Goal: Transaction & Acquisition: Purchase product/service

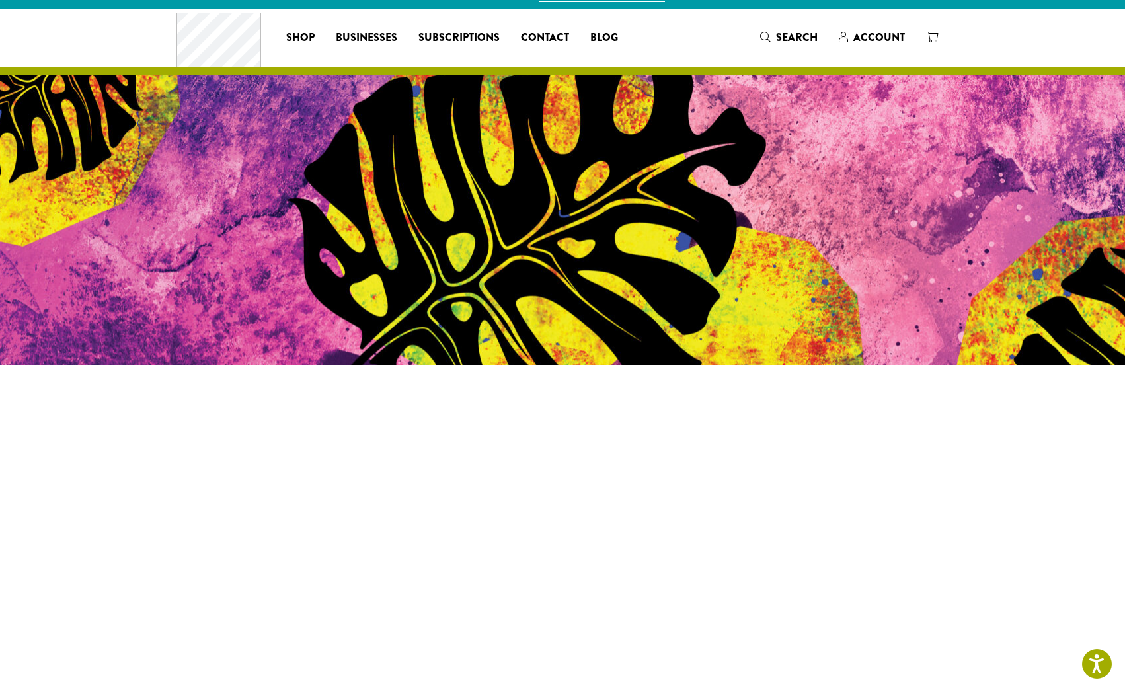
scroll to position [325, 0]
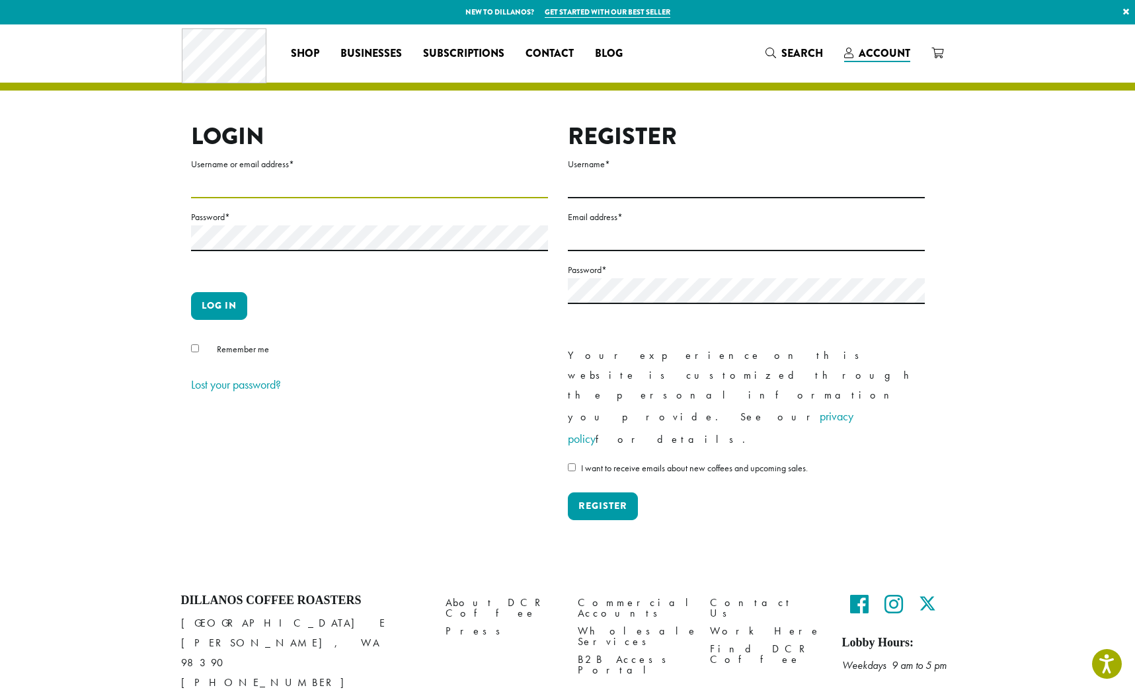
paste input "**********"
type input "**********"
click at [215, 310] on button "Log in" at bounding box center [219, 306] width 56 height 28
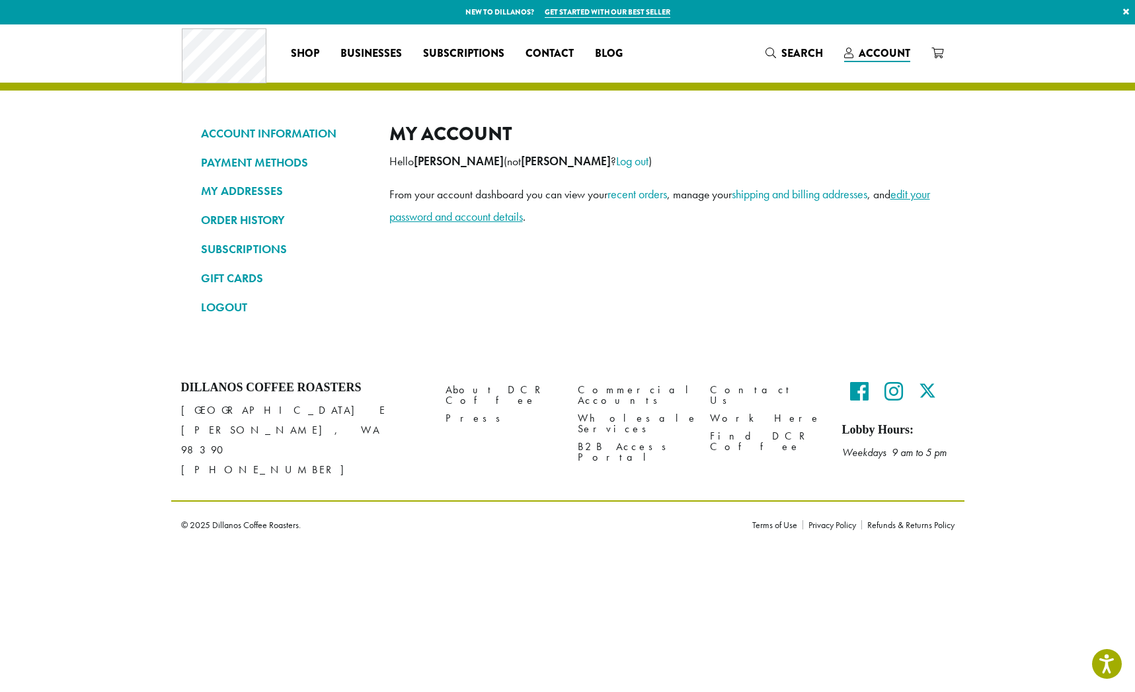
click at [421, 218] on link "edit your password and account details" at bounding box center [659, 205] width 541 height 38
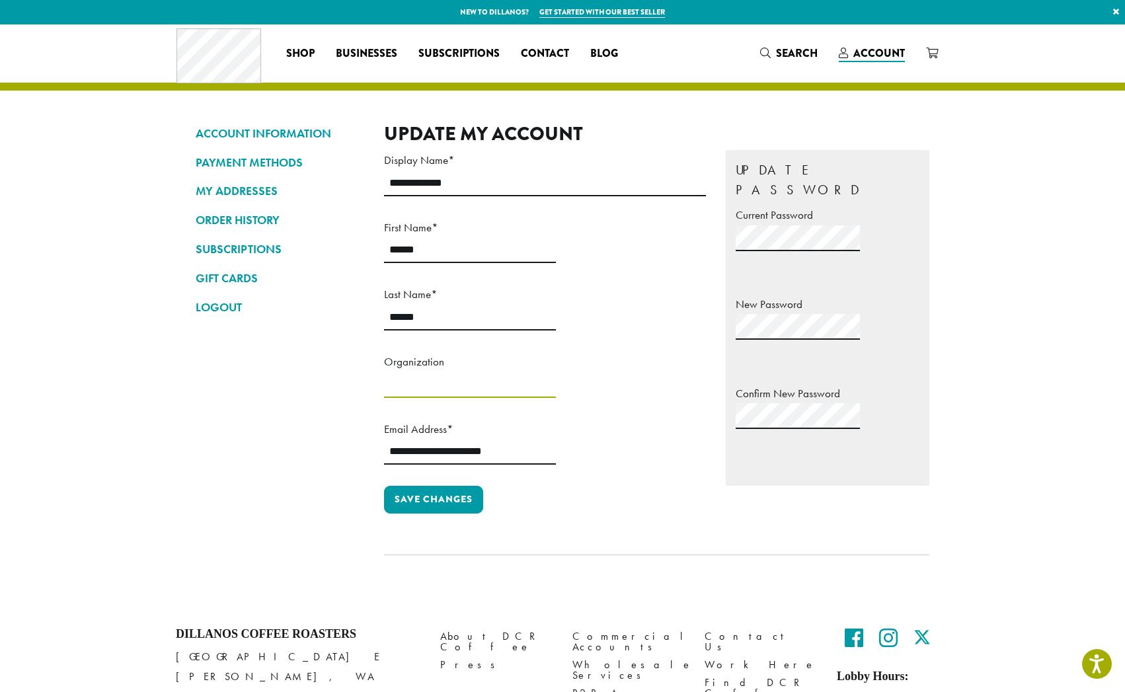
click at [439, 397] on input "Organization" at bounding box center [470, 385] width 172 height 26
type input "**********"
drag, startPoint x: 710, startPoint y: 395, endPoint x: 596, endPoint y: 386, distance: 113.4
click at [556, 439] on input "**********" at bounding box center [470, 452] width 172 height 26
type input "**********"
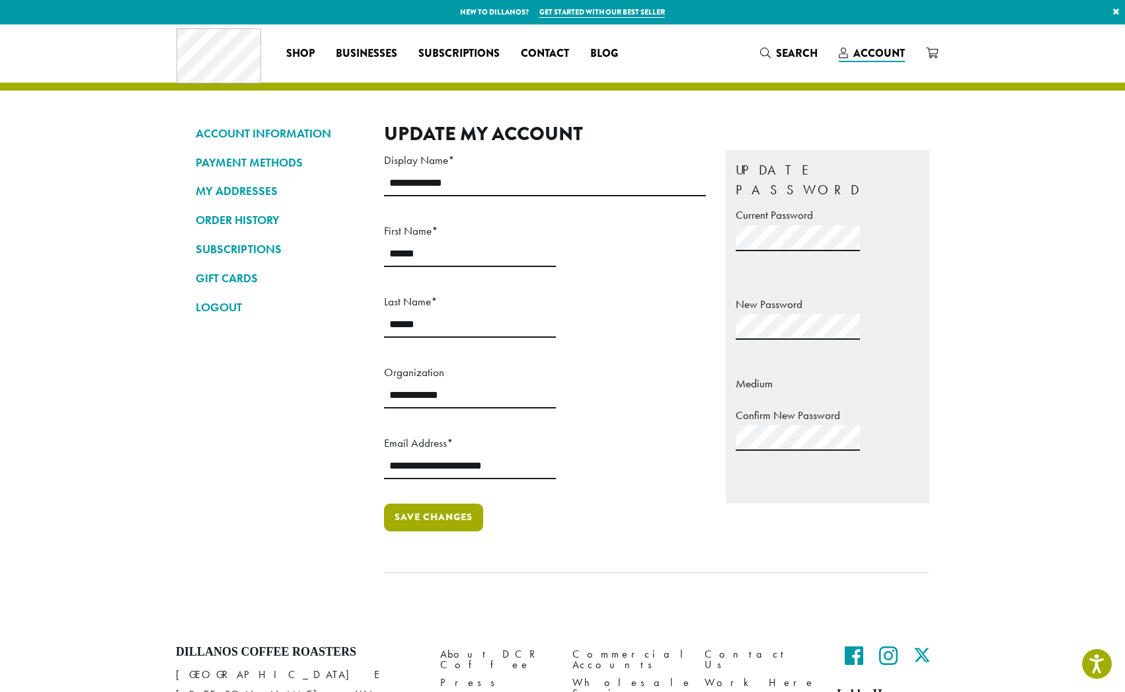
click at [449, 504] on button "Save changes" at bounding box center [433, 518] width 99 height 28
click at [421, 504] on button "Save changes" at bounding box center [433, 518] width 99 height 28
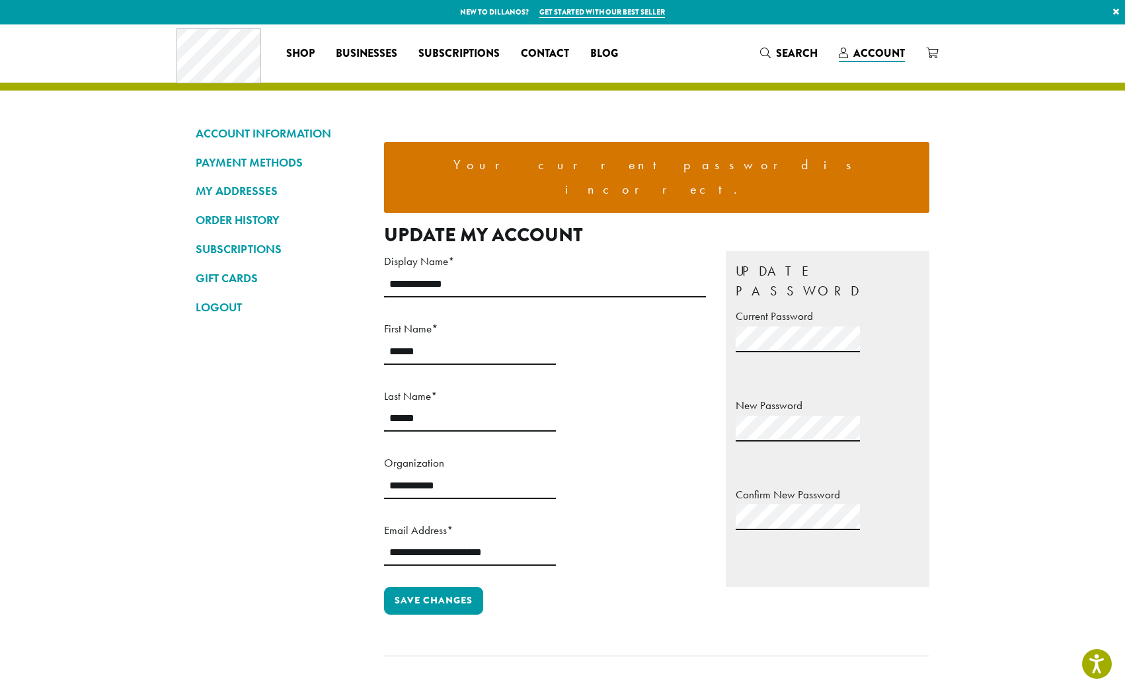
click at [36, 259] on section "**********" at bounding box center [562, 366] width 1125 height 684
click at [874, 61] on span "Account" at bounding box center [872, 54] width 66 height 17
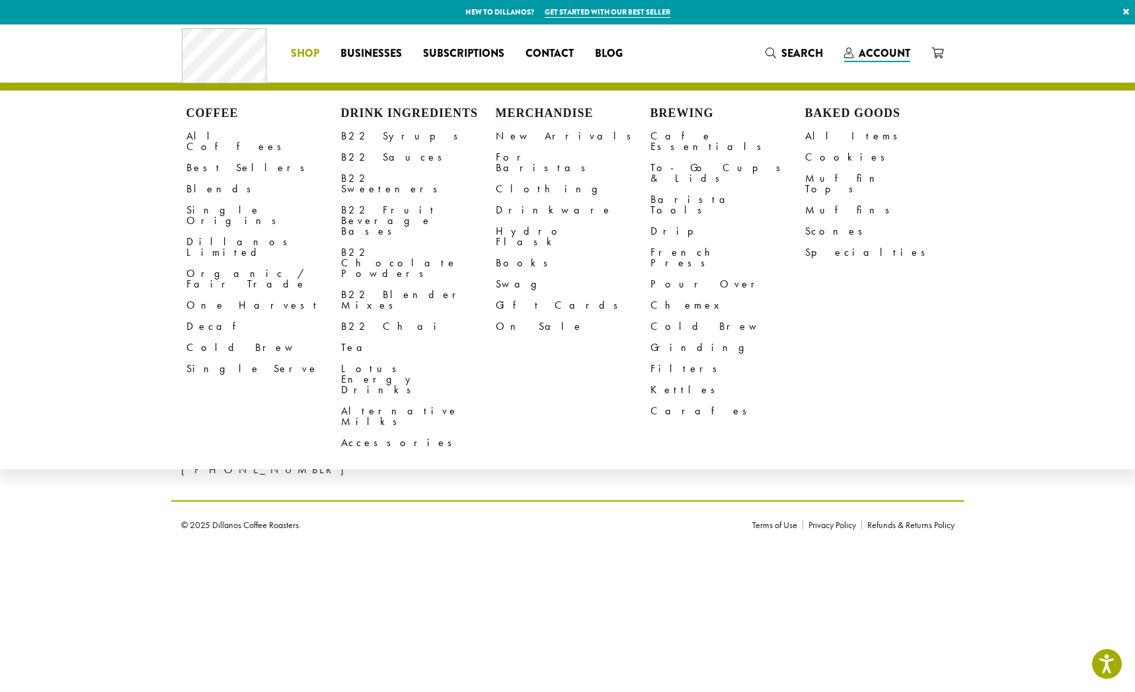
click at [304, 56] on span "Shop" at bounding box center [305, 54] width 28 height 17
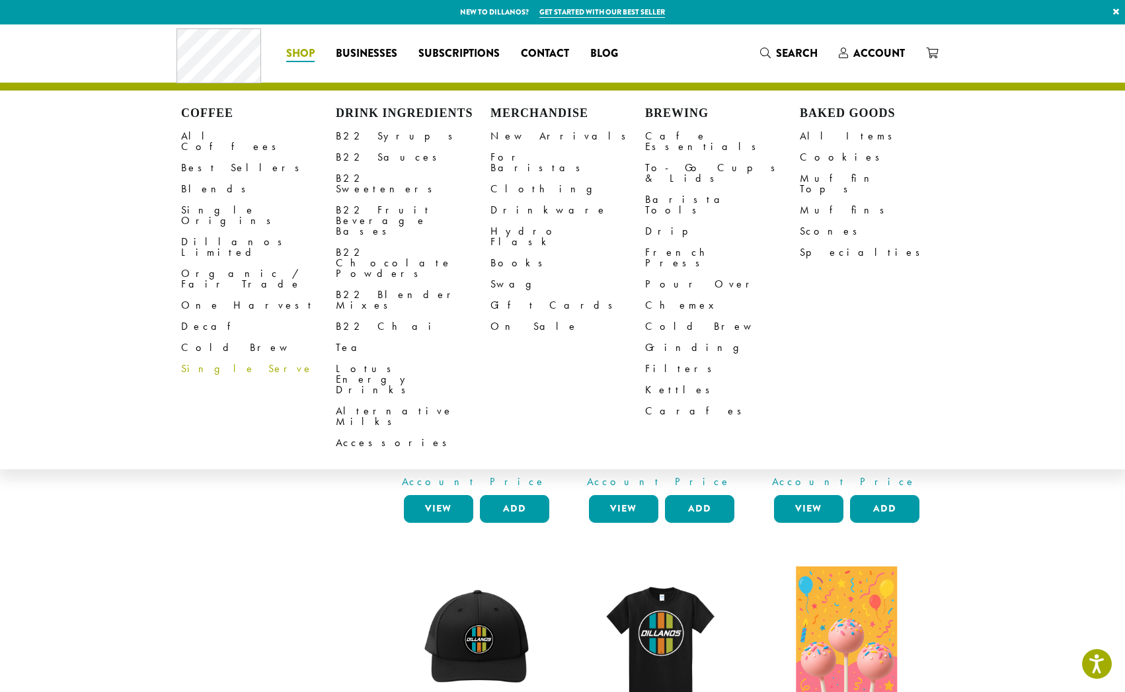
click at [214, 358] on link "Single Serve" at bounding box center [258, 368] width 155 height 21
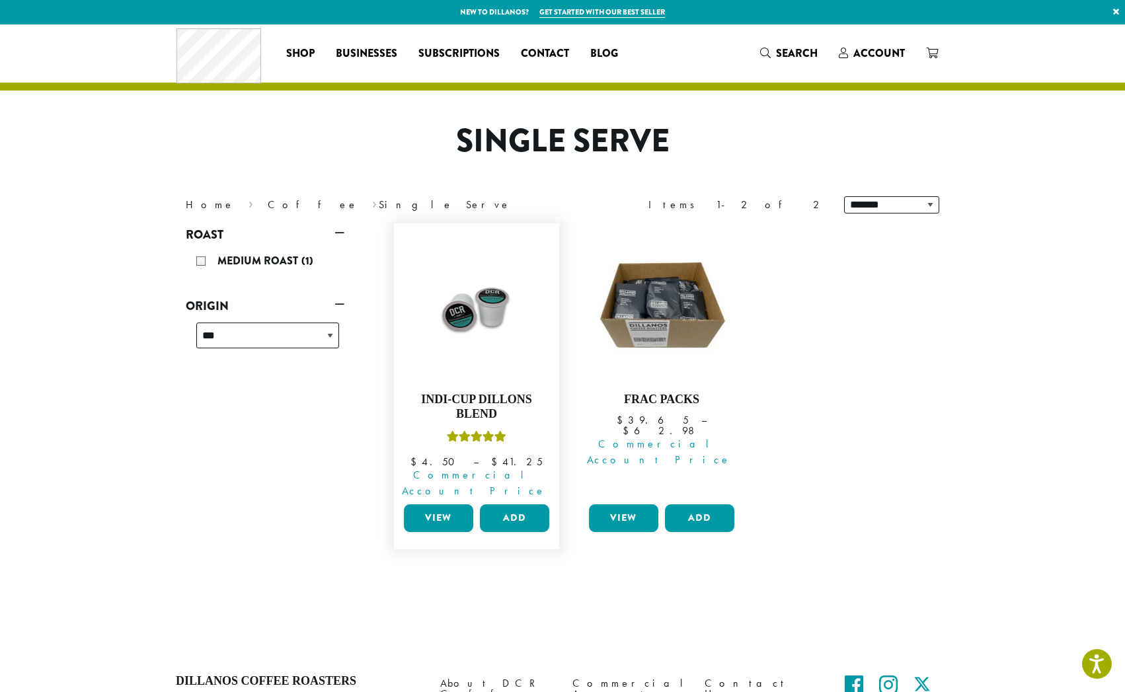
click at [425, 505] on link "View" at bounding box center [438, 519] width 69 height 28
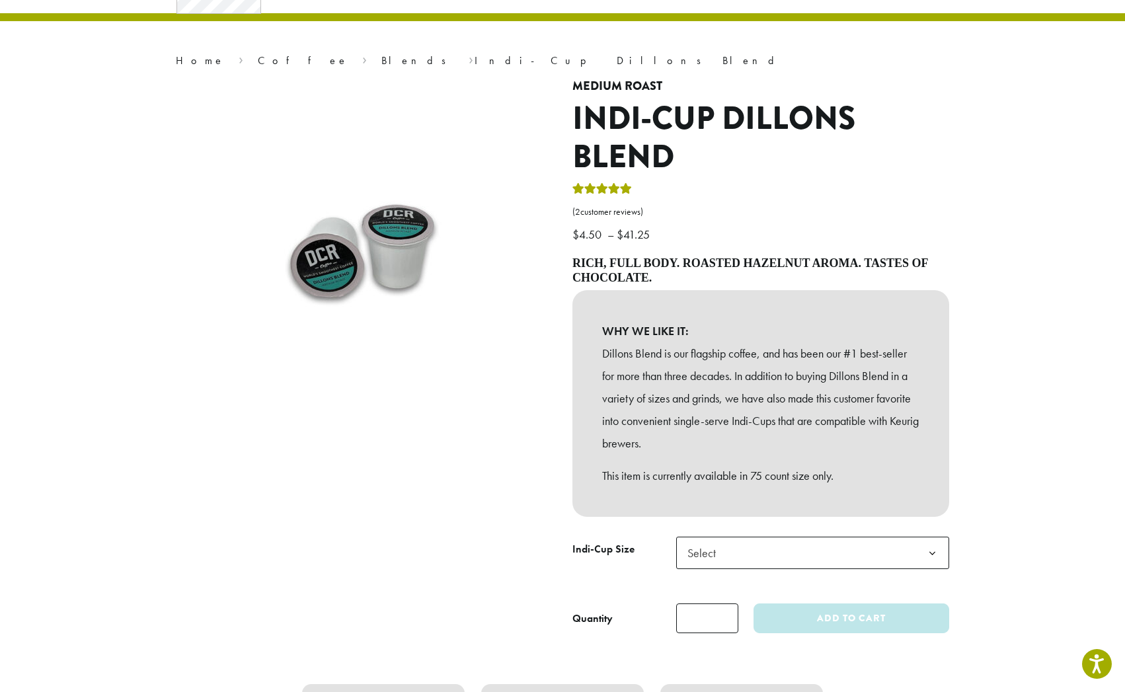
scroll to position [138, 0]
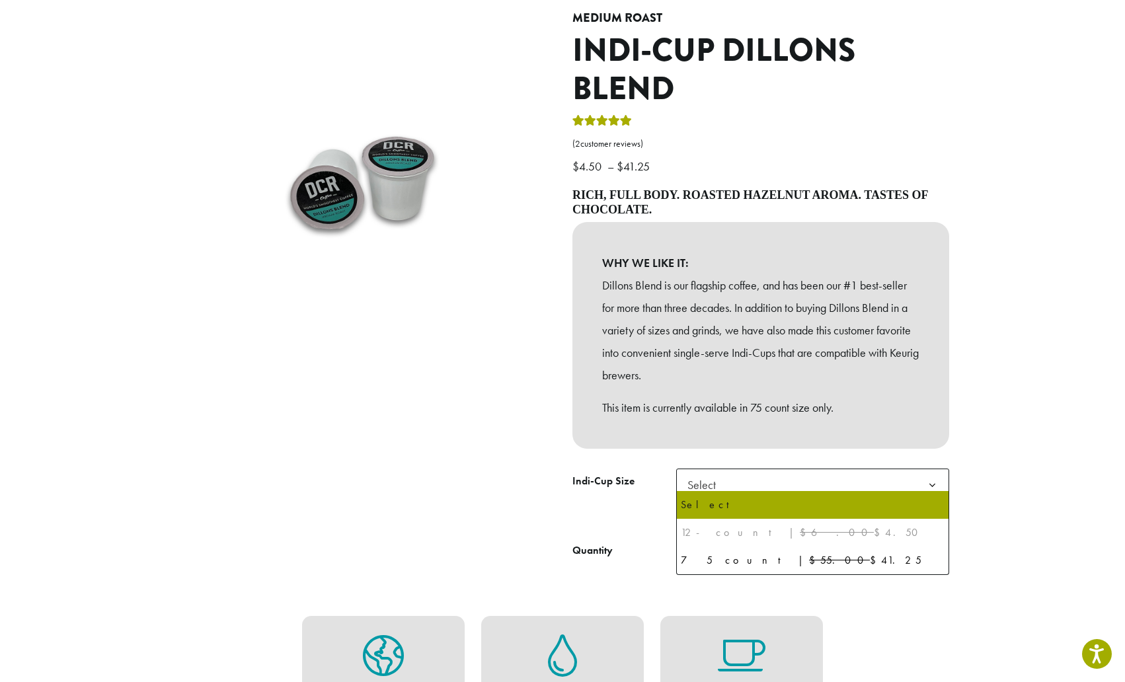
click at [784, 481] on span "Select" at bounding box center [812, 485] width 273 height 32
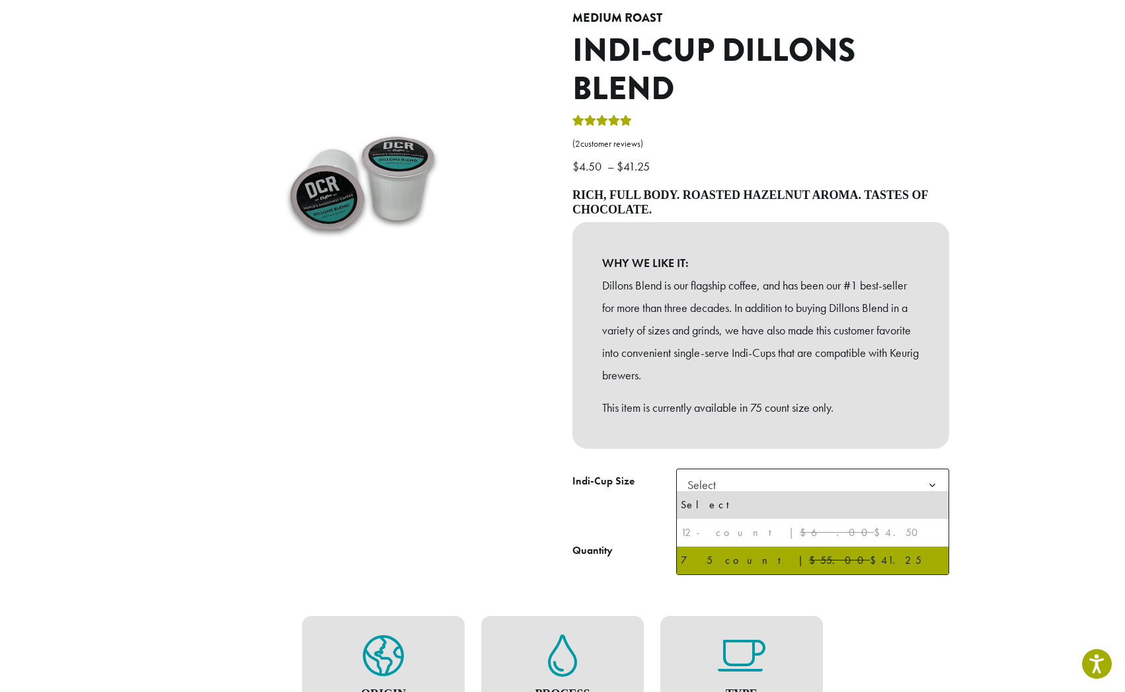
select select "********"
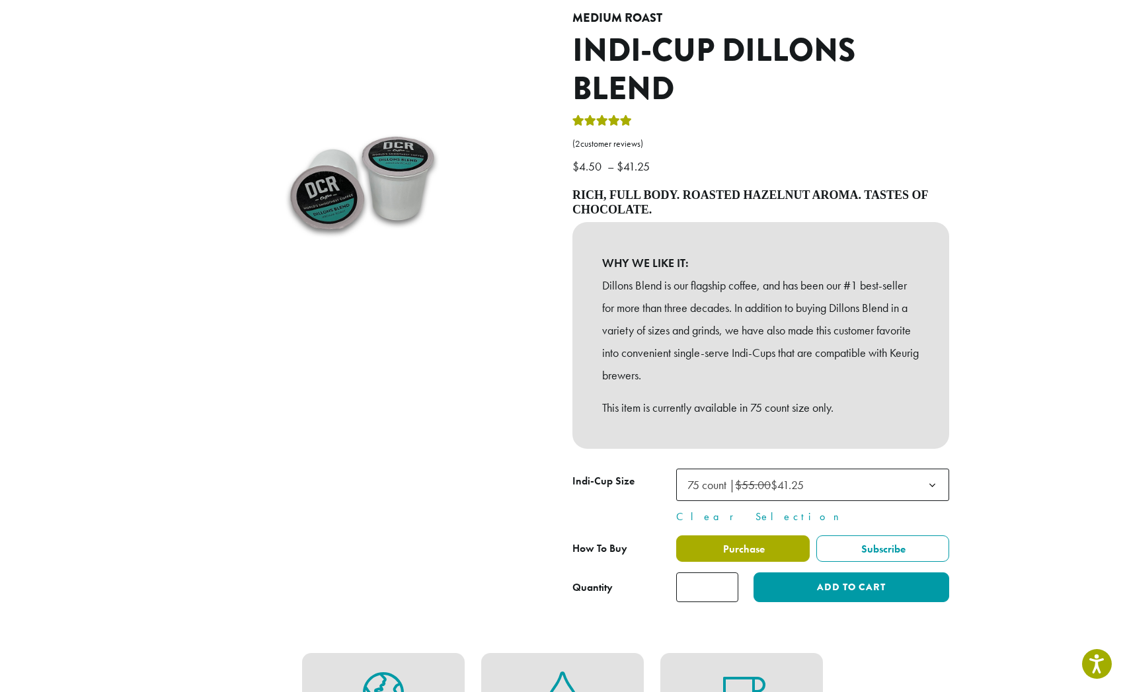
click at [737, 546] on span "Purchase" at bounding box center [743, 549] width 44 height 14
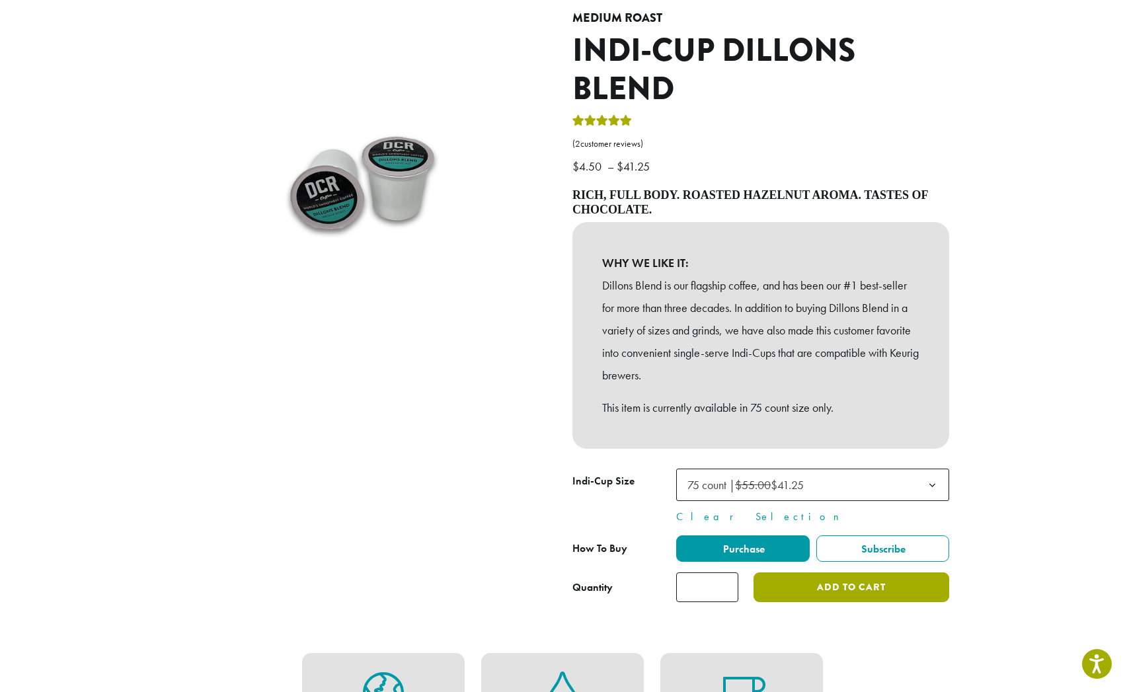
click at [877, 573] on button "Add to cart" at bounding box center [852, 588] width 196 height 30
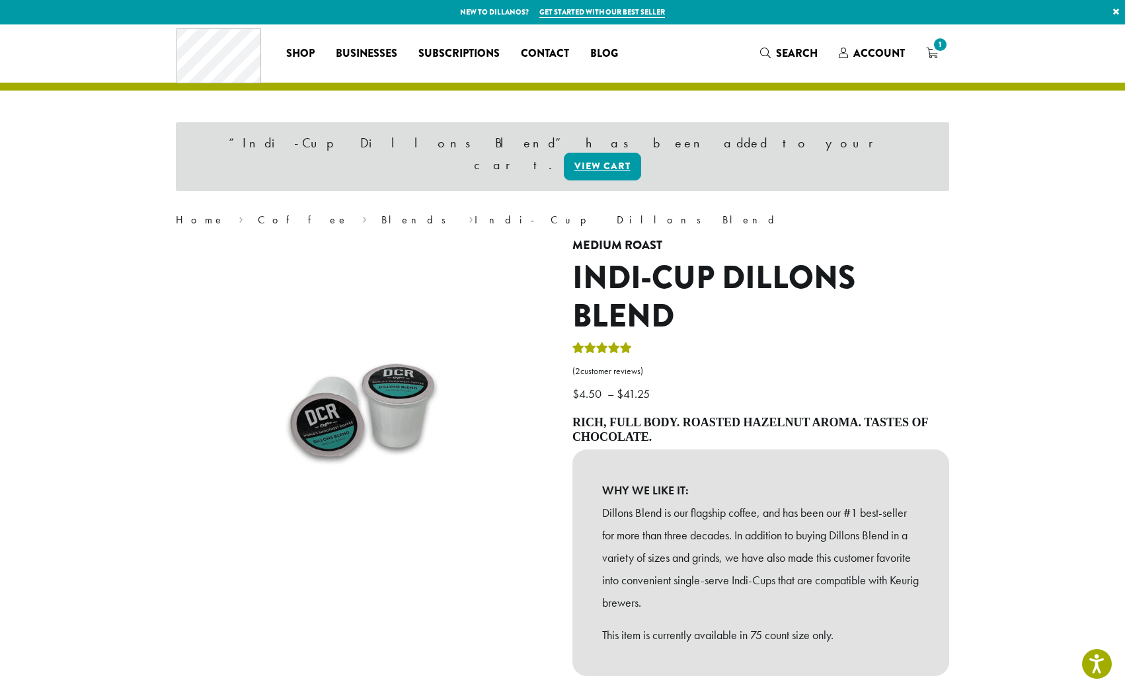
scroll to position [3, 0]
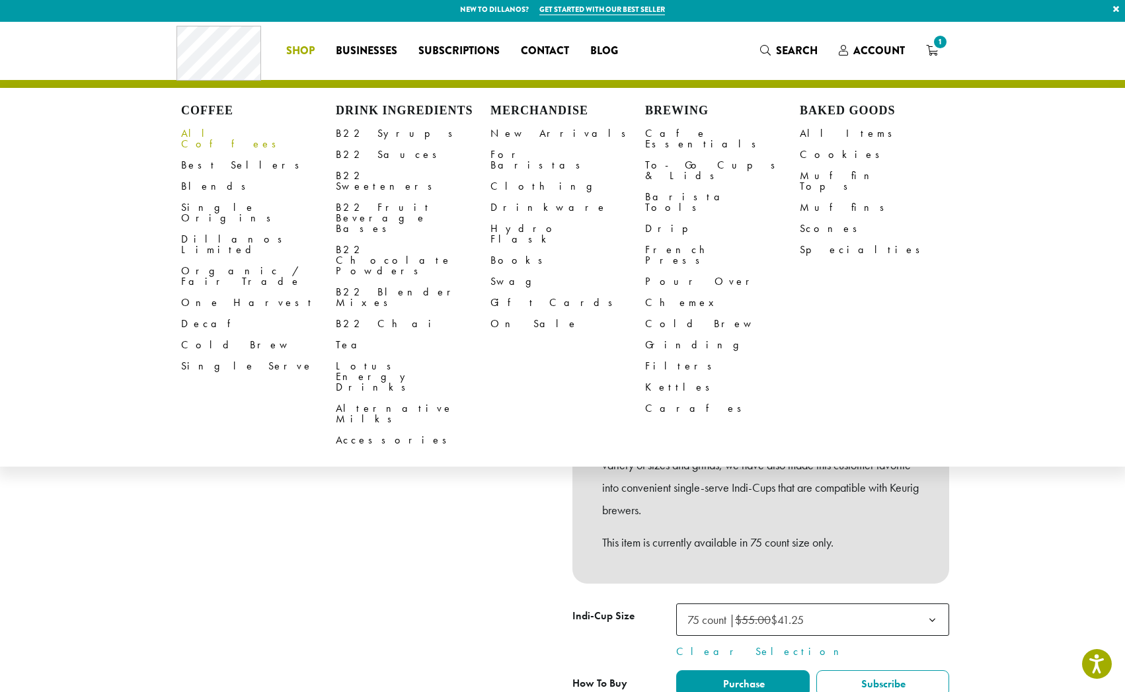
click at [206, 134] on link "All Coffees" at bounding box center [258, 139] width 155 height 32
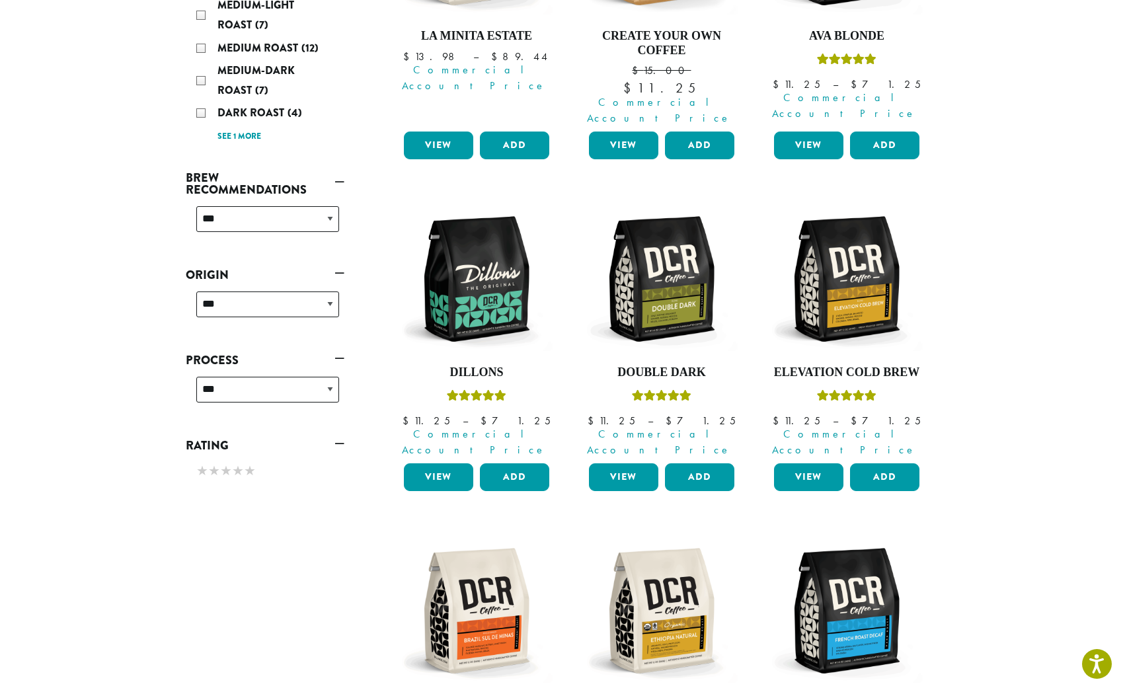
scroll to position [384, 0]
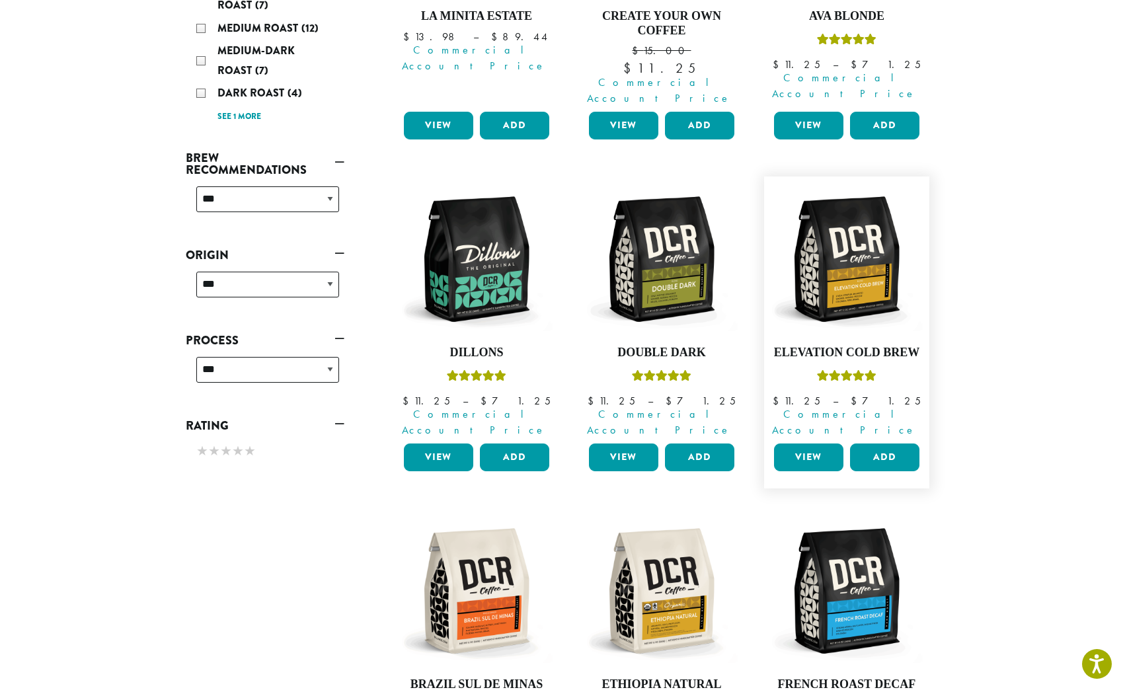
click at [816, 444] on link "View" at bounding box center [808, 458] width 69 height 28
click at [818, 444] on link "View" at bounding box center [808, 458] width 69 height 28
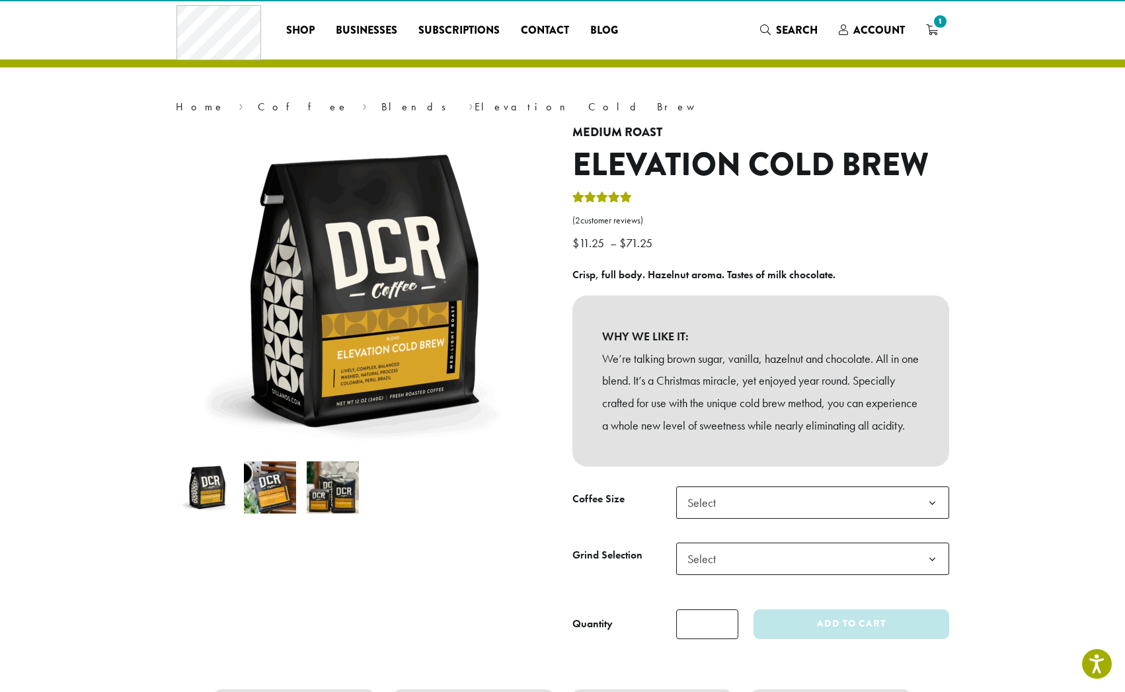
scroll to position [123, 0]
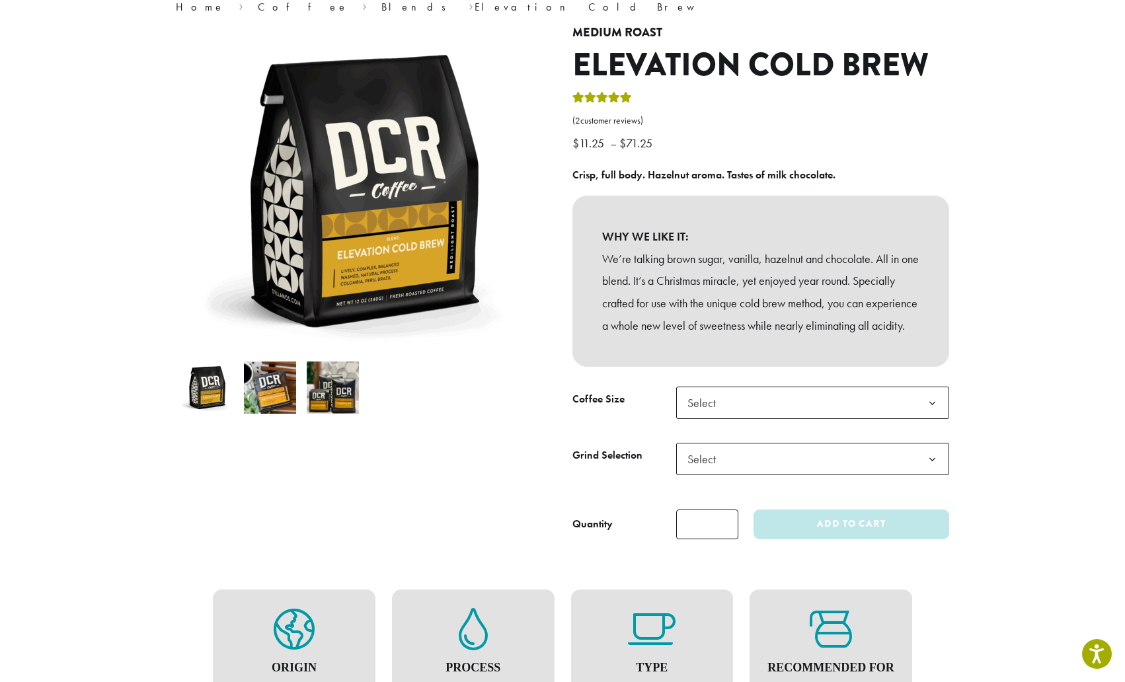
click at [820, 415] on span "Select" at bounding box center [812, 403] width 273 height 32
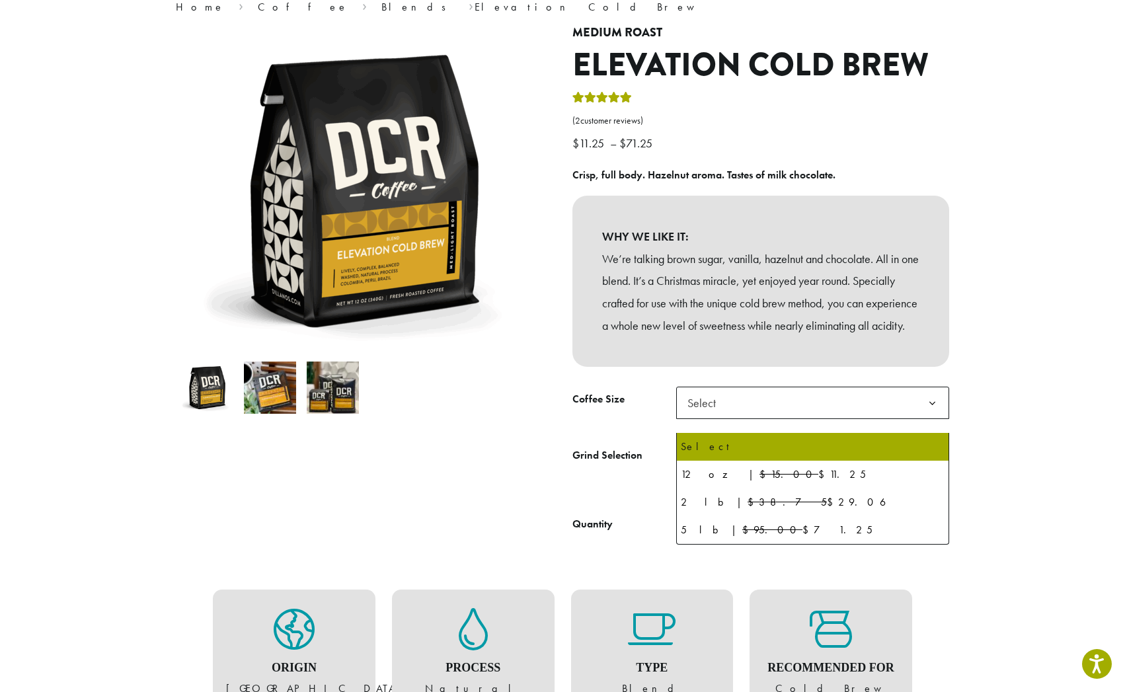
drag, startPoint x: 820, startPoint y: 415, endPoint x: 817, endPoint y: 427, distance: 12.8
click at [817, 419] on span "Select" at bounding box center [812, 403] width 273 height 32
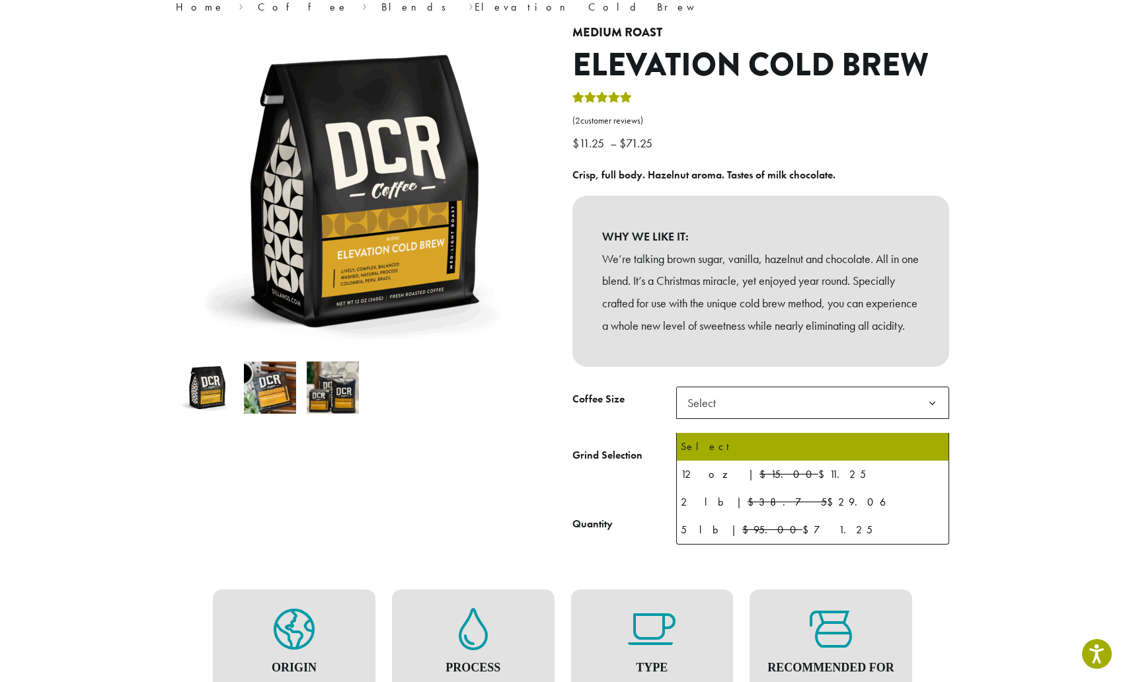
click at [797, 419] on span "Select" at bounding box center [812, 403] width 273 height 32
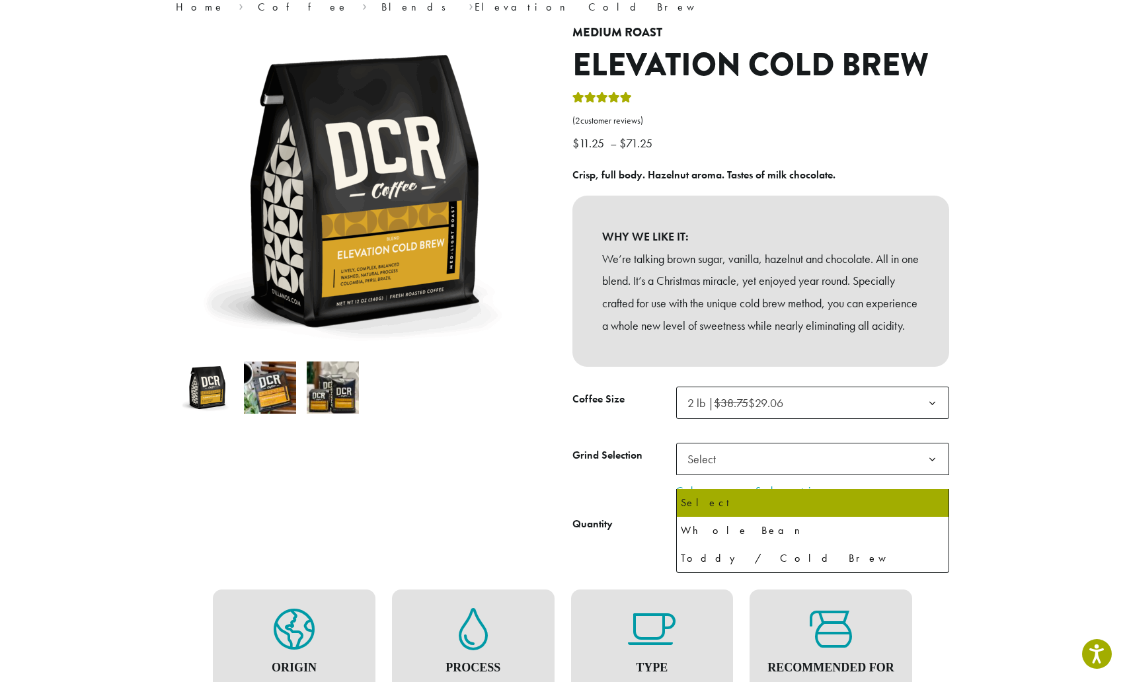
click at [765, 473] on span "Select" at bounding box center [812, 459] width 273 height 32
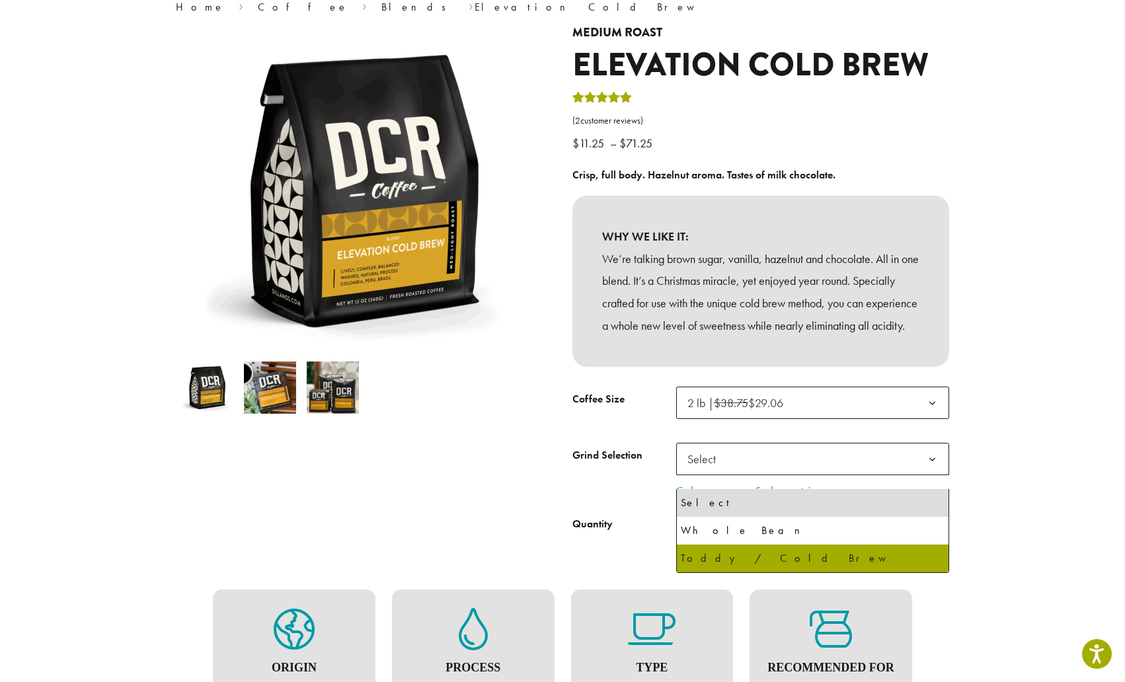
select select "**********"
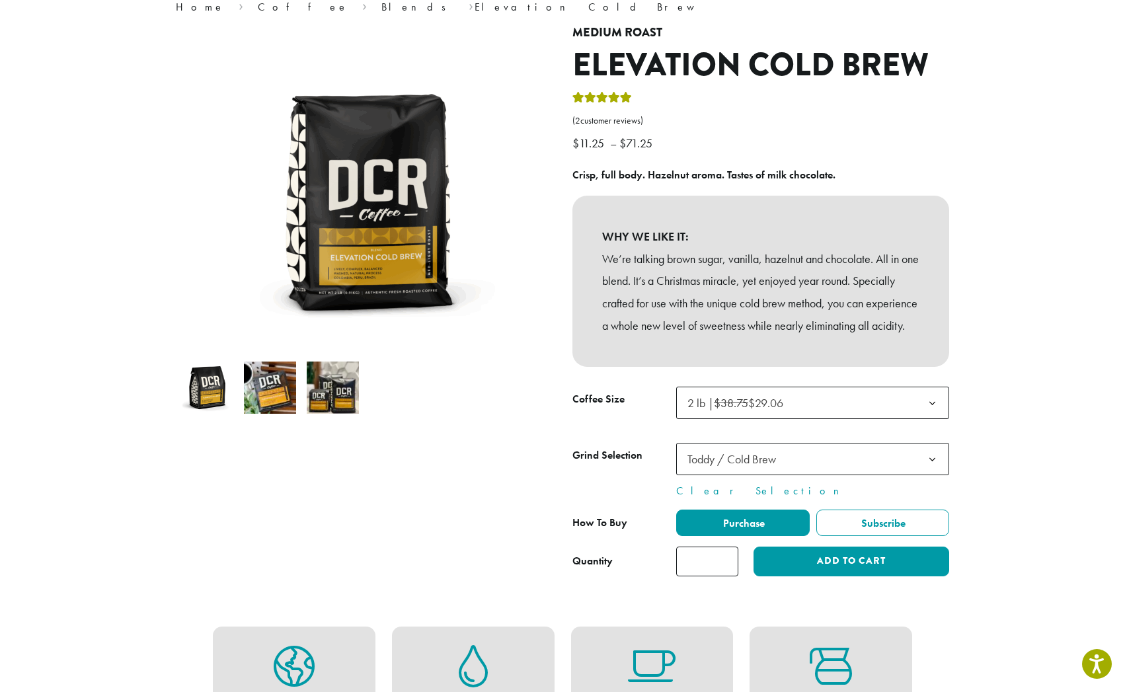
click at [797, 567] on button "Add to cart" at bounding box center [852, 562] width 196 height 30
click at [835, 577] on button "Add to cart" at bounding box center [852, 562] width 196 height 30
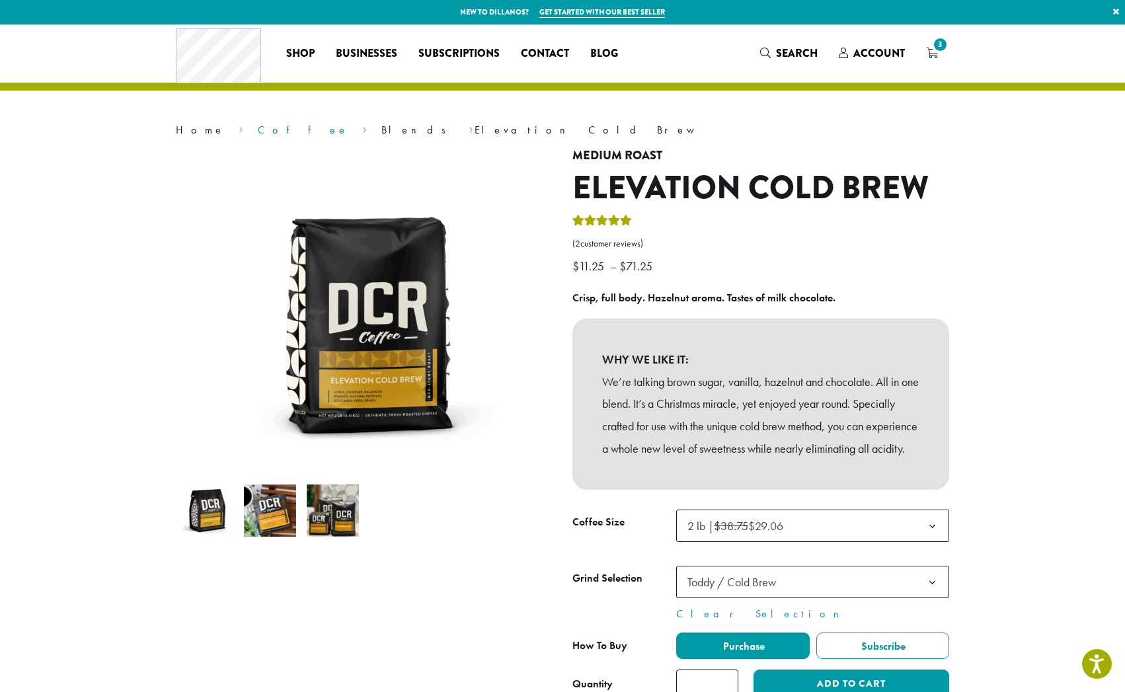
click at [258, 136] on link "Coffee" at bounding box center [303, 130] width 91 height 14
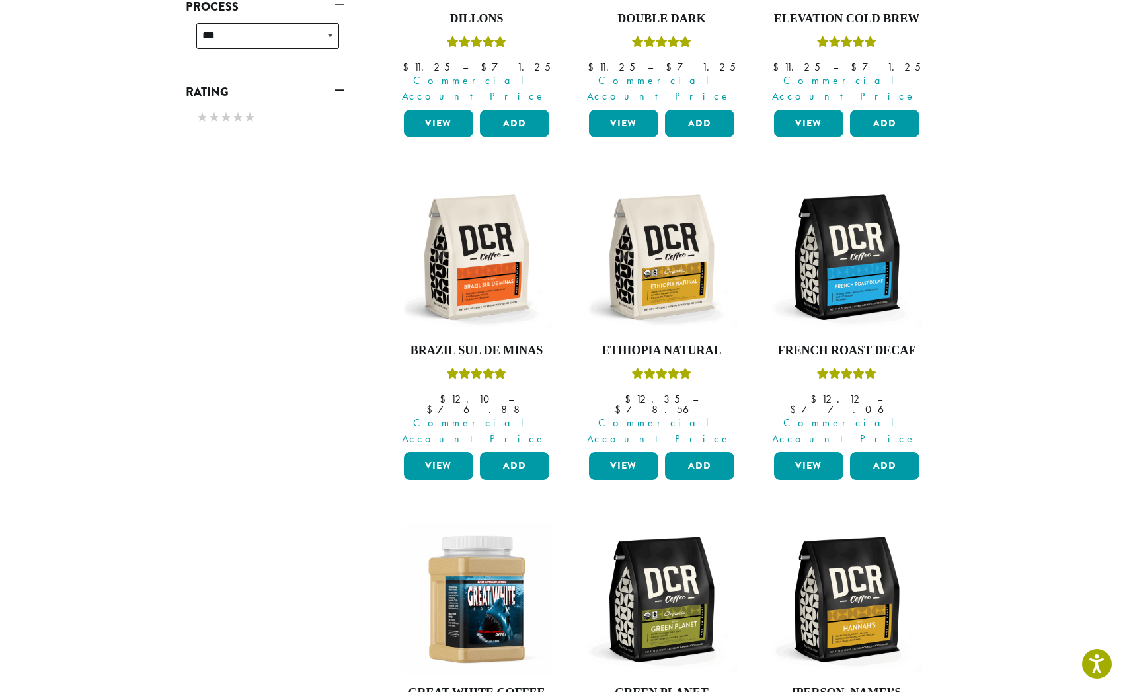
scroll to position [911, 0]
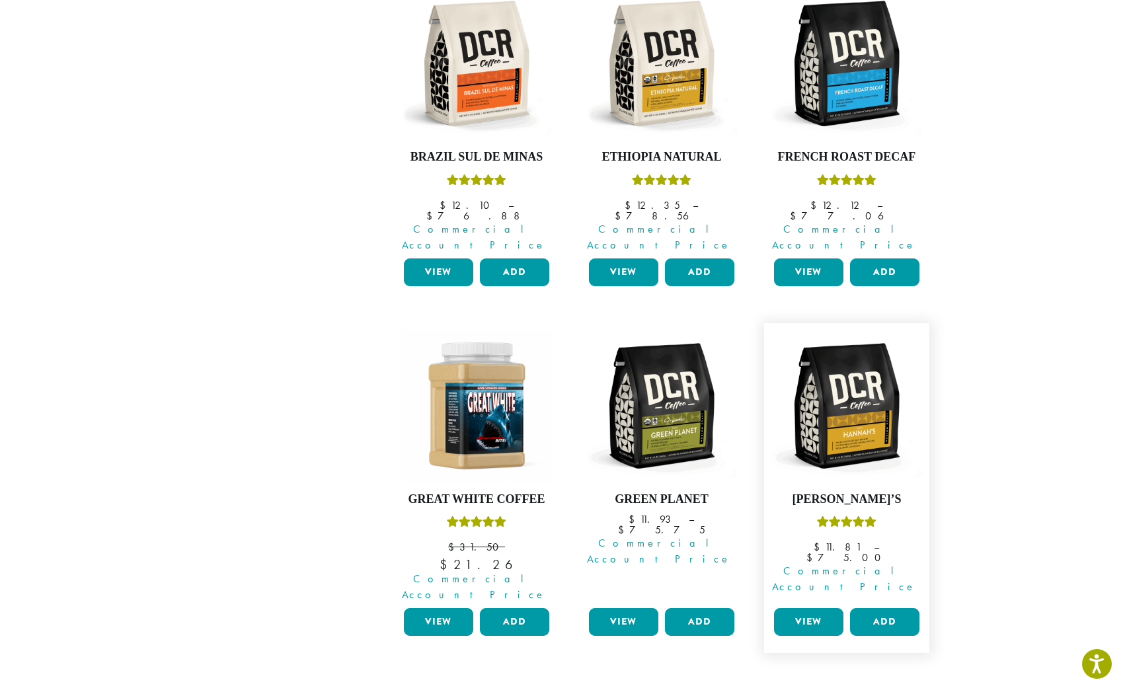
click at [824, 608] on link "View" at bounding box center [808, 622] width 69 height 28
click at [866, 608] on button "Add" at bounding box center [884, 622] width 69 height 28
click at [882, 608] on button "Add" at bounding box center [884, 622] width 69 height 28
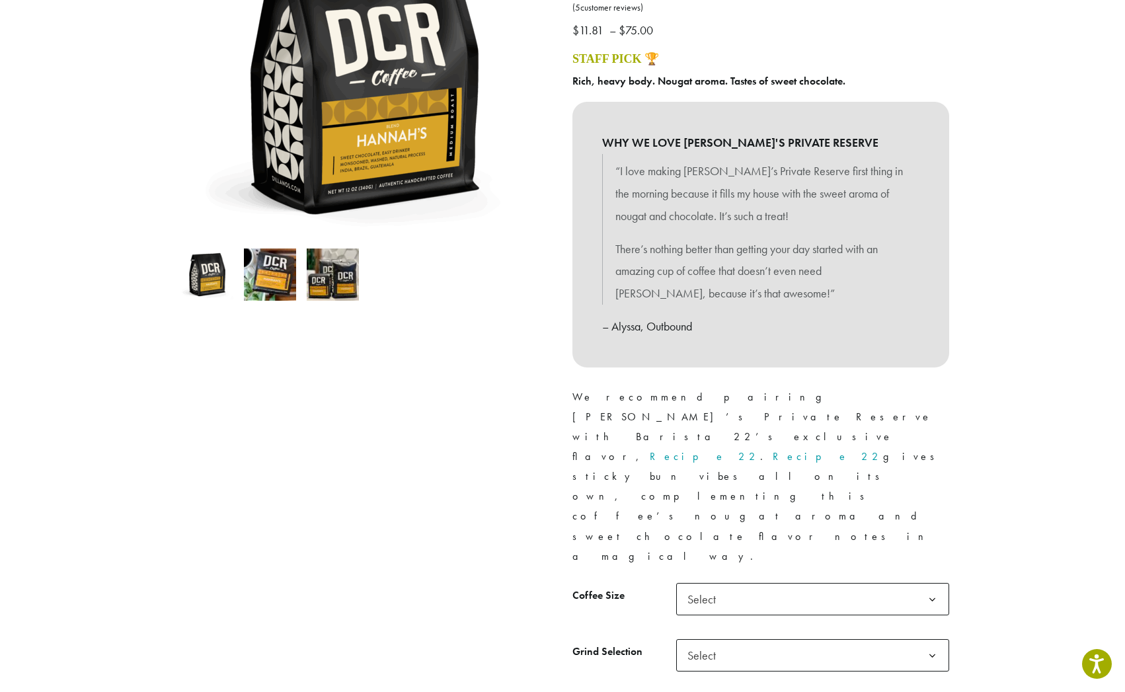
scroll to position [372, 0]
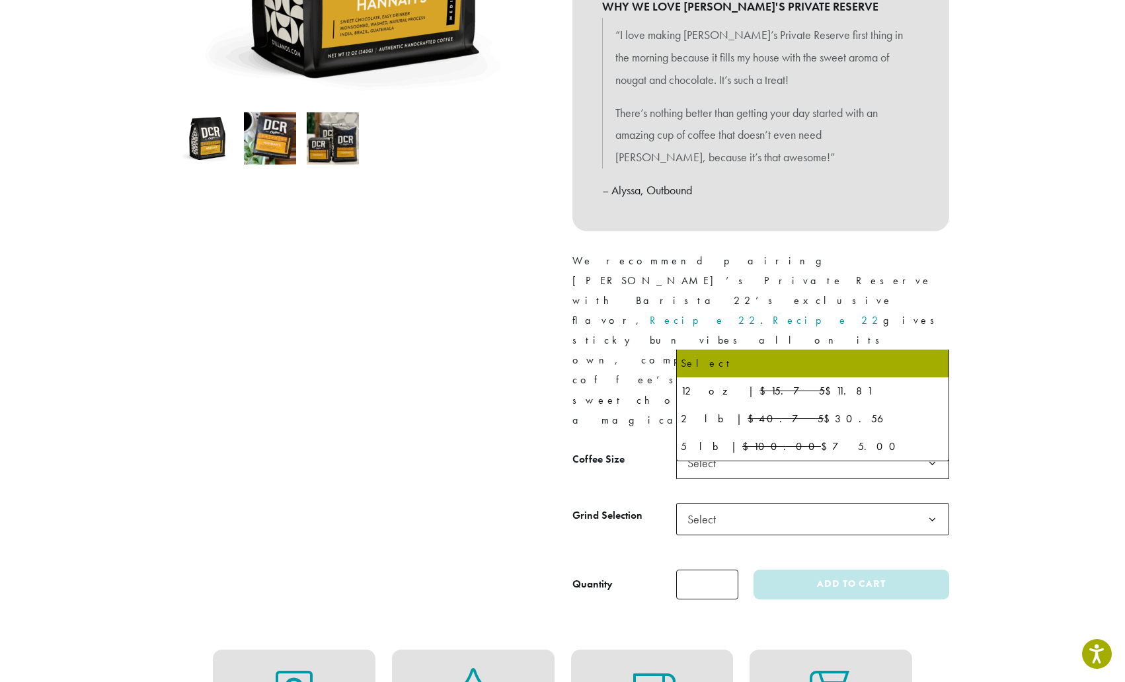
click at [864, 447] on span "Select" at bounding box center [812, 463] width 273 height 32
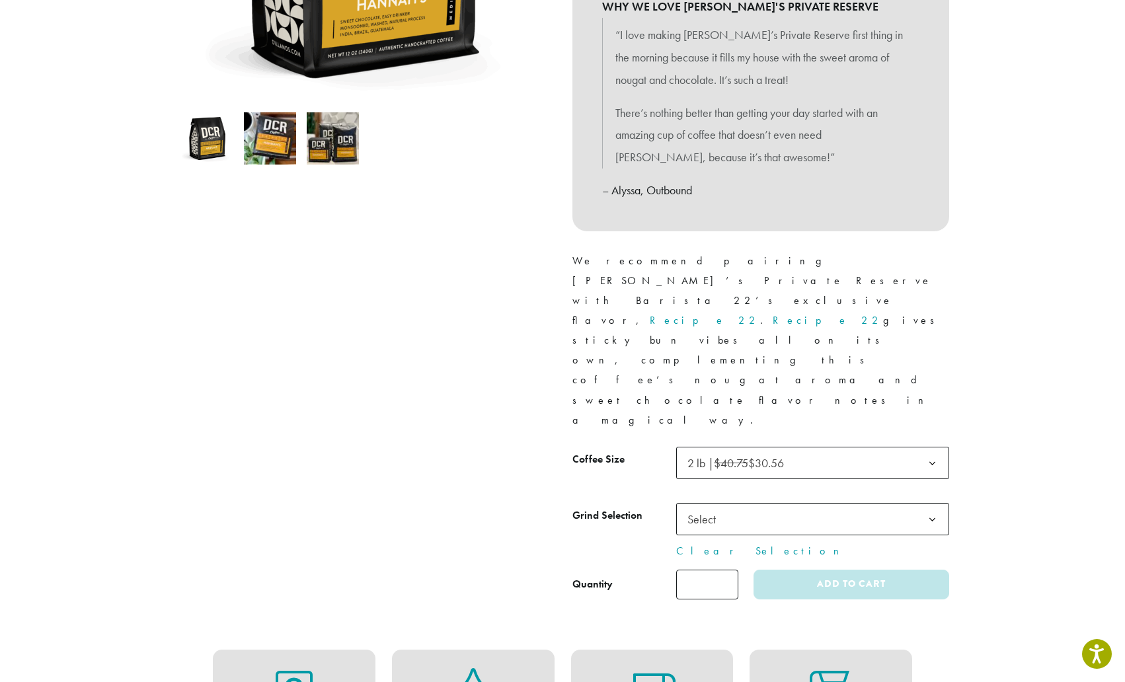
click at [851, 503] on span "Select" at bounding box center [812, 519] width 273 height 32
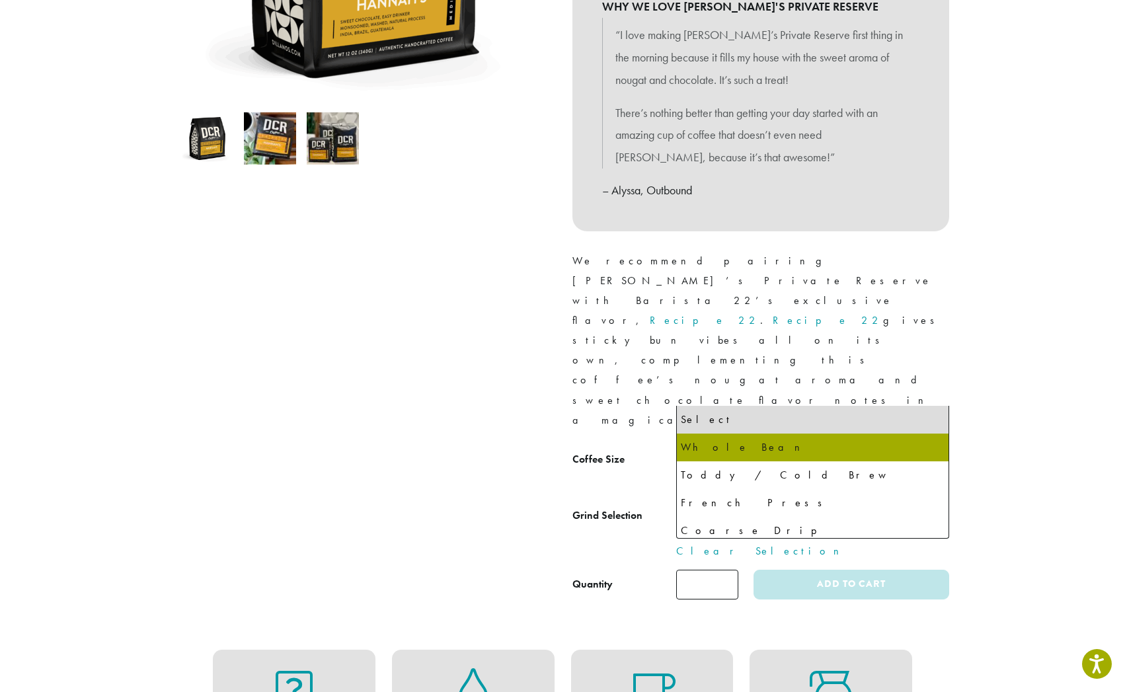
select select "**********"
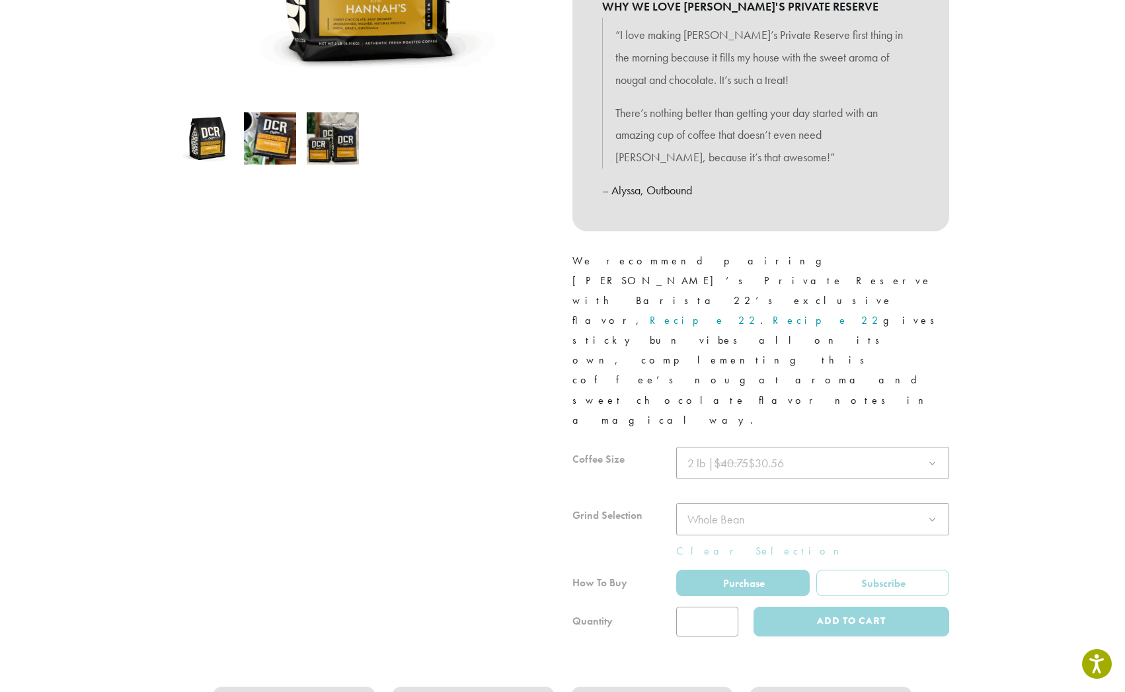
click at [817, 447] on div at bounding box center [761, 542] width 377 height 190
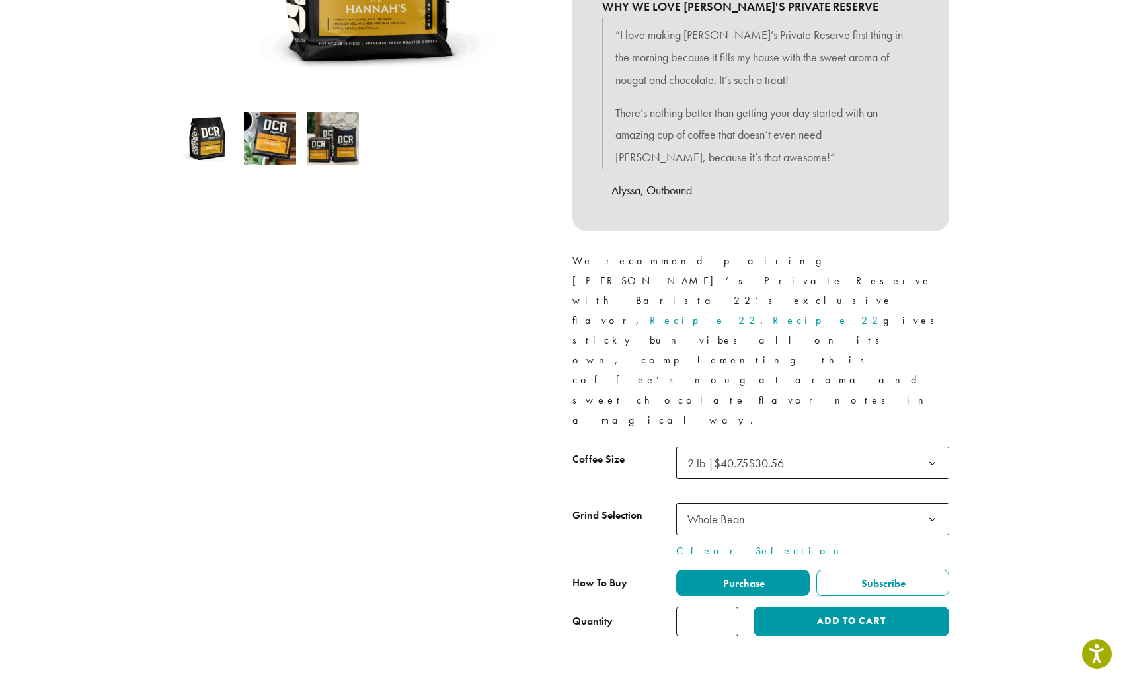
click at [817, 503] on span "Whole Bean" at bounding box center [812, 519] width 273 height 32
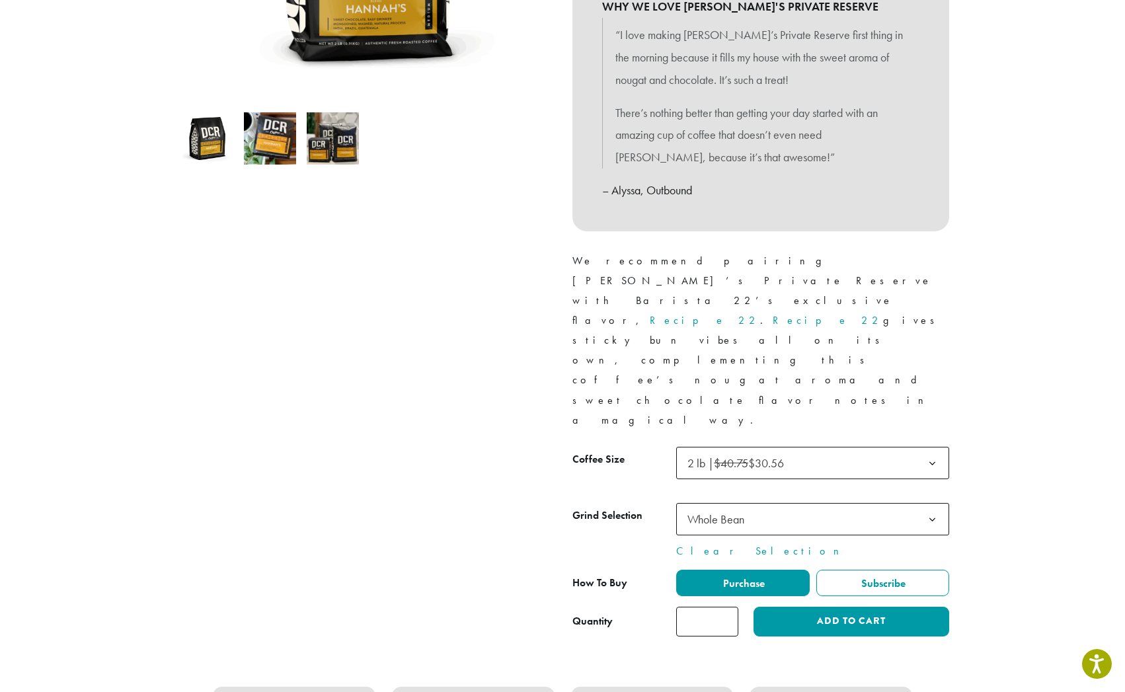
click at [817, 503] on span "Whole Bean" at bounding box center [812, 519] width 273 height 32
click at [817, 607] on button "Add to cart" at bounding box center [852, 622] width 196 height 30
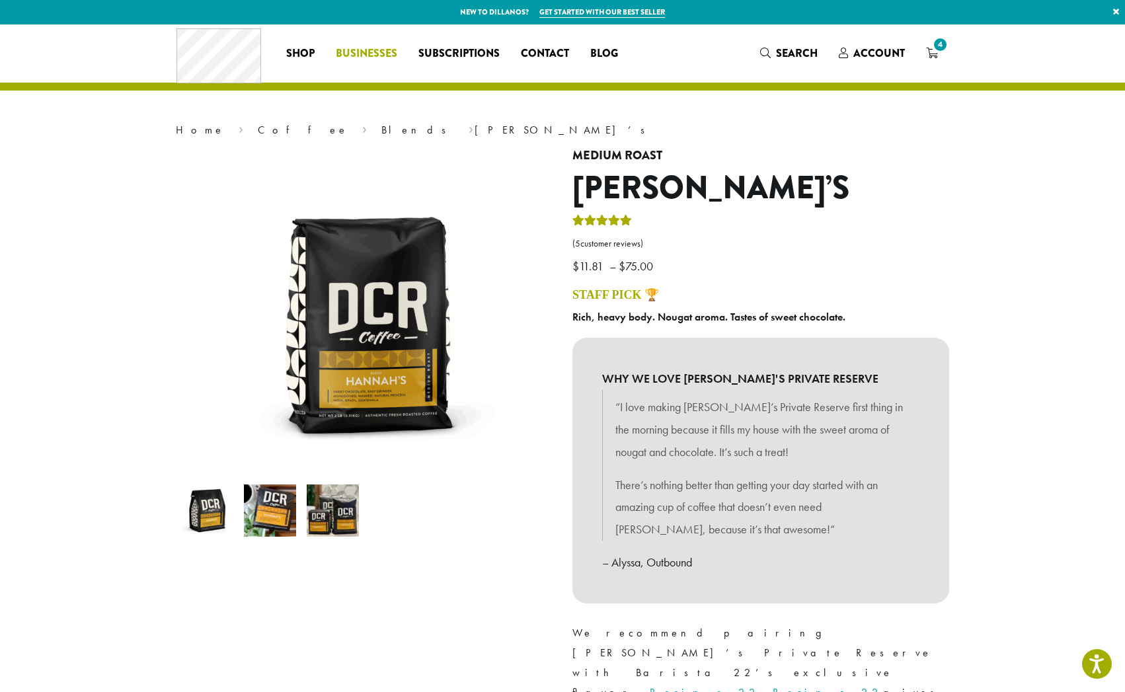
click at [362, 58] on span "Businesses" at bounding box center [366, 54] width 61 height 17
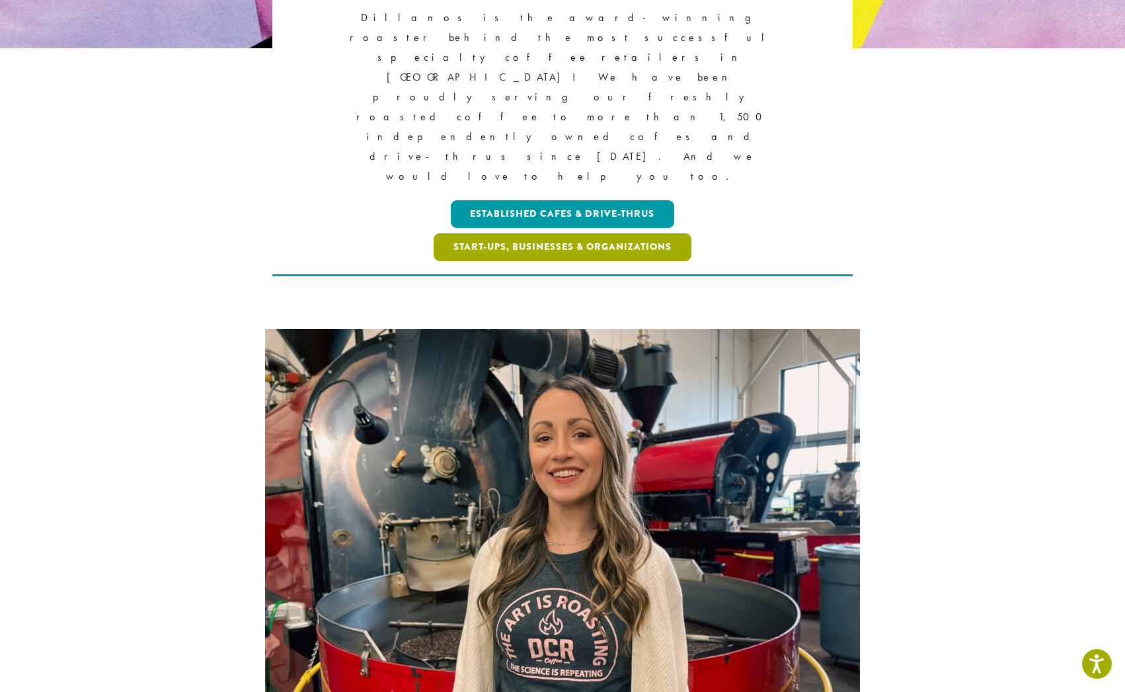
scroll to position [336, 0]
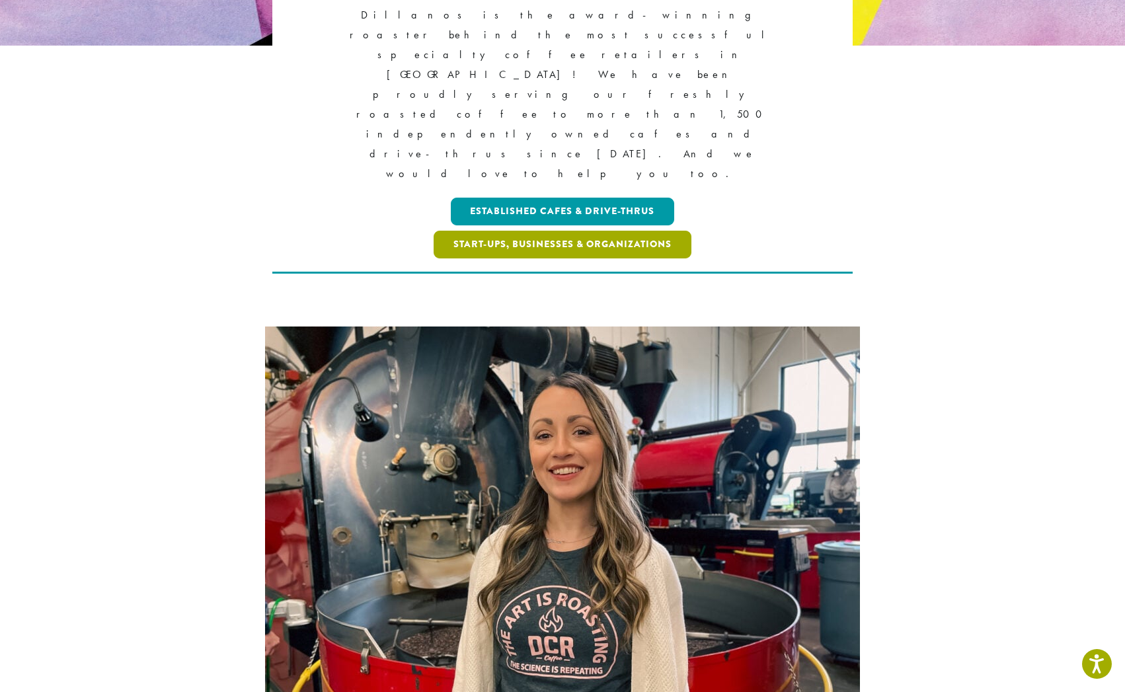
click at [509, 231] on link "Start-ups, Businesses & Organizations" at bounding box center [563, 245] width 258 height 28
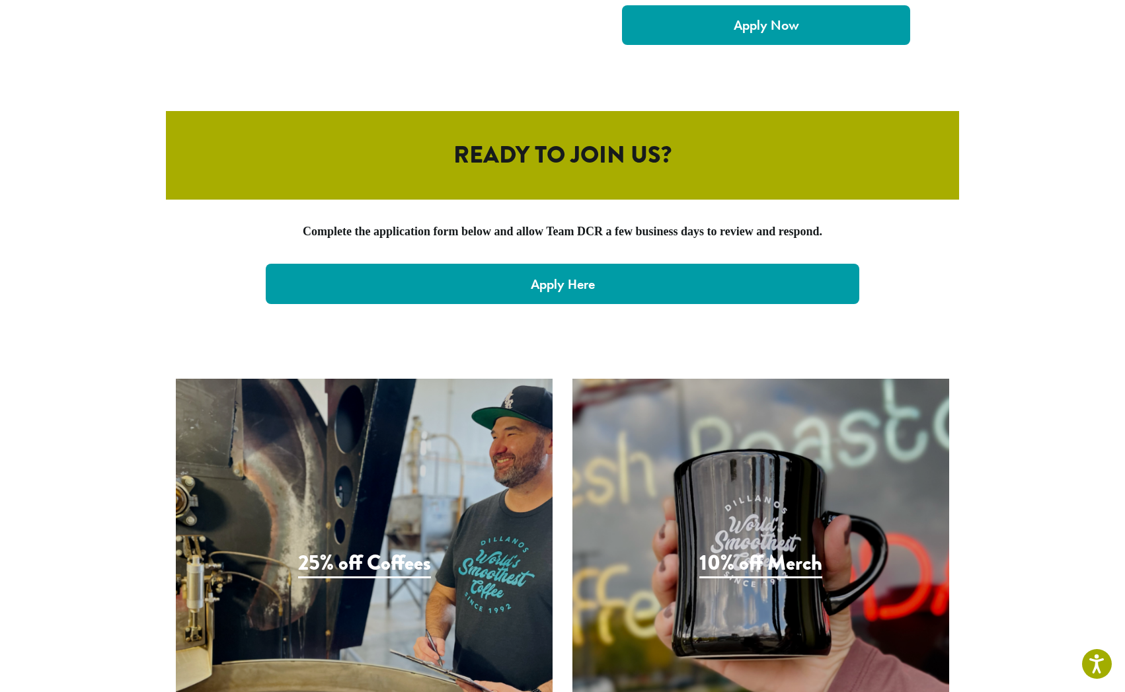
scroll to position [2695, 0]
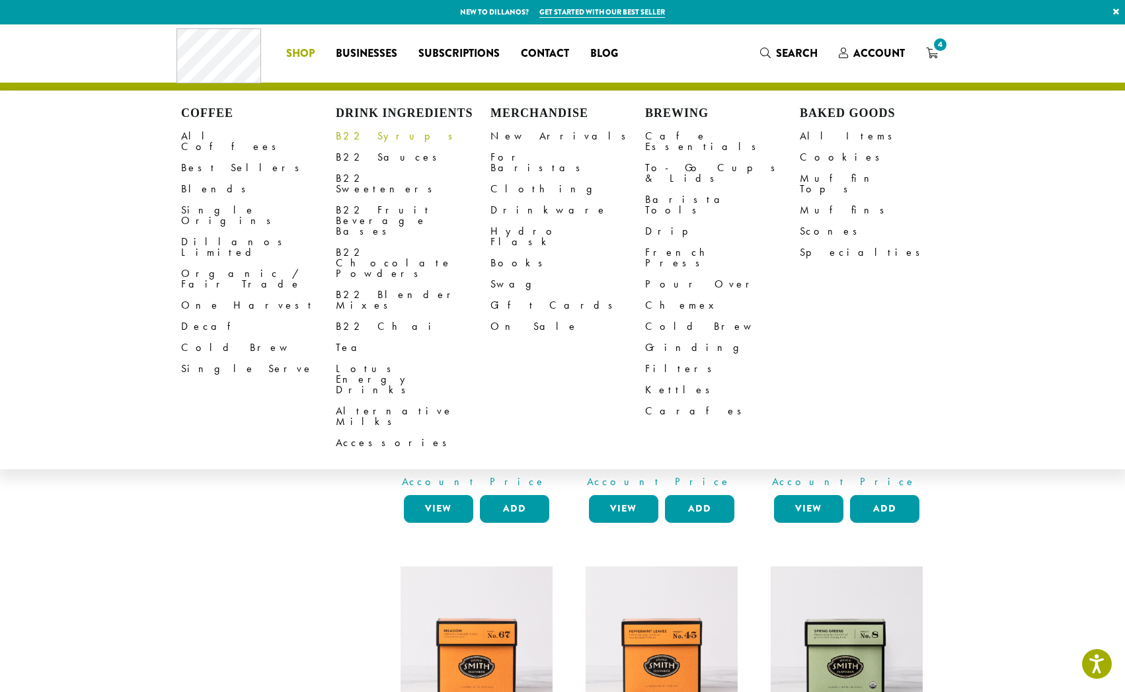
click at [364, 134] on link "B22 Syrups" at bounding box center [413, 136] width 155 height 21
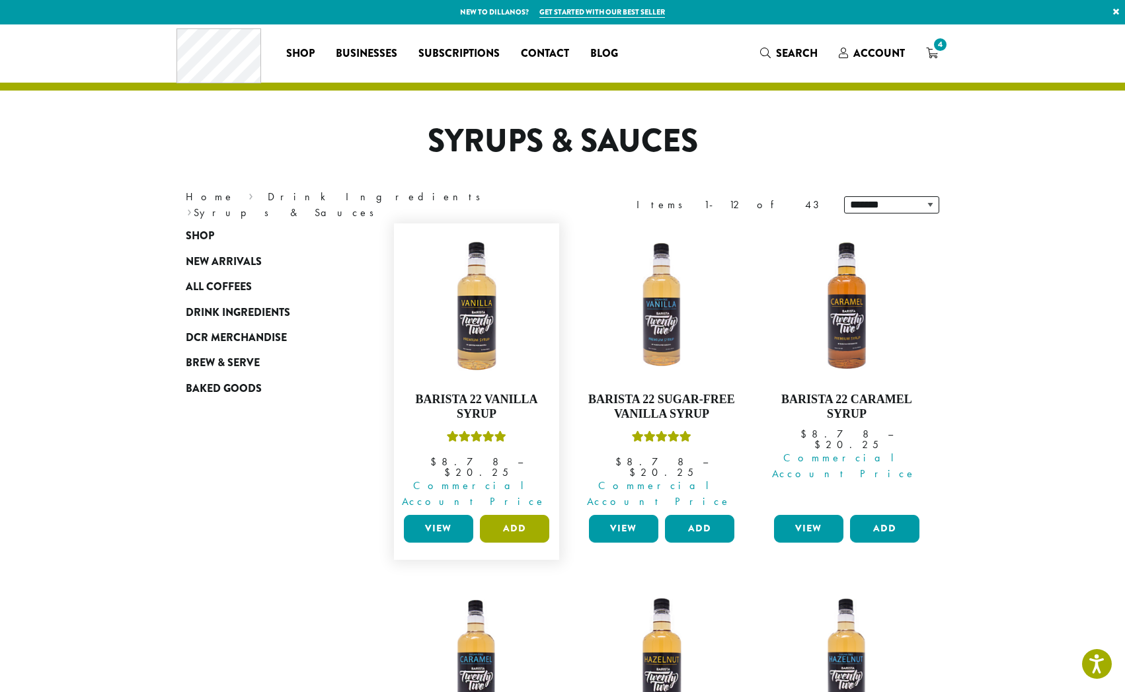
click at [502, 515] on button "Add" at bounding box center [514, 529] width 69 height 28
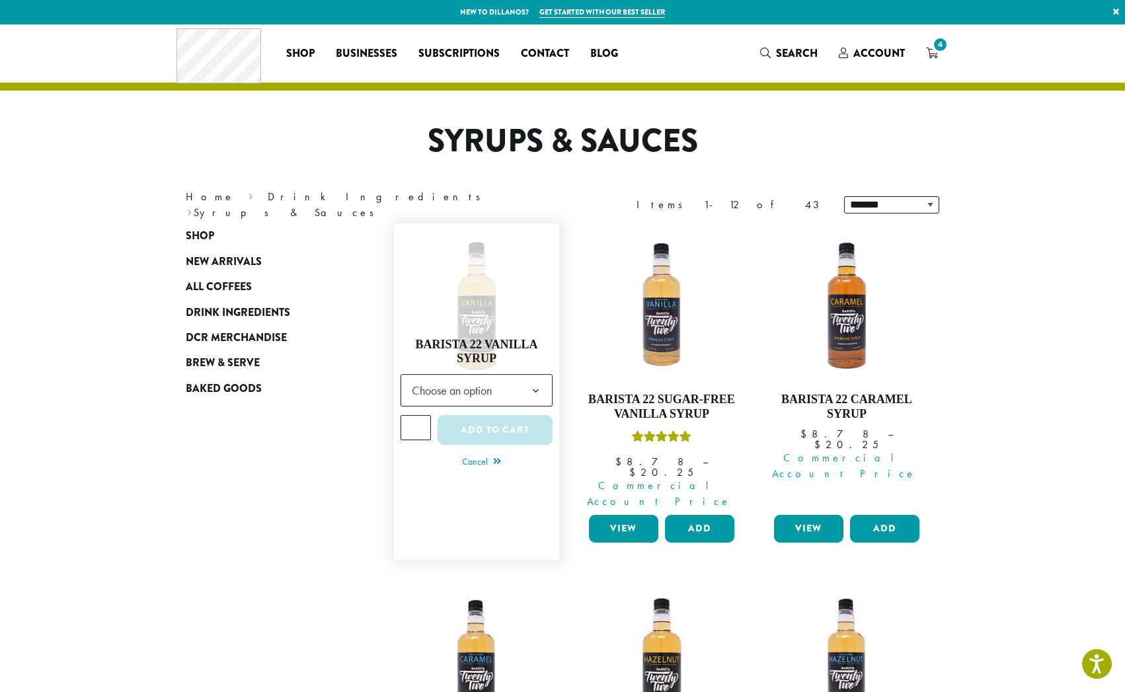
click at [503, 383] on span "Choose an option" at bounding box center [456, 391] width 99 height 26
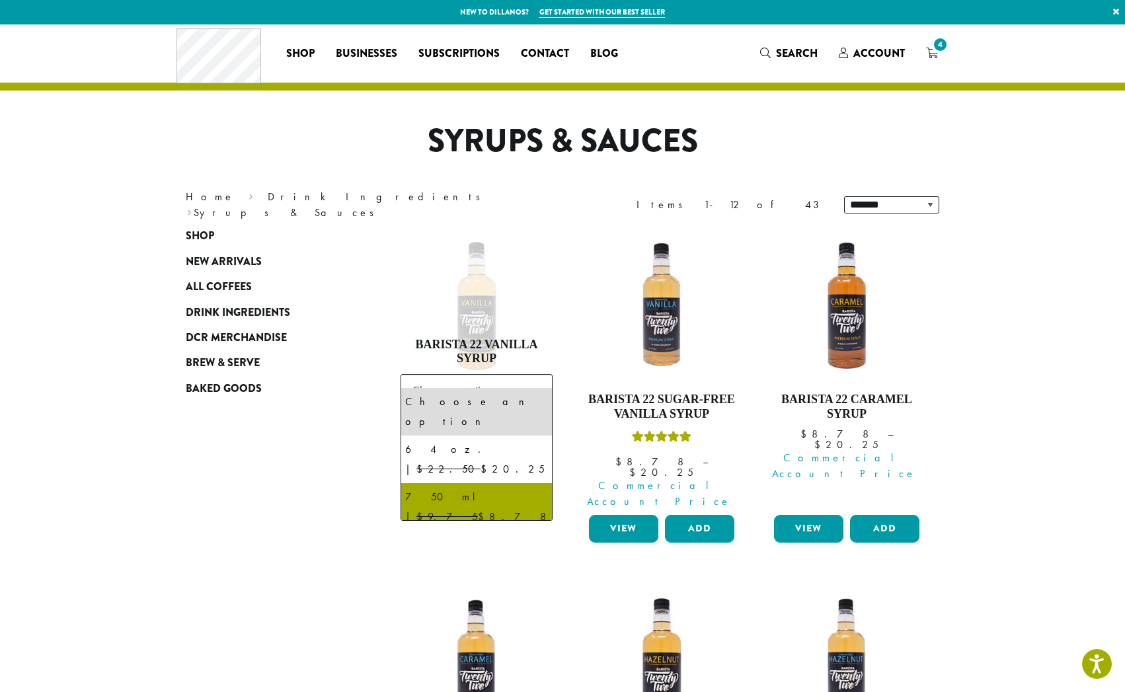
select select "******"
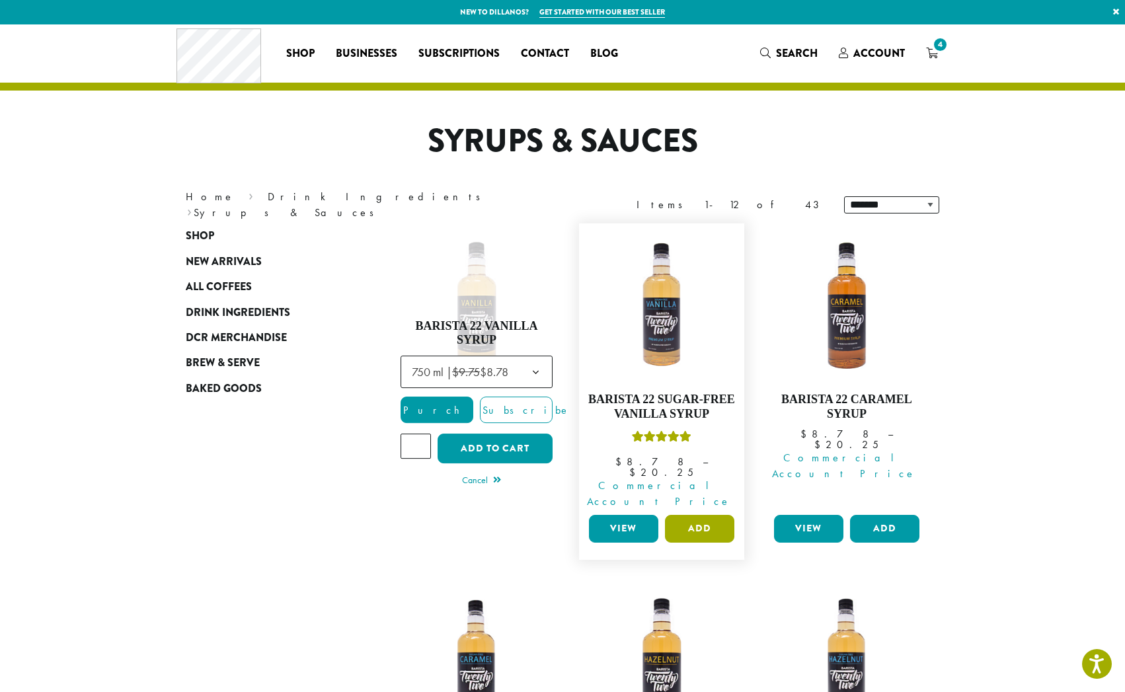
click at [680, 515] on button "Add" at bounding box center [699, 529] width 69 height 28
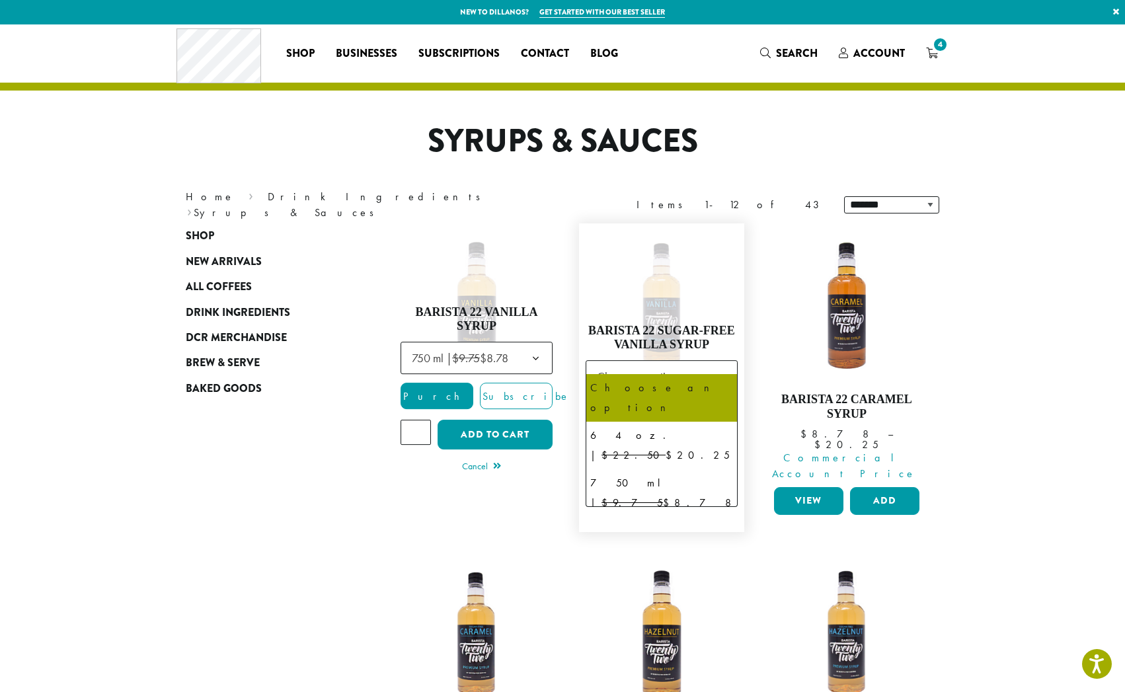
click at [663, 364] on span "Choose an option" at bounding box center [641, 377] width 99 height 26
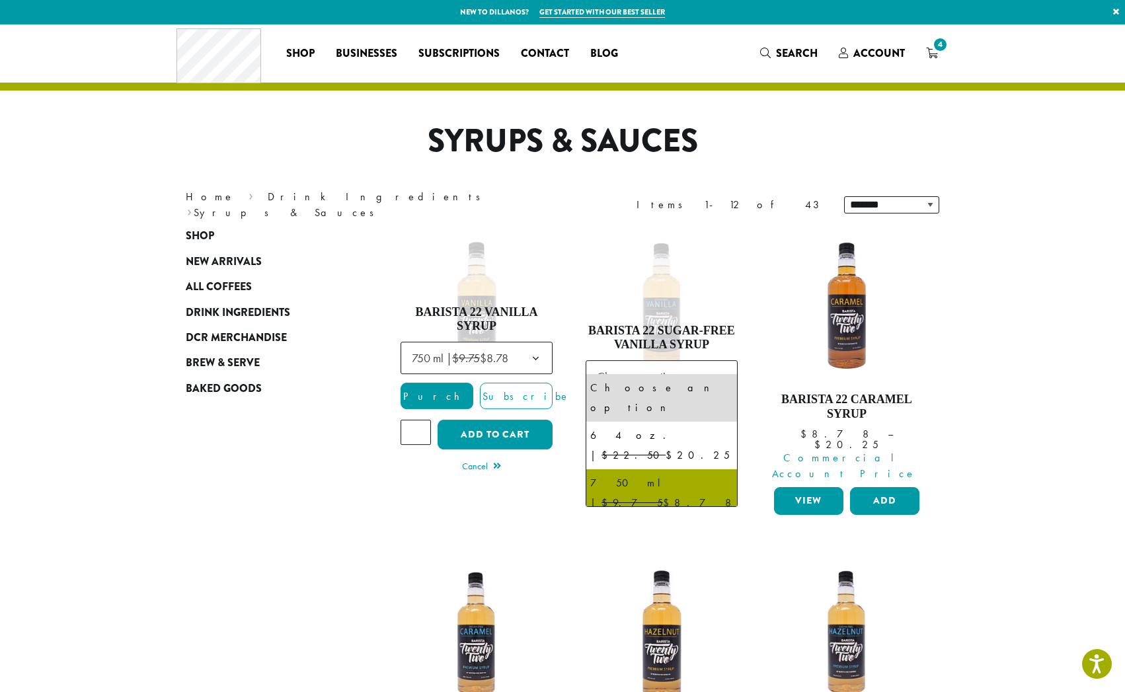
select select "******"
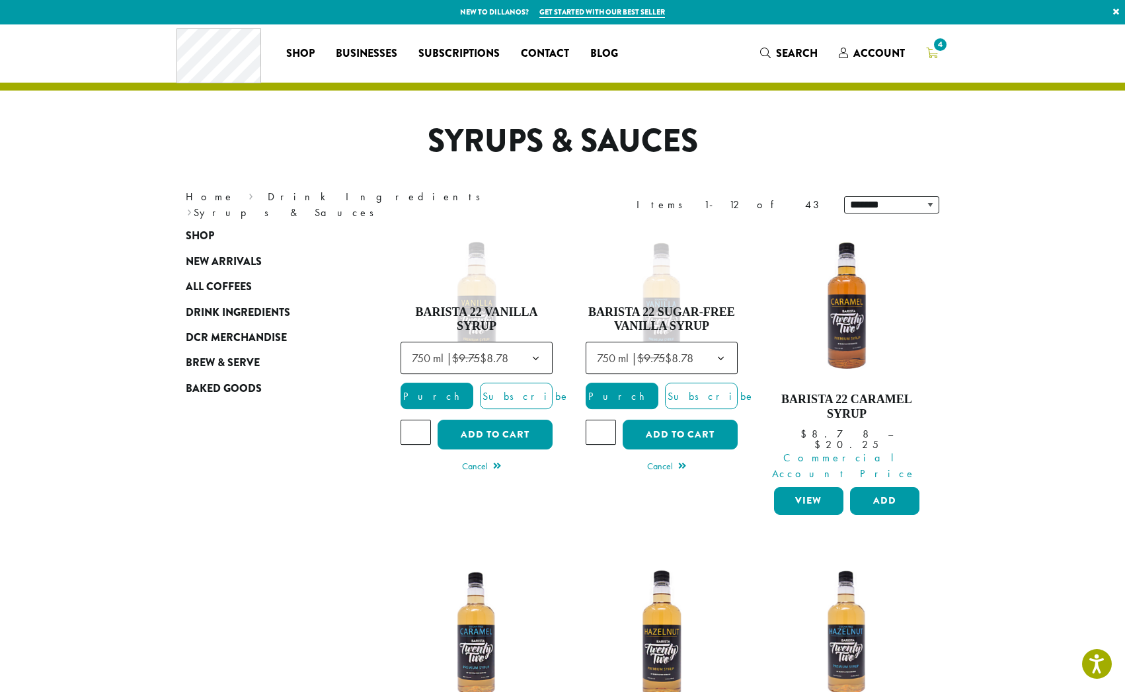
click at [932, 56] on icon "4" at bounding box center [932, 53] width 12 height 11
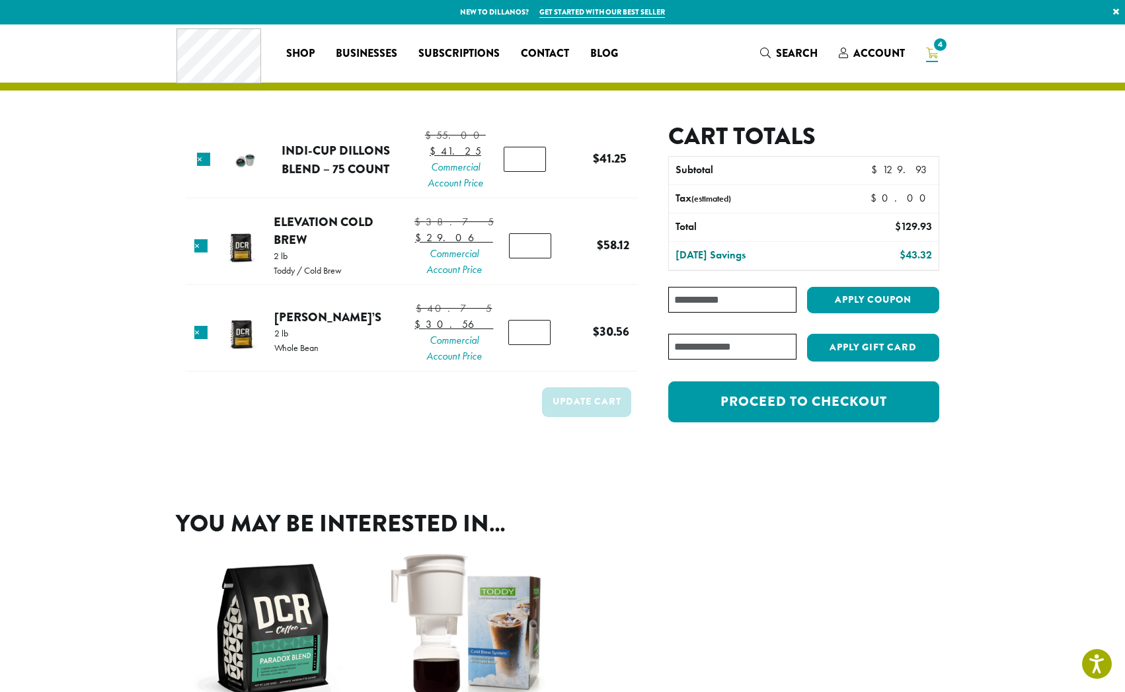
type input "*"
click at [536, 259] on input "*" at bounding box center [530, 245] width 42 height 25
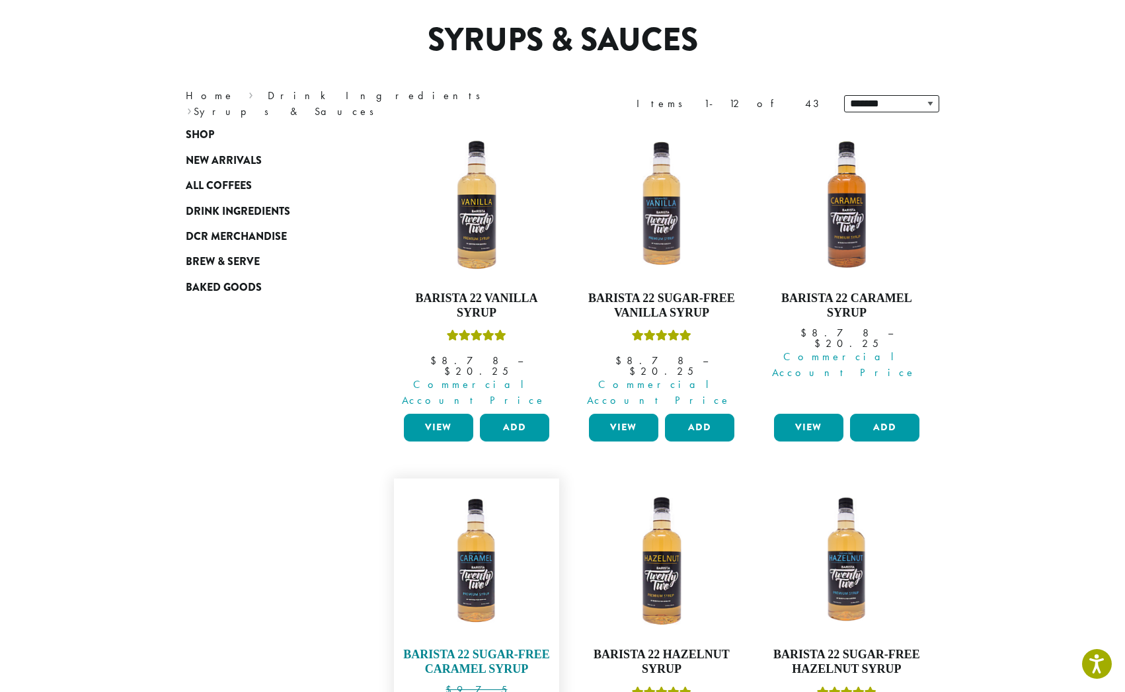
scroll to position [288, 0]
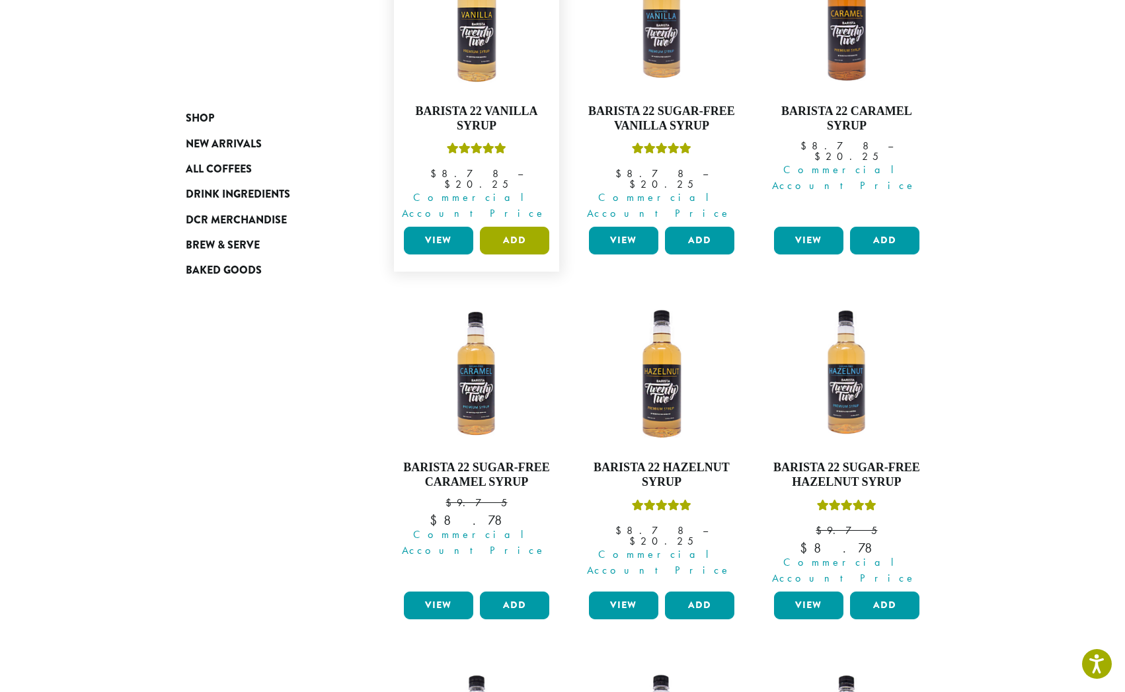
click at [517, 227] on button "Add" at bounding box center [514, 241] width 69 height 28
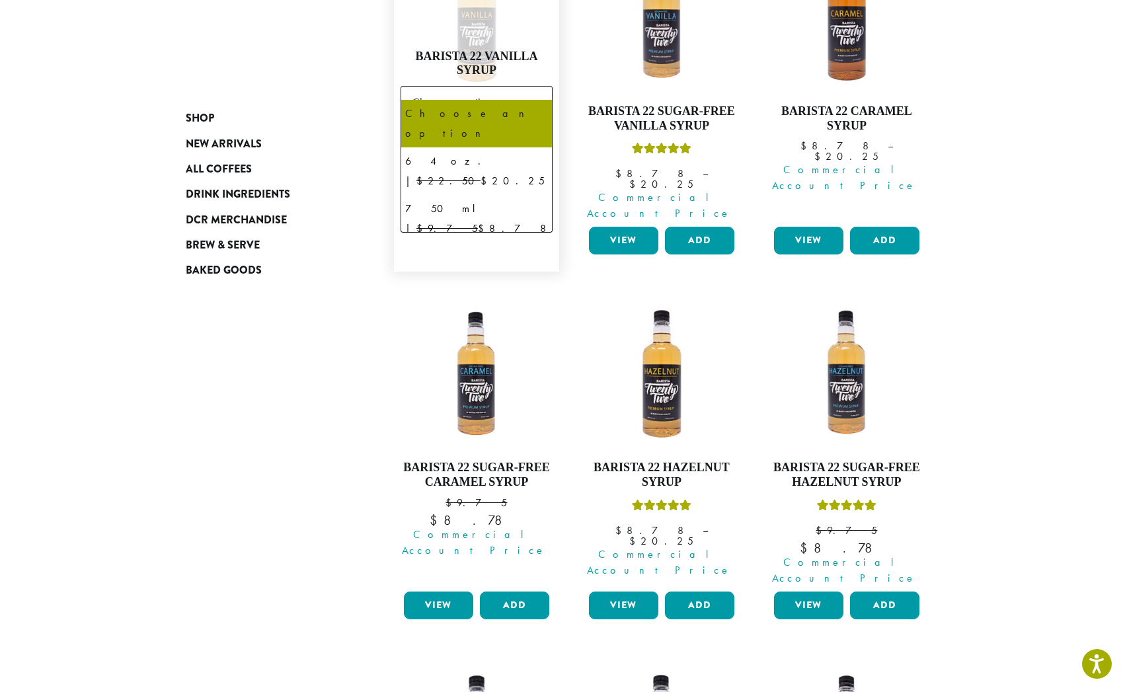
click at [504, 86] on span "Choose an option" at bounding box center [477, 102] width 152 height 32
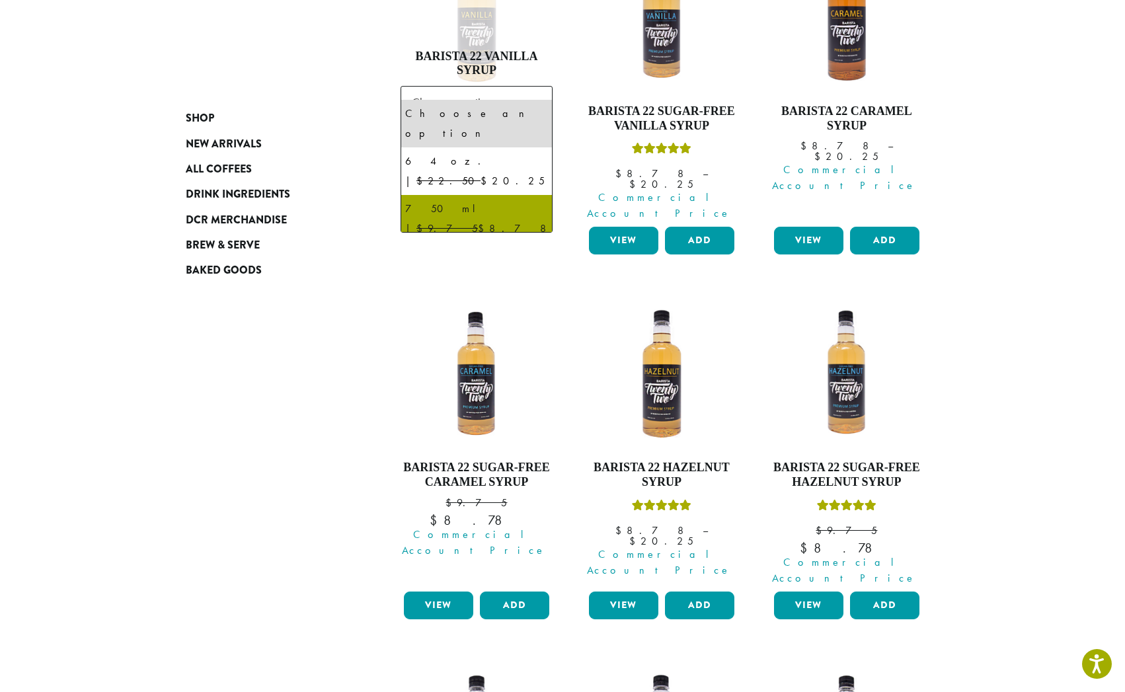
select select "******"
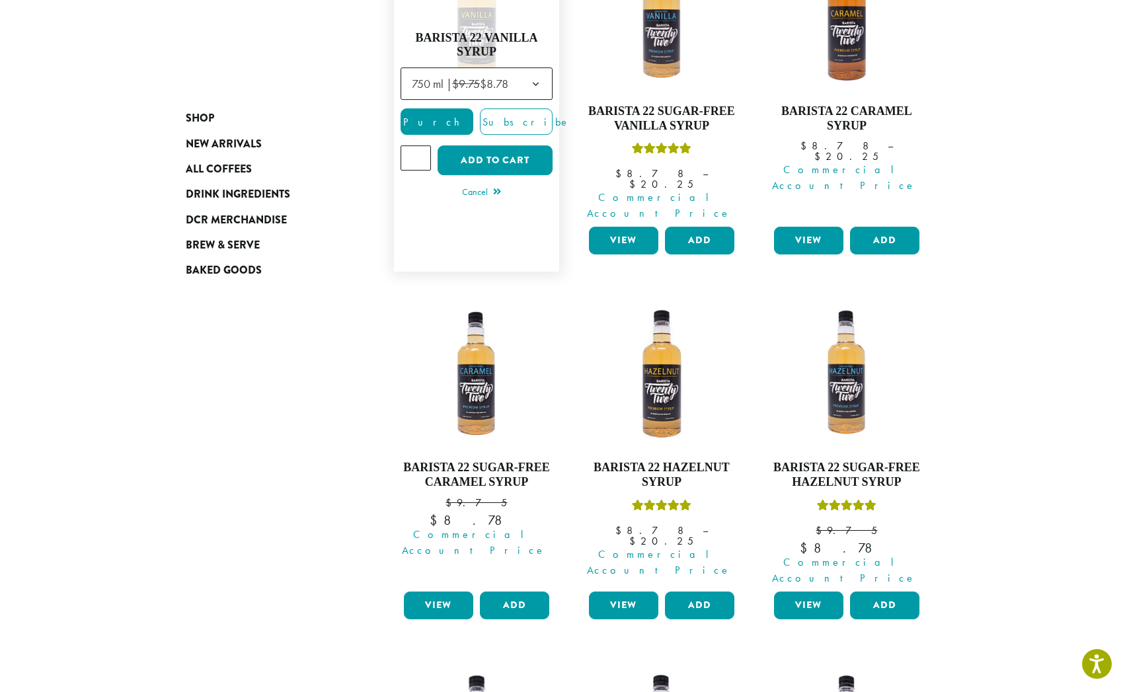
click at [444, 115] on span "Purchase" at bounding box center [457, 122] width 112 height 14
click at [466, 145] on button "Add to cart" at bounding box center [495, 160] width 115 height 30
click at [715, 227] on button "Add" at bounding box center [699, 241] width 69 height 28
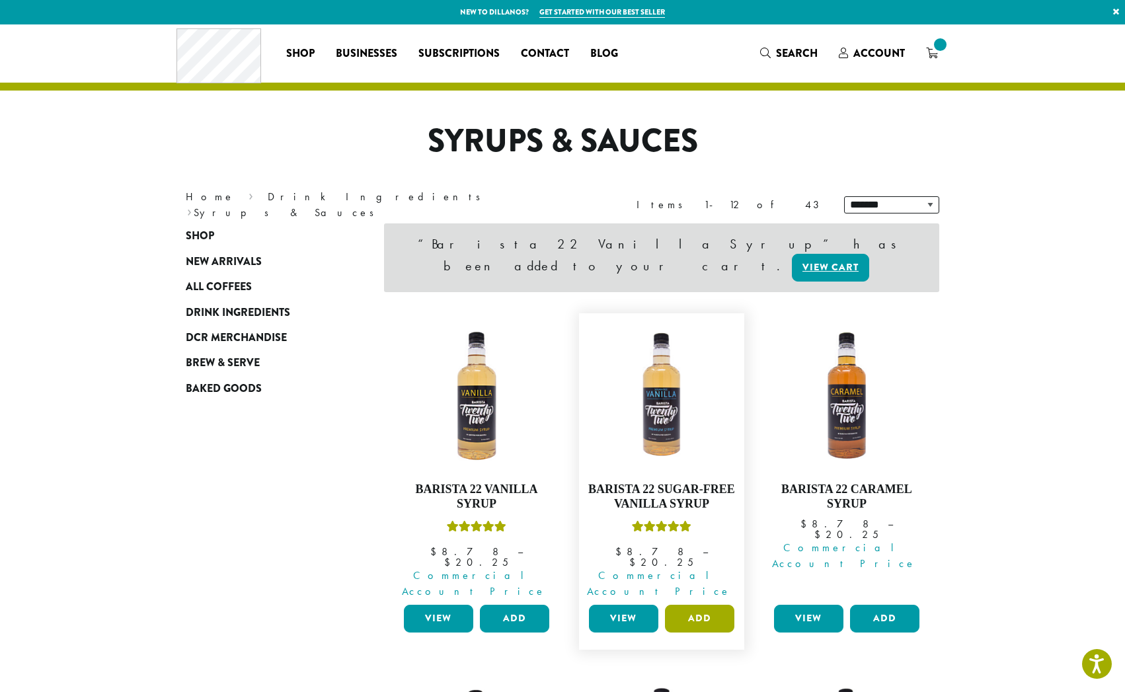
click at [712, 605] on button "Add" at bounding box center [699, 619] width 69 height 28
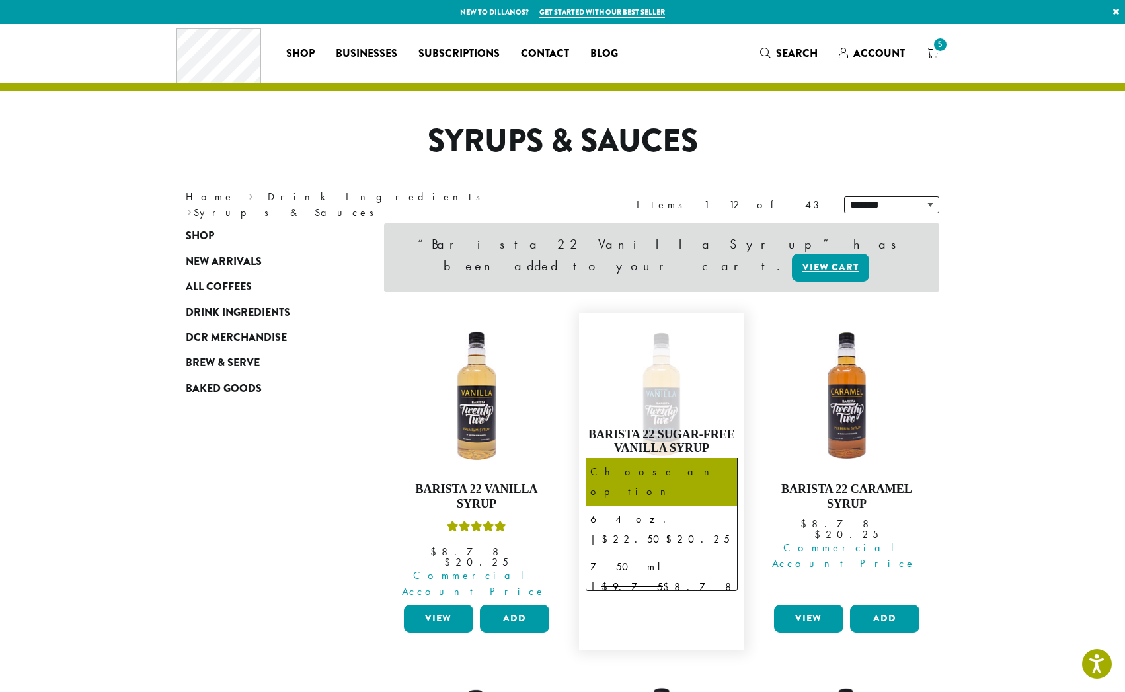
click at [645, 468] on span "Choose an option" at bounding box center [641, 481] width 99 height 26
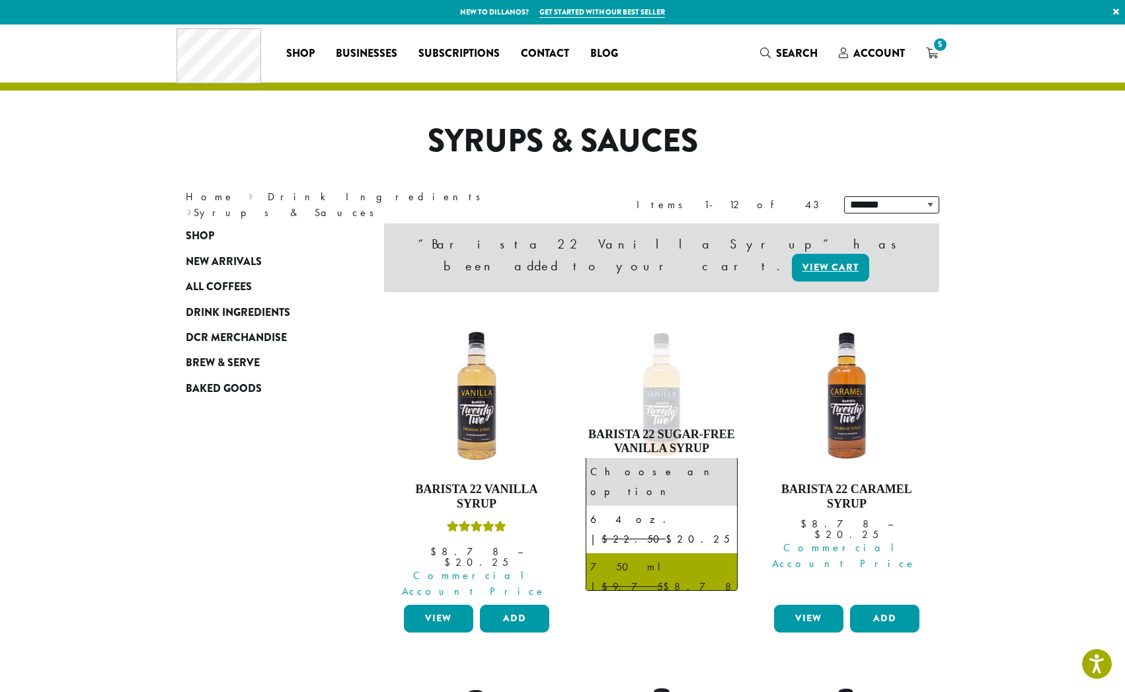
select select "******"
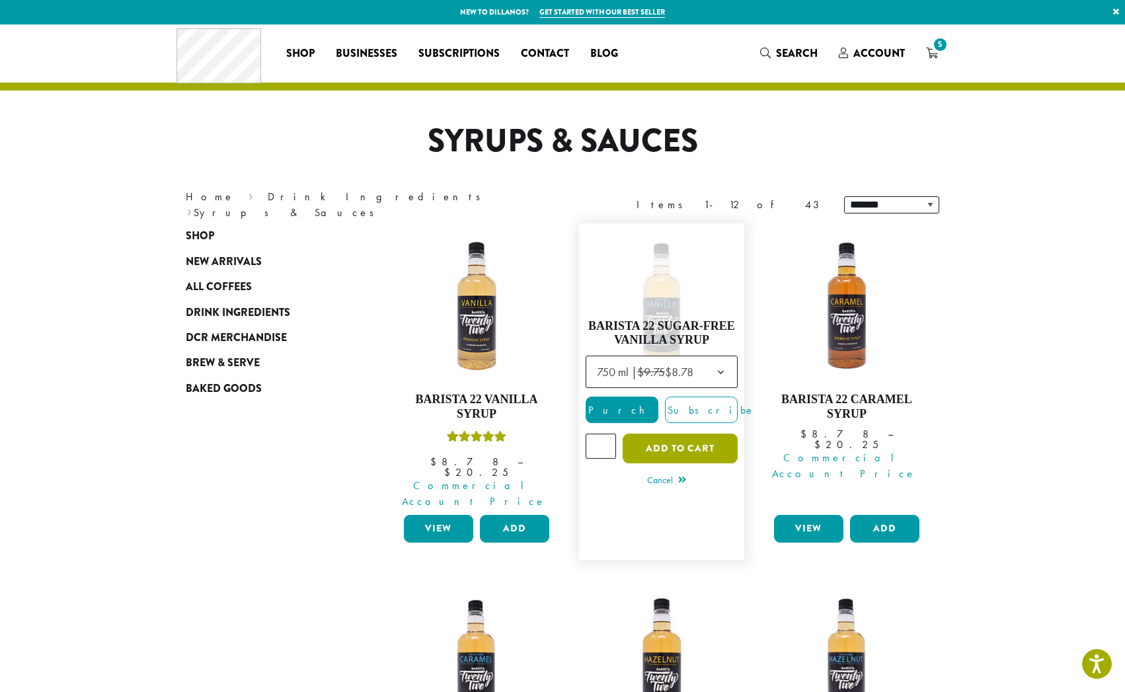
click at [665, 434] on button "Add to cart" at bounding box center [680, 449] width 115 height 30
click at [700, 434] on button "Add to cart" at bounding box center [680, 449] width 115 height 30
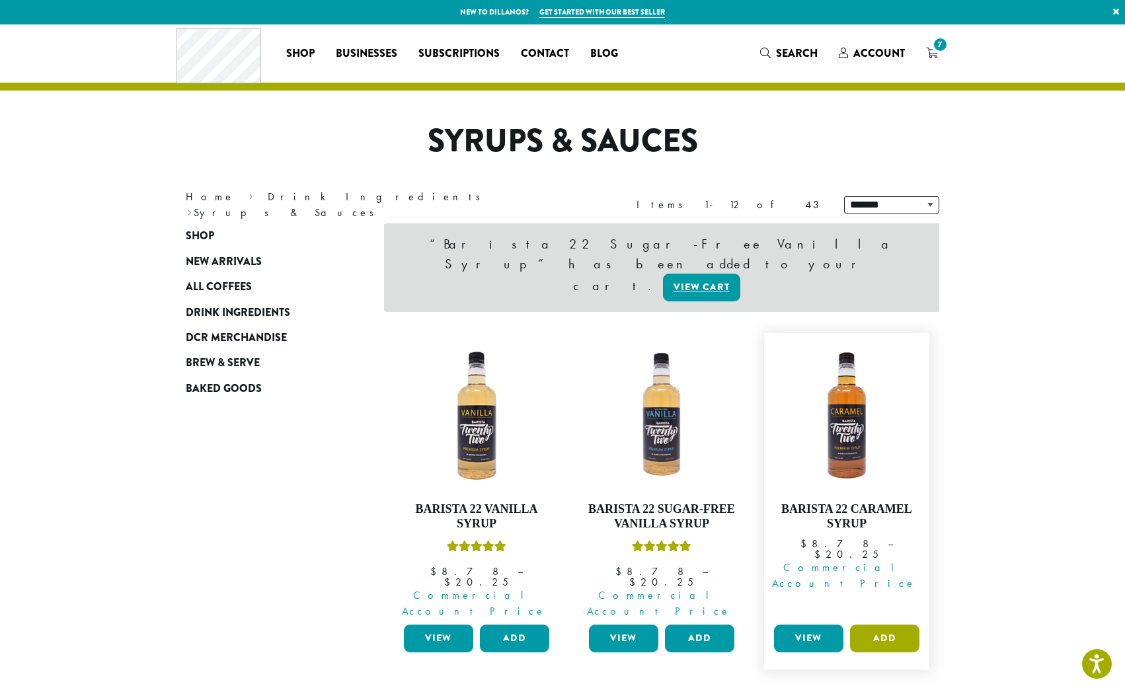
click at [883, 625] on button "Add" at bounding box center [884, 639] width 69 height 28
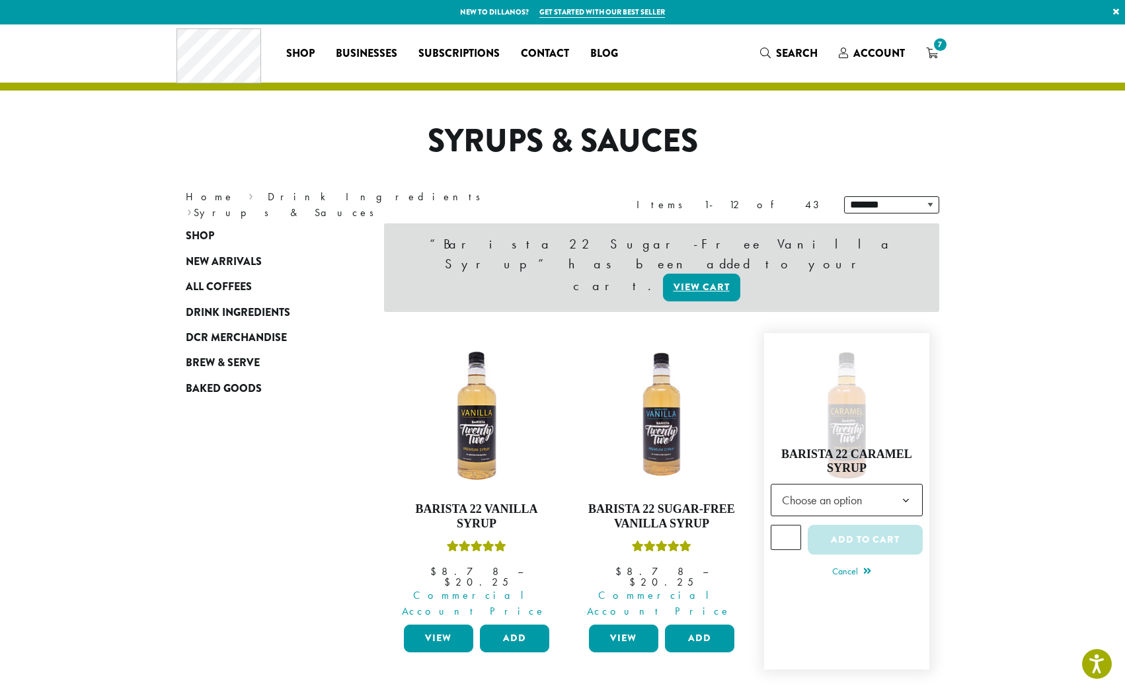
click at [897, 485] on b at bounding box center [906, 501] width 32 height 32
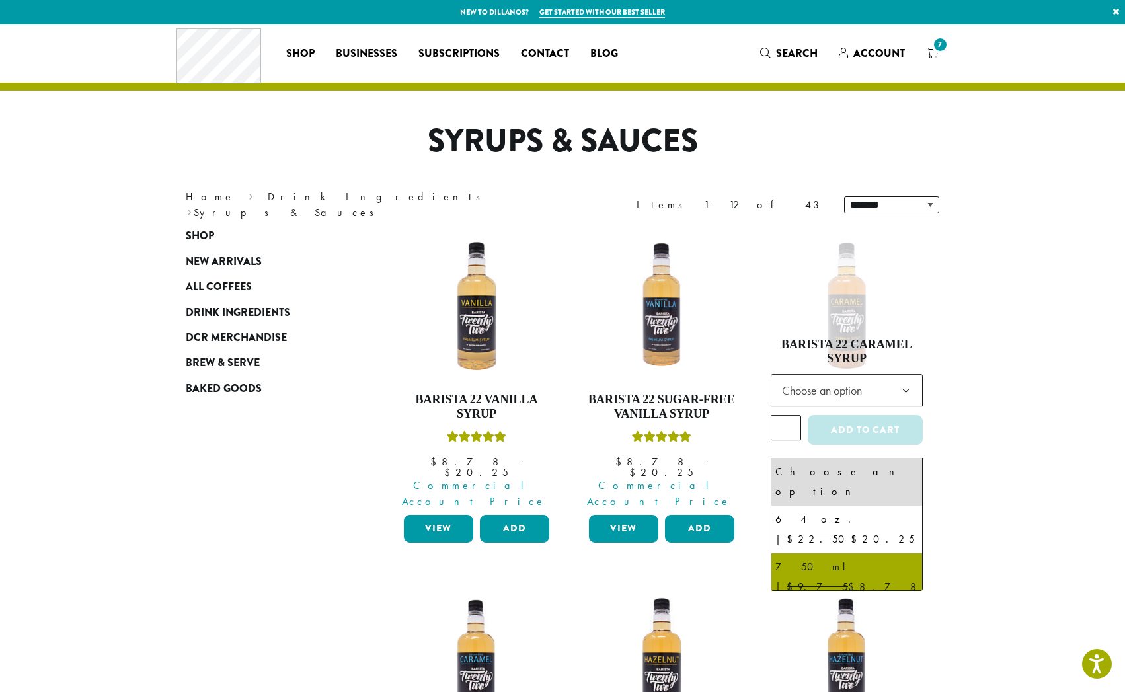
select select "******"
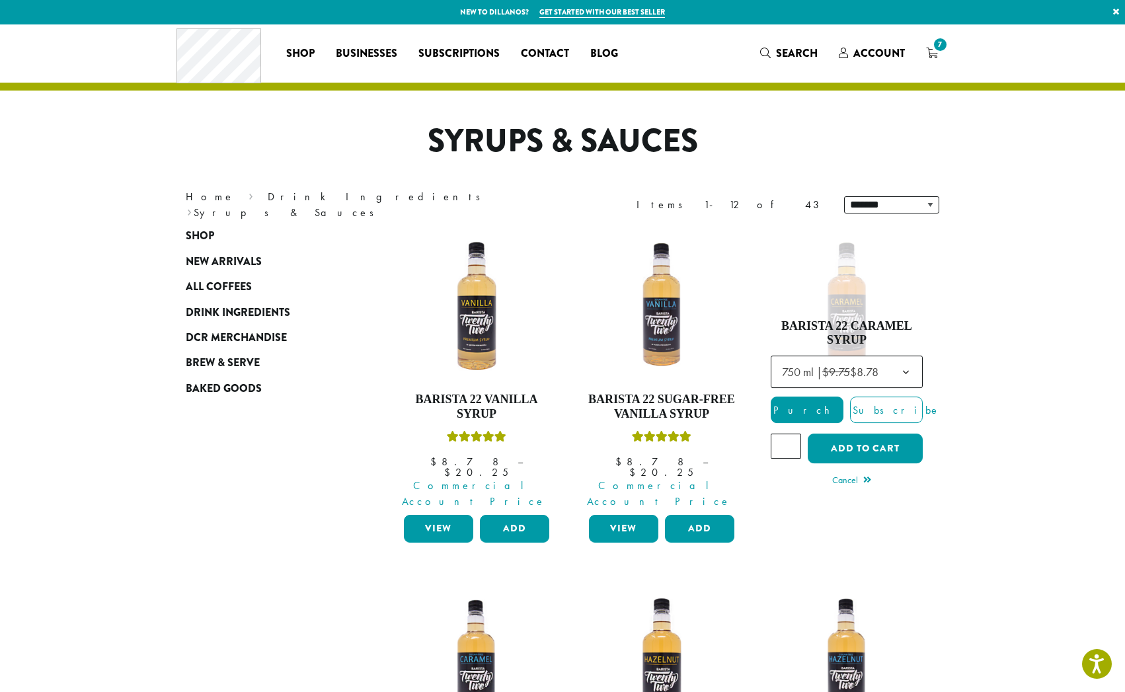
click at [885, 438] on button "Add to cart" at bounding box center [865, 449] width 115 height 30
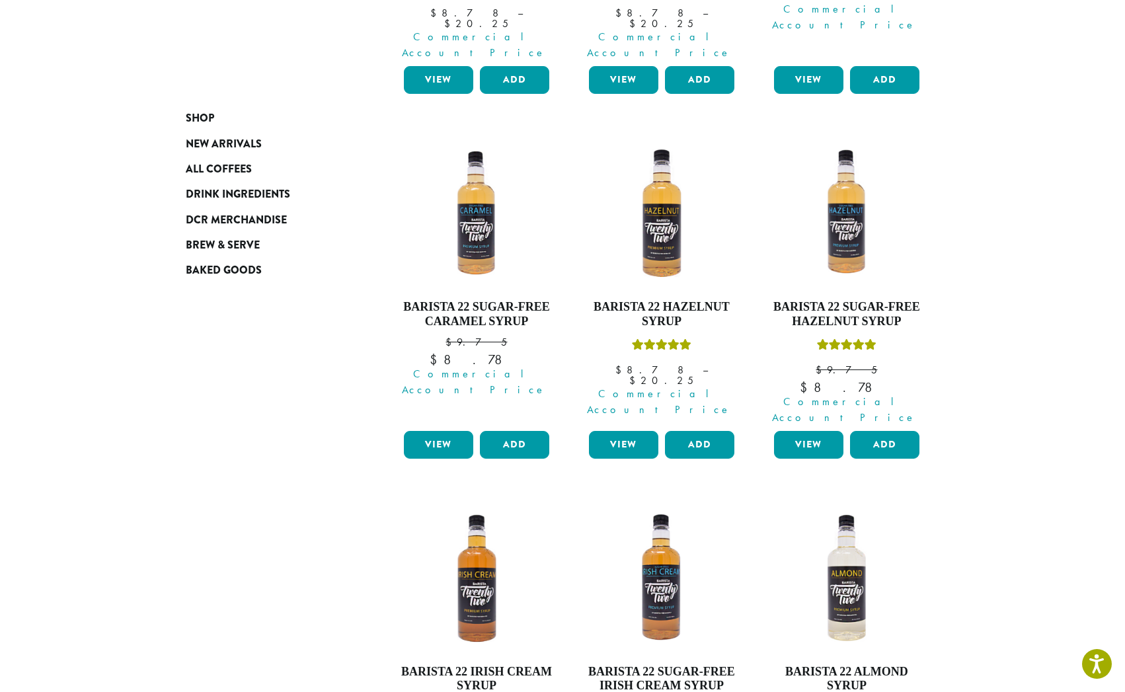
scroll to position [655, 0]
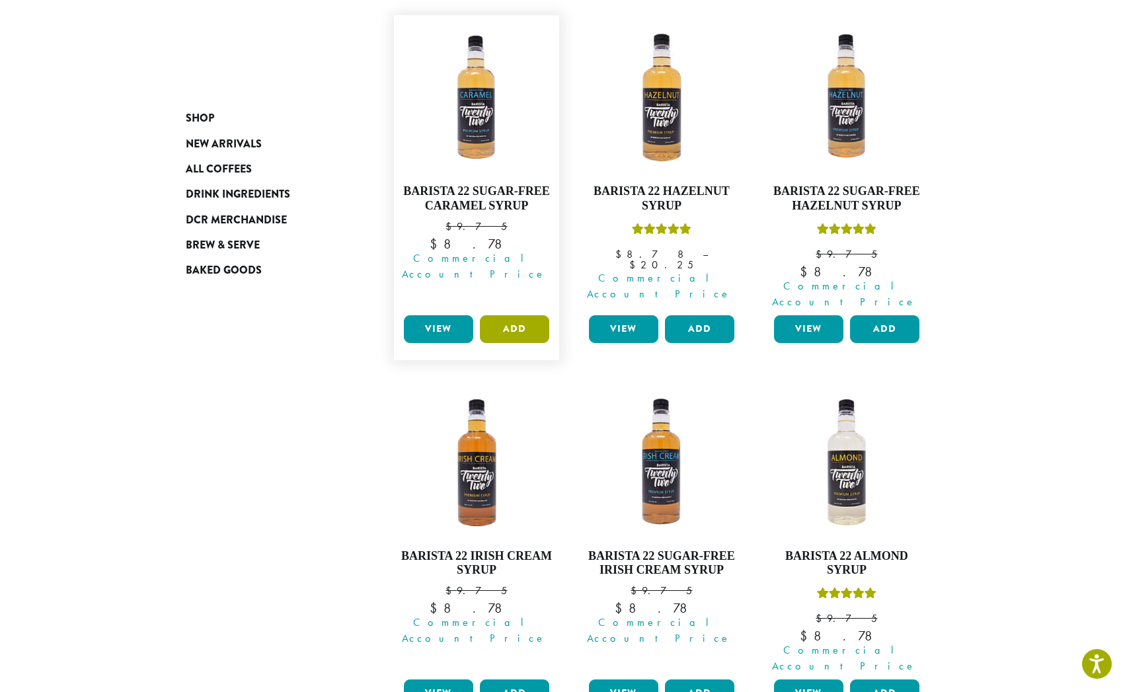
click at [522, 315] on button "Add" at bounding box center [514, 329] width 69 height 28
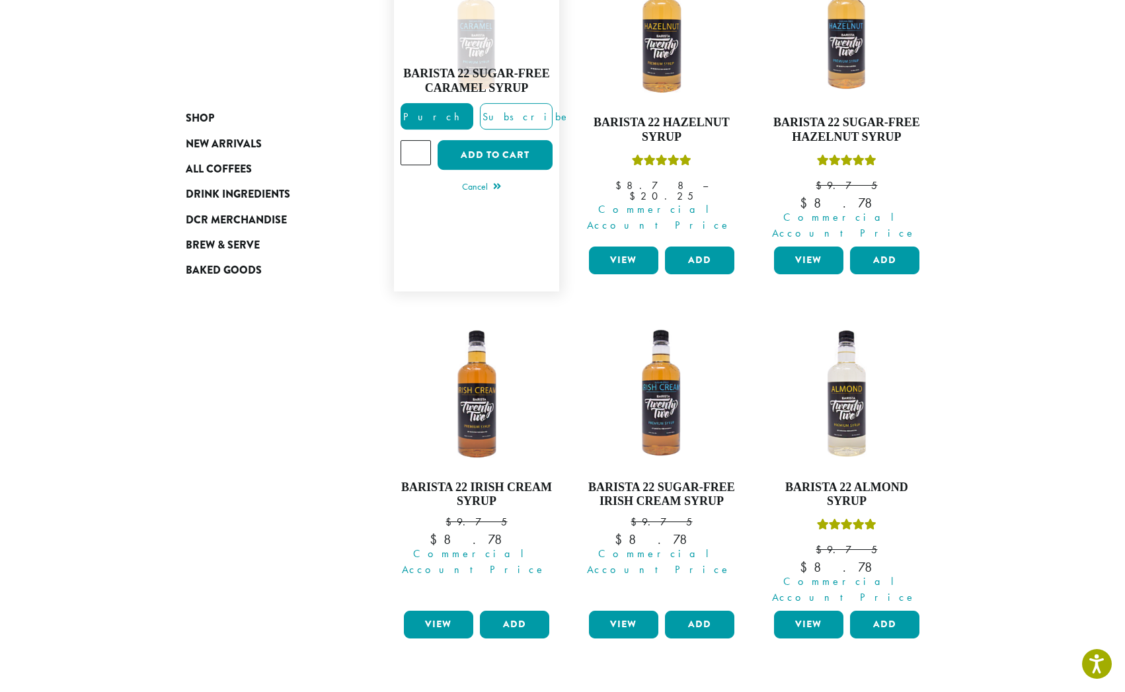
scroll to position [583, 0]
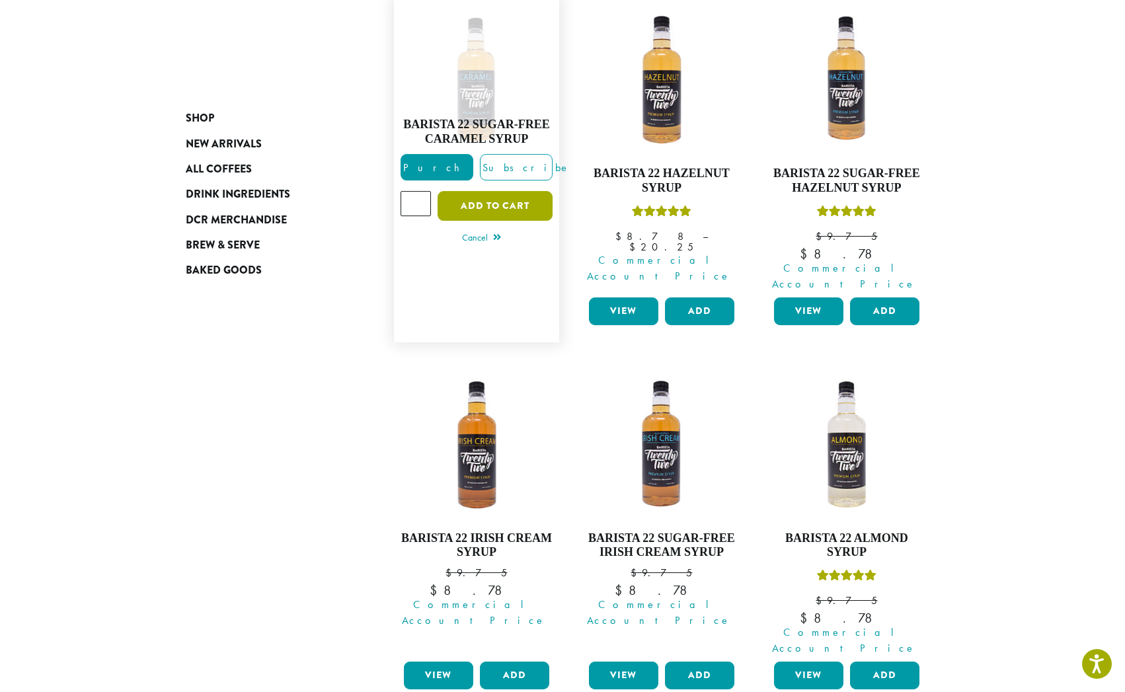
click at [490, 191] on button "Add to cart" at bounding box center [495, 206] width 115 height 30
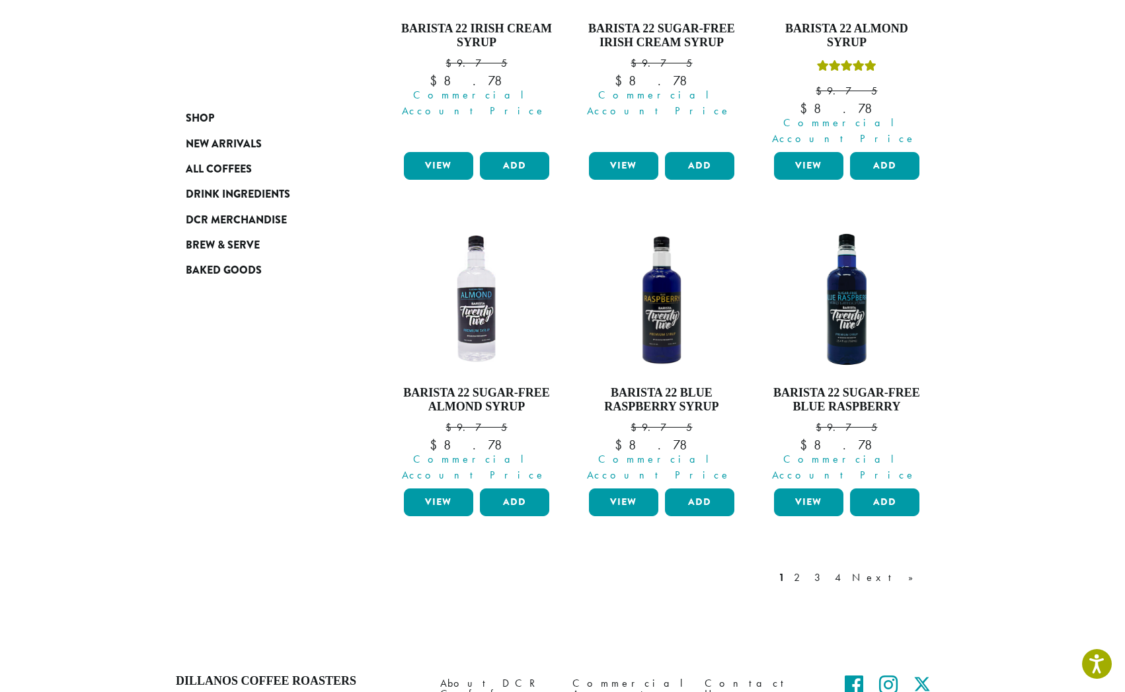
scroll to position [1145, 0]
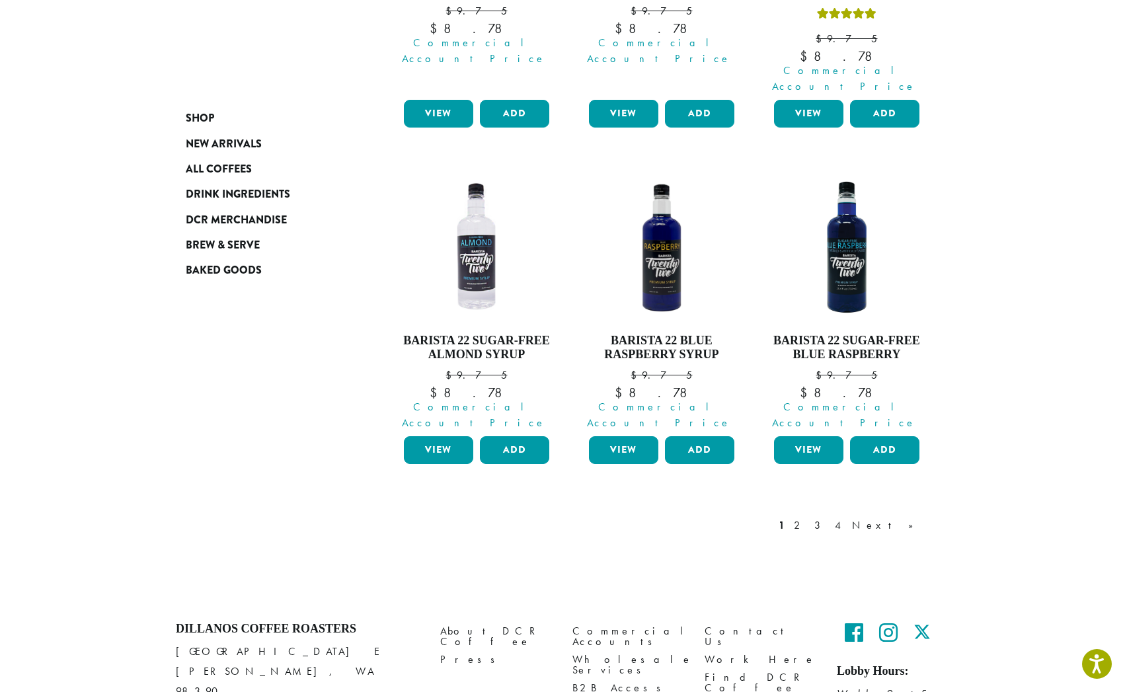
click at [854, 508] on div "1 2 3 4 Next »" at bounding box center [852, 539] width 153 height 62
click at [808, 518] on link "2" at bounding box center [800, 526] width 17 height 16
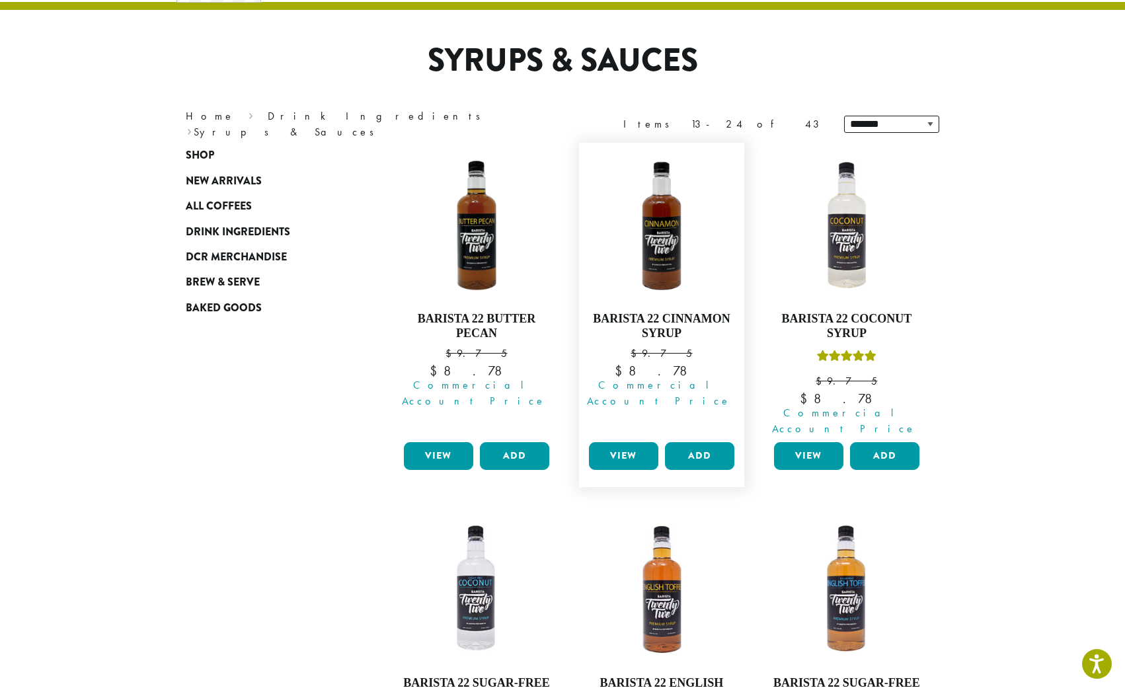
scroll to position [83, 0]
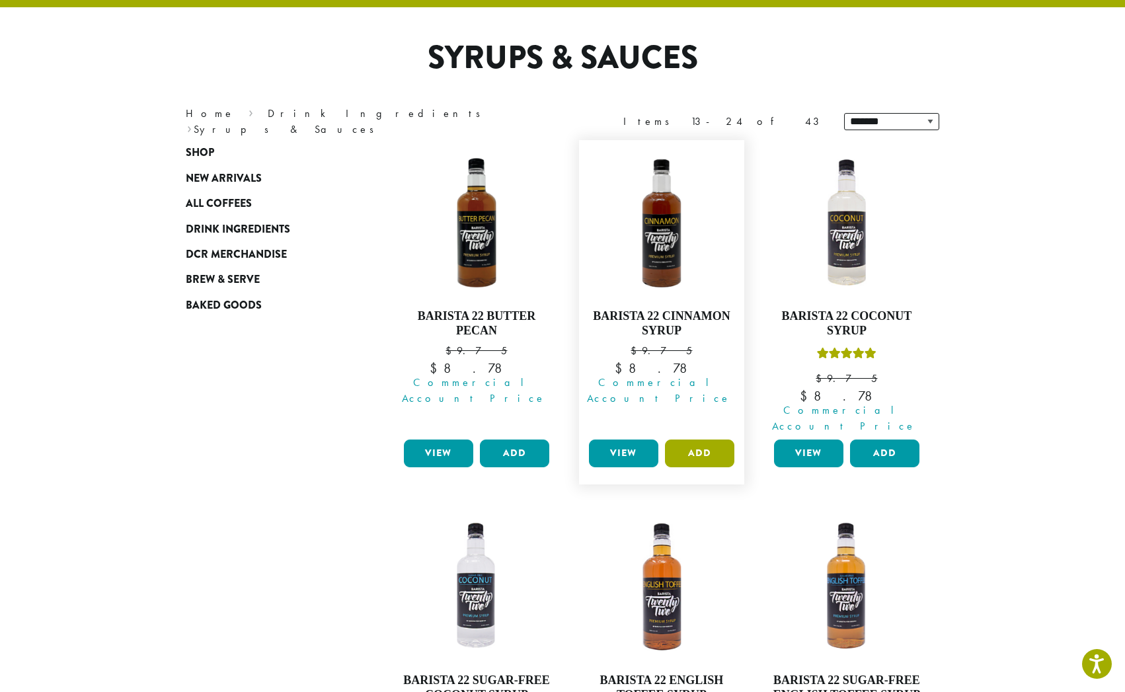
click at [709, 440] on button "Add" at bounding box center [699, 454] width 69 height 28
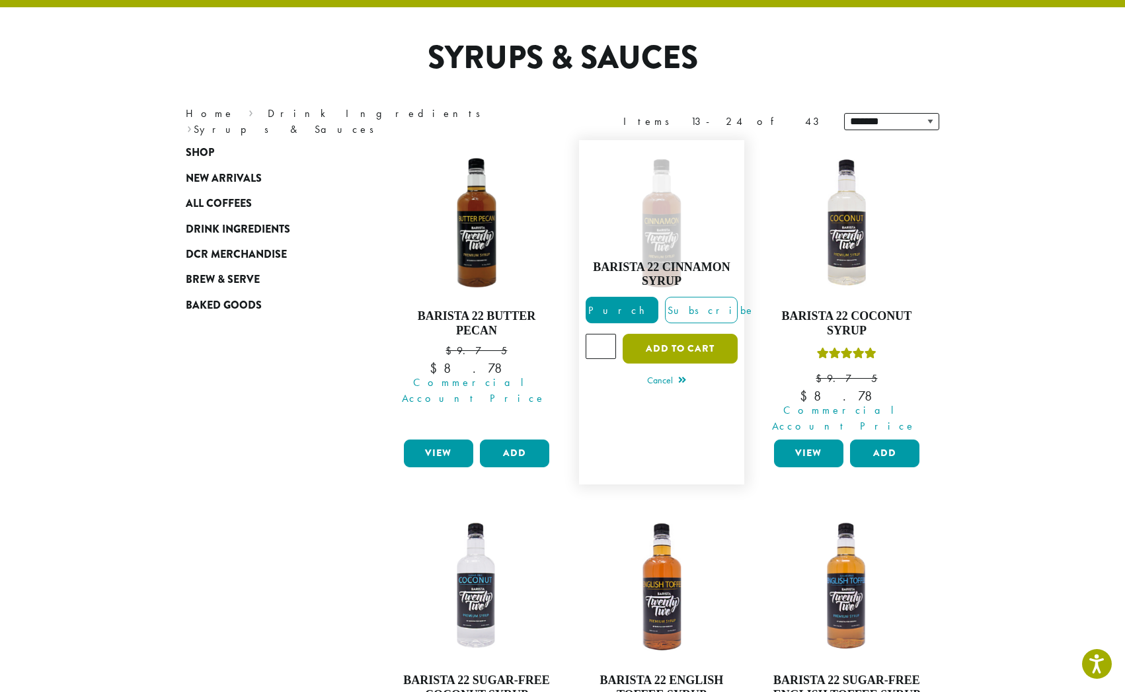
click at [674, 341] on button "Add to cart" at bounding box center [680, 349] width 115 height 30
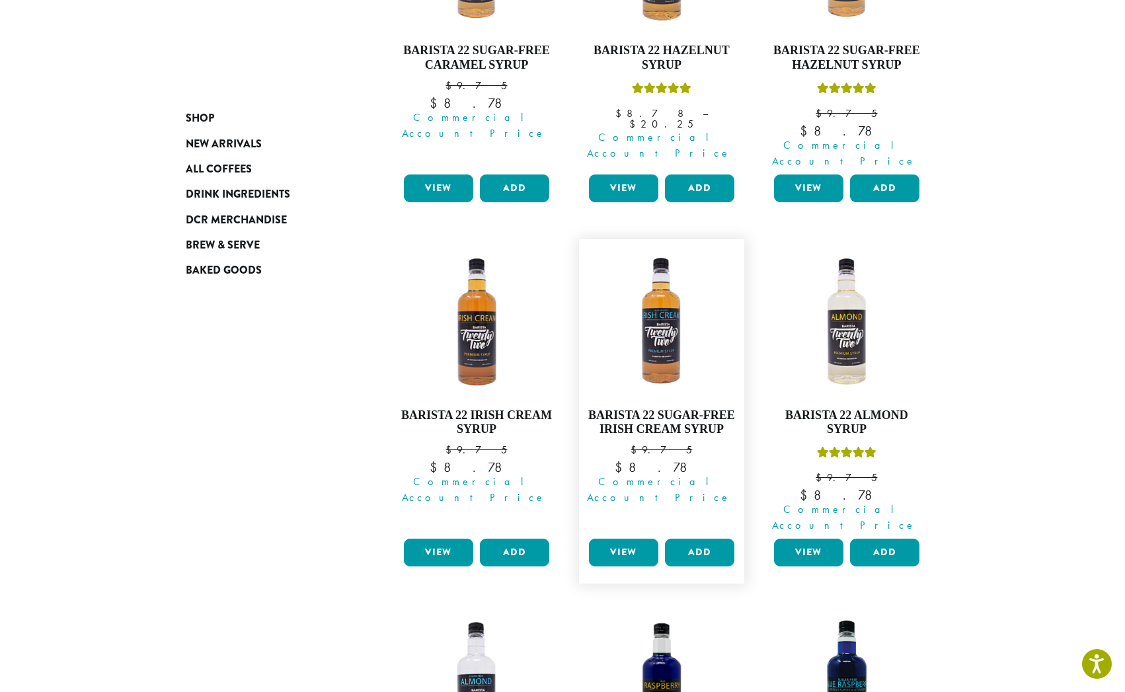
scroll to position [1145, 0]
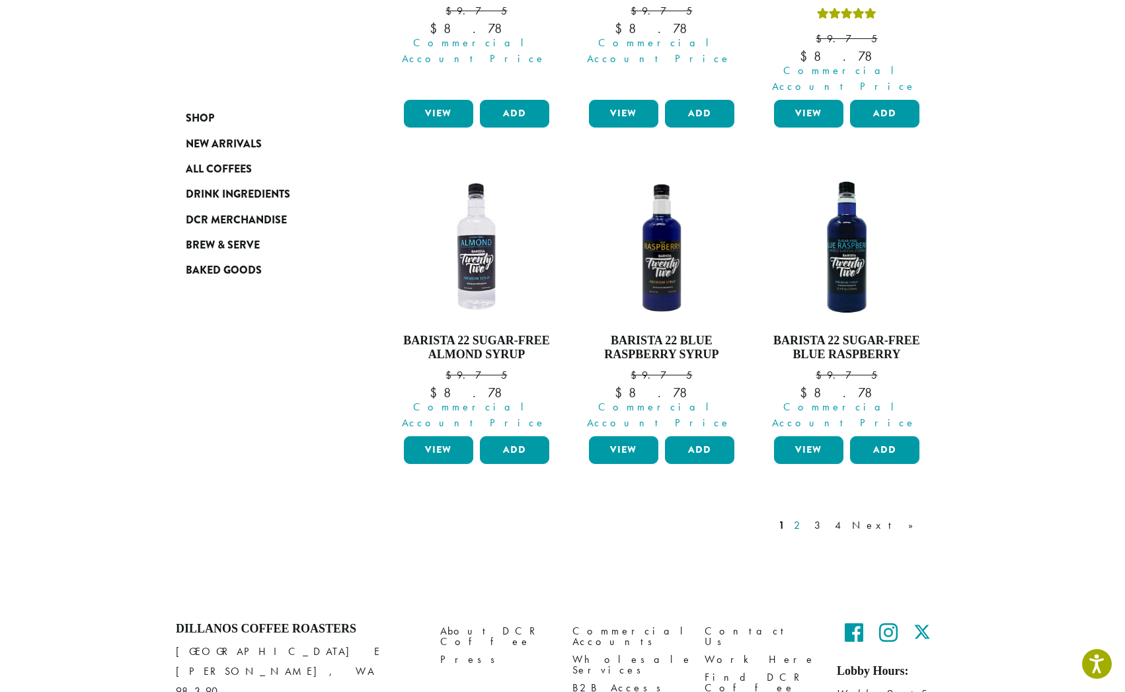
click at [808, 518] on link "2" at bounding box center [800, 526] width 17 height 16
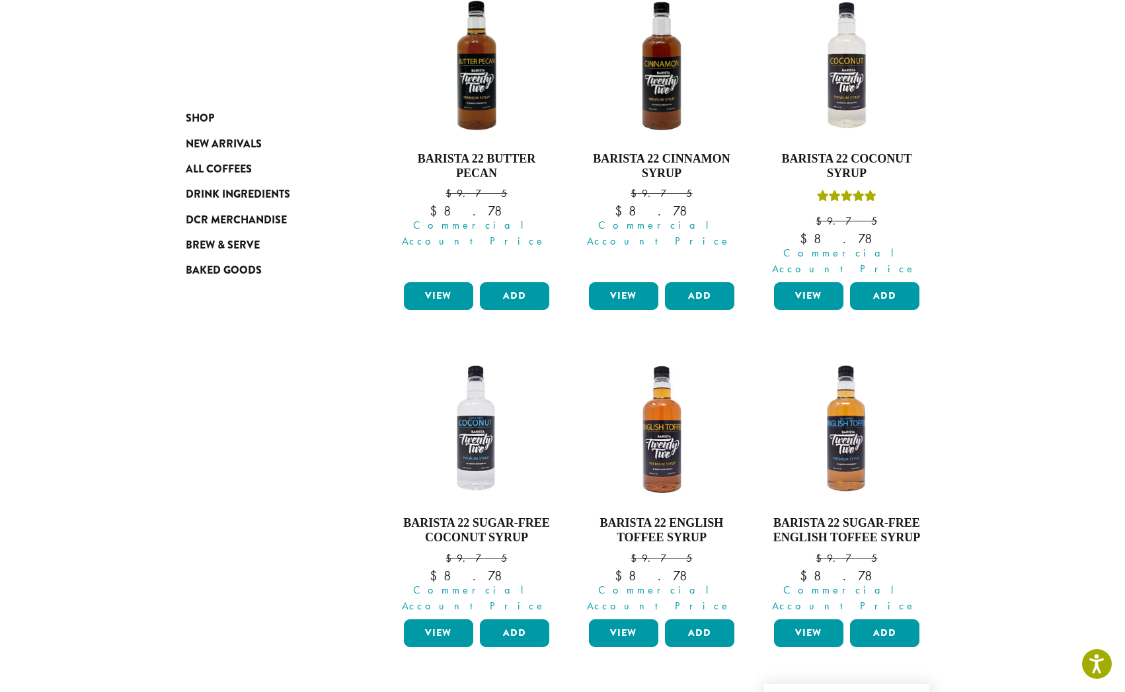
scroll to position [404, 0]
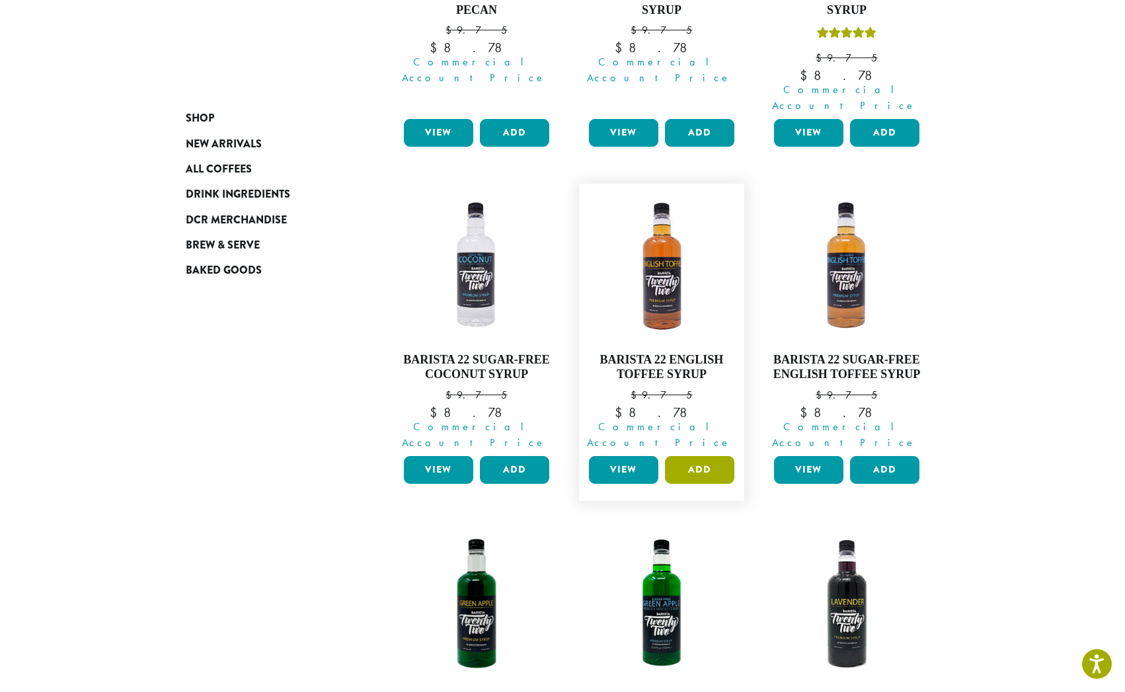
click at [710, 456] on button "Add" at bounding box center [699, 470] width 69 height 28
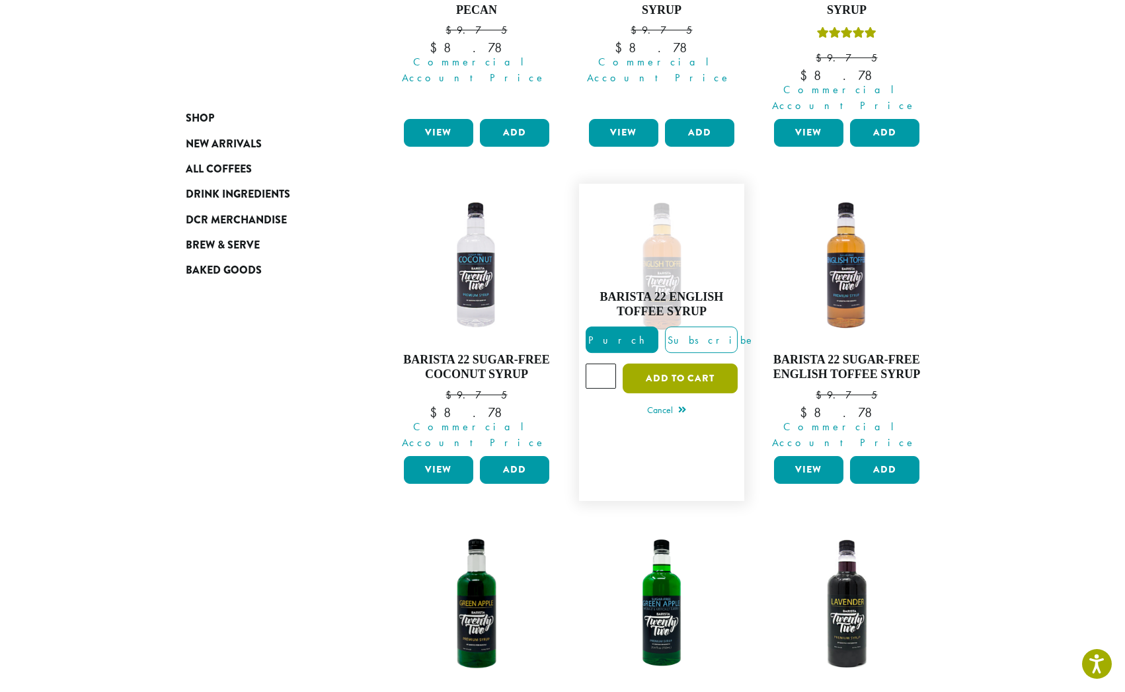
click at [670, 364] on button "Add to cart" at bounding box center [680, 379] width 115 height 30
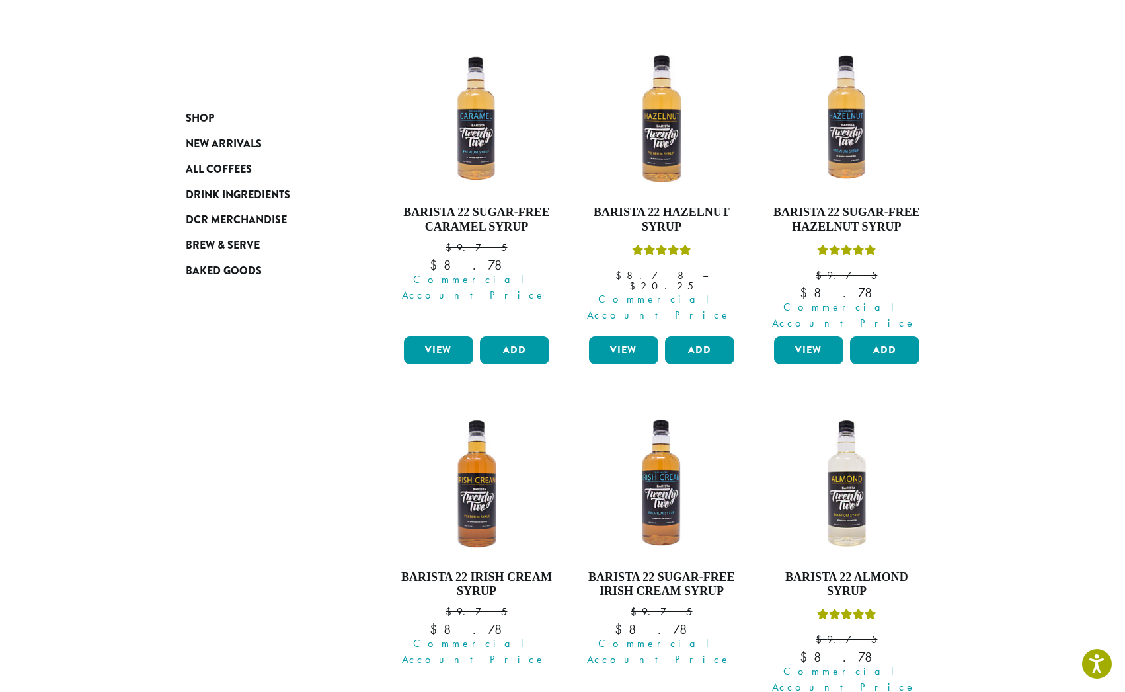
scroll to position [1215, 0]
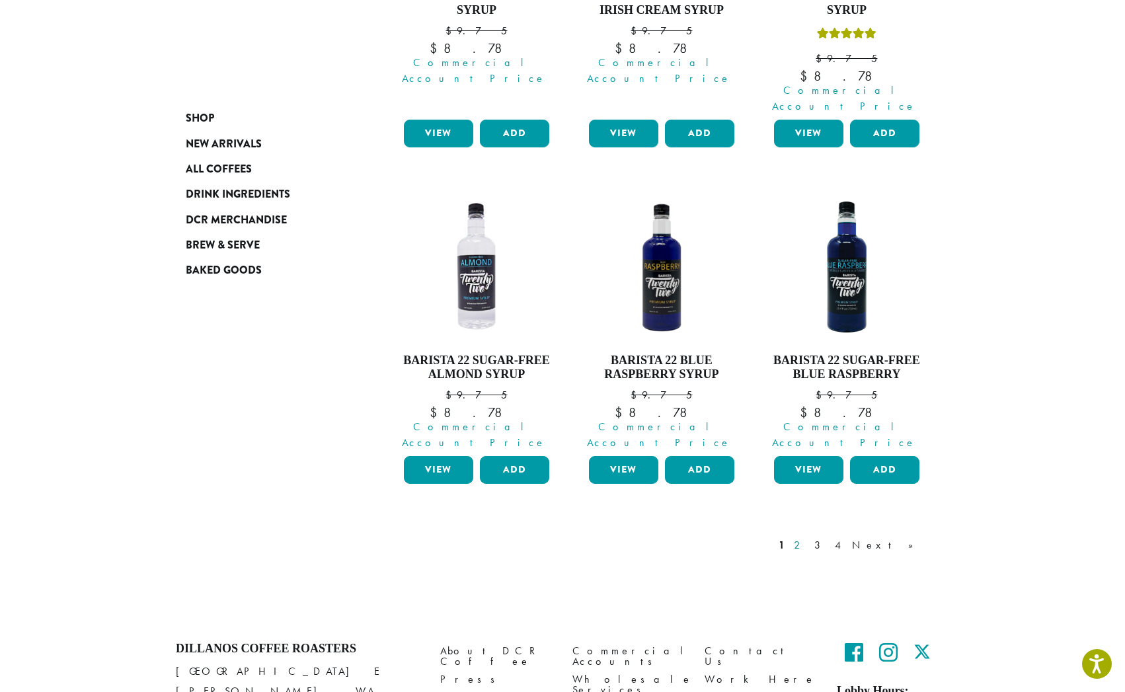
click at [808, 538] on link "2" at bounding box center [800, 546] width 17 height 16
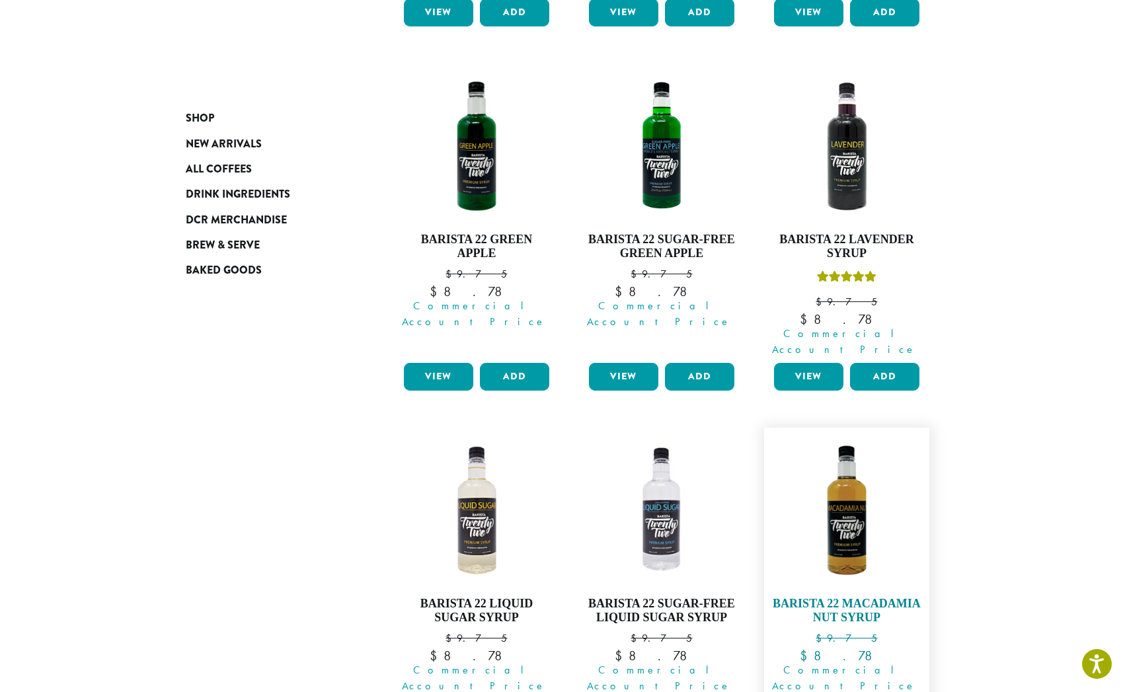
scroll to position [618, 0]
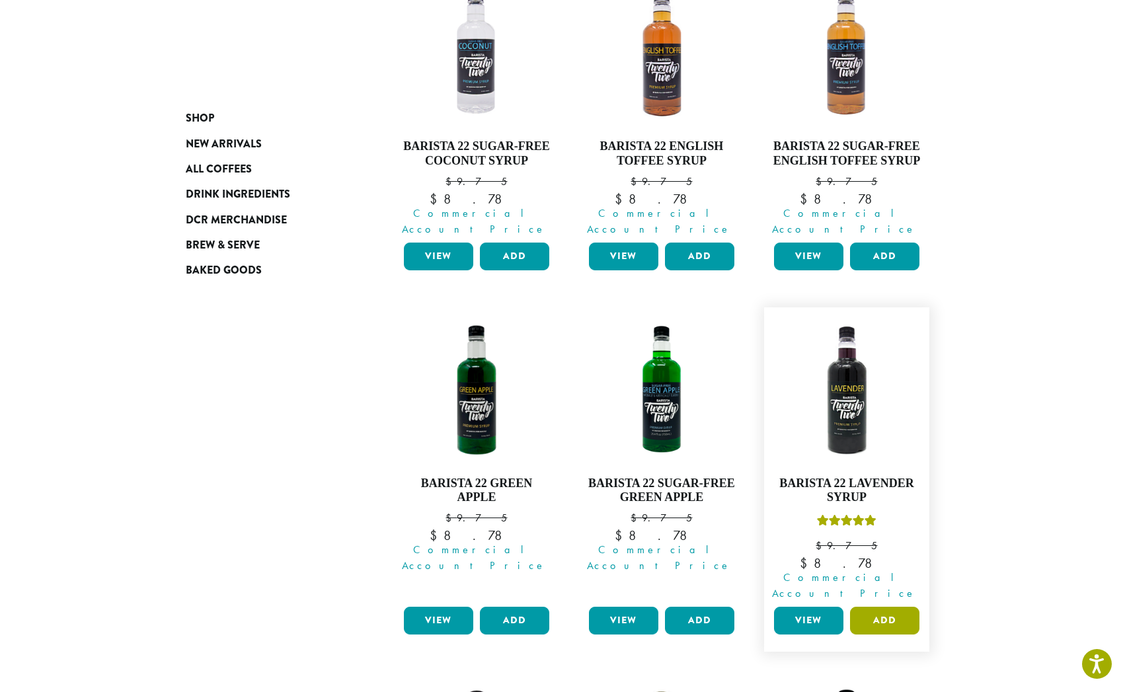
click at [881, 607] on button "Add" at bounding box center [884, 621] width 69 height 28
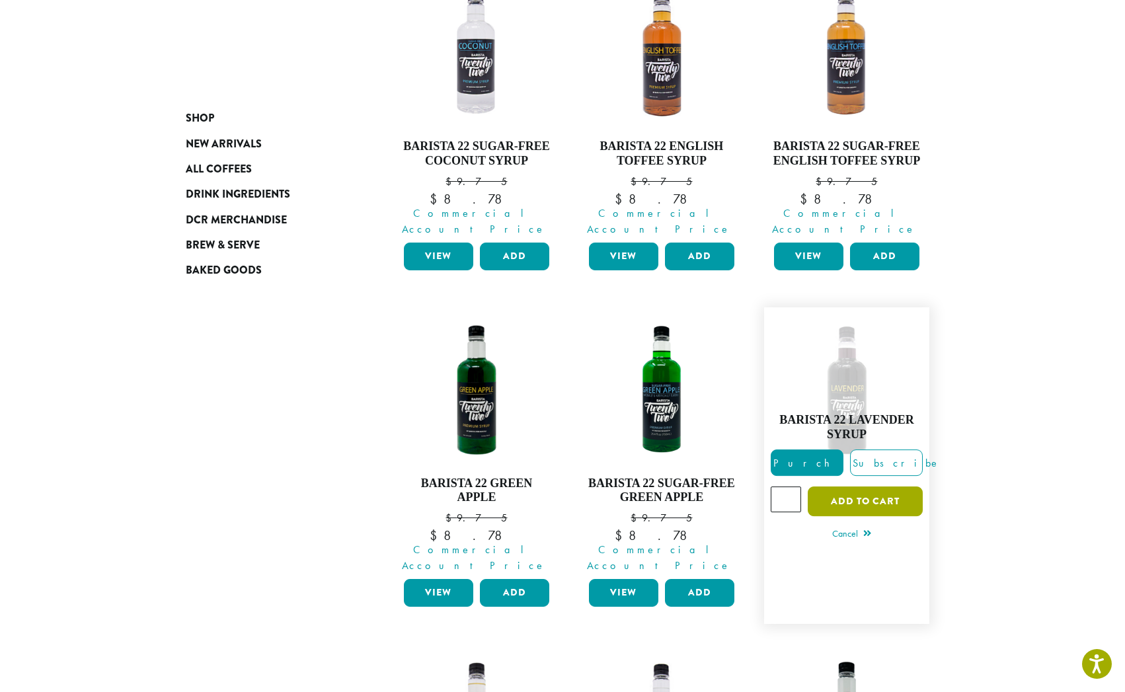
click at [876, 487] on button "Add to cart" at bounding box center [865, 502] width 115 height 30
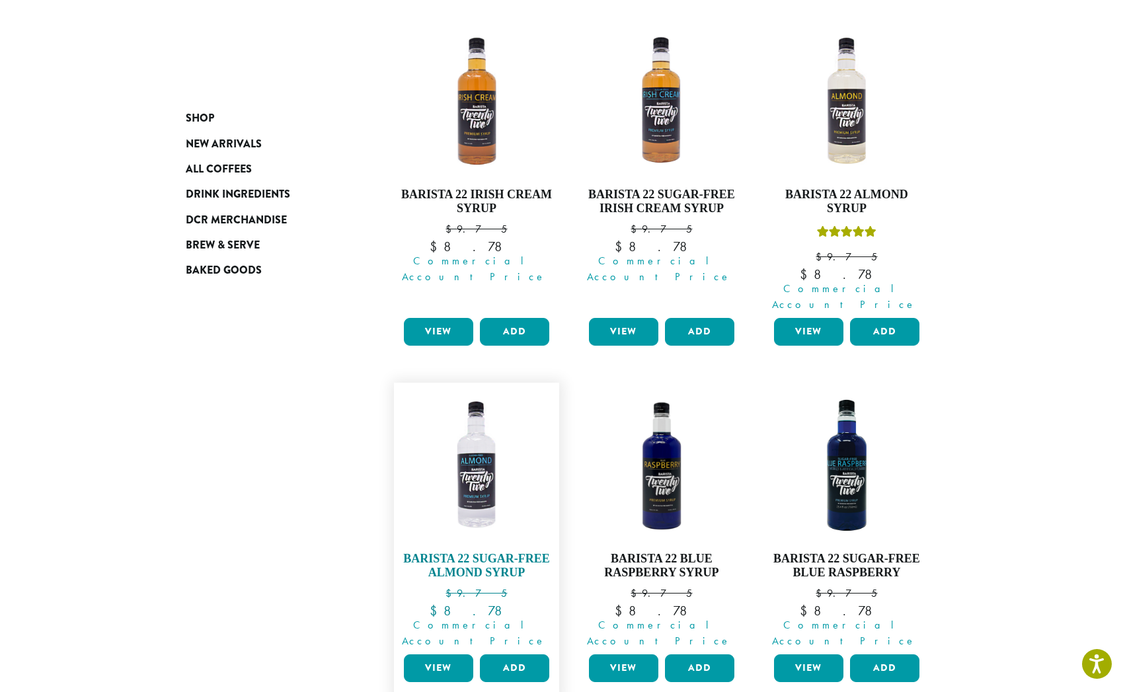
scroll to position [1215, 0]
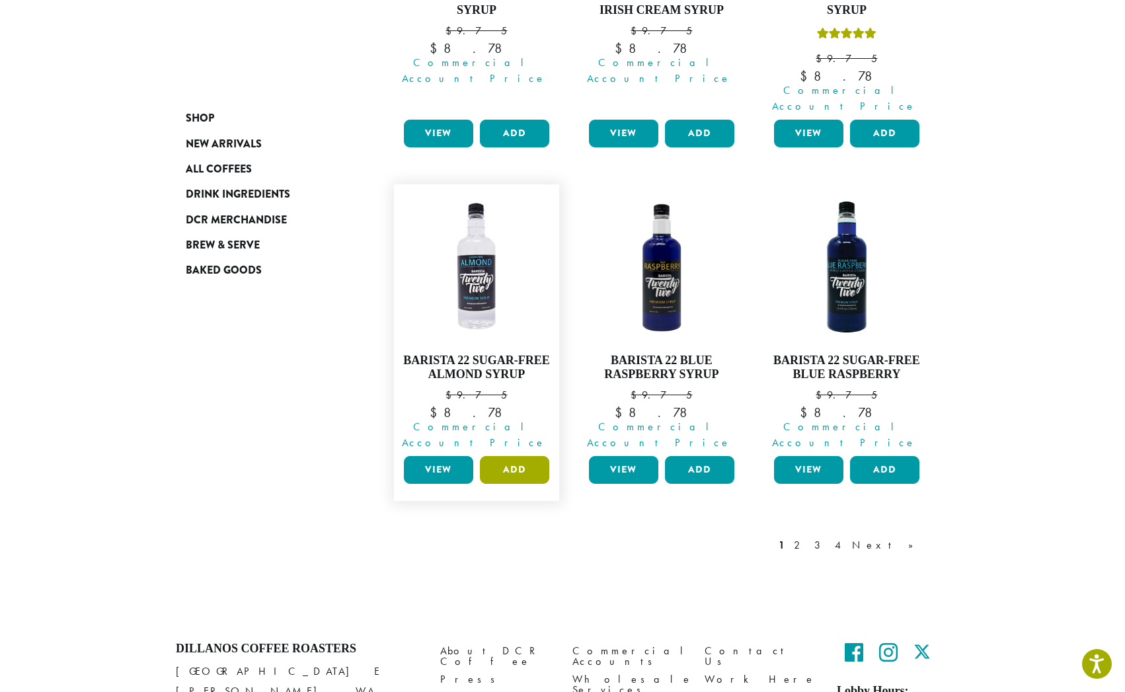
click at [520, 456] on button "Add" at bounding box center [514, 470] width 69 height 28
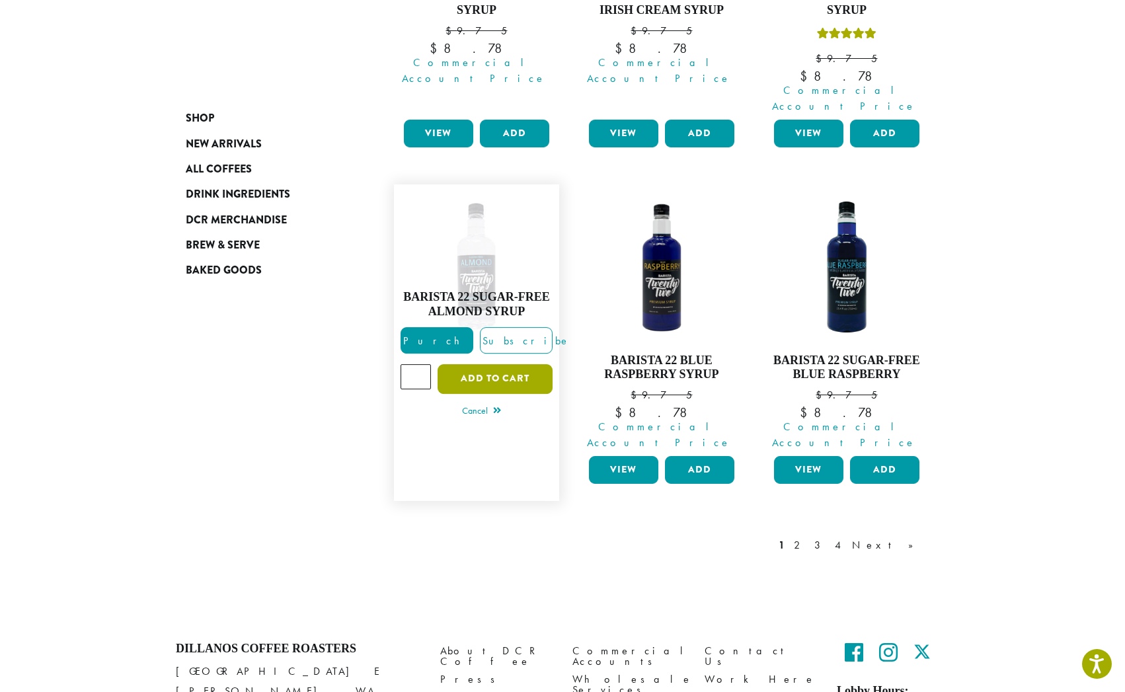
click at [500, 364] on button "Add to cart" at bounding box center [495, 379] width 115 height 30
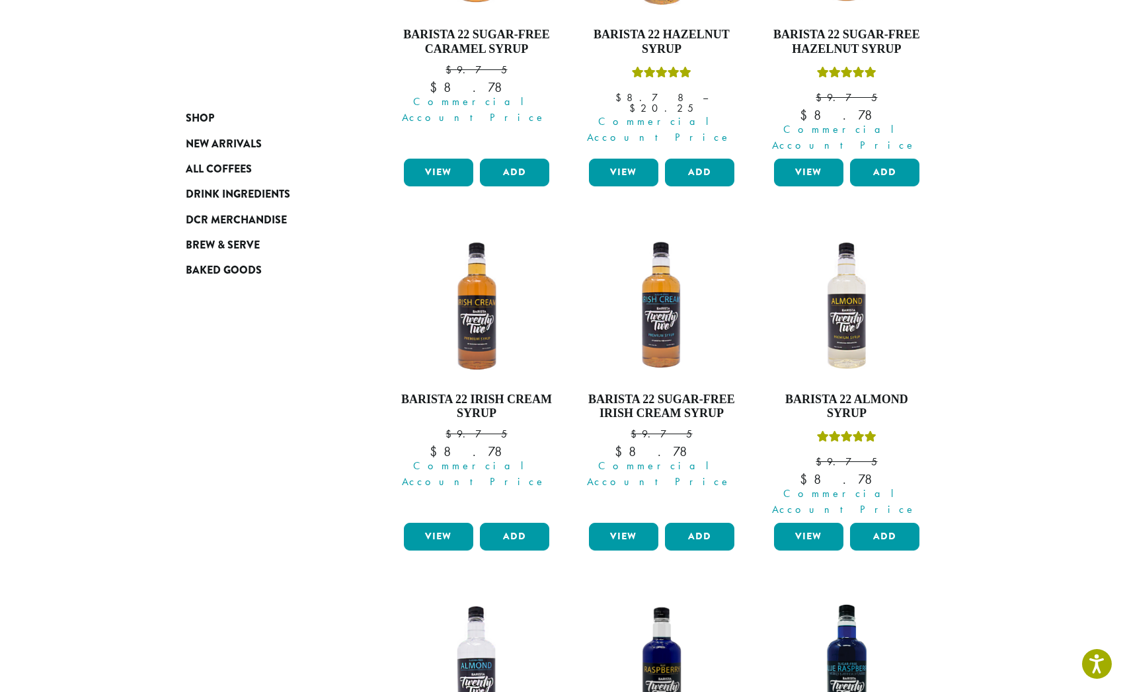
scroll to position [1215, 0]
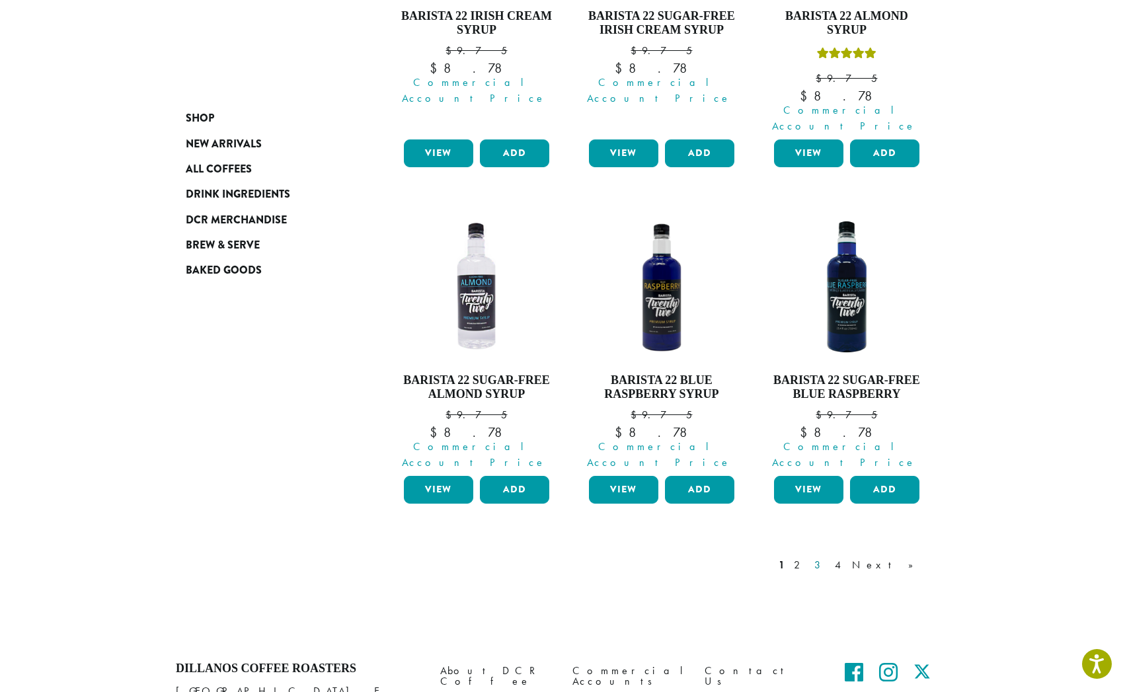
click at [829, 557] on link "3" at bounding box center [820, 565] width 17 height 16
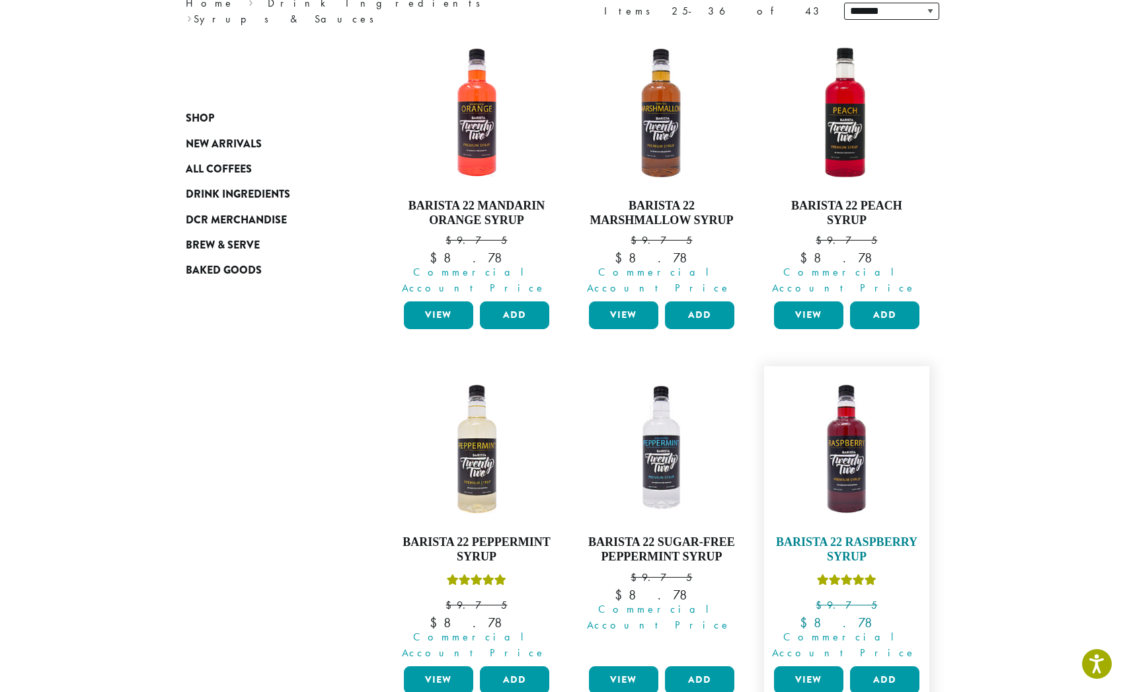
scroll to position [268, 0]
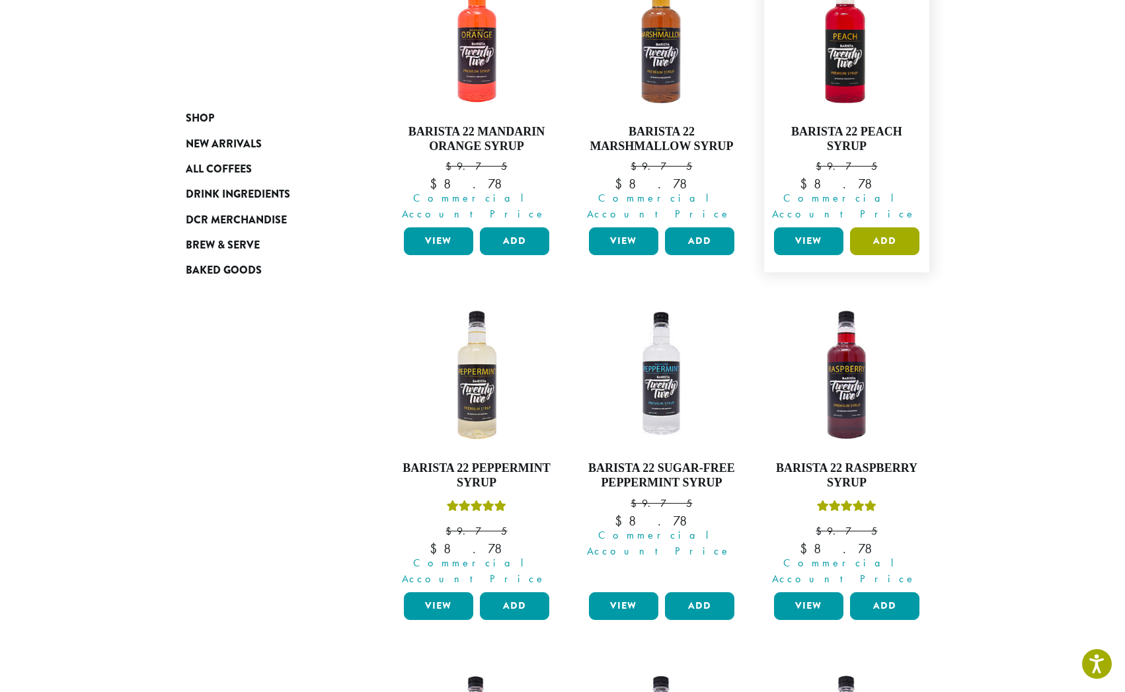
click at [904, 227] on button "Add" at bounding box center [884, 241] width 69 height 28
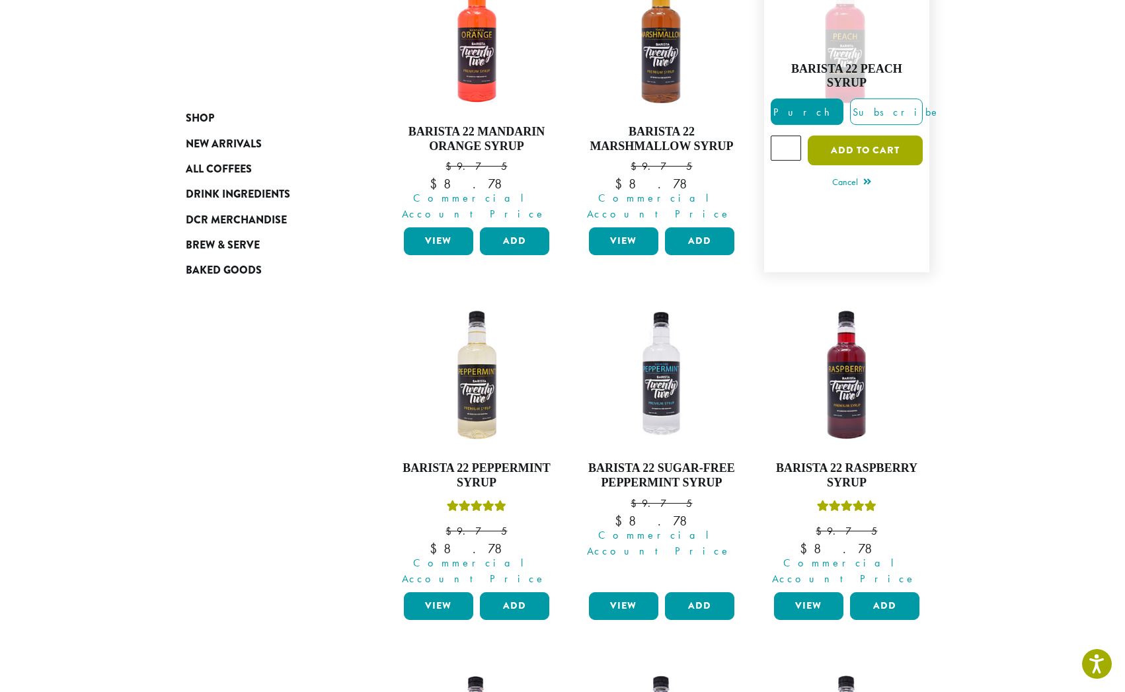
click at [885, 140] on button "Add to cart" at bounding box center [865, 151] width 115 height 30
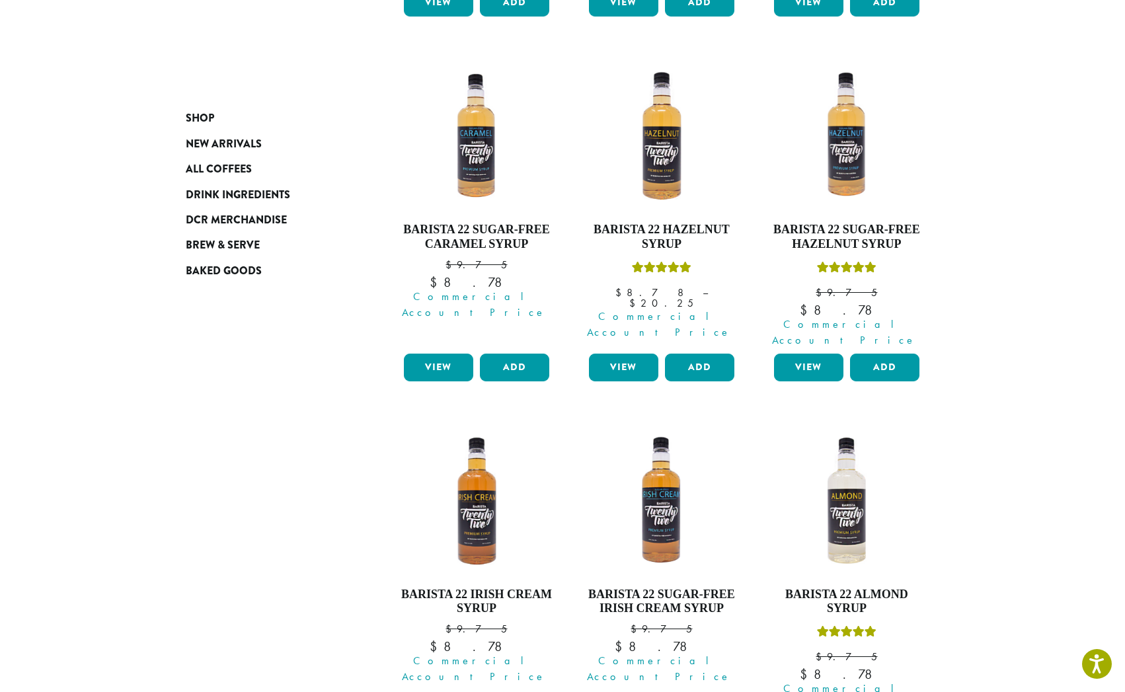
scroll to position [1215, 0]
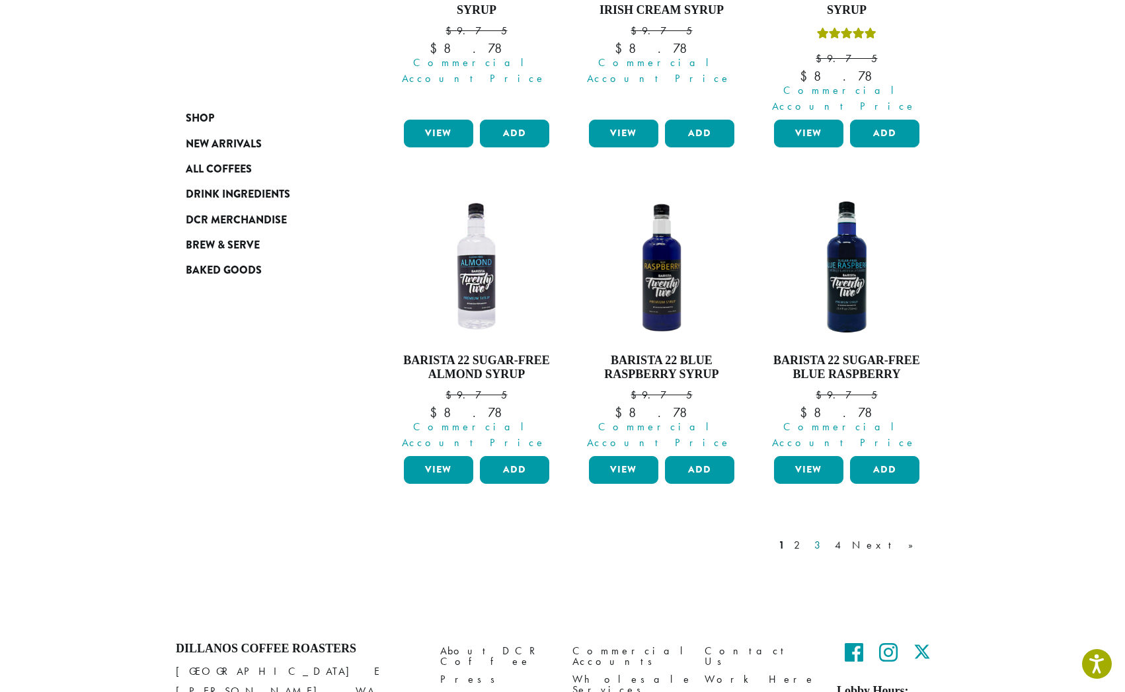
click at [829, 538] on link "3" at bounding box center [820, 546] width 17 height 16
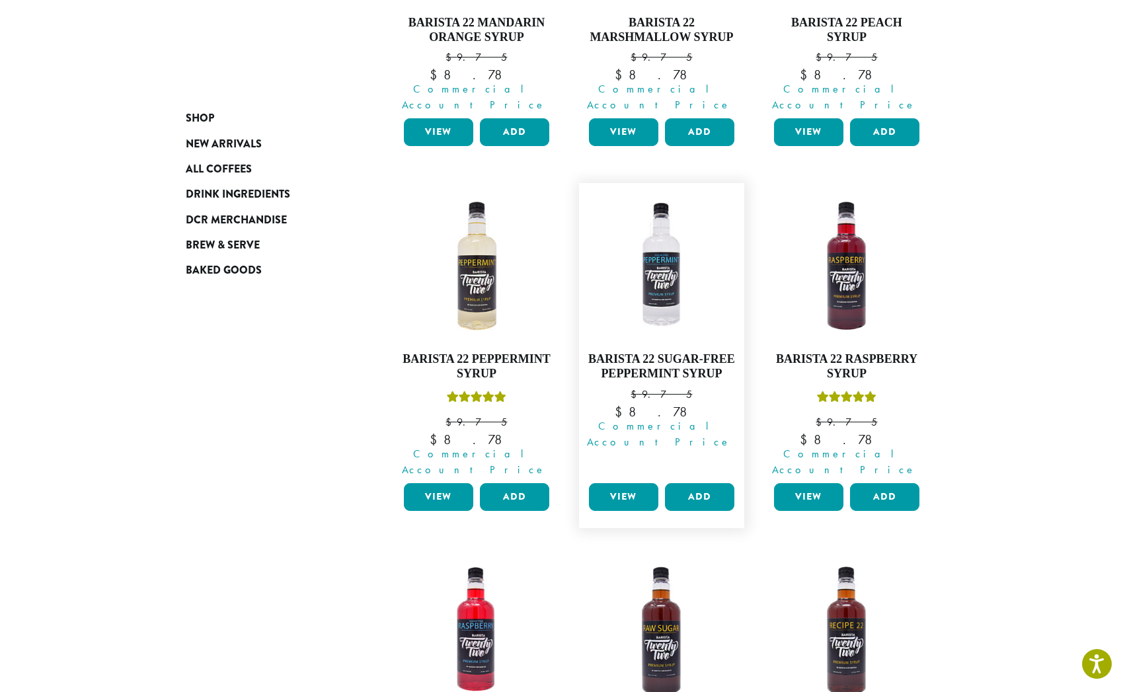
scroll to position [380, 0]
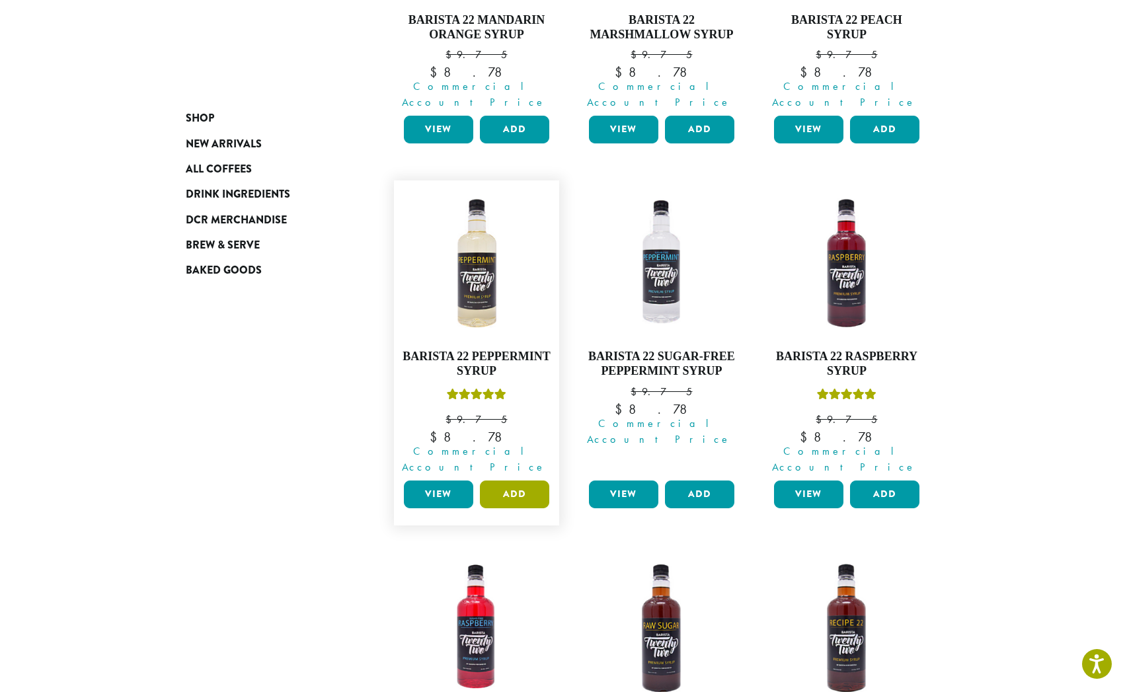
click at [507, 481] on button "Add" at bounding box center [514, 495] width 69 height 28
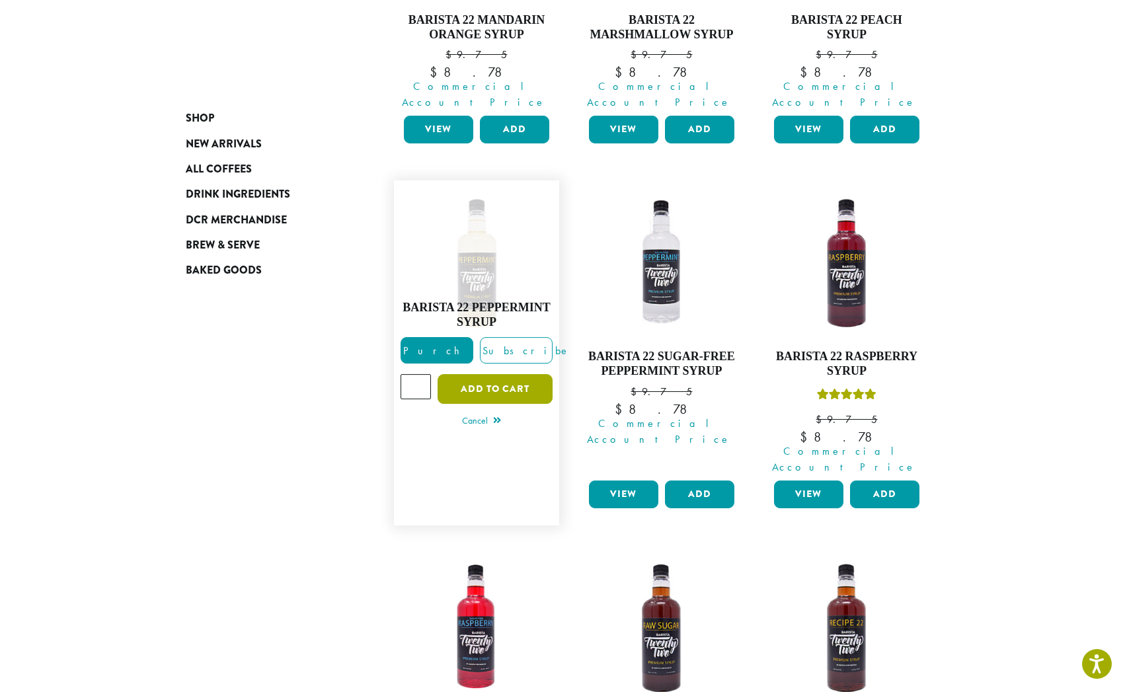
click at [525, 374] on button "Add to cart" at bounding box center [495, 389] width 115 height 30
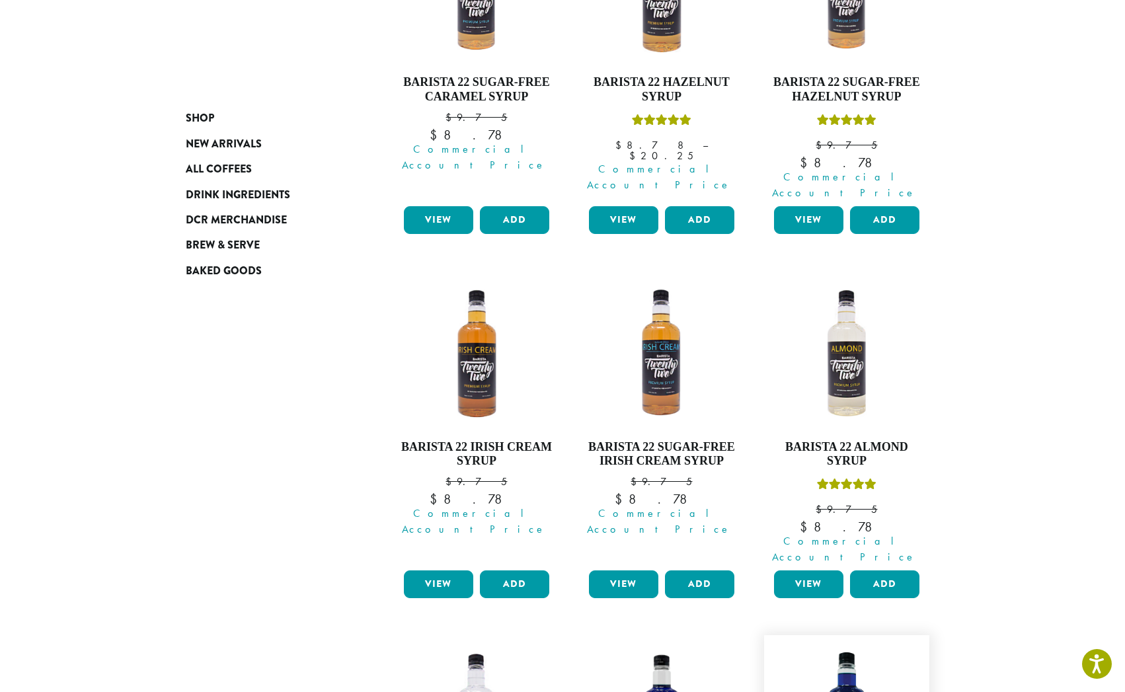
scroll to position [1215, 0]
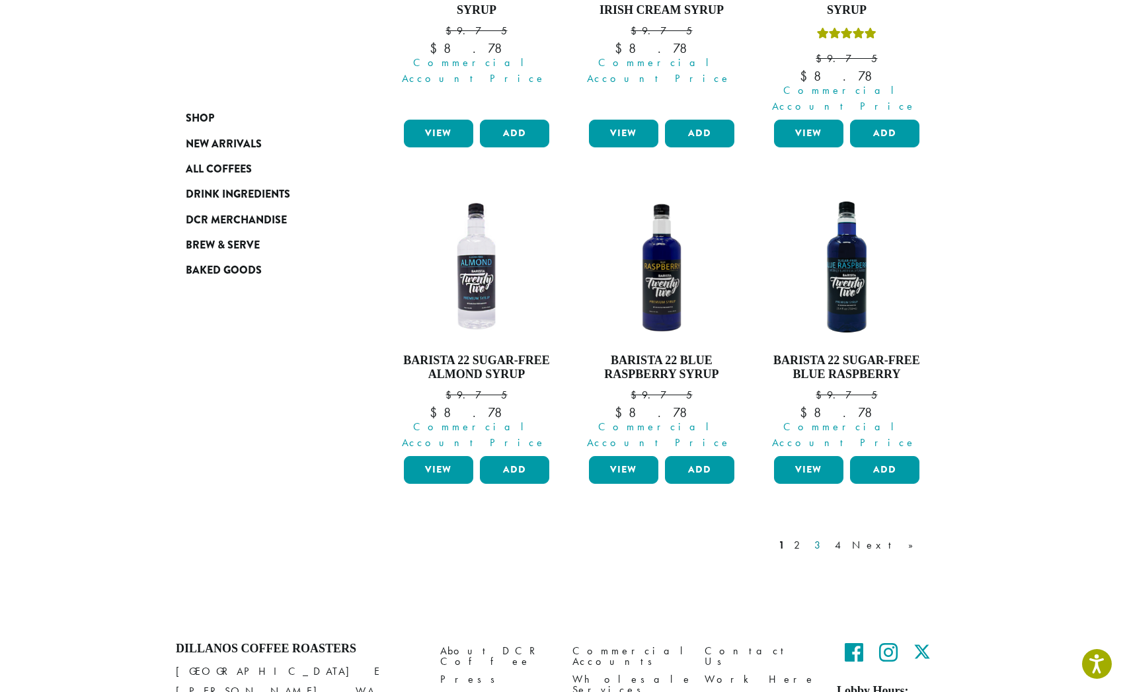
click at [829, 538] on link "3" at bounding box center [820, 546] width 17 height 16
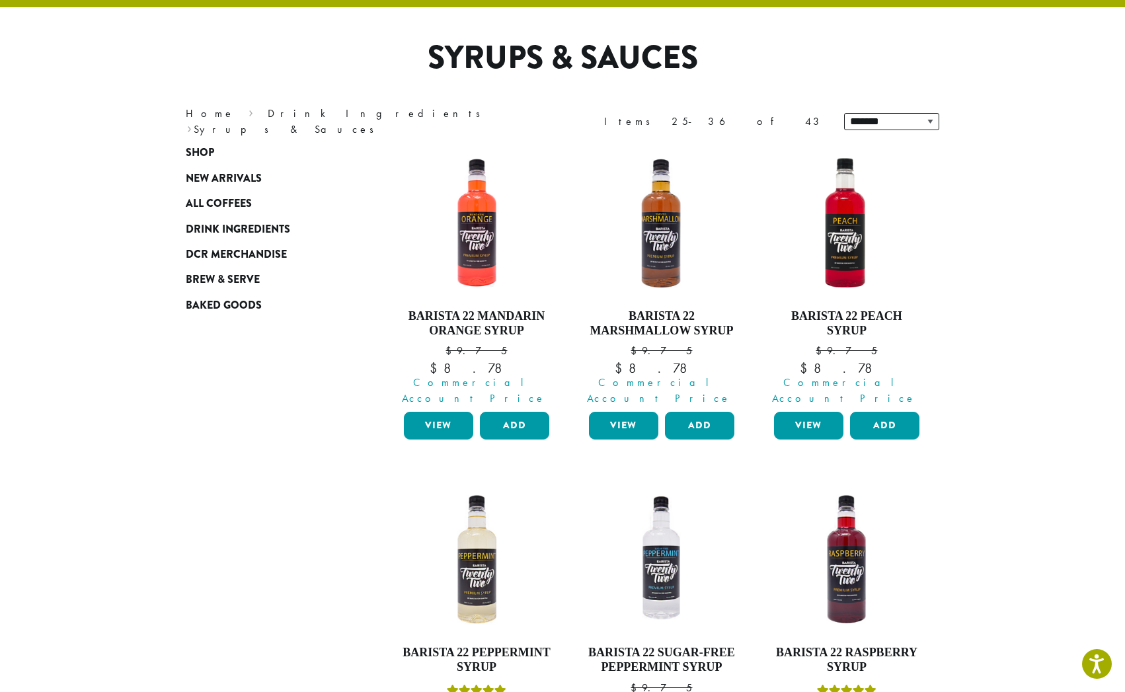
scroll to position [512, 0]
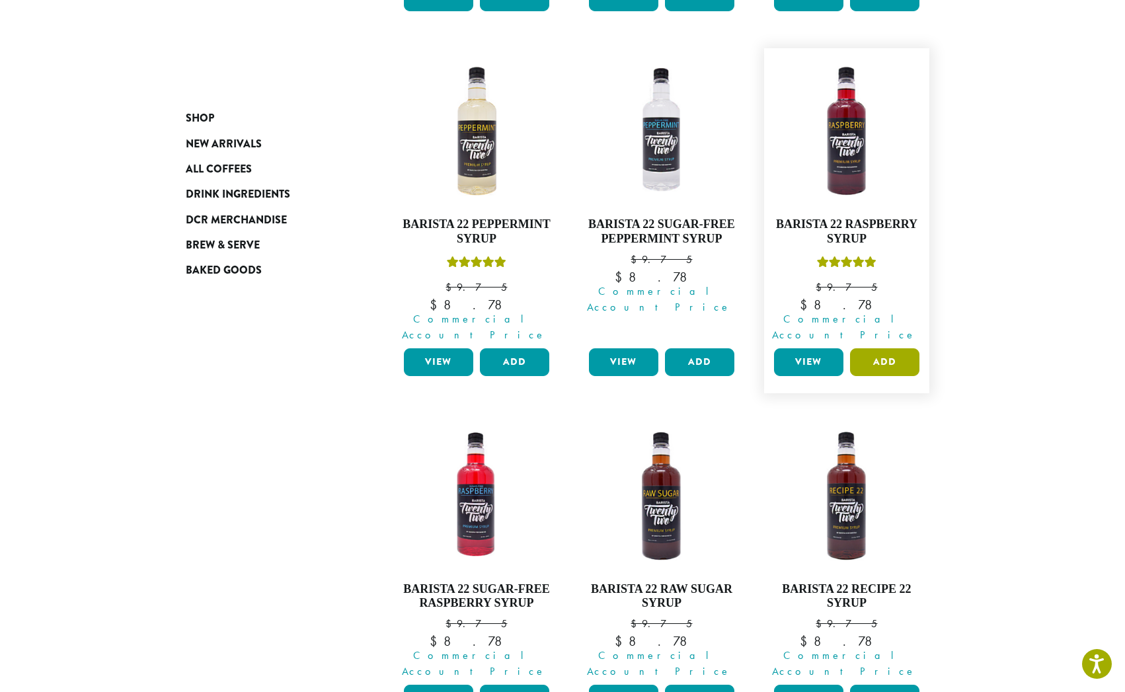
click at [885, 348] on button "Add" at bounding box center [884, 362] width 69 height 28
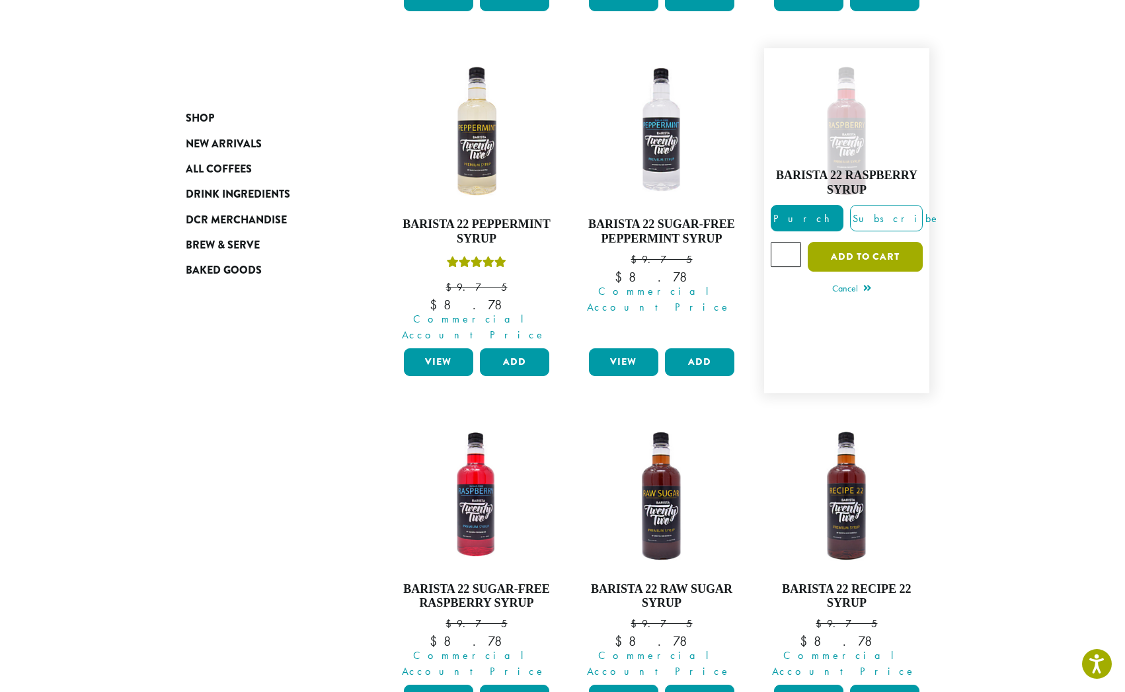
click at [856, 242] on button "Add to cart" at bounding box center [865, 257] width 115 height 30
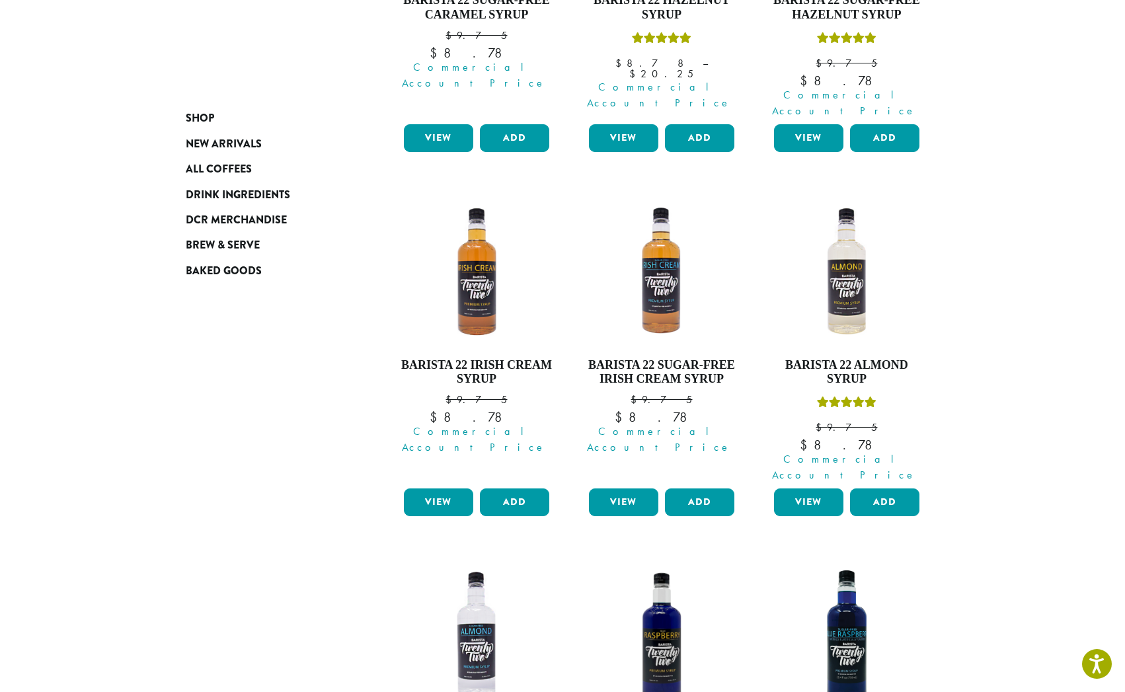
scroll to position [1215, 0]
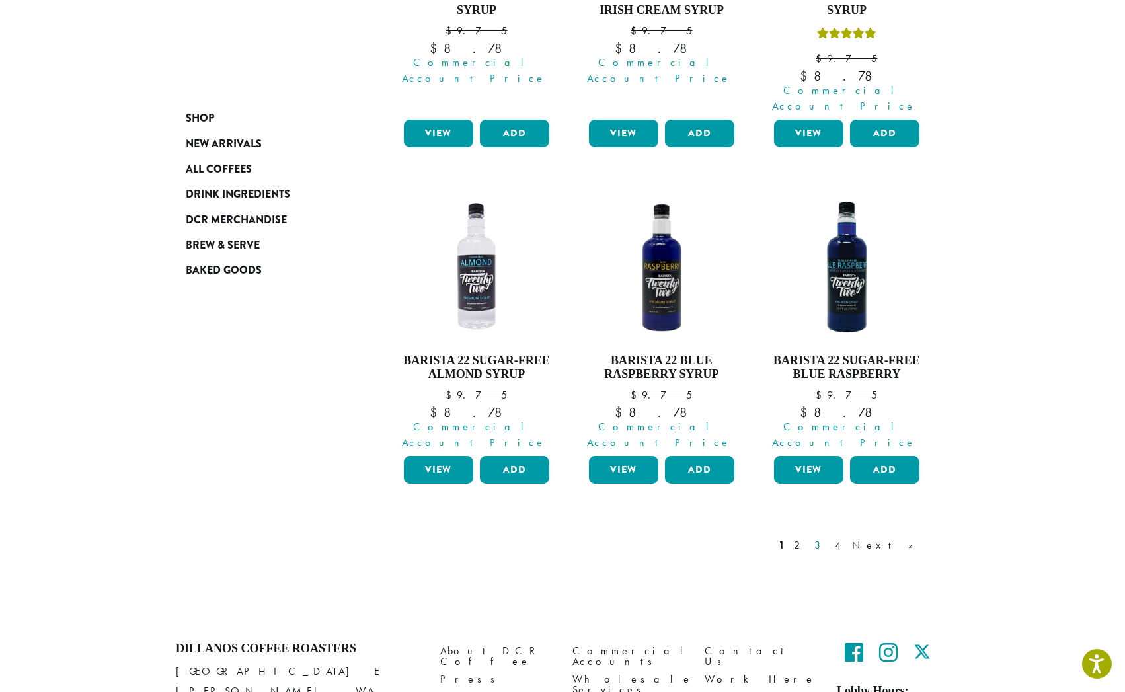
click at [829, 538] on link "3" at bounding box center [820, 546] width 17 height 16
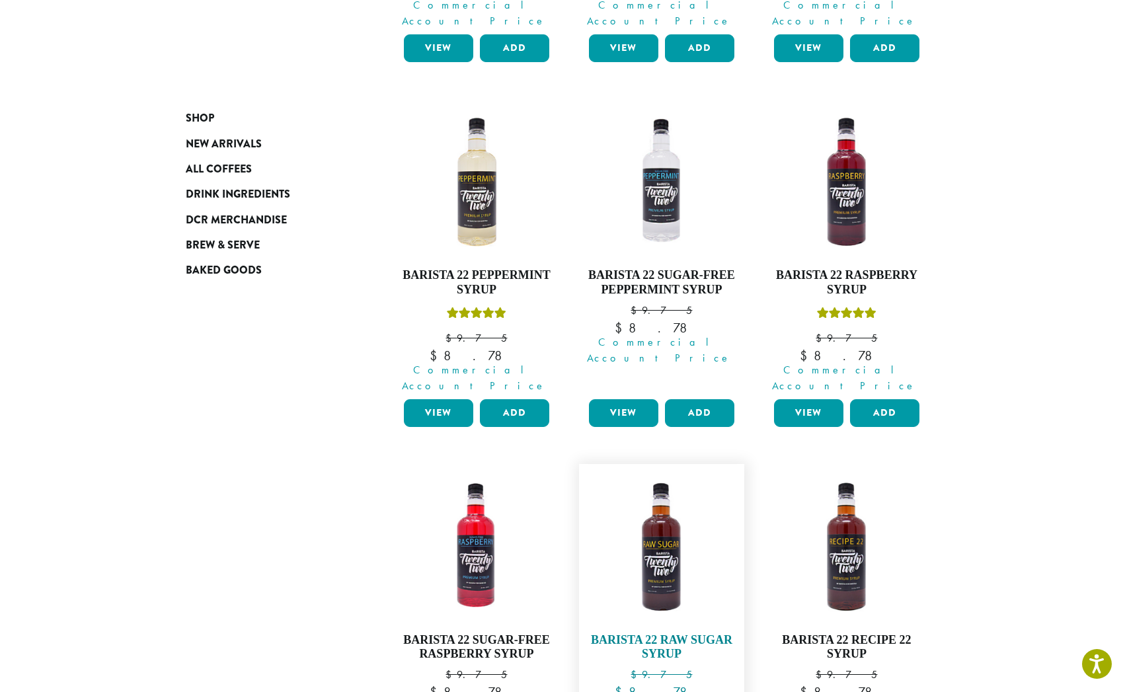
scroll to position [599, 0]
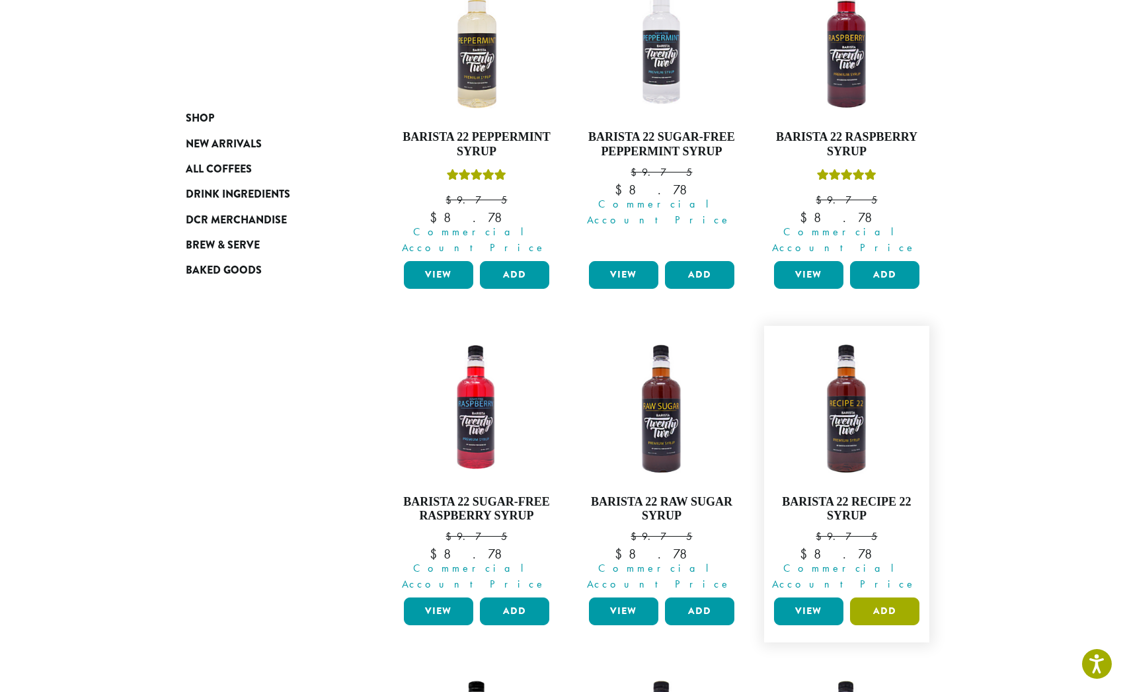
click at [899, 598] on button "Add" at bounding box center [884, 612] width 69 height 28
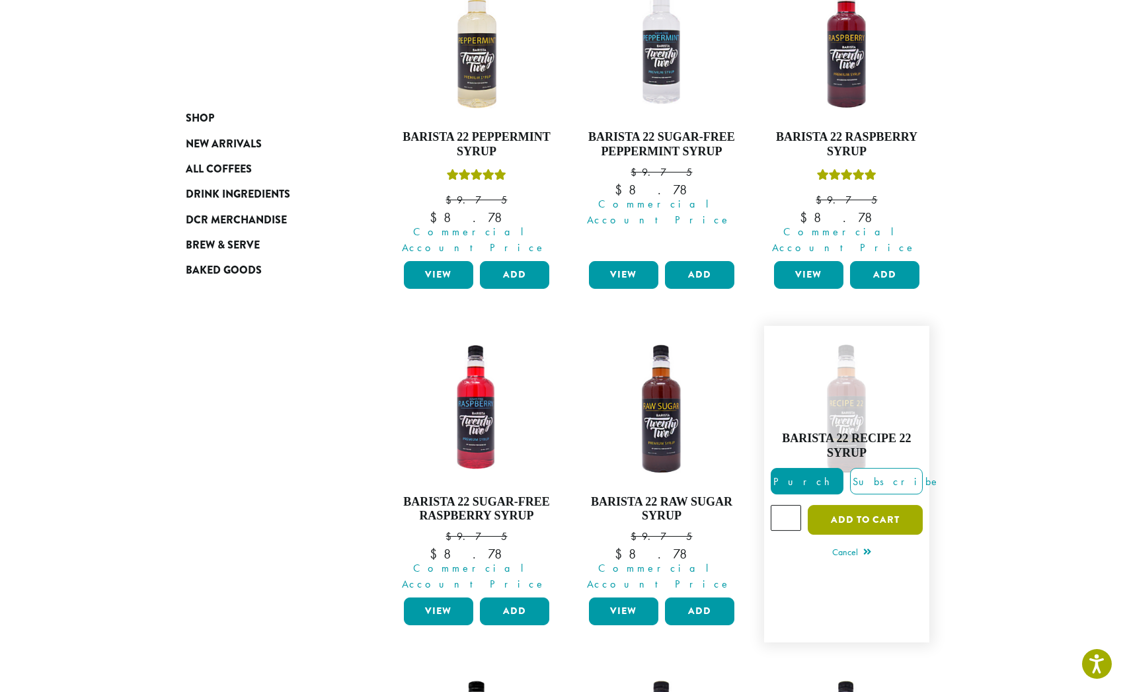
click at [880, 505] on button "Add to cart" at bounding box center [865, 520] width 115 height 30
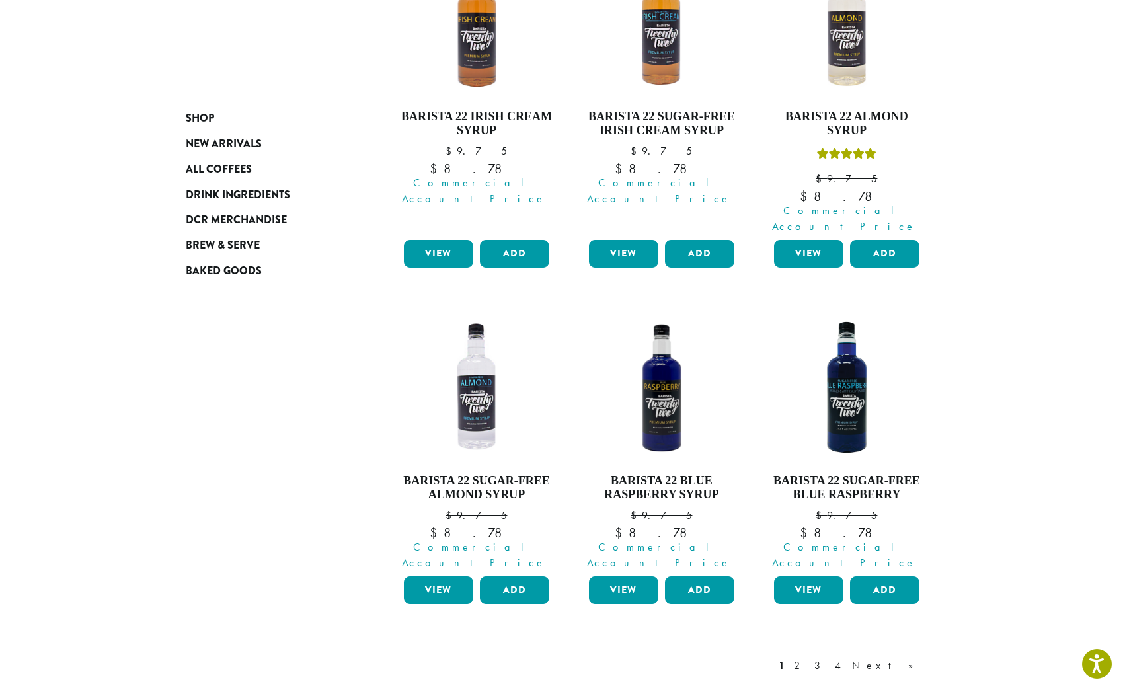
scroll to position [1215, 0]
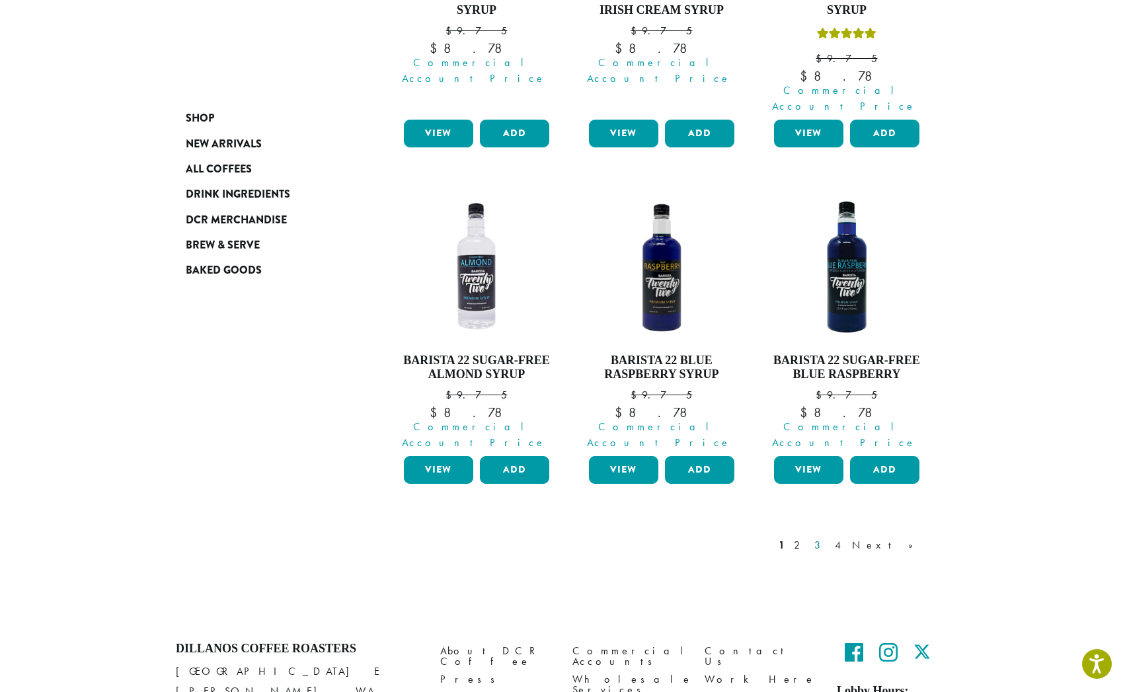
click at [829, 538] on link "3" at bounding box center [820, 546] width 17 height 16
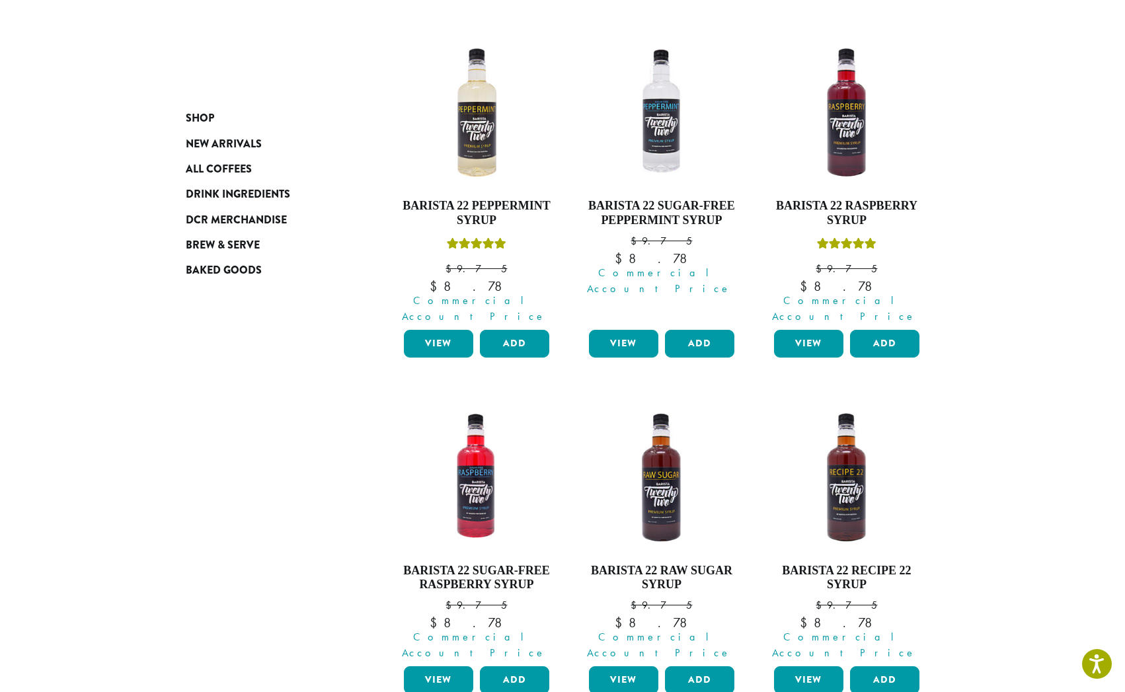
scroll to position [1108, 0]
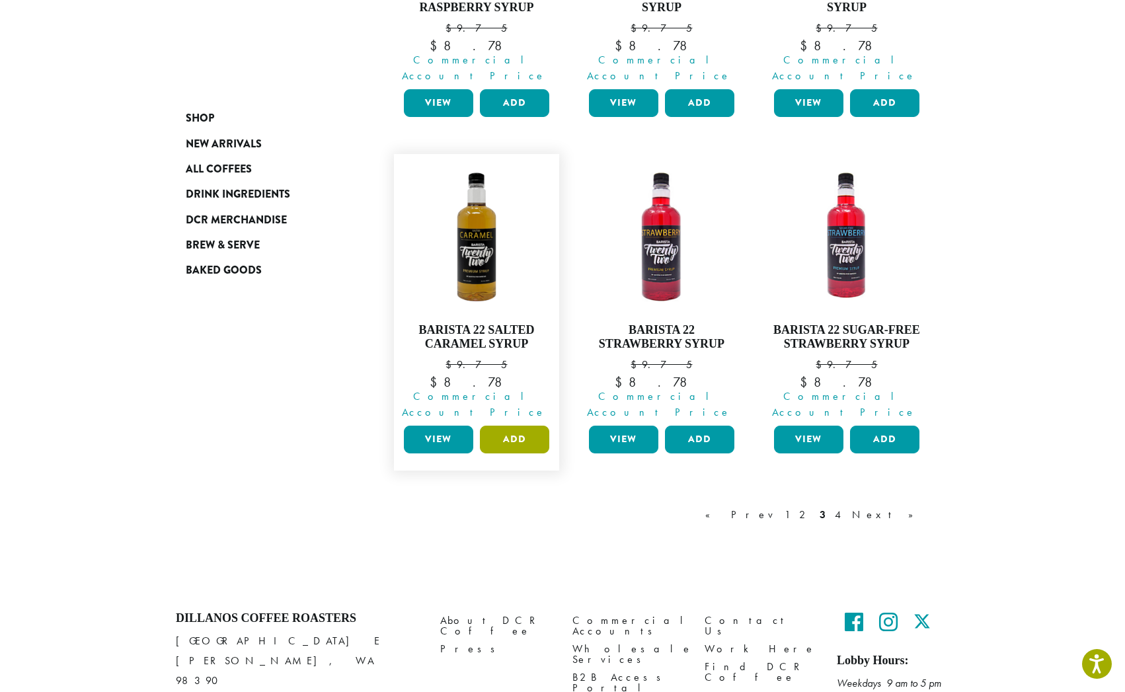
click at [516, 426] on button "Add" at bounding box center [514, 440] width 69 height 28
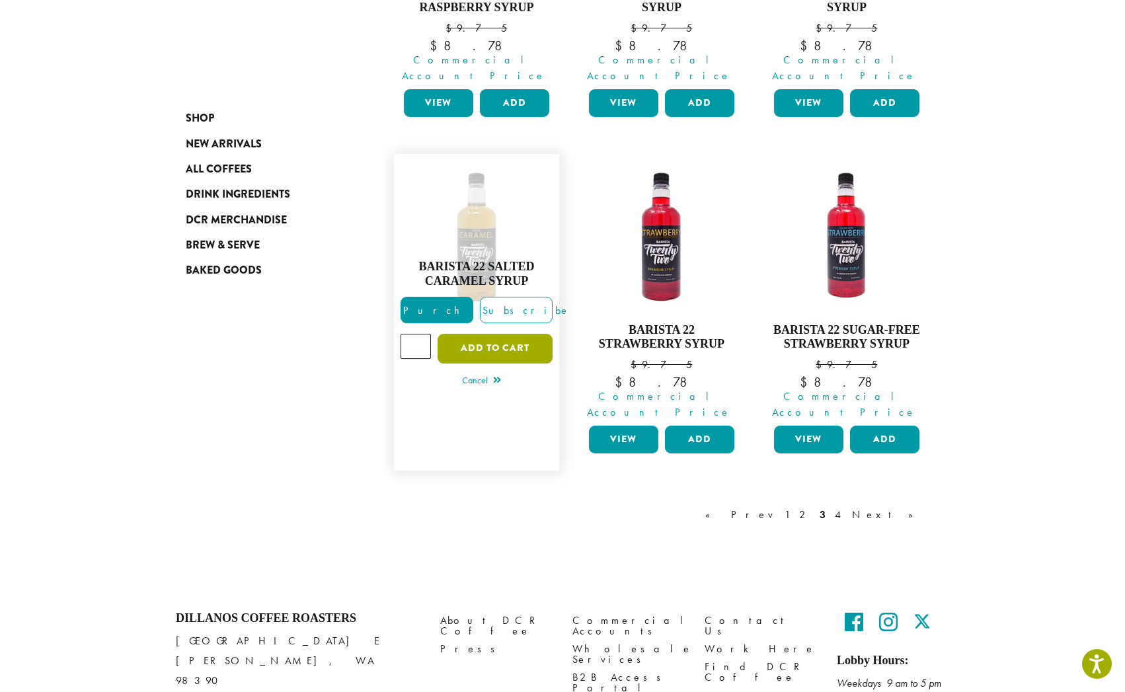
click at [498, 334] on button "Add to cart" at bounding box center [495, 349] width 115 height 30
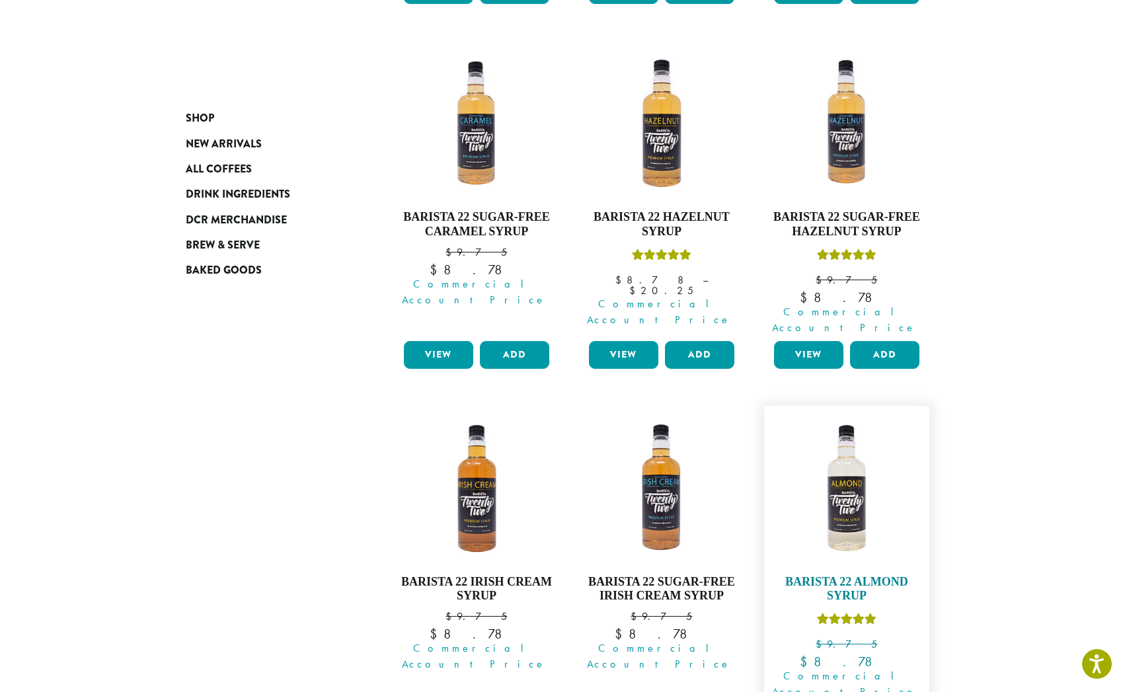
scroll to position [1215, 0]
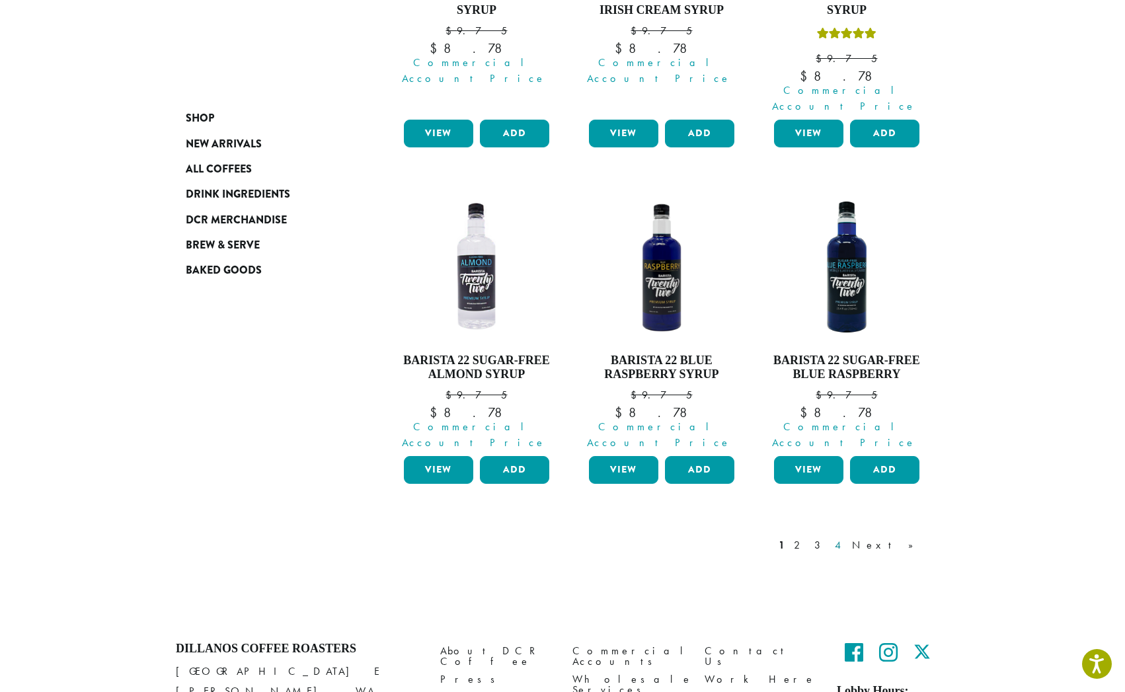
click at [846, 538] on link "4" at bounding box center [839, 546] width 13 height 16
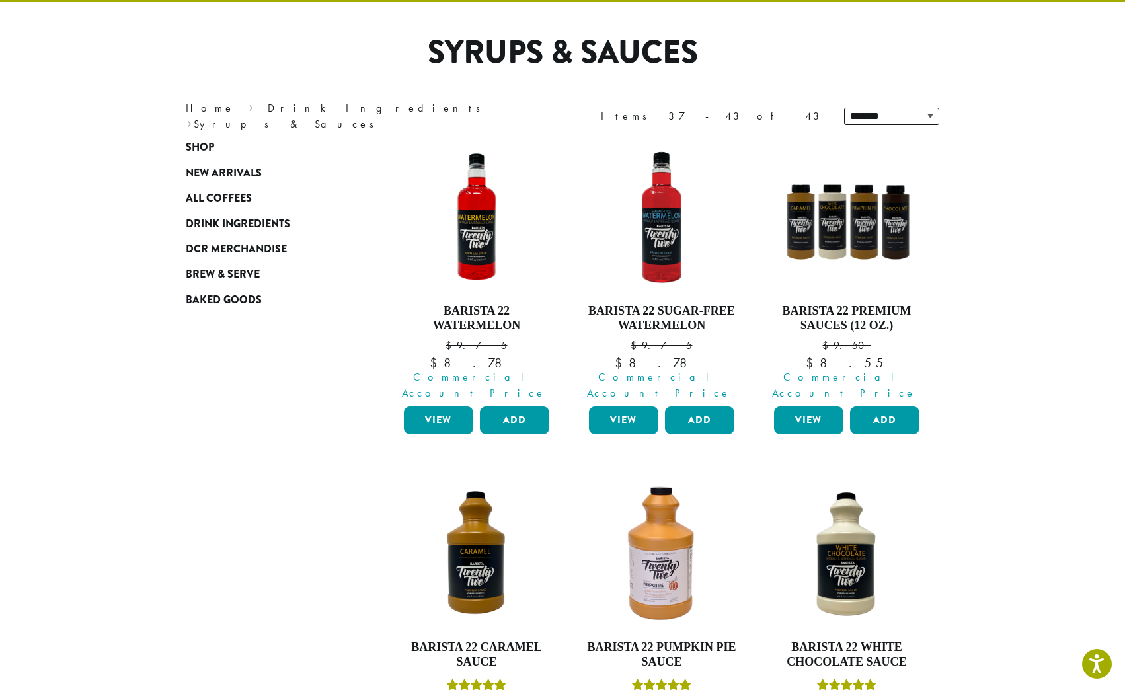
scroll to position [106, 0]
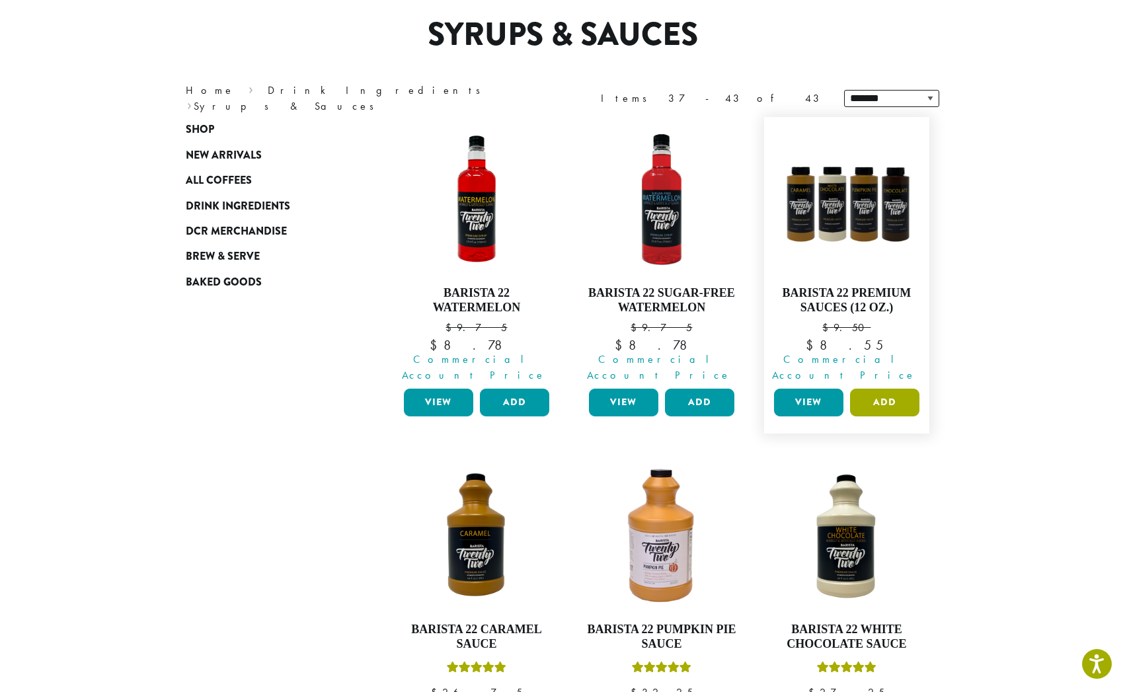
click at [891, 390] on button "Add" at bounding box center [884, 403] width 69 height 28
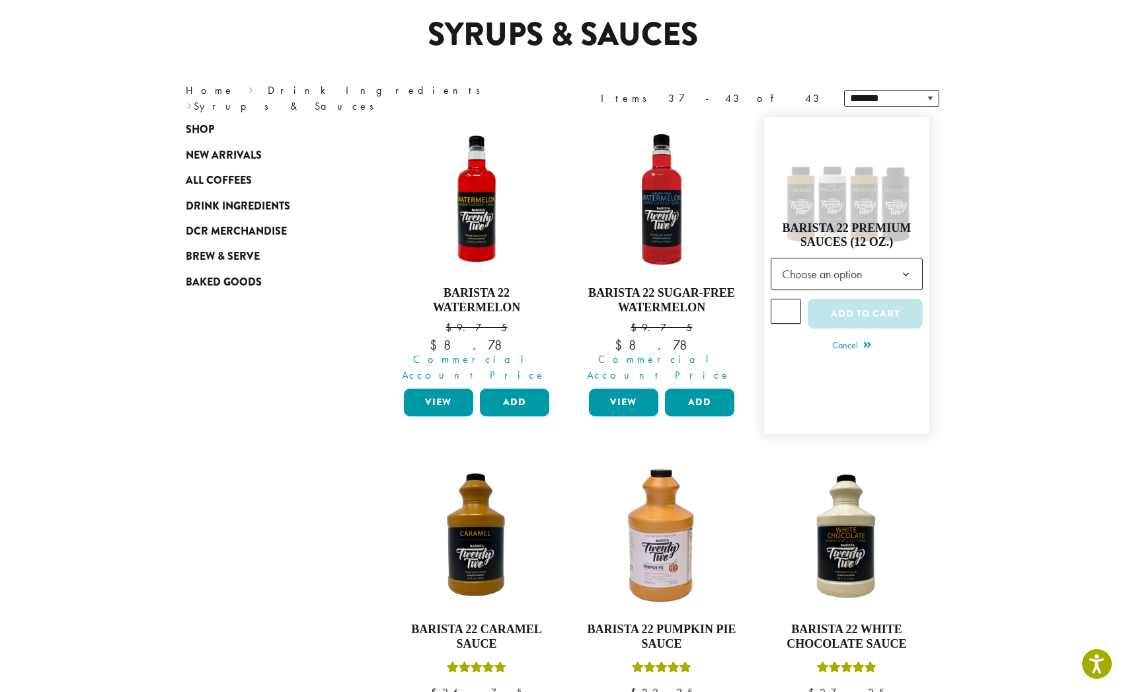
click at [861, 269] on span "Choose an option" at bounding box center [826, 274] width 99 height 26
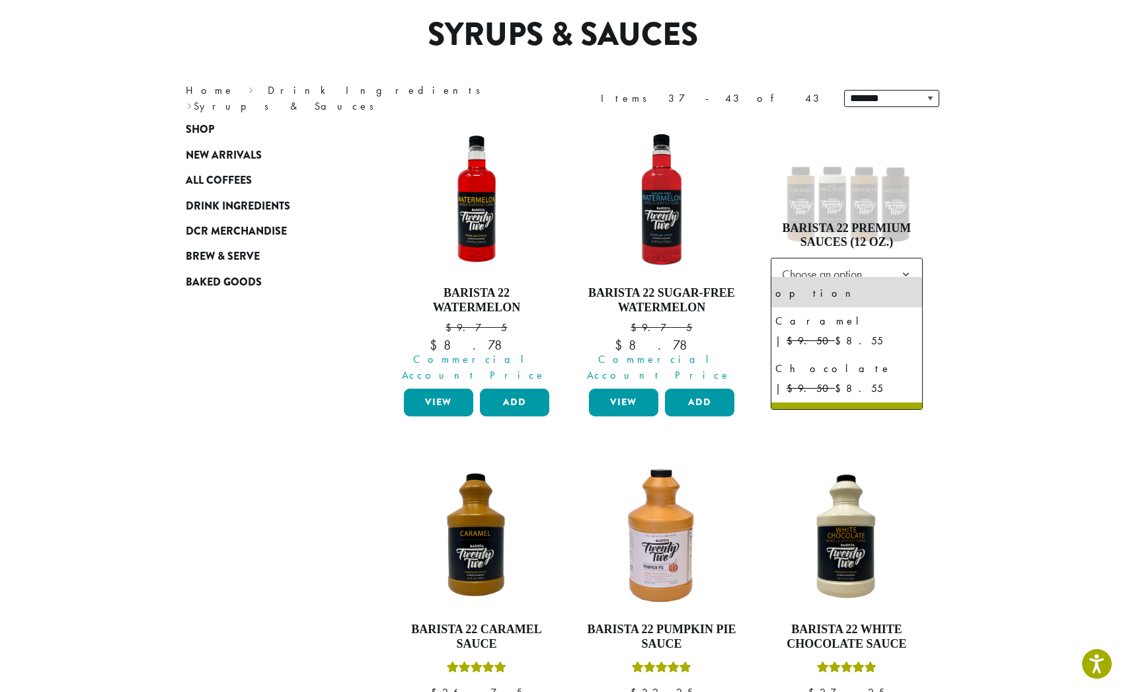
scroll to position [26, 0]
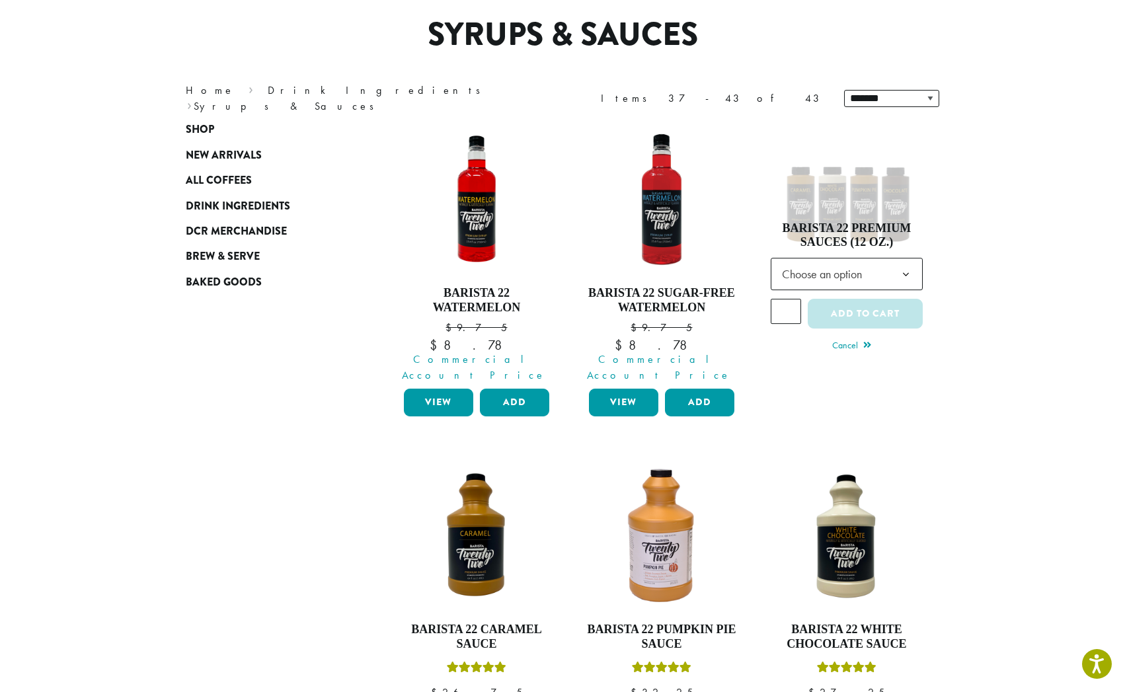
click at [1037, 232] on section "**********" at bounding box center [562, 601] width 1125 height 1366
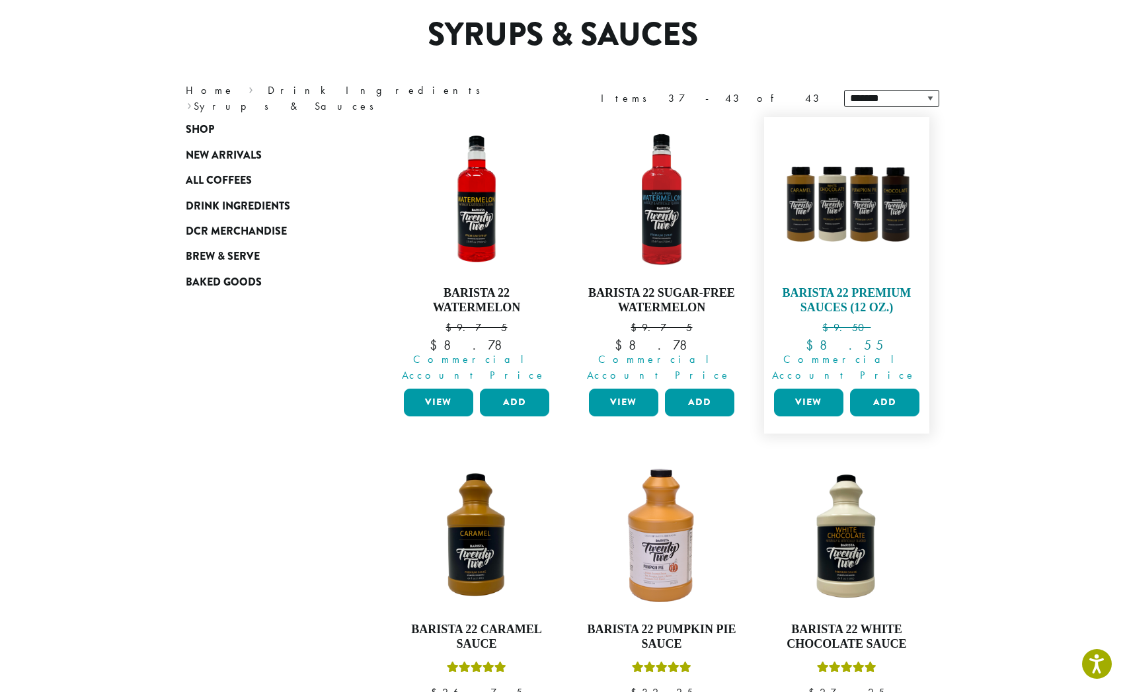
click at [817, 194] on img at bounding box center [847, 200] width 152 height 152
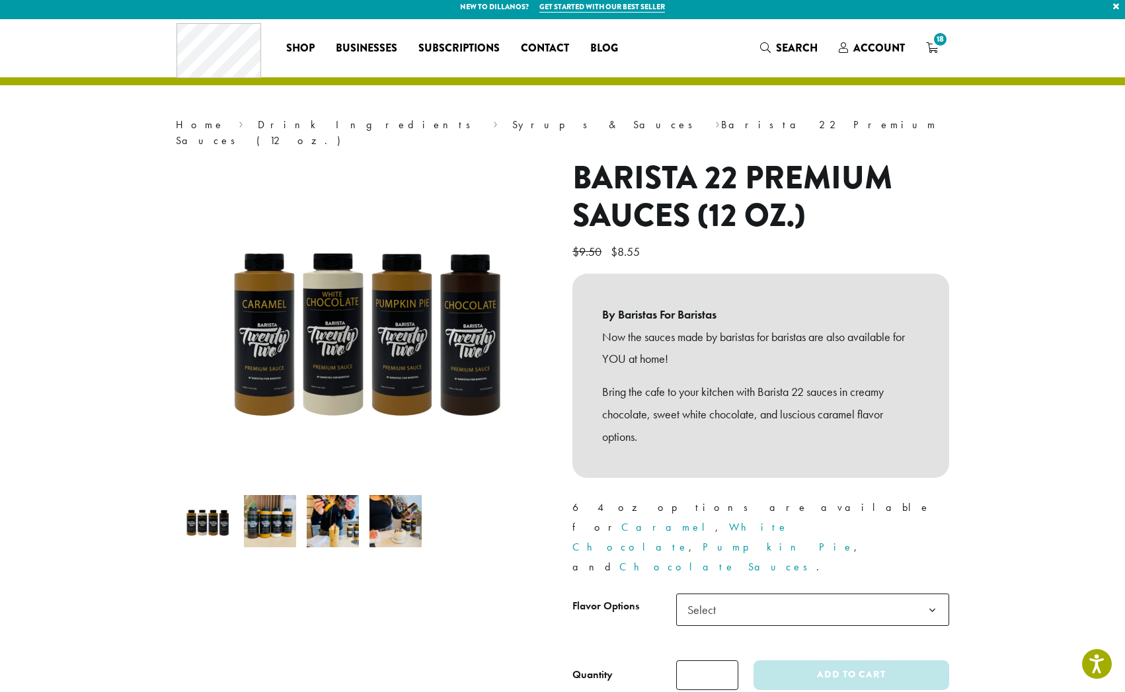
scroll to position [97, 0]
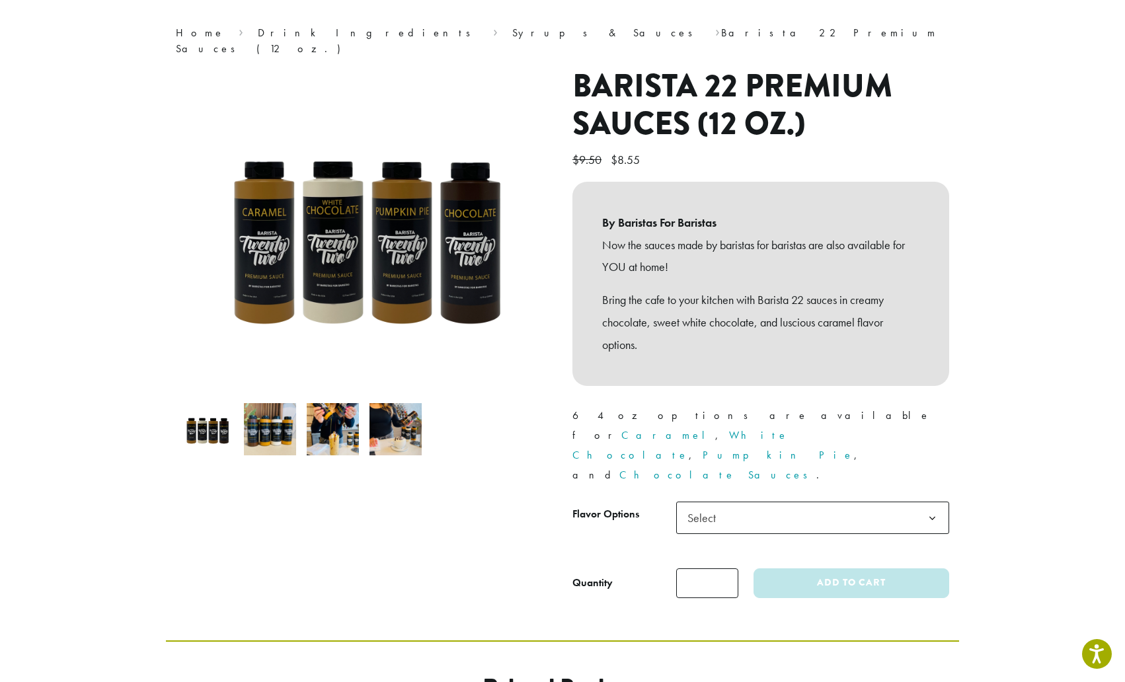
click at [756, 502] on span "Select" at bounding box center [812, 518] width 273 height 32
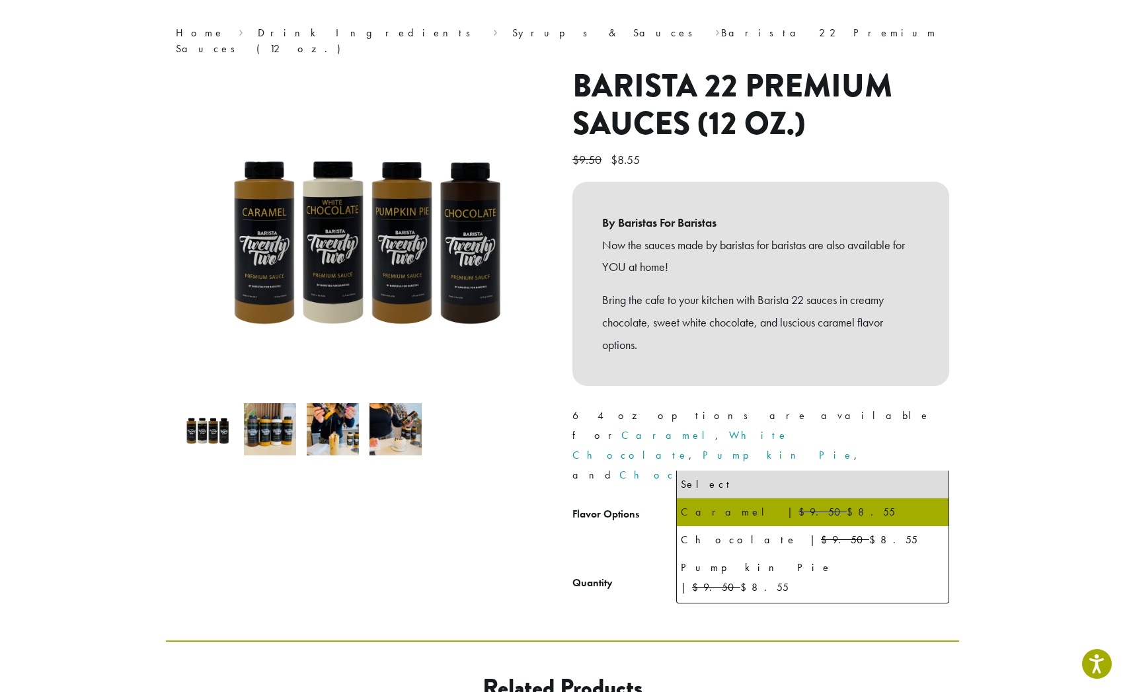
select select "*******"
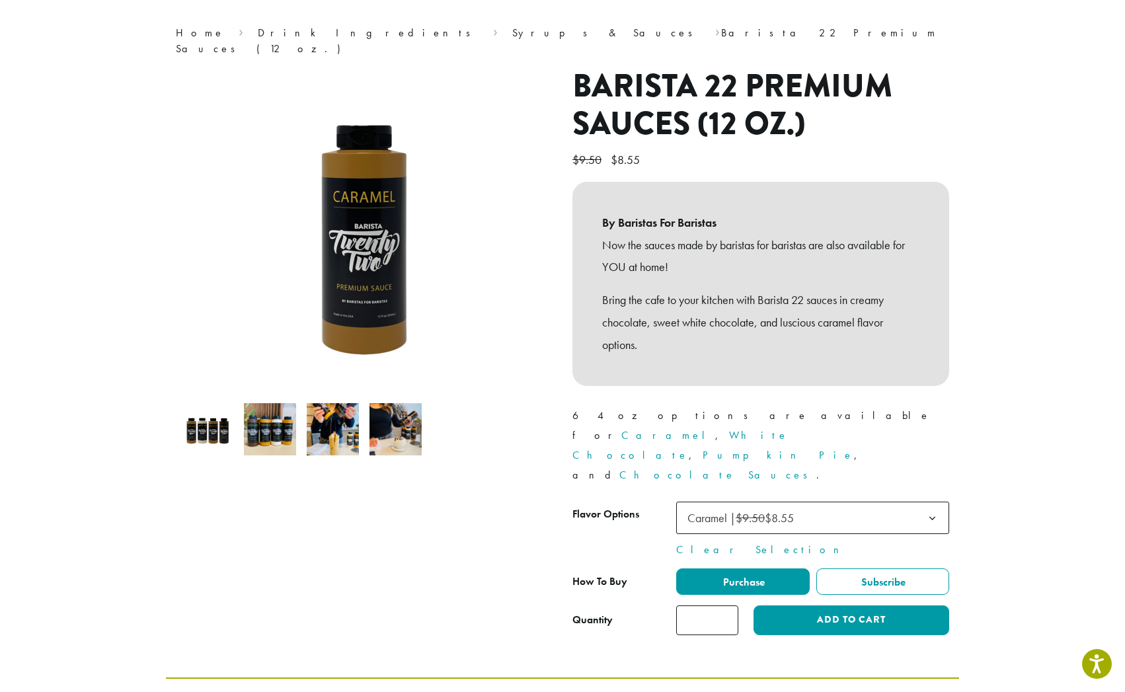
click at [814, 606] on button "Add to cart" at bounding box center [852, 621] width 196 height 30
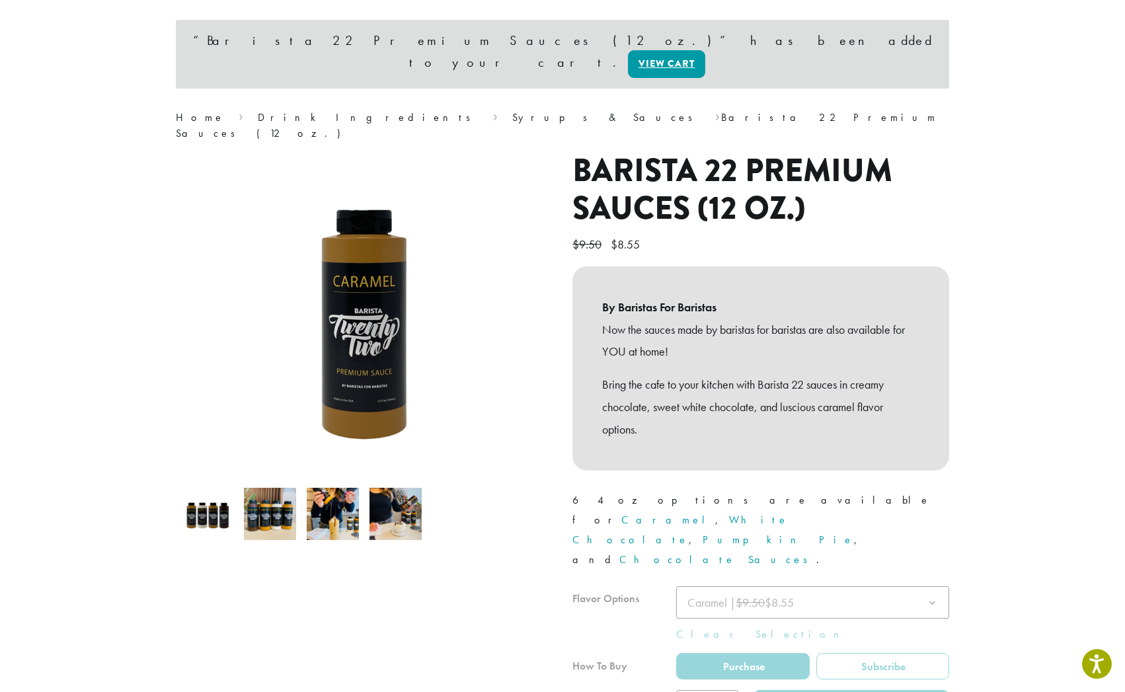
scroll to position [360, 0]
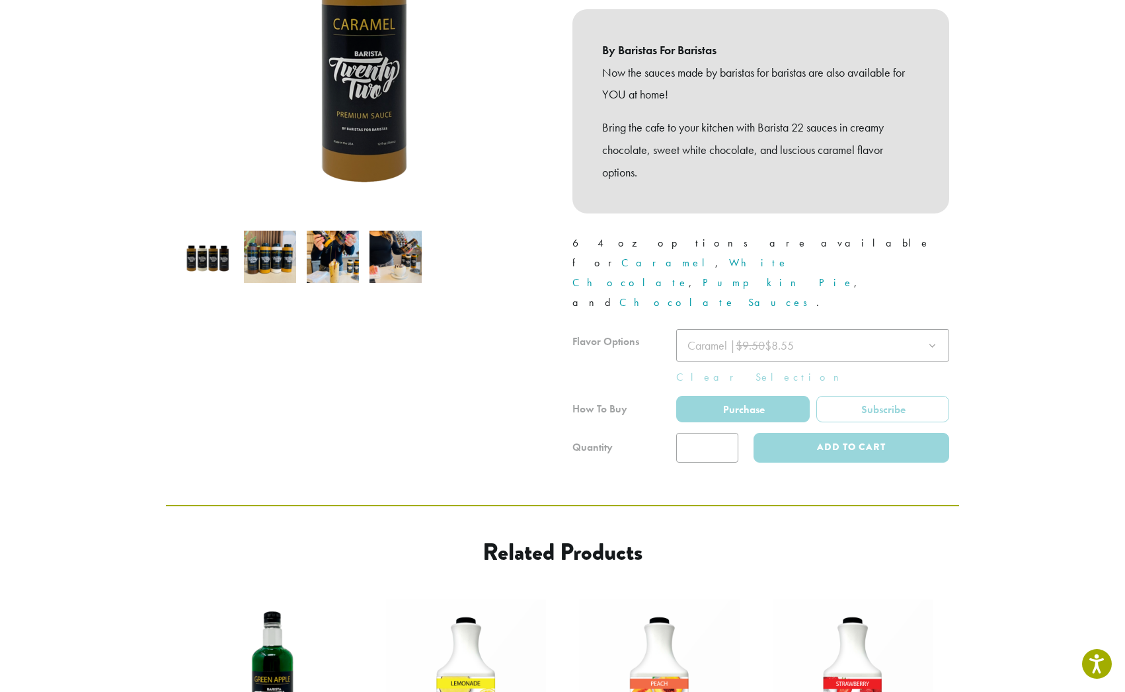
click at [838, 329] on div at bounding box center [761, 396] width 377 height 134
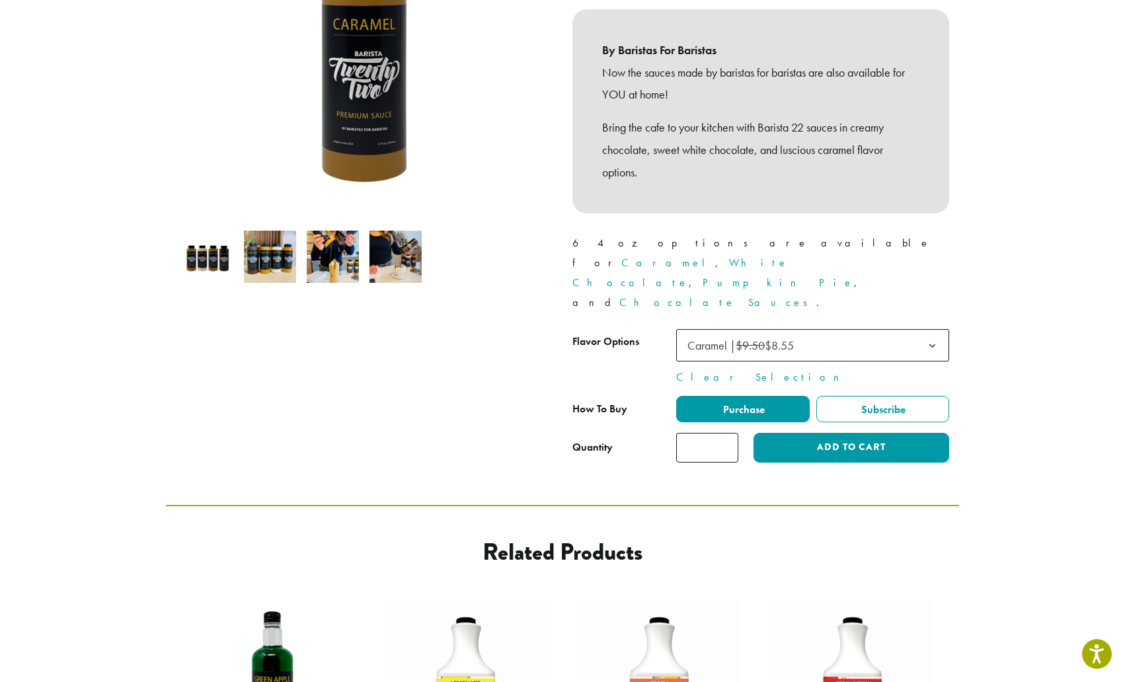
click at [836, 329] on span "Caramel | $9.50 $8.55" at bounding box center [812, 345] width 273 height 32
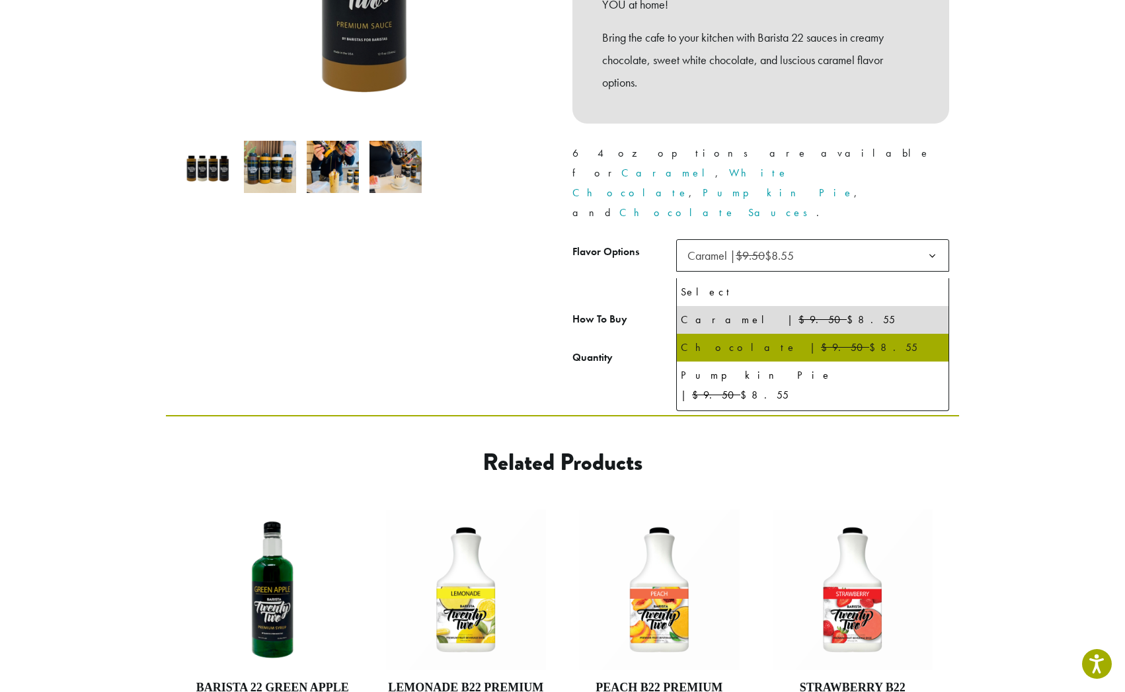
select select "*********"
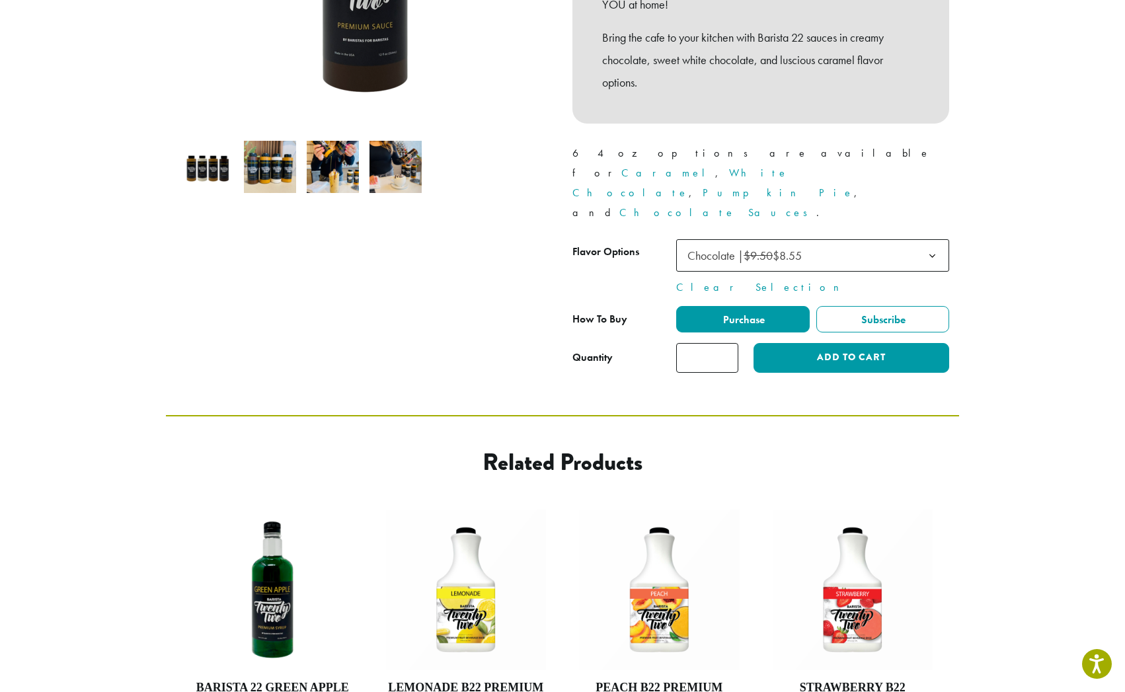
click at [817, 206] on link "Chocolate Sauces" at bounding box center [718, 213] width 197 height 14
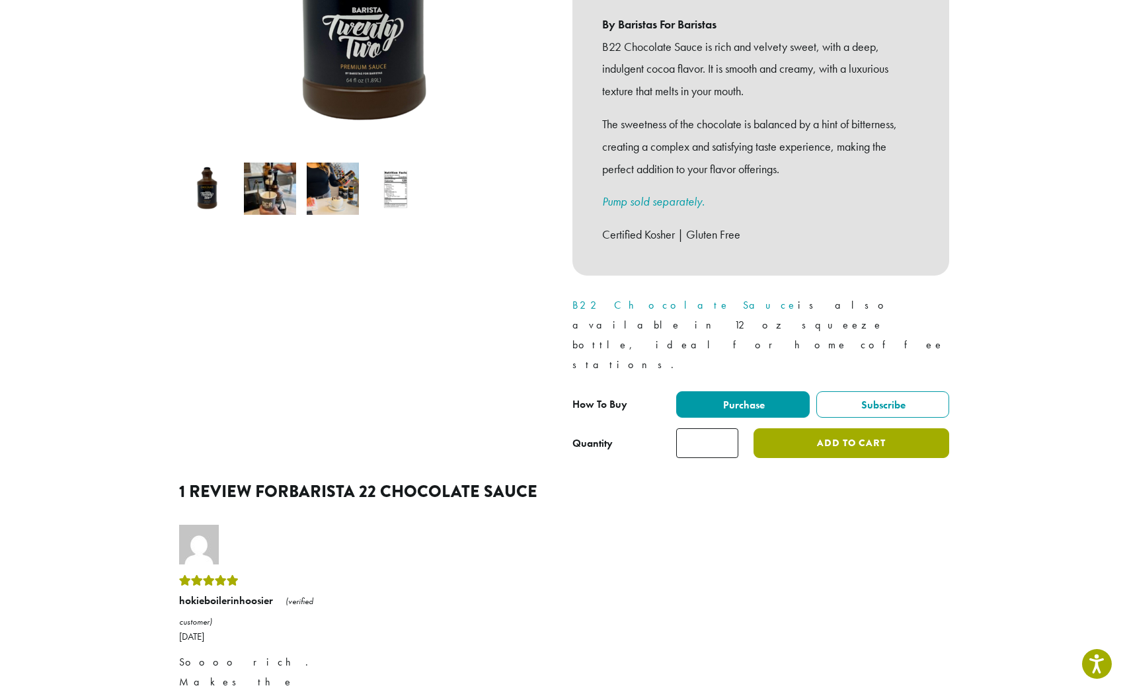
scroll to position [251, 0]
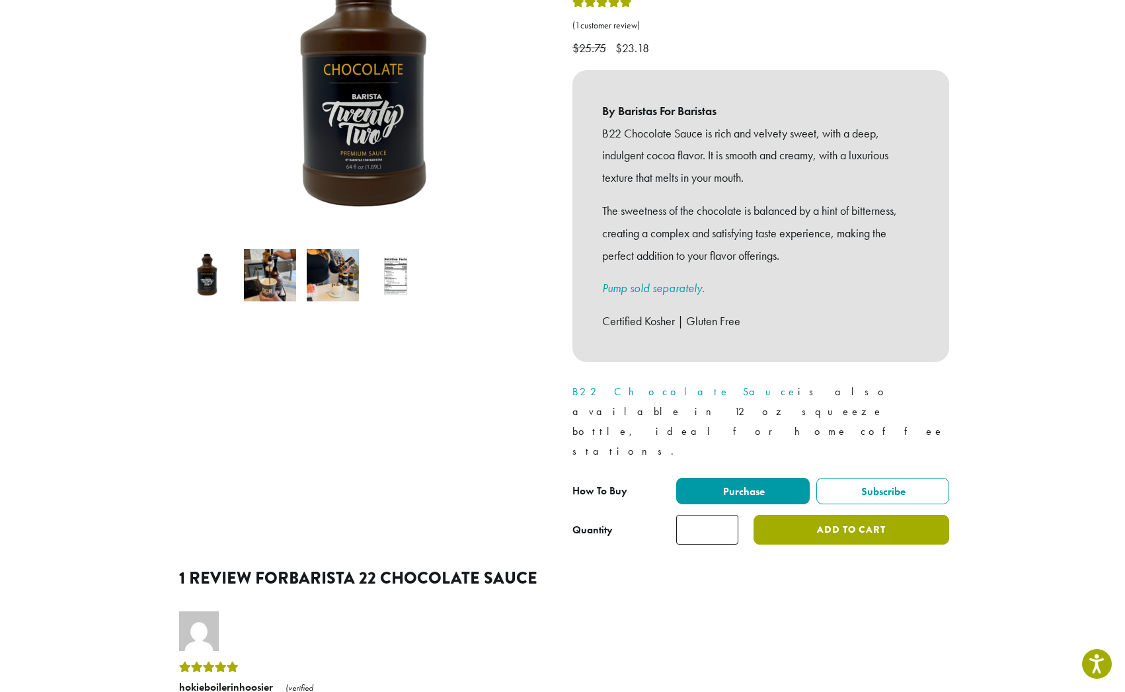
click at [816, 515] on button "Add to cart" at bounding box center [852, 530] width 196 height 30
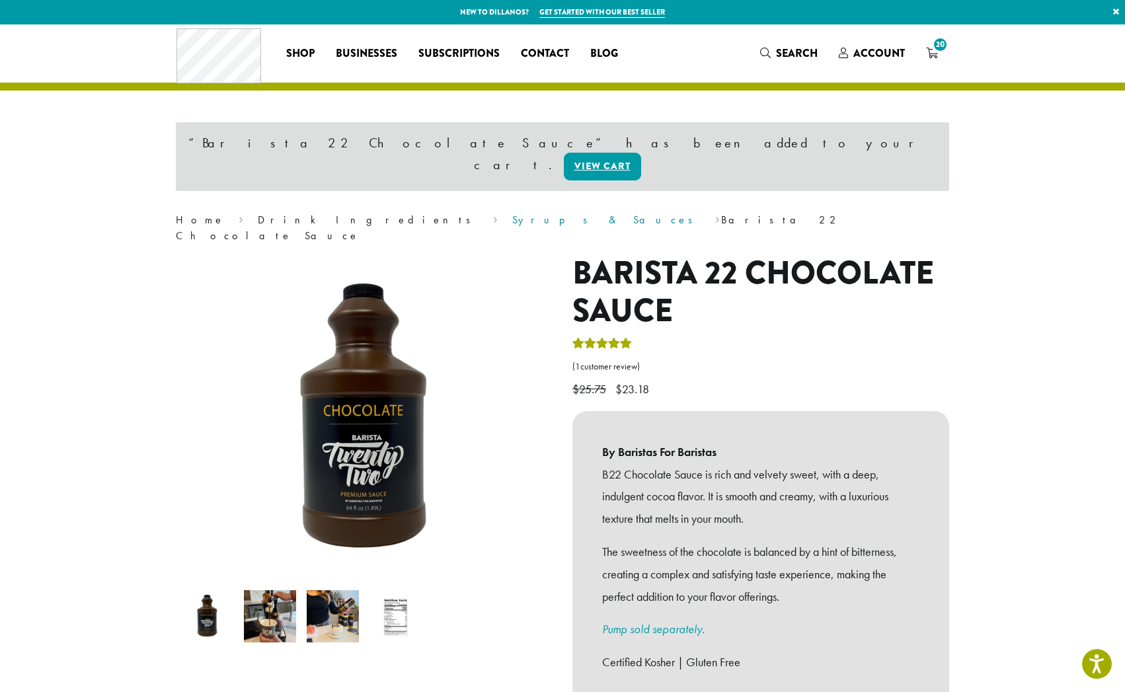
click at [512, 213] on link "Syrups & Sauces" at bounding box center [606, 220] width 189 height 14
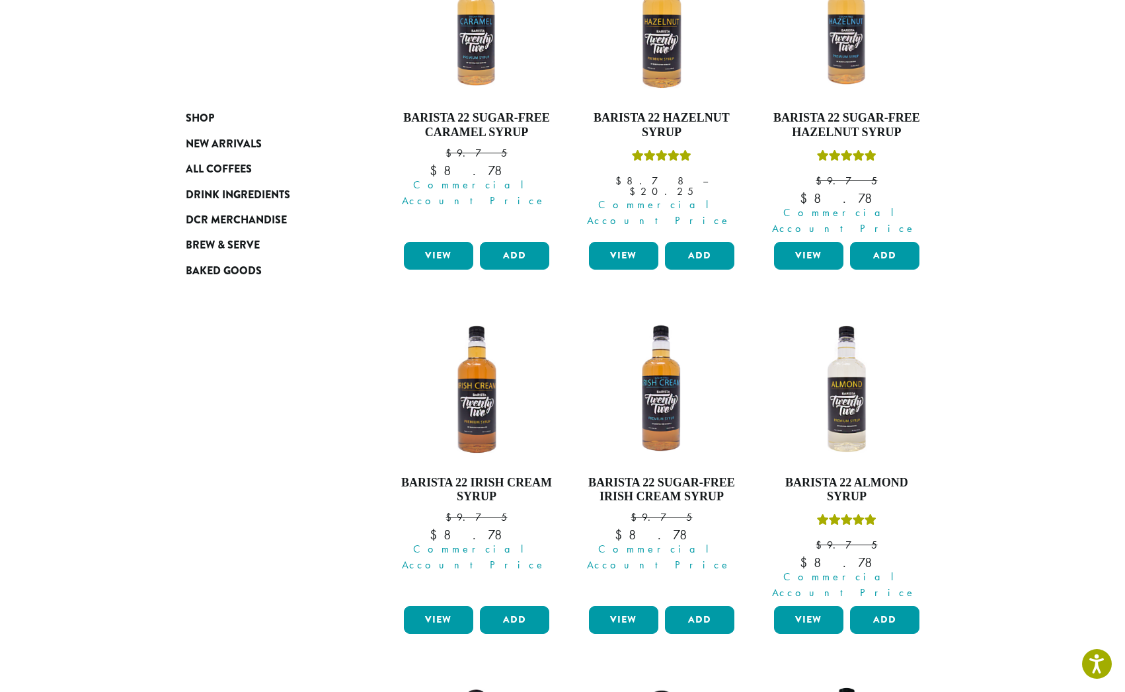
scroll to position [1145, 0]
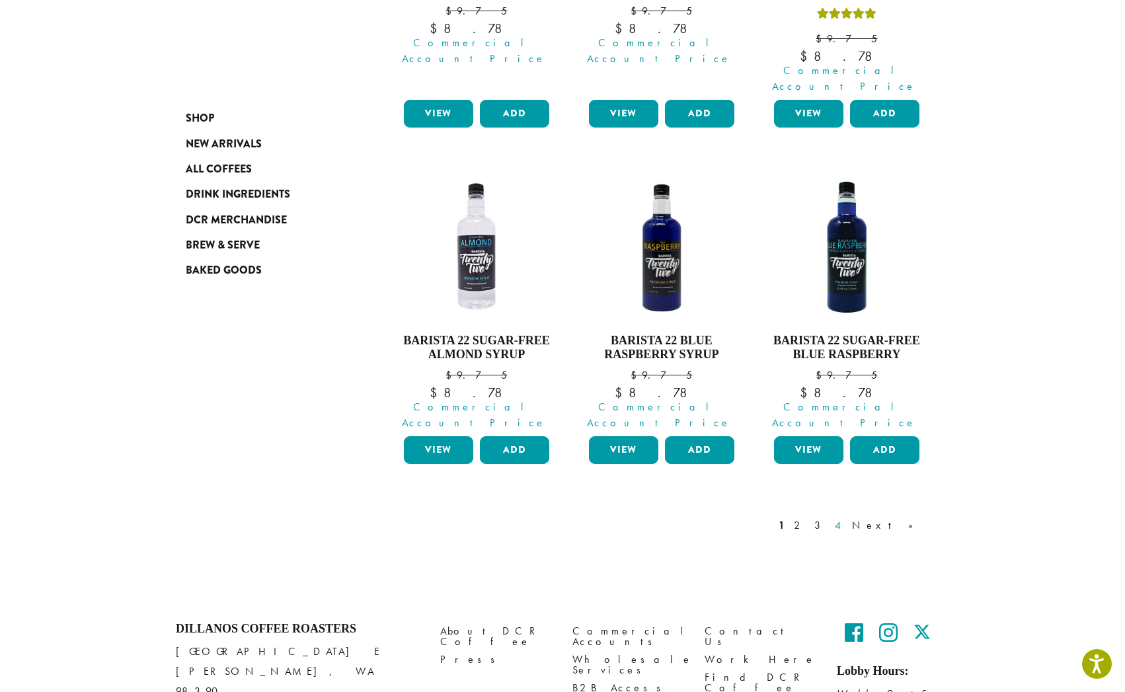
click at [846, 518] on link "4" at bounding box center [839, 526] width 13 height 16
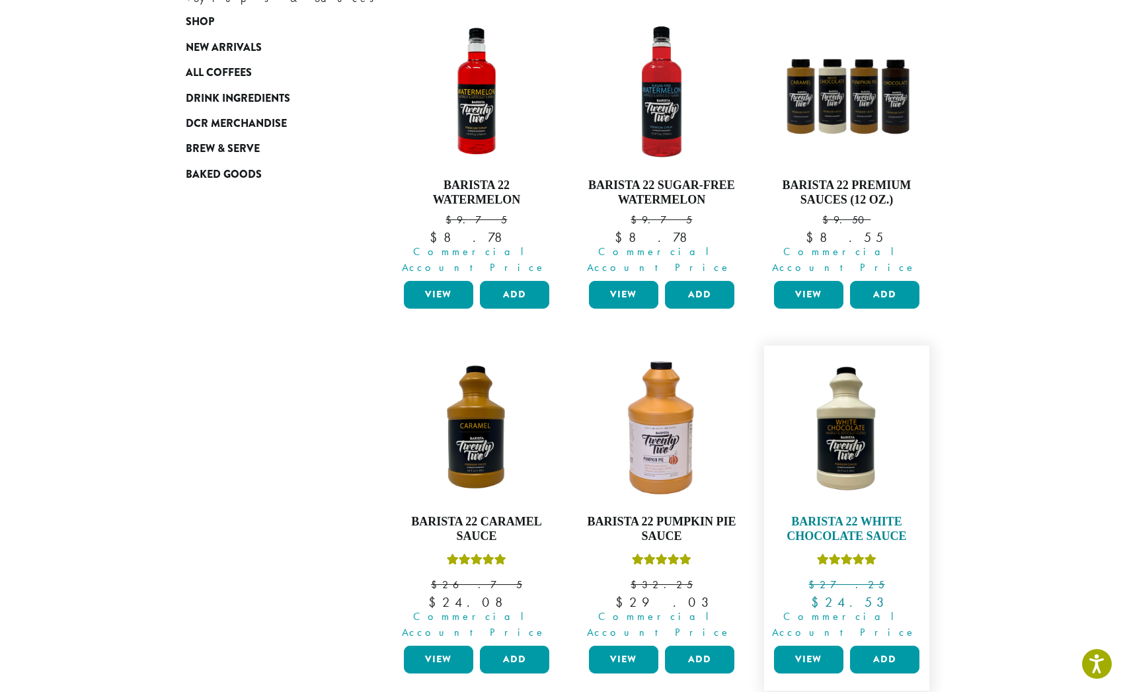
scroll to position [307, 0]
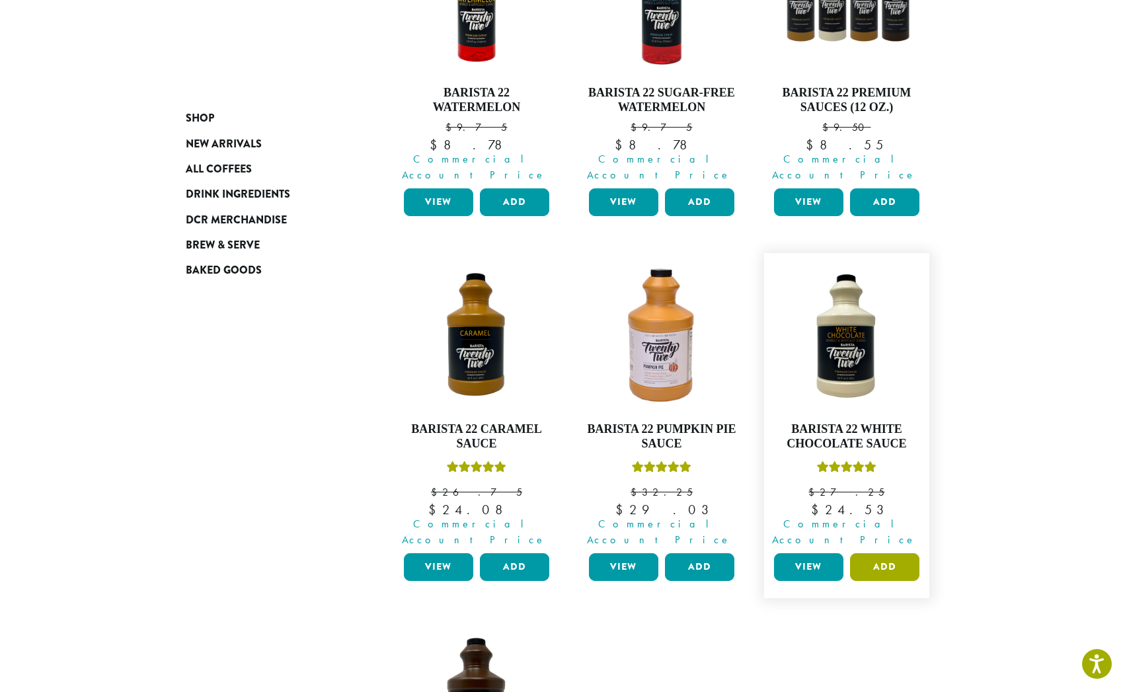
click at [877, 553] on button "Add" at bounding box center [884, 567] width 69 height 28
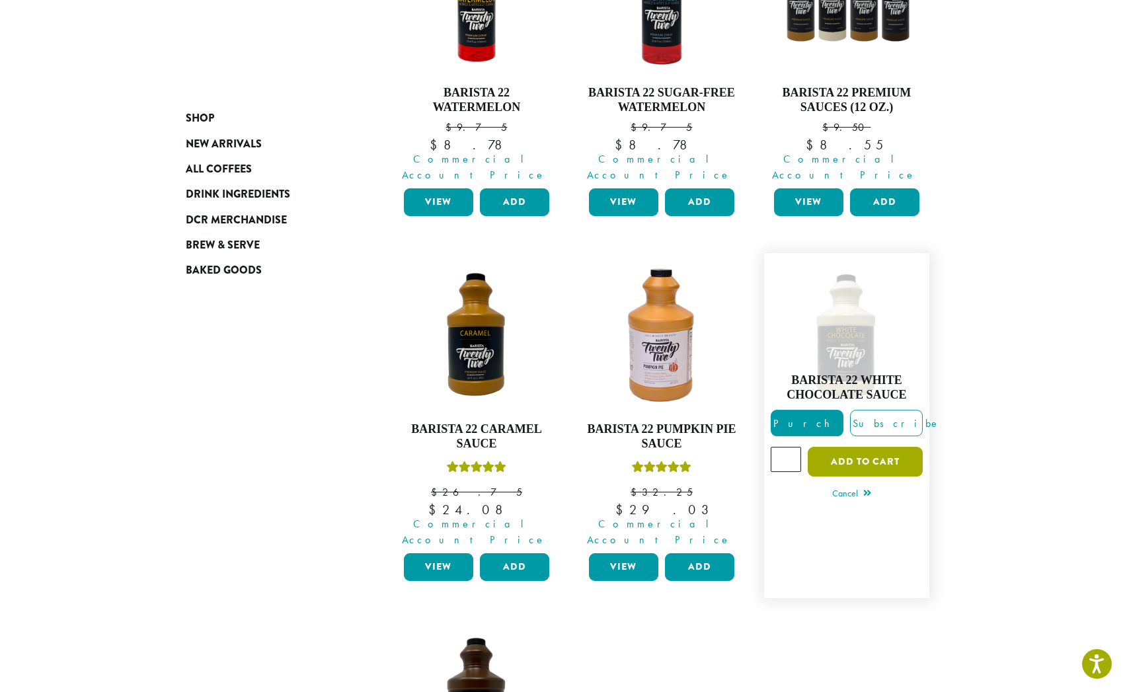
click at [862, 447] on button "Add to cart" at bounding box center [865, 462] width 115 height 30
click at [710, 553] on button "Add" at bounding box center [699, 567] width 69 height 28
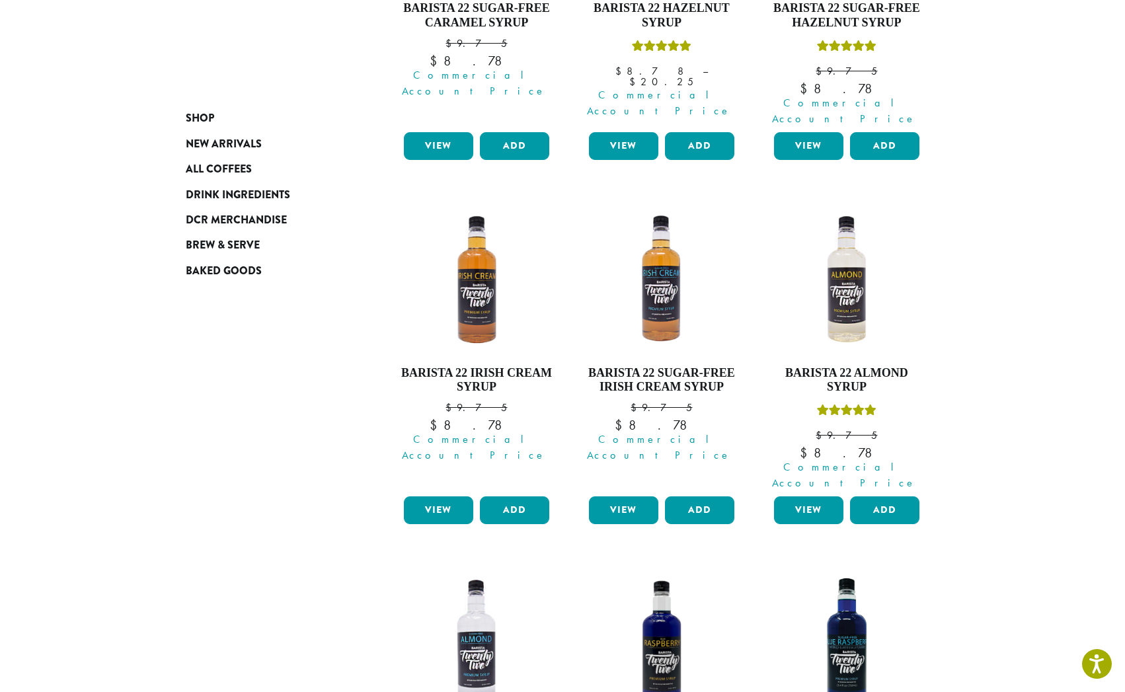
scroll to position [1215, 0]
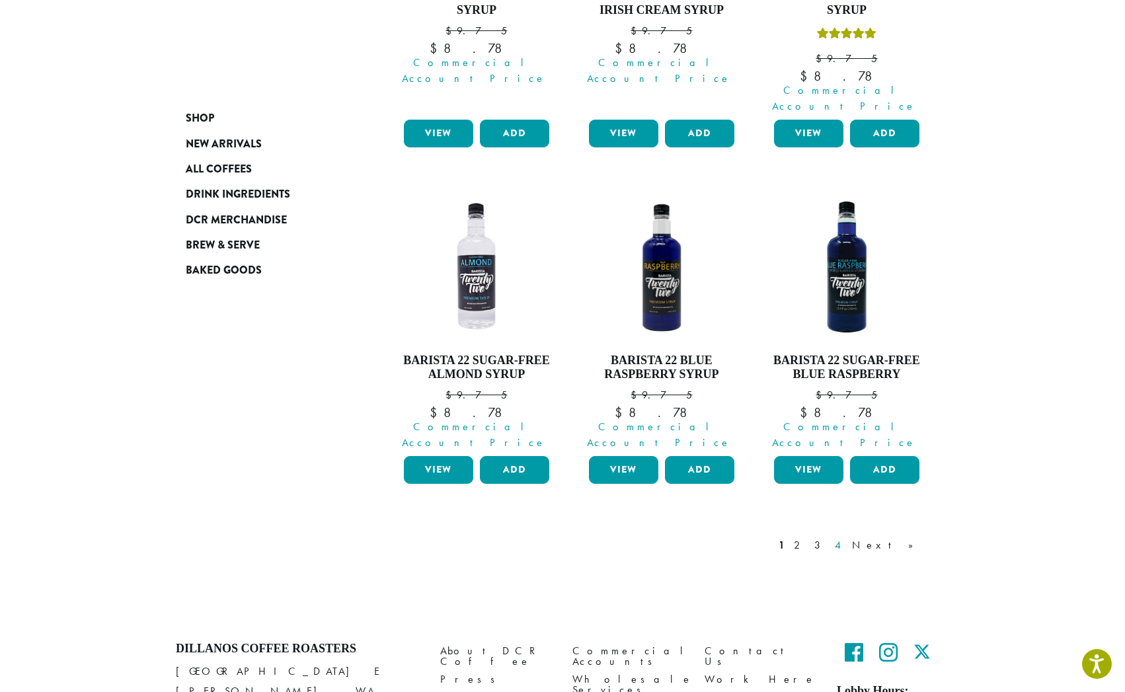
click at [846, 538] on link "4" at bounding box center [839, 546] width 13 height 16
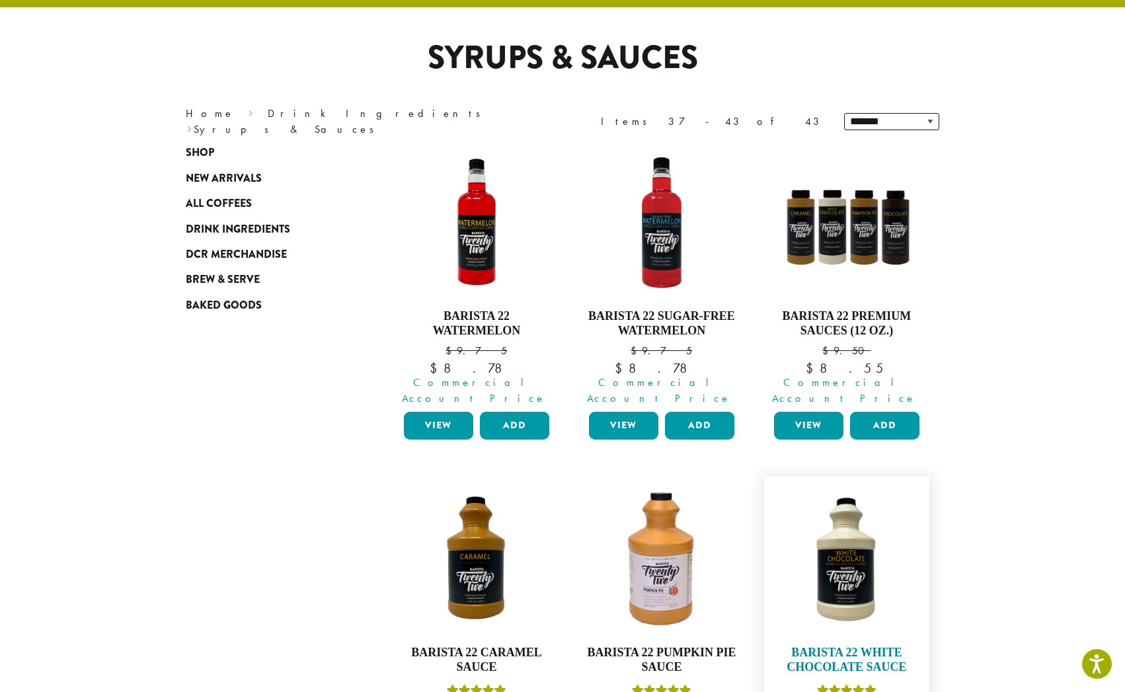
scroll to position [533, 0]
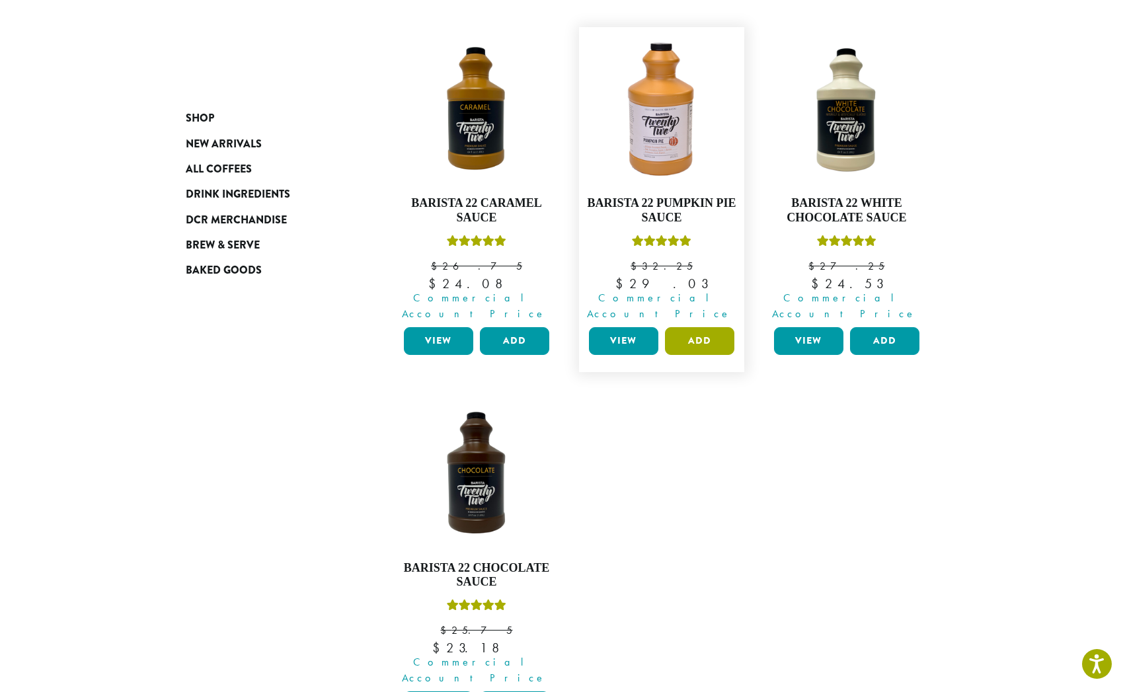
click at [694, 327] on button "Add" at bounding box center [699, 341] width 69 height 28
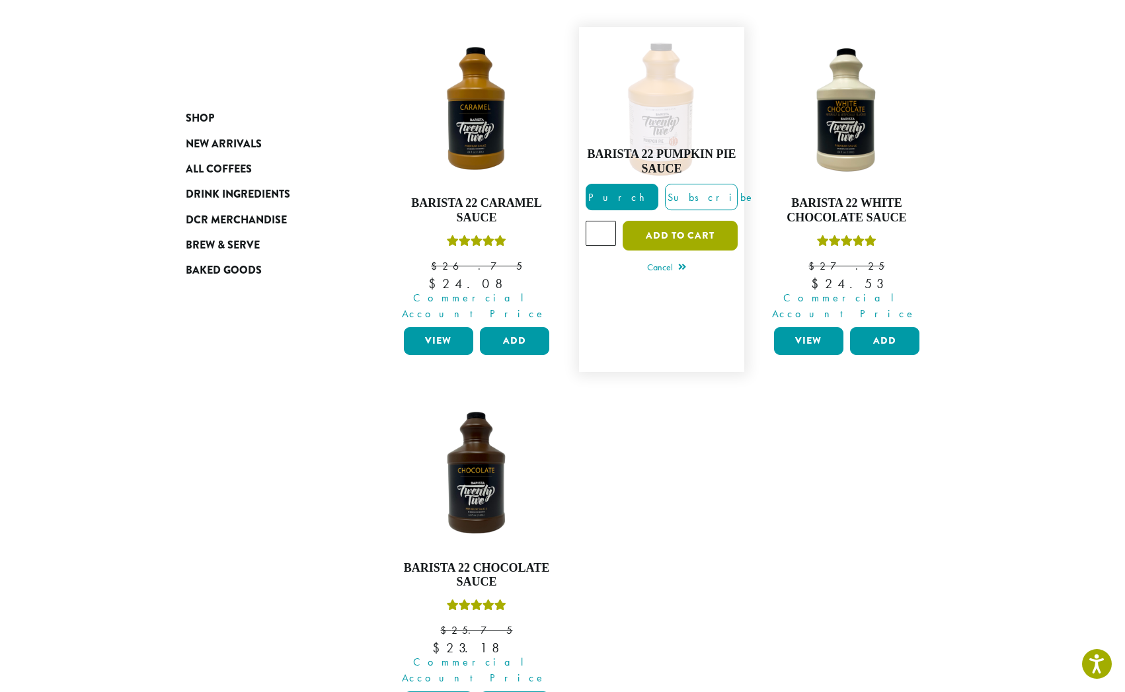
click at [671, 221] on button "Add to cart" at bounding box center [680, 236] width 115 height 30
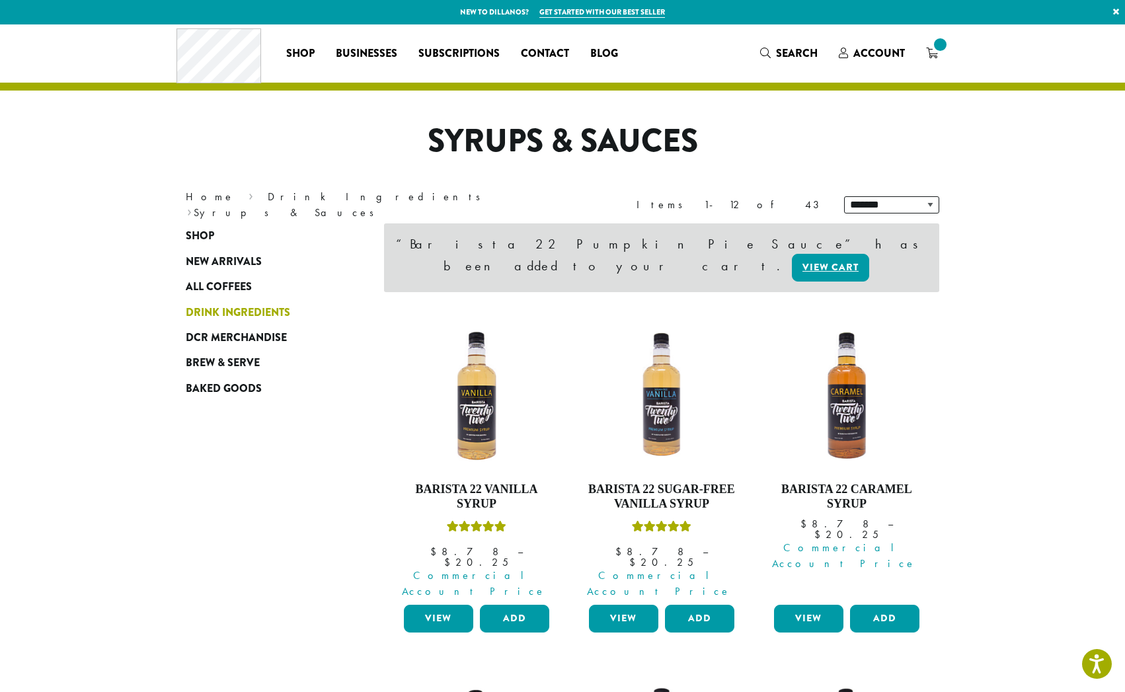
click at [212, 311] on span "Drink Ingredients" at bounding box center [238, 313] width 104 height 17
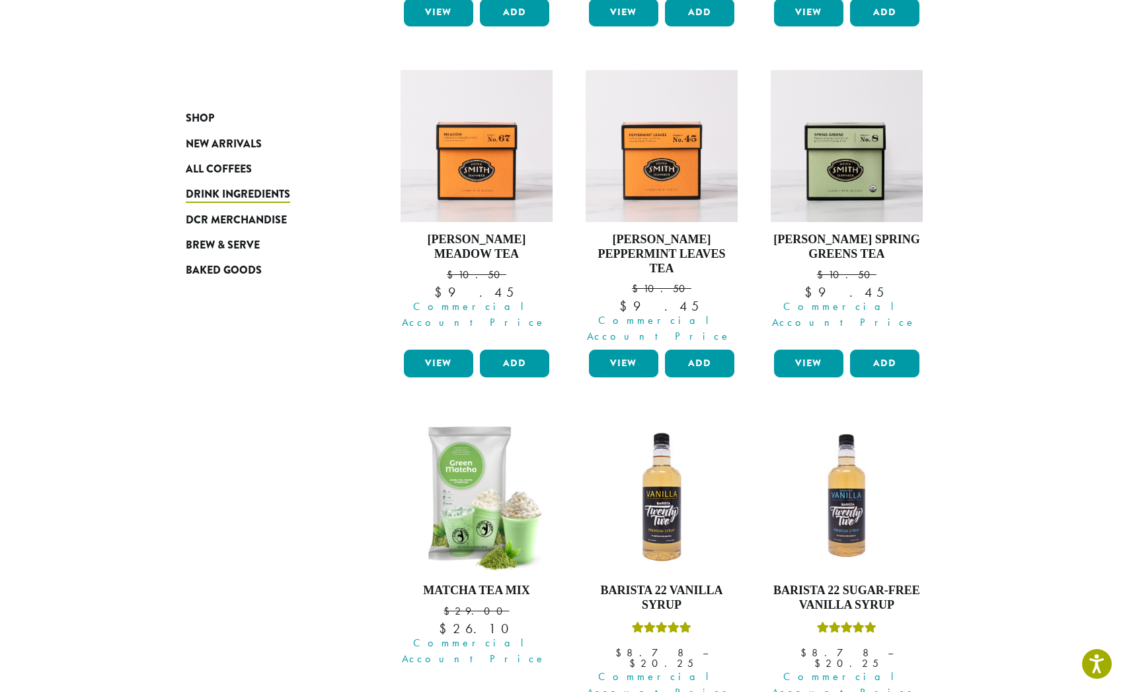
scroll to position [1098, 0]
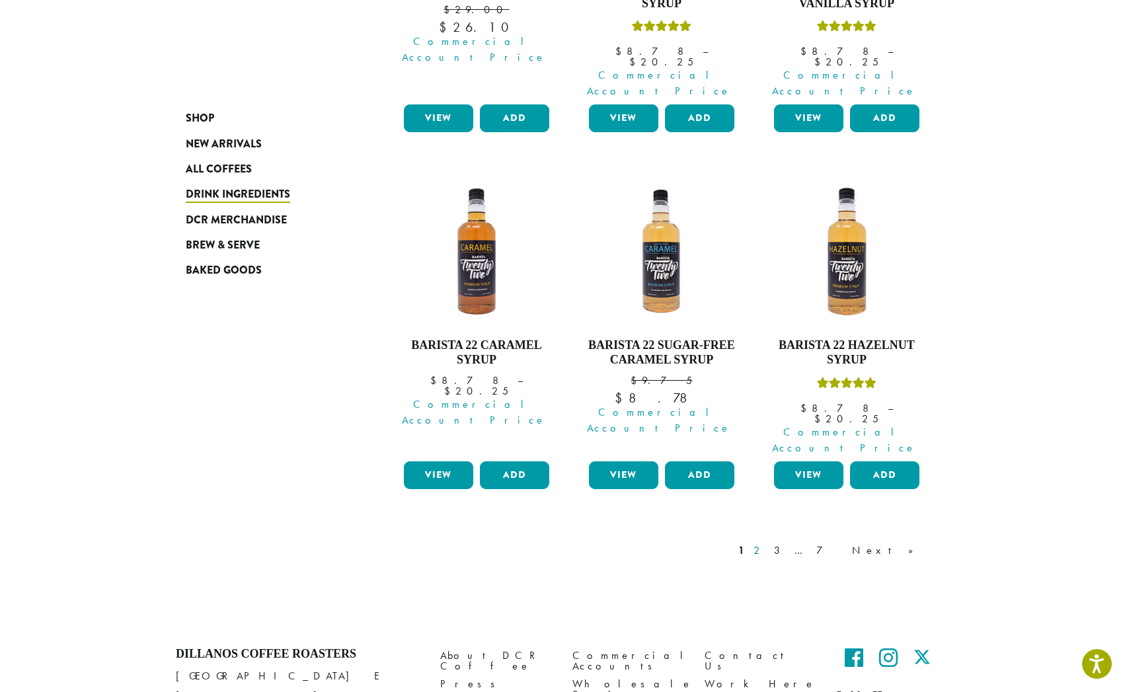
click at [768, 543] on link "2" at bounding box center [759, 551] width 17 height 16
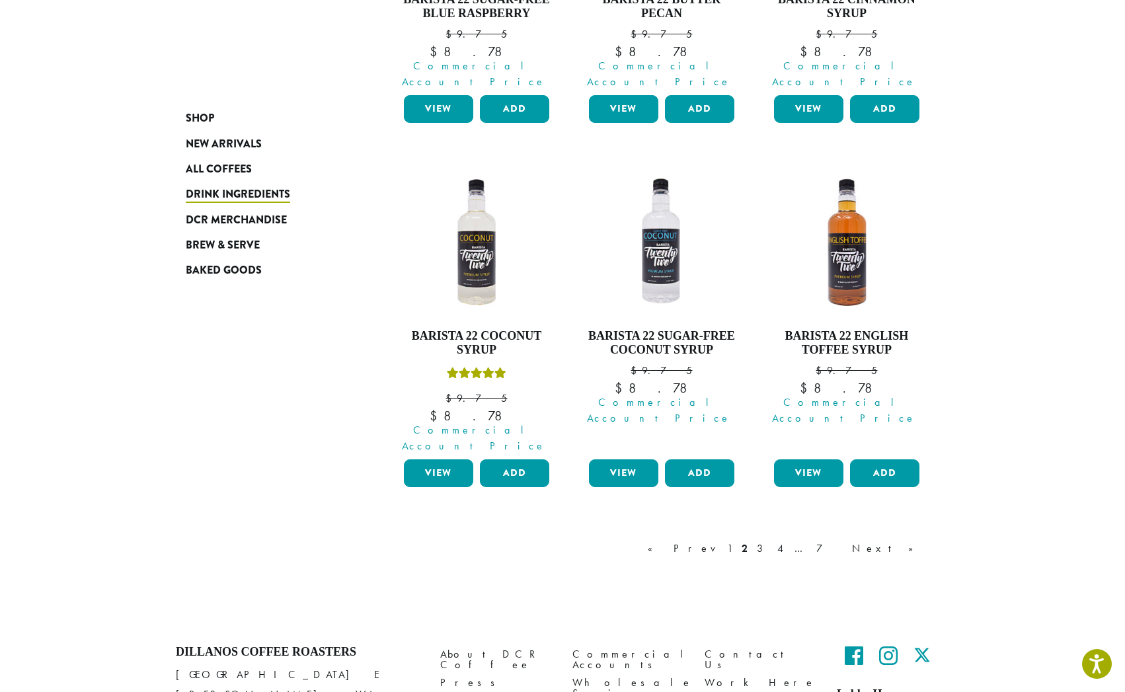
scroll to position [1163, 0]
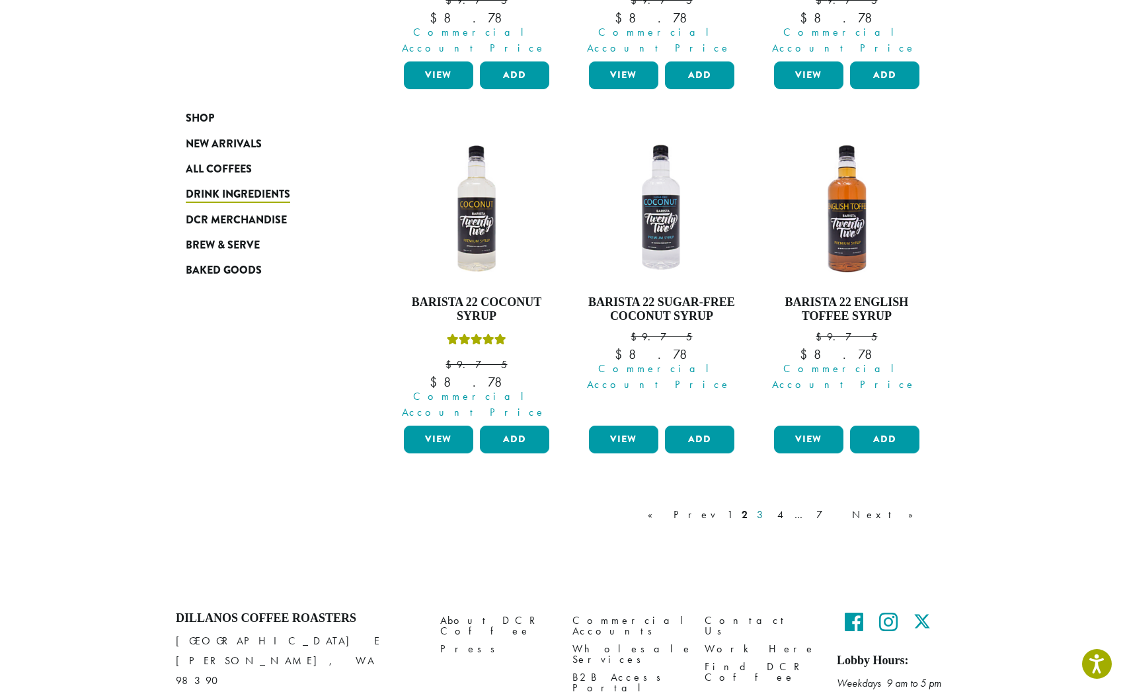
click at [771, 507] on link "3" at bounding box center [763, 515] width 17 height 16
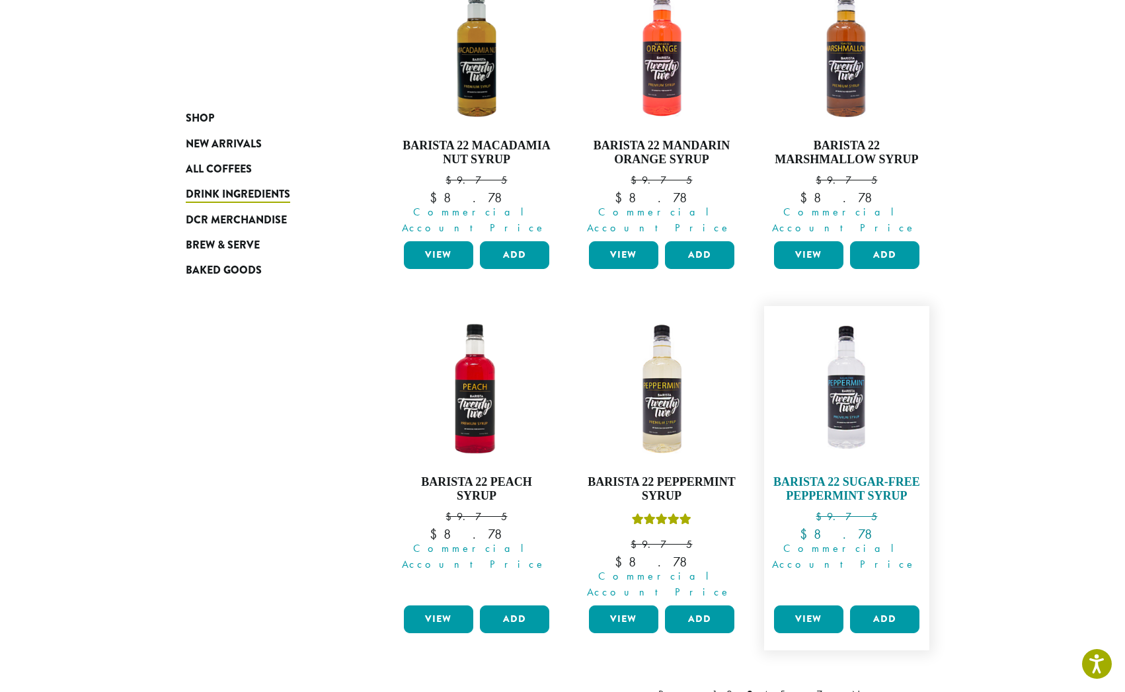
scroll to position [1066, 0]
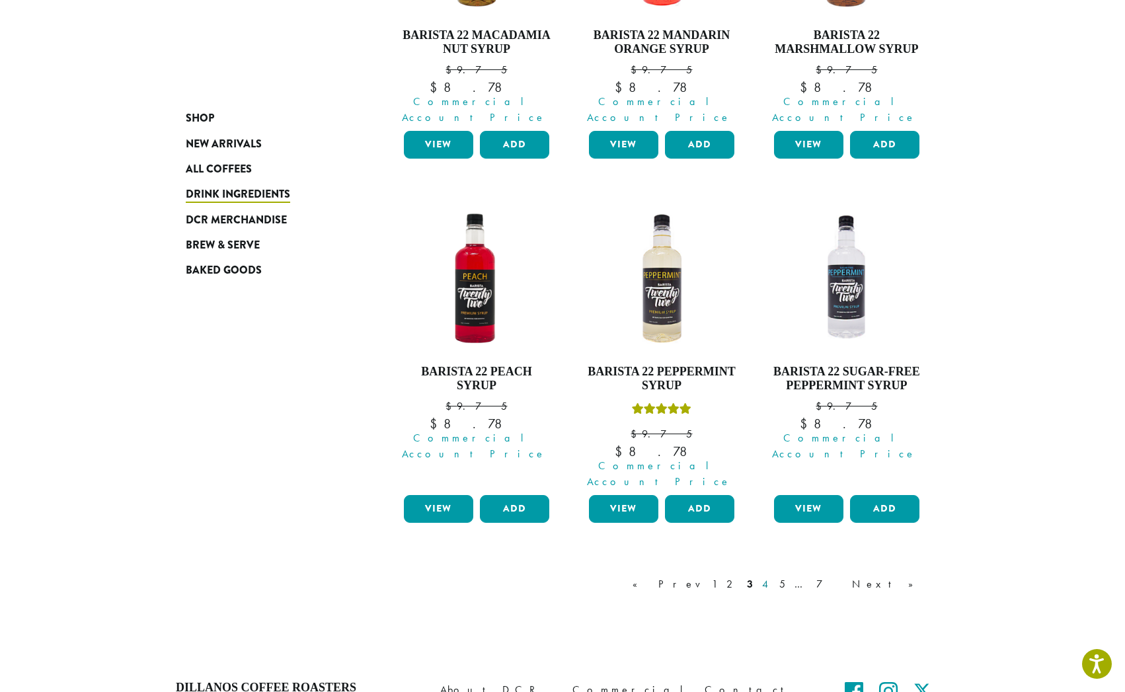
click at [773, 577] on link "4" at bounding box center [766, 585] width 13 height 16
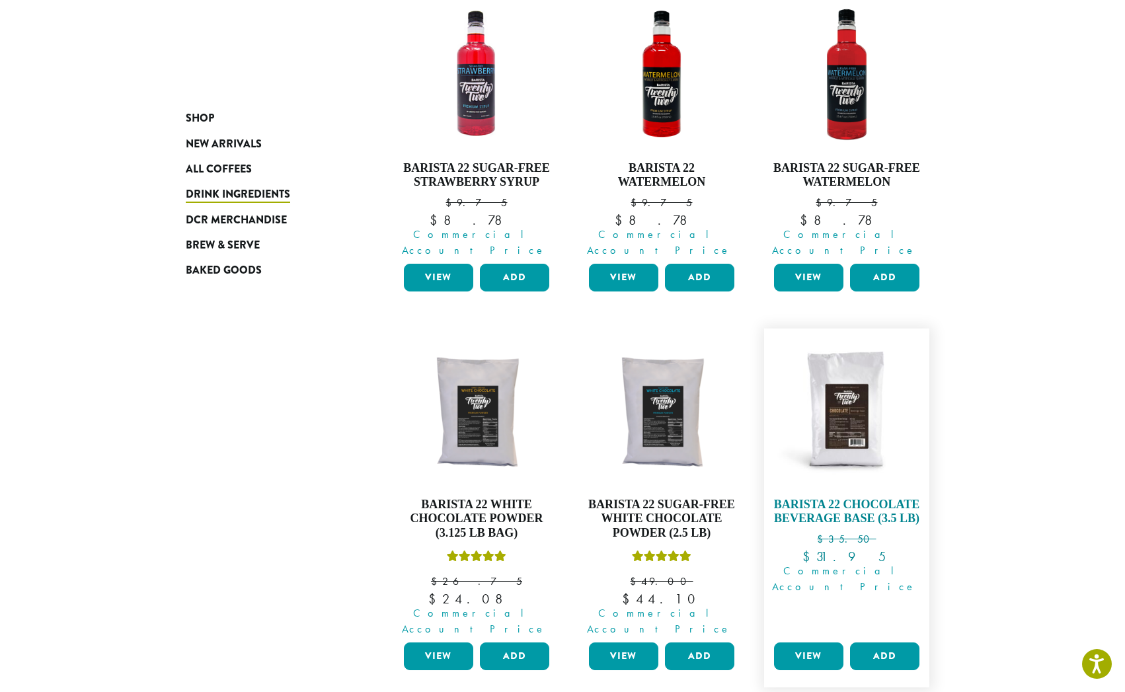
scroll to position [1134, 0]
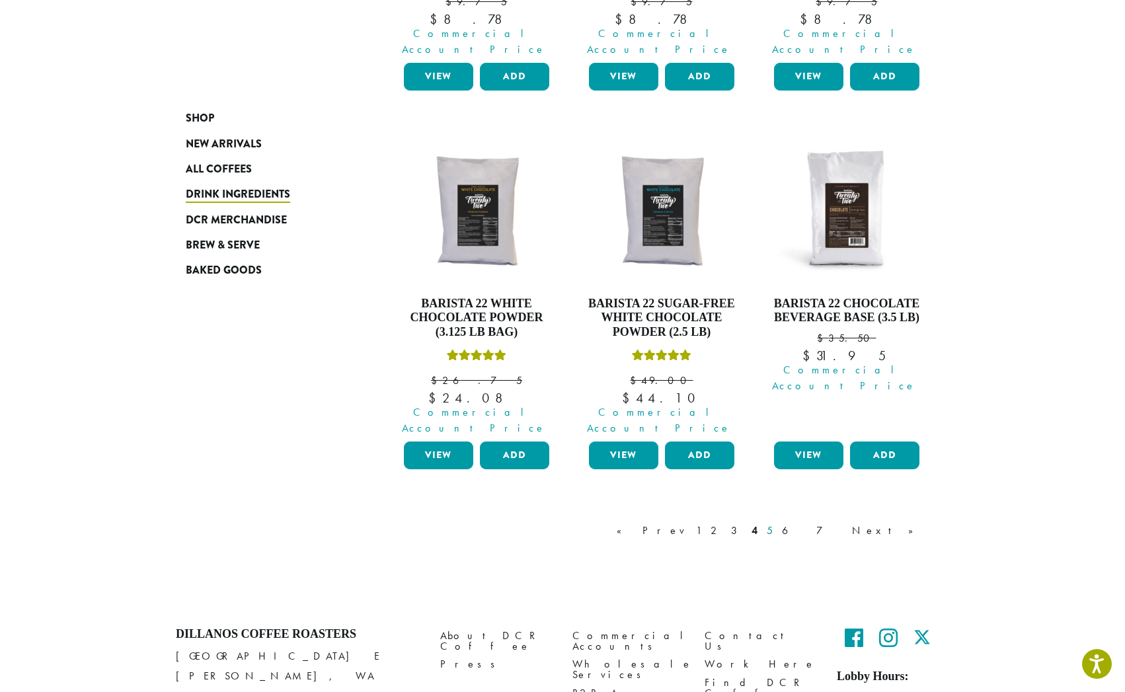
click at [776, 523] on link "5" at bounding box center [769, 531] width 11 height 16
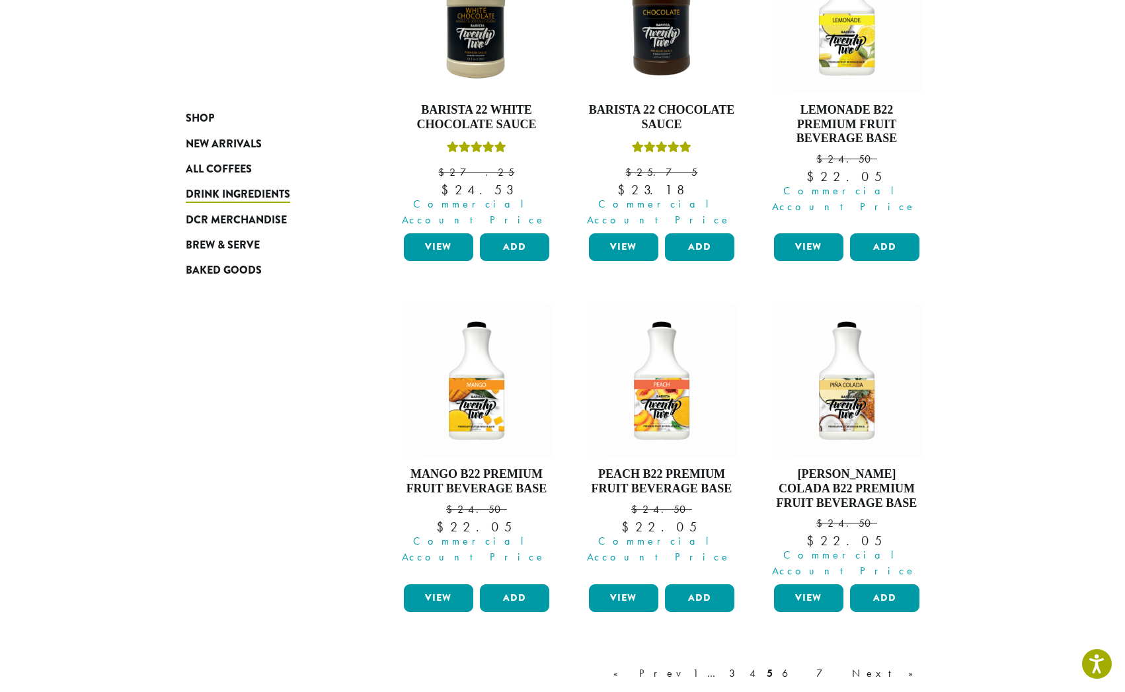
scroll to position [1191, 0]
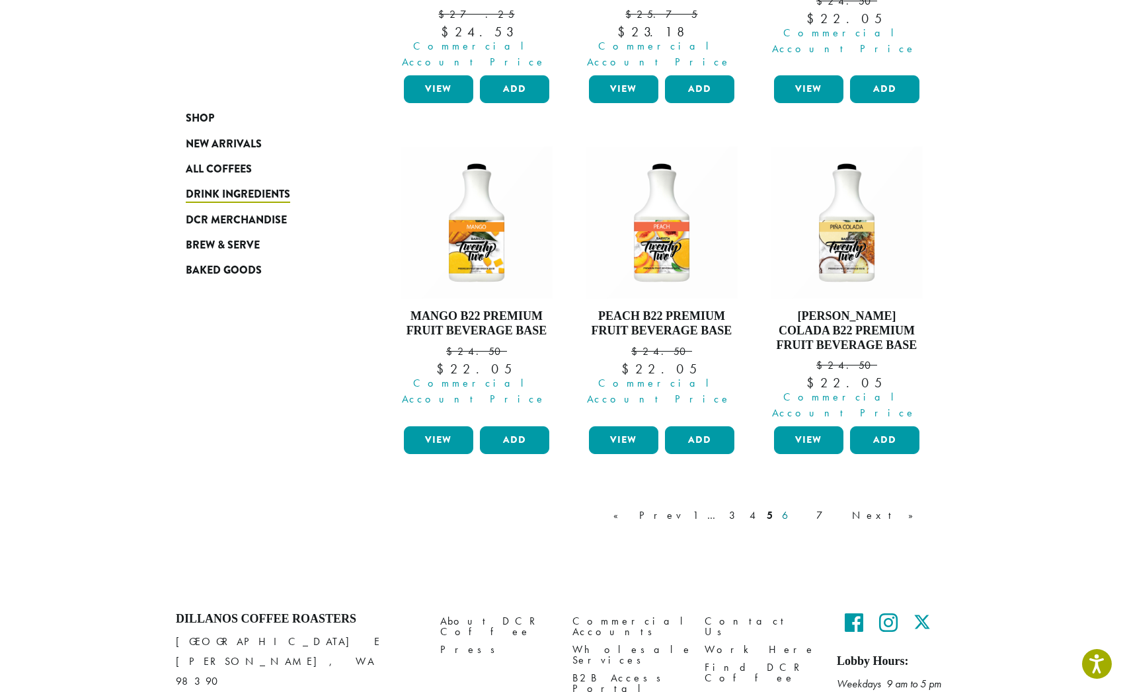
click at [810, 508] on link "6" at bounding box center [795, 516] width 30 height 16
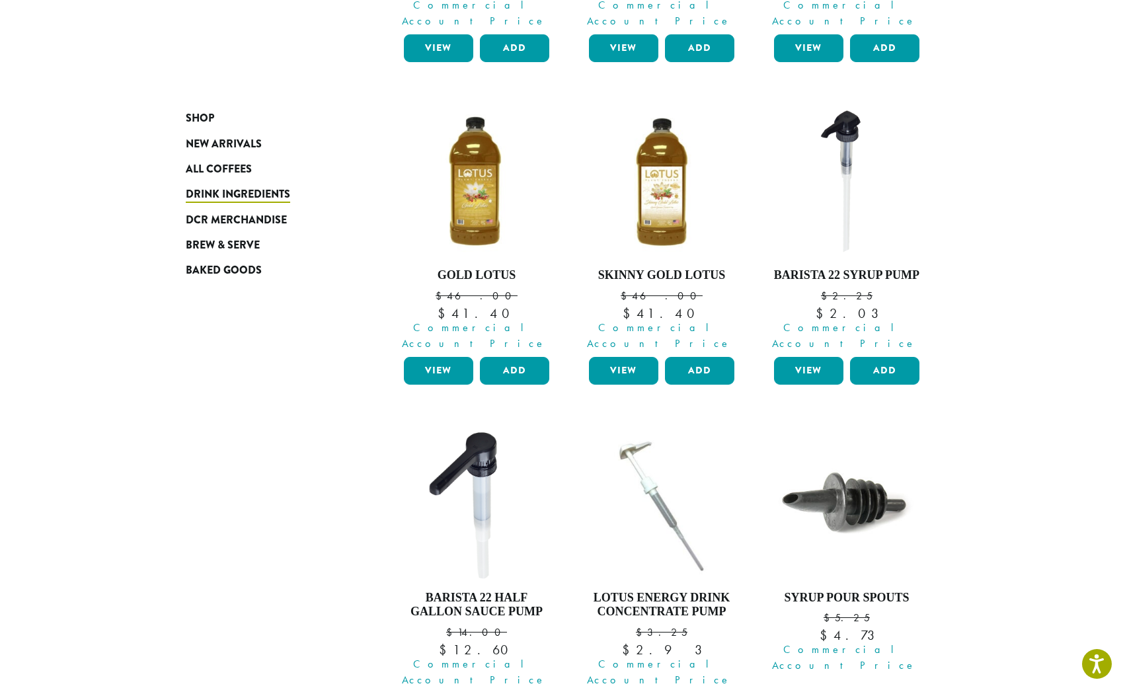
scroll to position [895, 0]
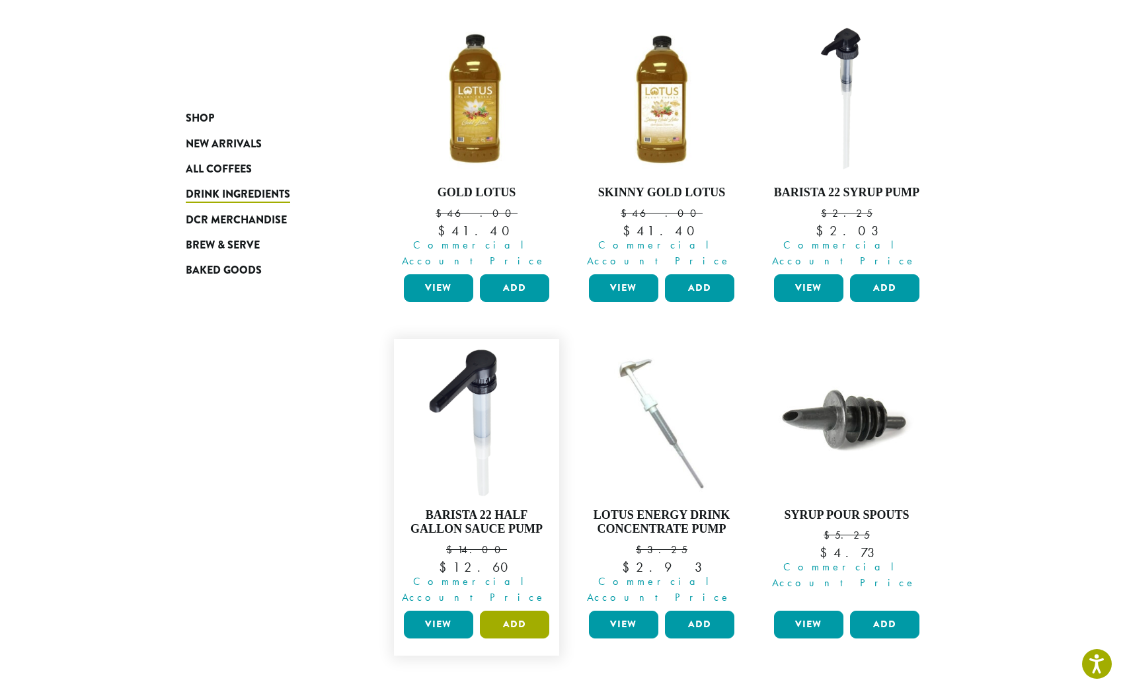
click at [509, 611] on button "Add" at bounding box center [514, 625] width 69 height 28
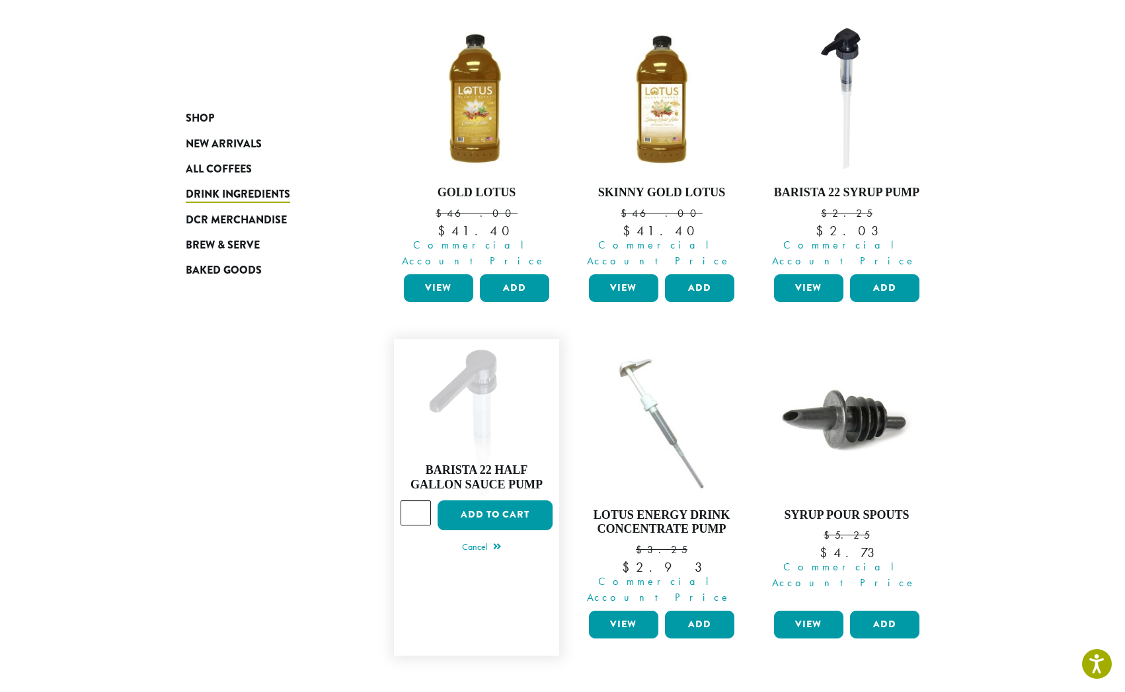
click at [419, 501] on input "*" at bounding box center [416, 513] width 30 height 25
type input "*"
click at [419, 501] on input "*" at bounding box center [416, 513] width 30 height 25
click at [482, 501] on button "Add to cart" at bounding box center [495, 516] width 115 height 30
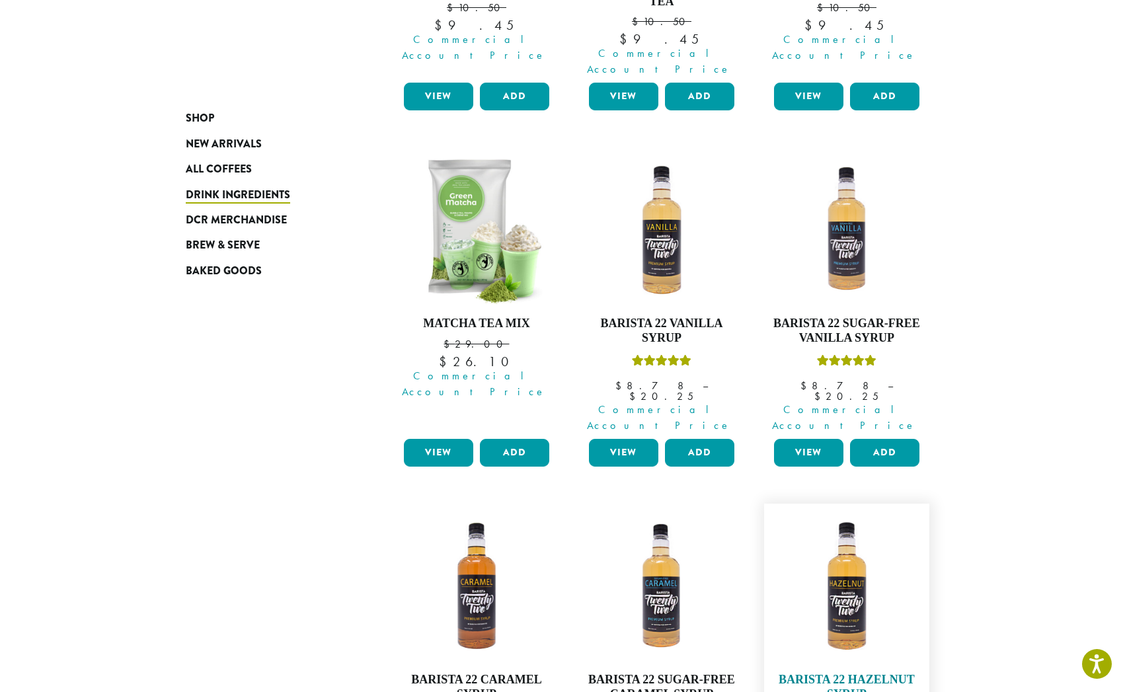
scroll to position [1168, 0]
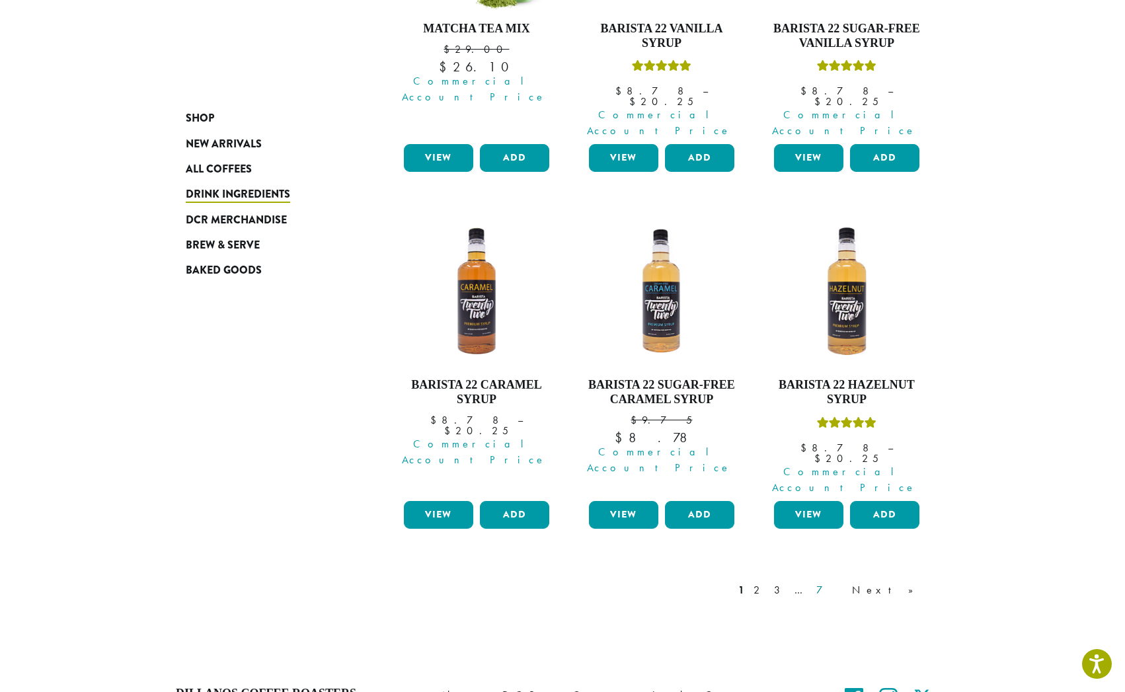
click at [846, 583] on link "7" at bounding box center [830, 591] width 32 height 16
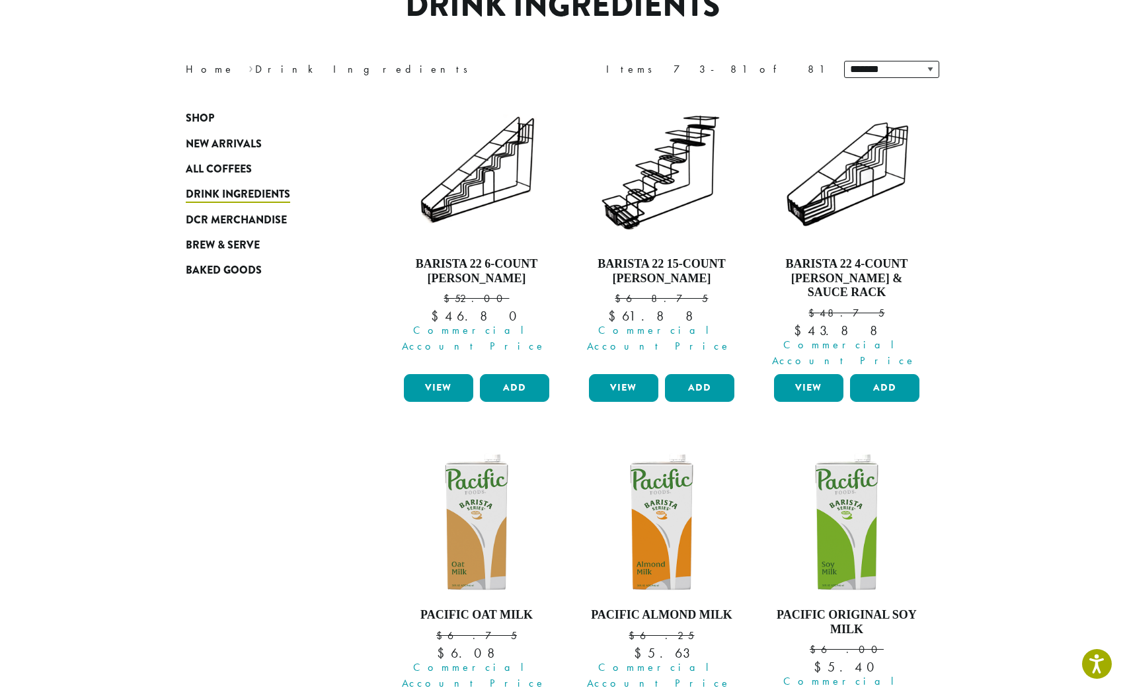
scroll to position [81, 0]
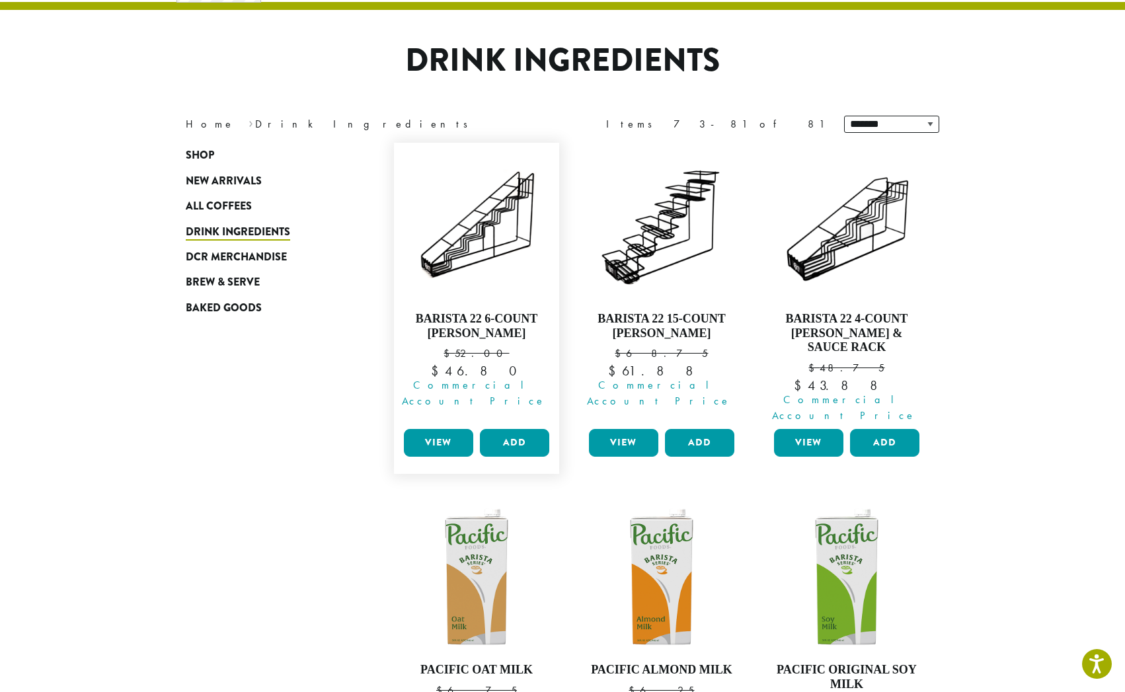
click at [495, 395] on figure "Barista 22 6-Count Syrup Rack $ 52.00 Original price was: $52.00. $ 46.80 Curre…" at bounding box center [476, 308] width 165 height 331
click at [503, 429] on button "Add" at bounding box center [514, 443] width 69 height 28
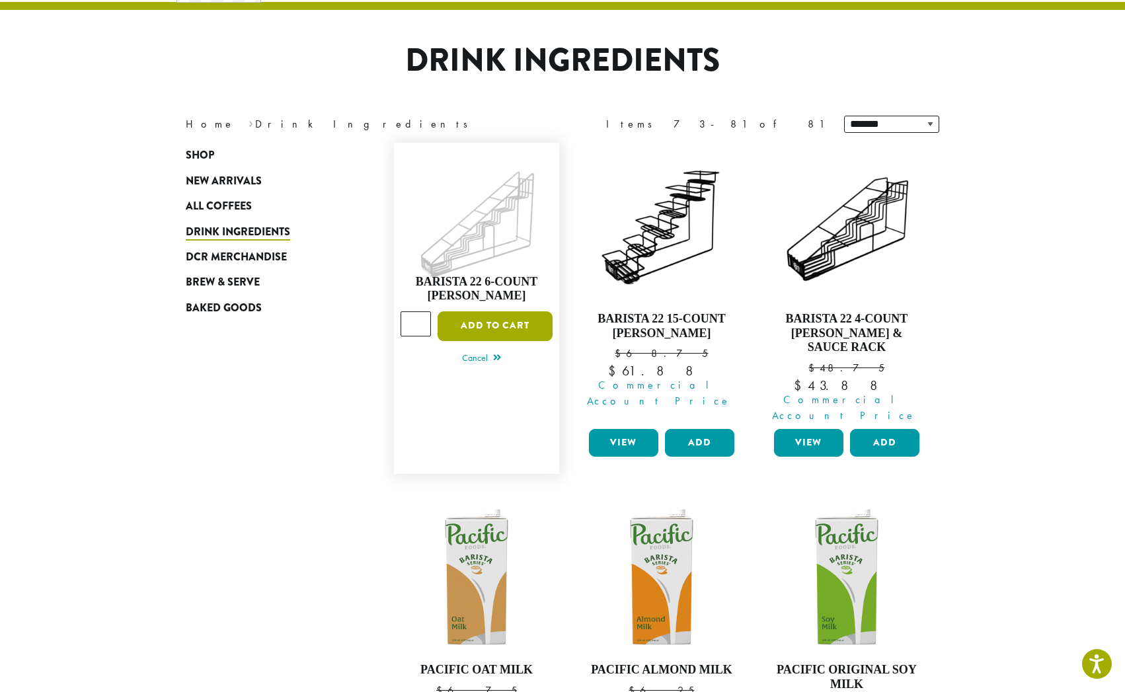
click at [509, 311] on button "Add to cart" at bounding box center [495, 326] width 115 height 30
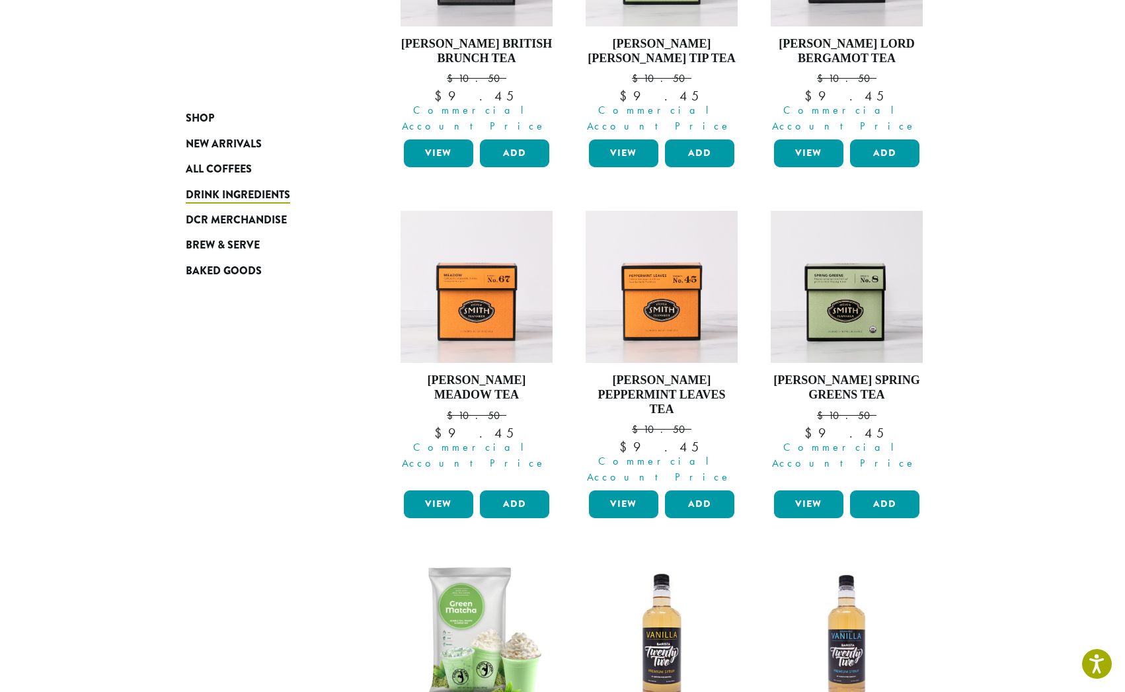
scroll to position [1168, 0]
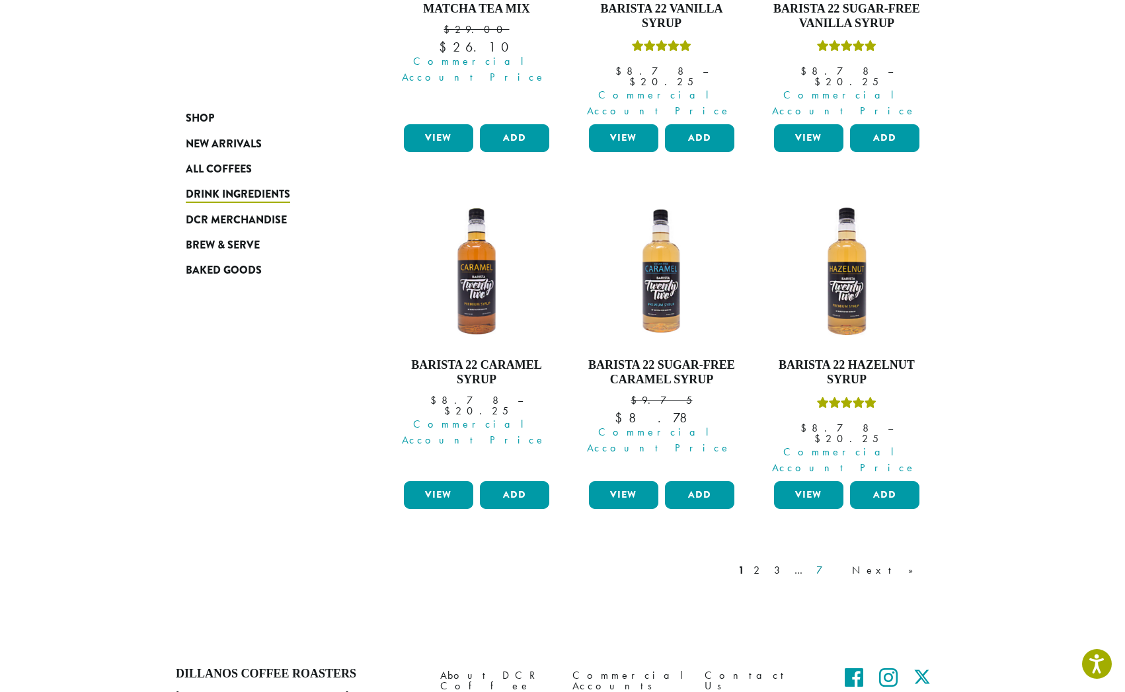
click at [846, 563] on link "7" at bounding box center [830, 571] width 32 height 16
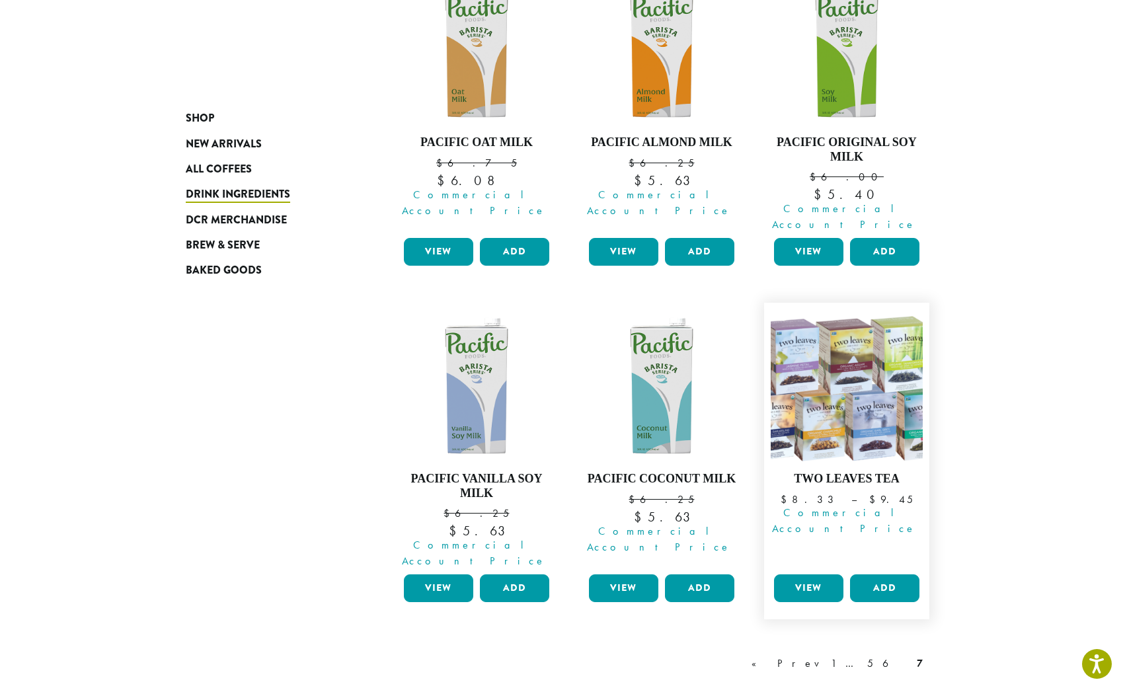
scroll to position [695, 0]
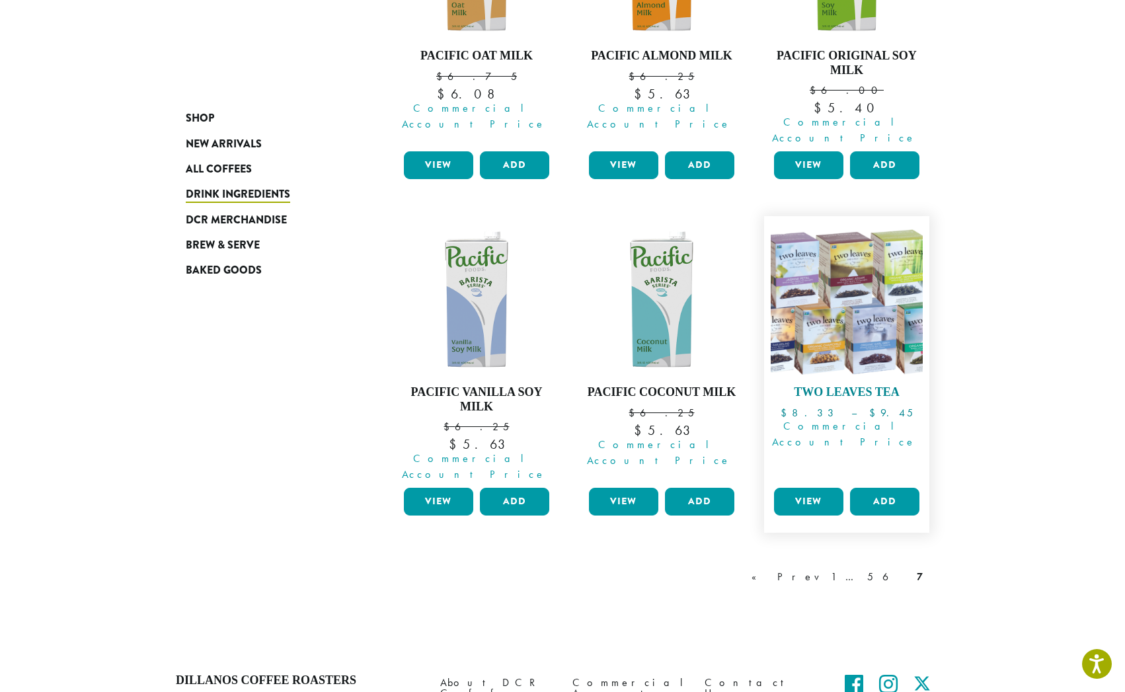
click at [855, 304] on img at bounding box center [847, 299] width 152 height 152
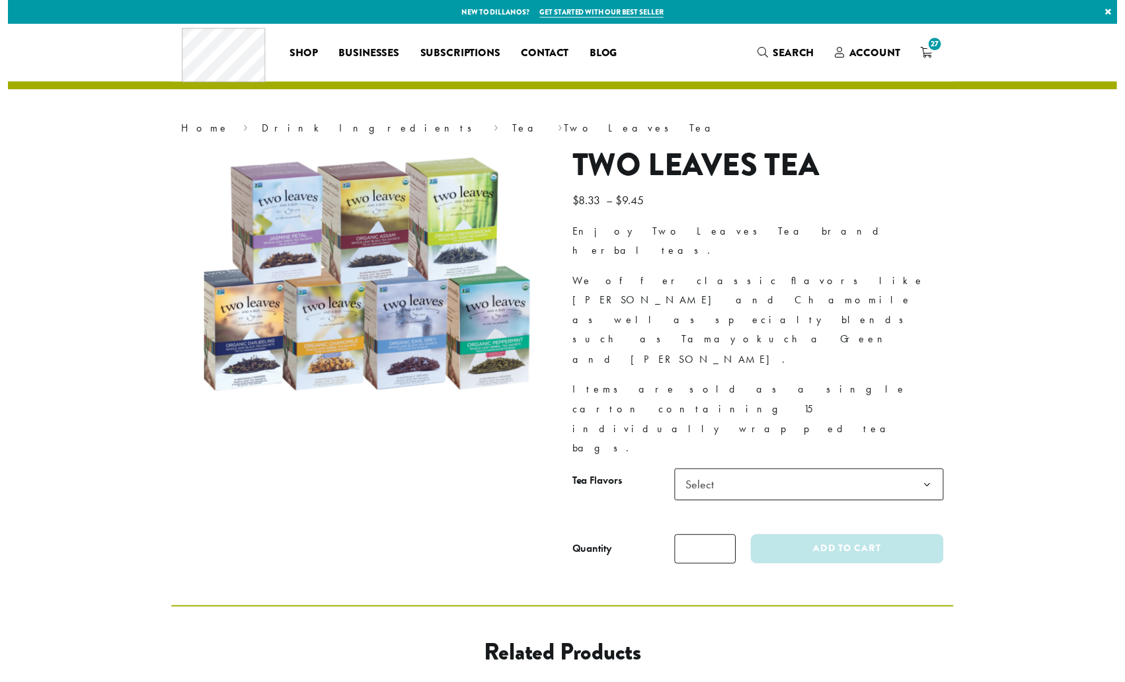
scroll to position [3, 0]
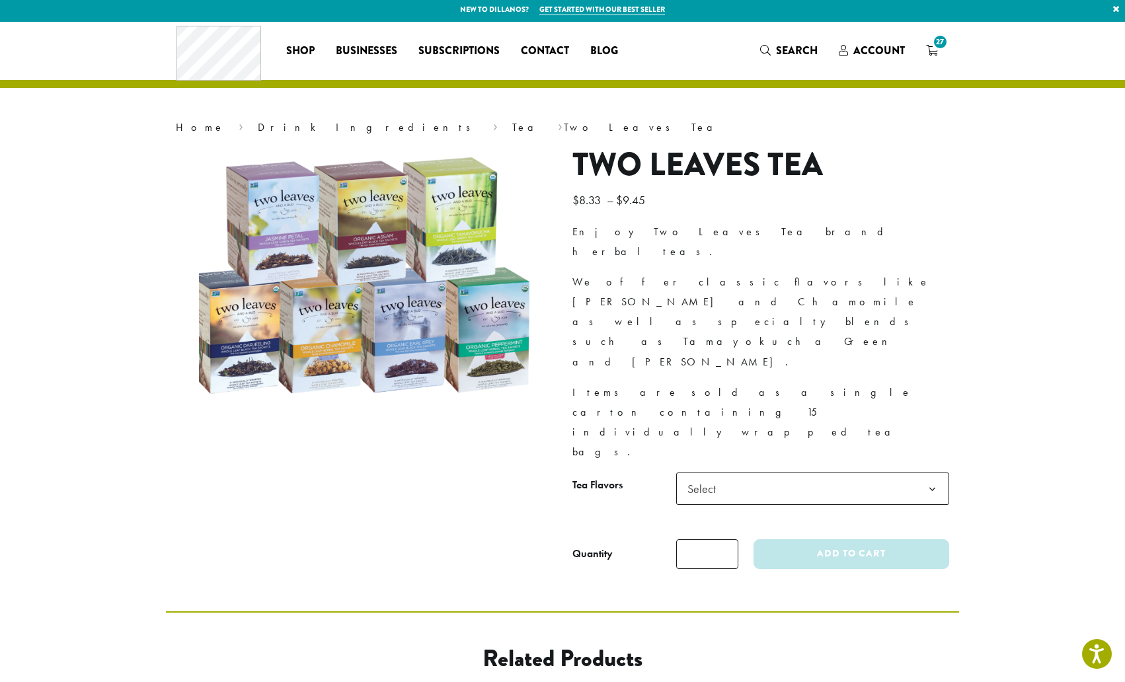
click at [781, 473] on span "Select" at bounding box center [812, 489] width 273 height 32
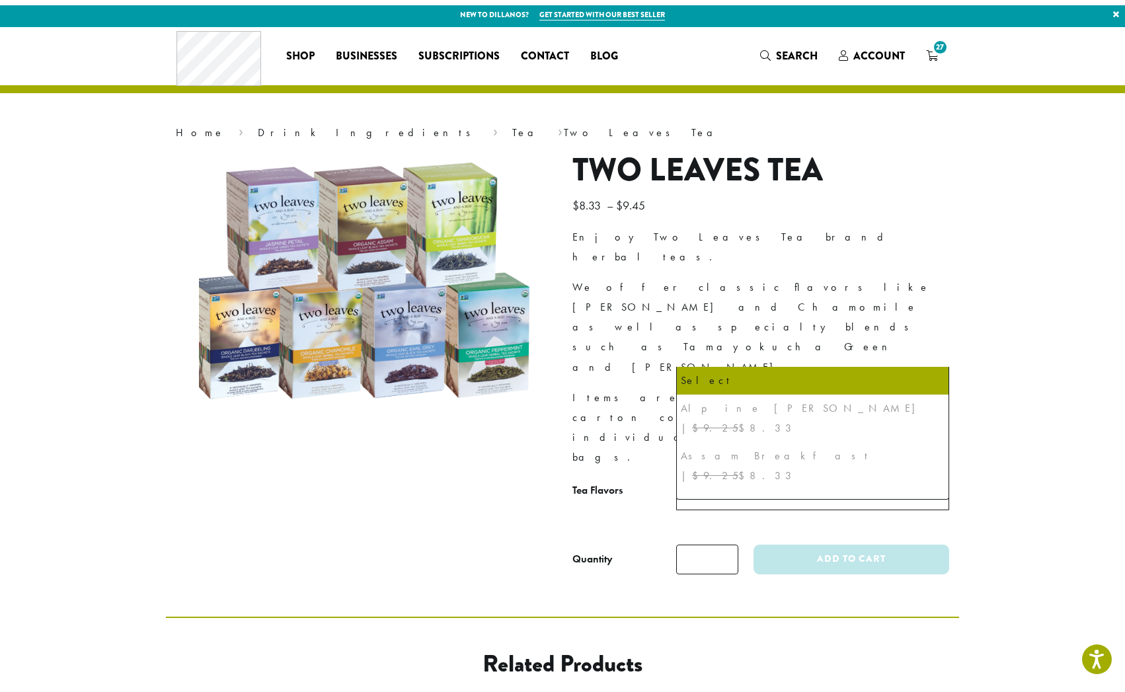
scroll to position [118, 0]
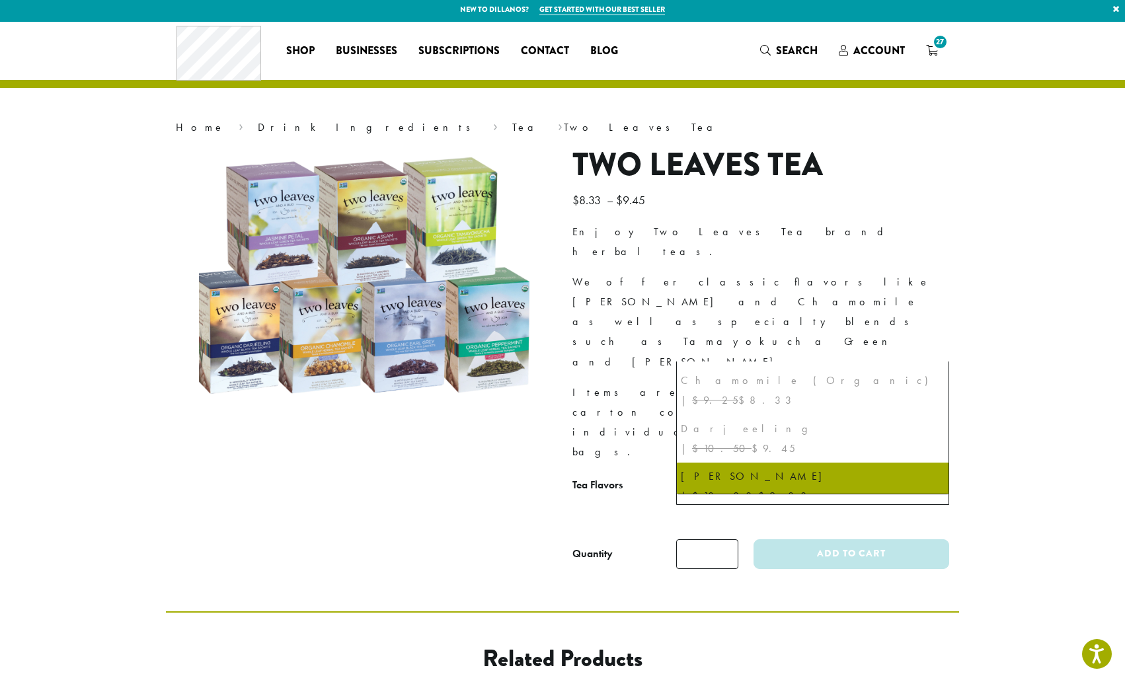
click at [1027, 334] on section "**********" at bounding box center [562, 317] width 1125 height 590
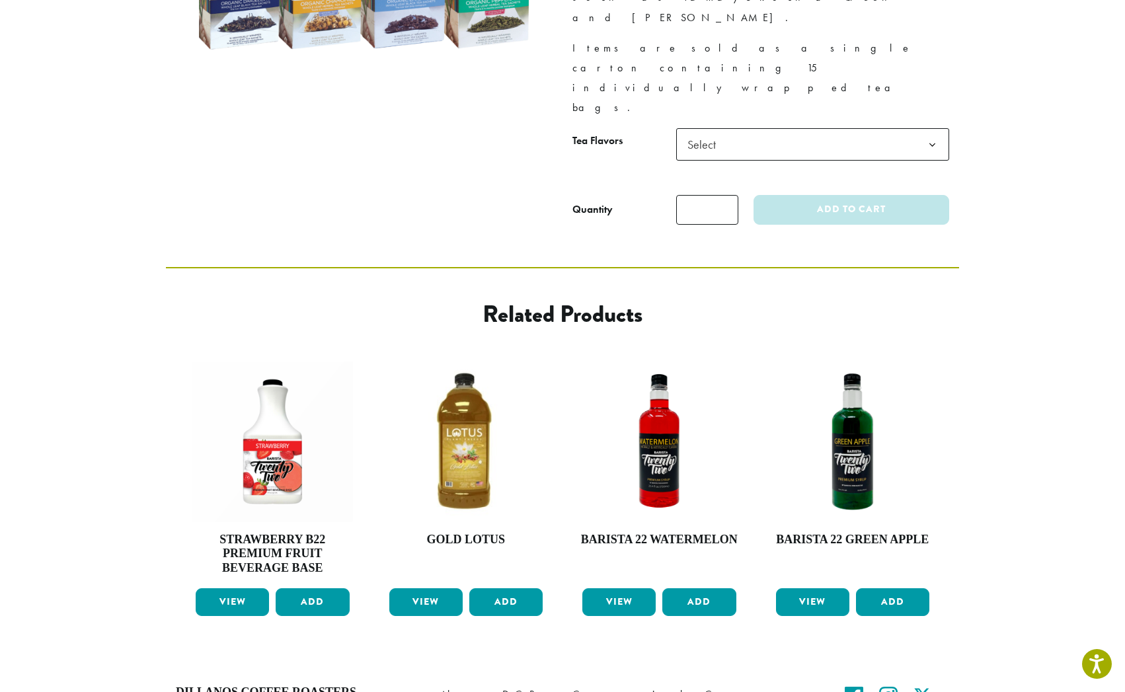
scroll to position [0, 0]
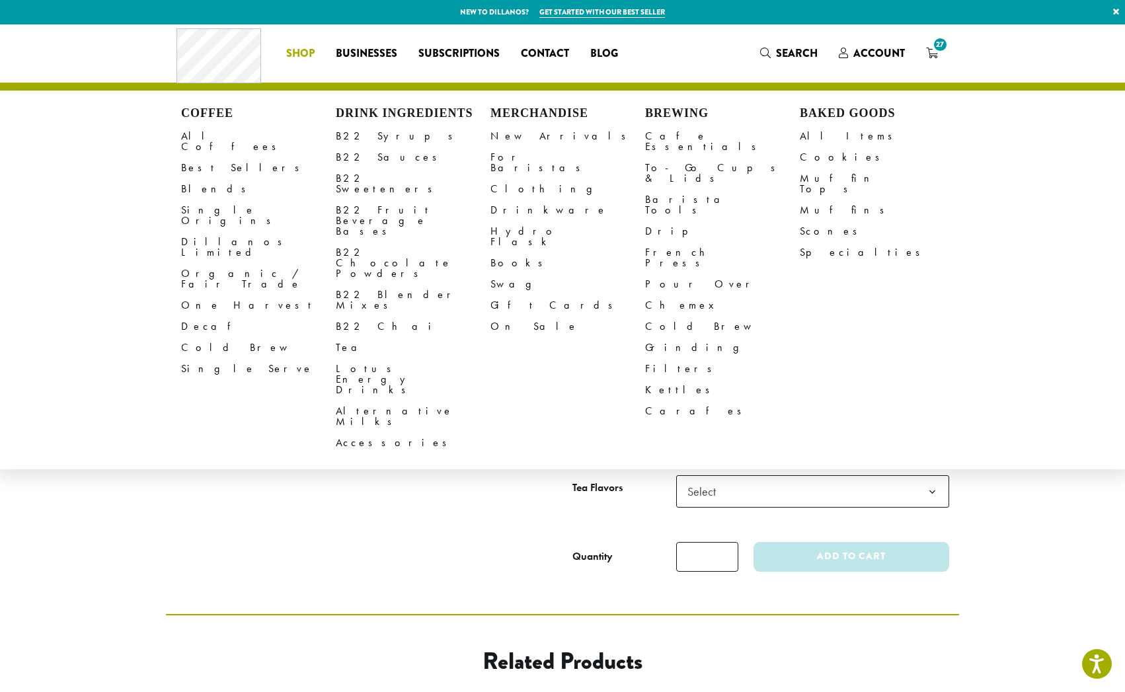
click at [286, 54] on li "Coffee All Coffees Best Sellers Blends Single Origins Dillanos Limited Organic …" at bounding box center [301, 53] width 50 height 21
click at [365, 316] on link "B22 Chai" at bounding box center [413, 326] width 155 height 21
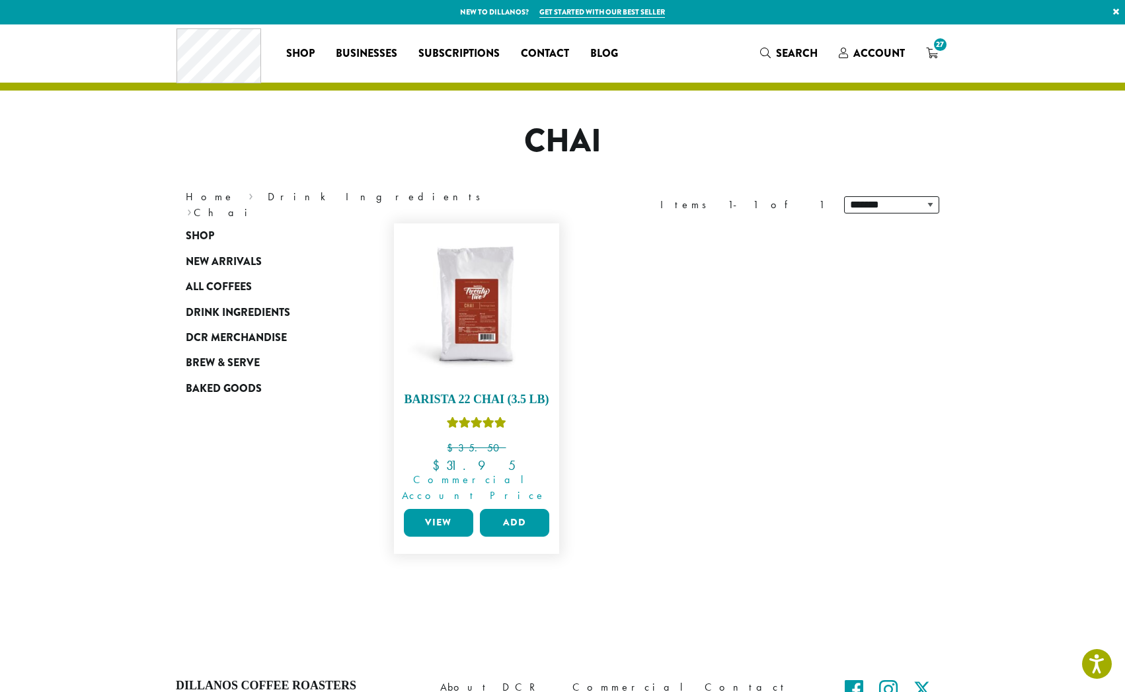
click at [441, 287] on img at bounding box center [477, 306] width 152 height 152
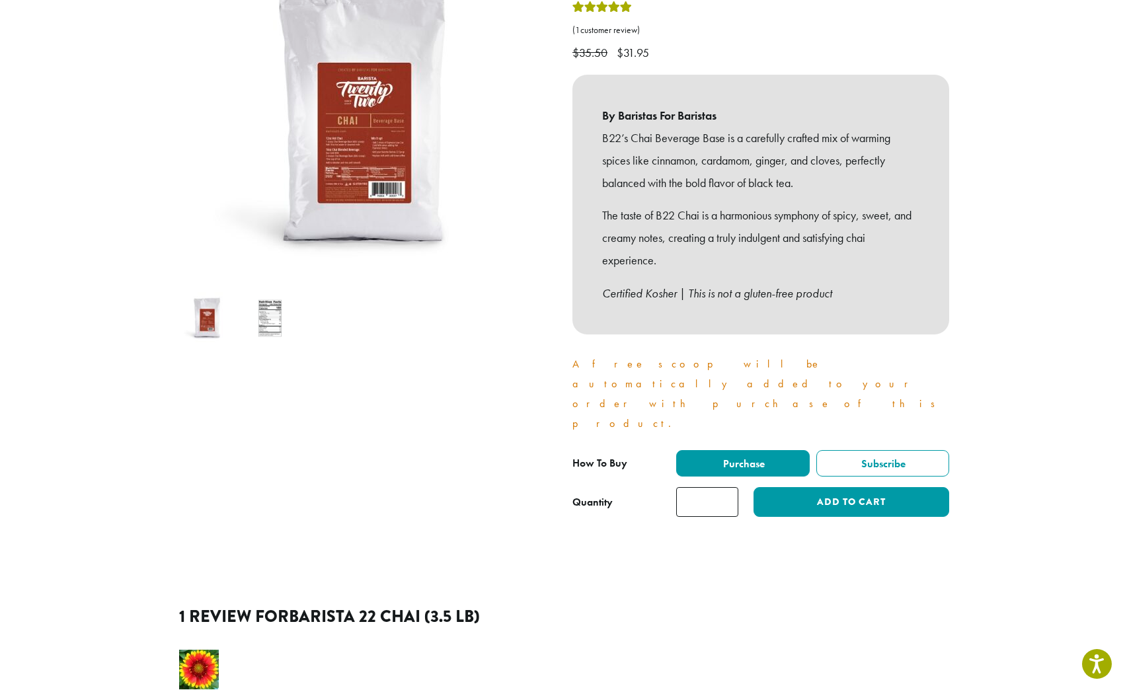
scroll to position [82, 0]
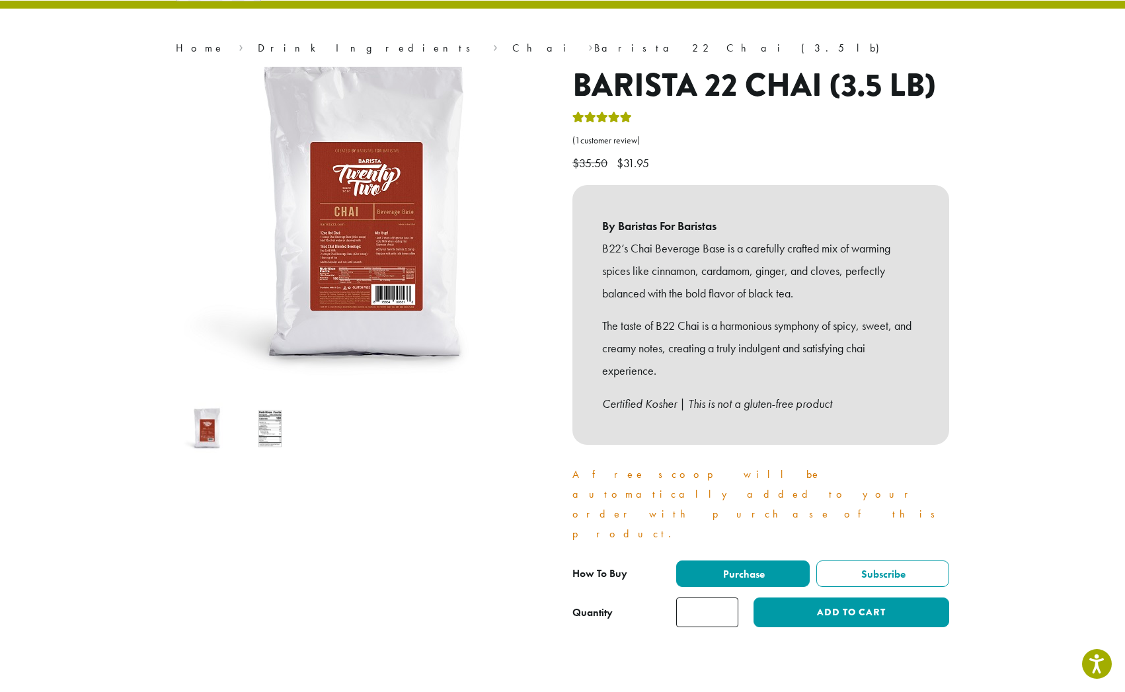
click at [330, 327] on img at bounding box center [366, 213] width 397 height 397
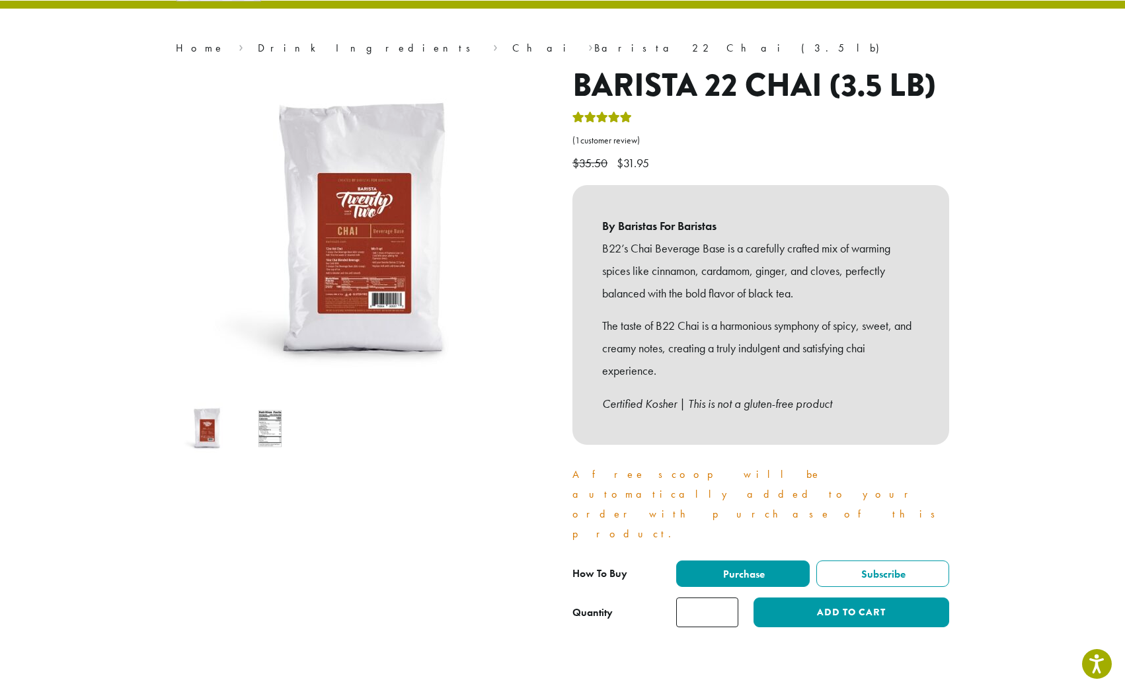
click at [266, 427] on img at bounding box center [270, 429] width 52 height 52
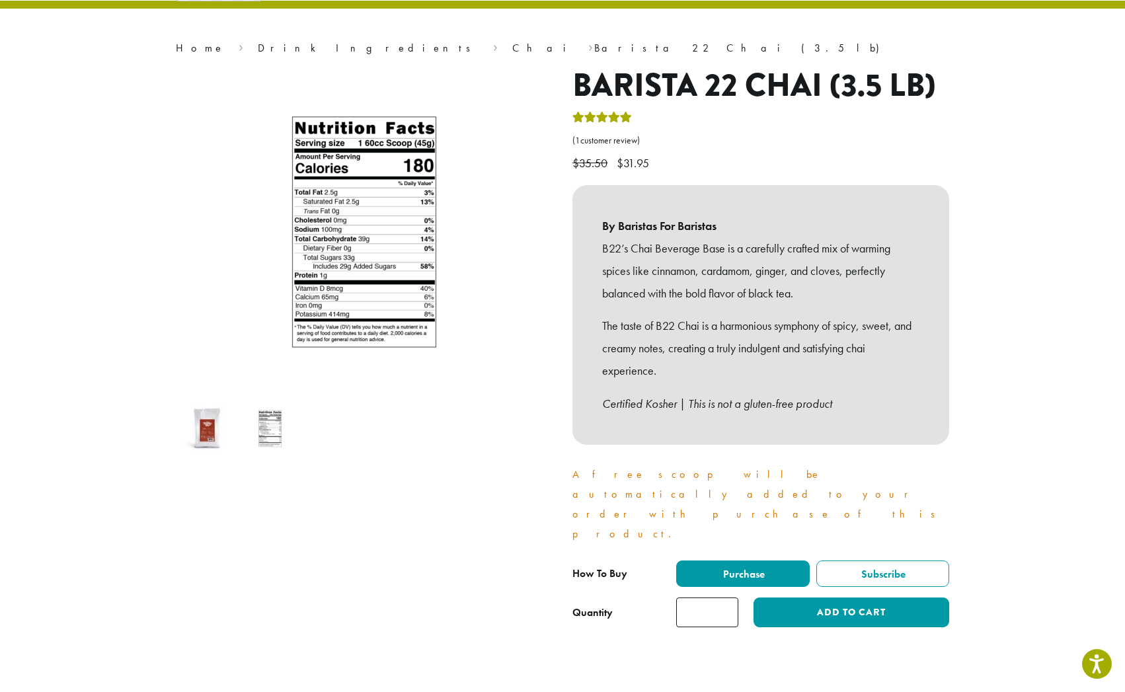
click at [200, 422] on img at bounding box center [207, 429] width 52 height 52
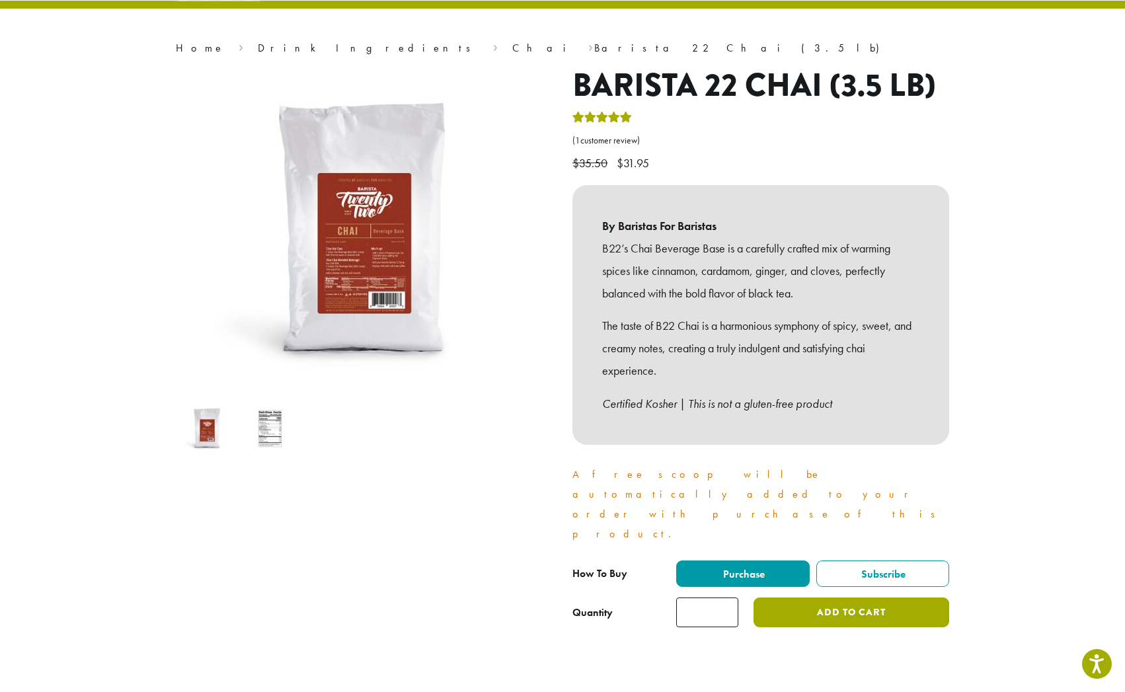
click at [866, 598] on button "Add to cart" at bounding box center [852, 613] width 196 height 30
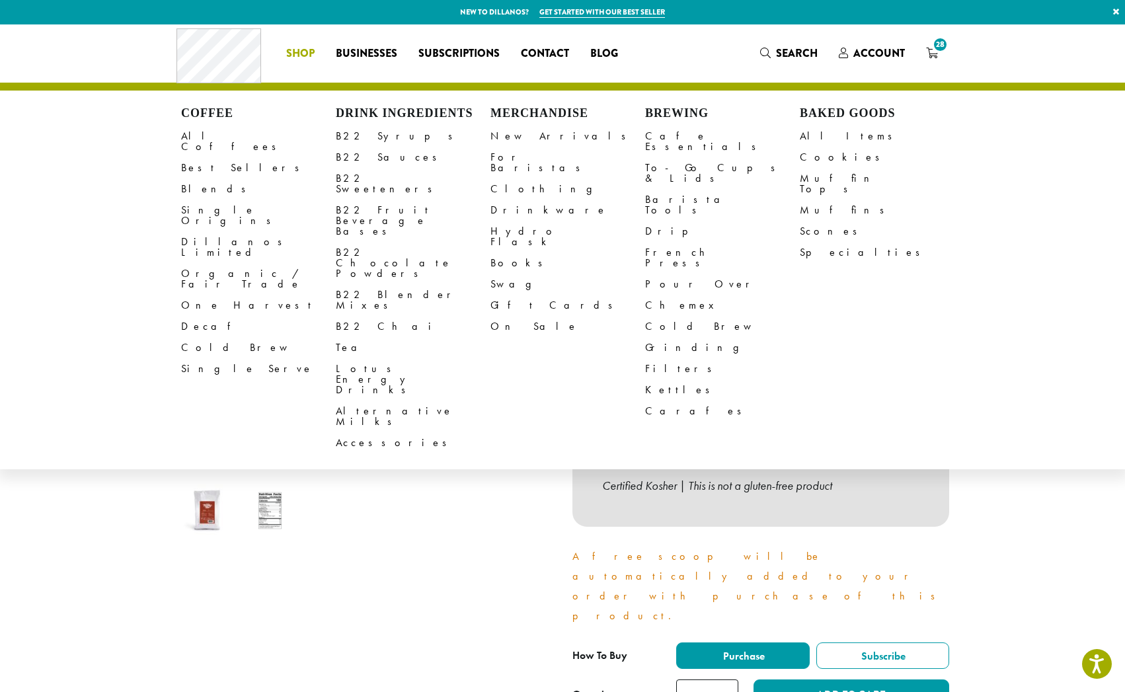
click at [671, 115] on h4 "Brewing" at bounding box center [722, 113] width 155 height 15
click at [530, 138] on link "New Arrivals" at bounding box center [568, 136] width 155 height 21
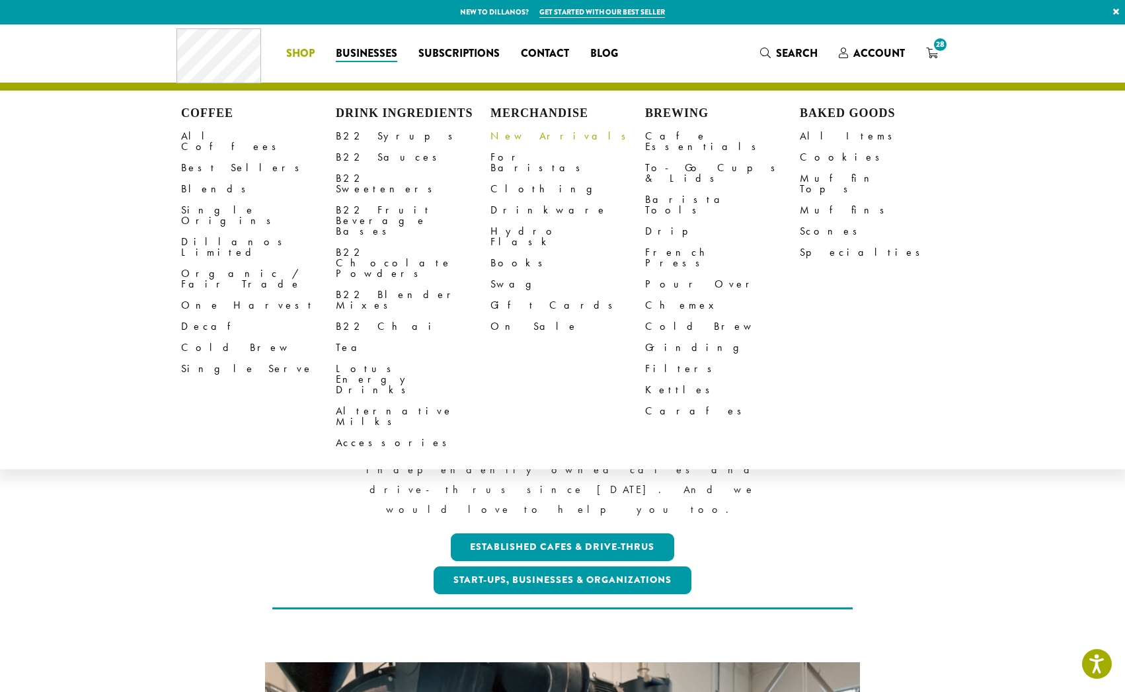
click at [507, 138] on link "New Arrivals" at bounding box center [568, 136] width 155 height 21
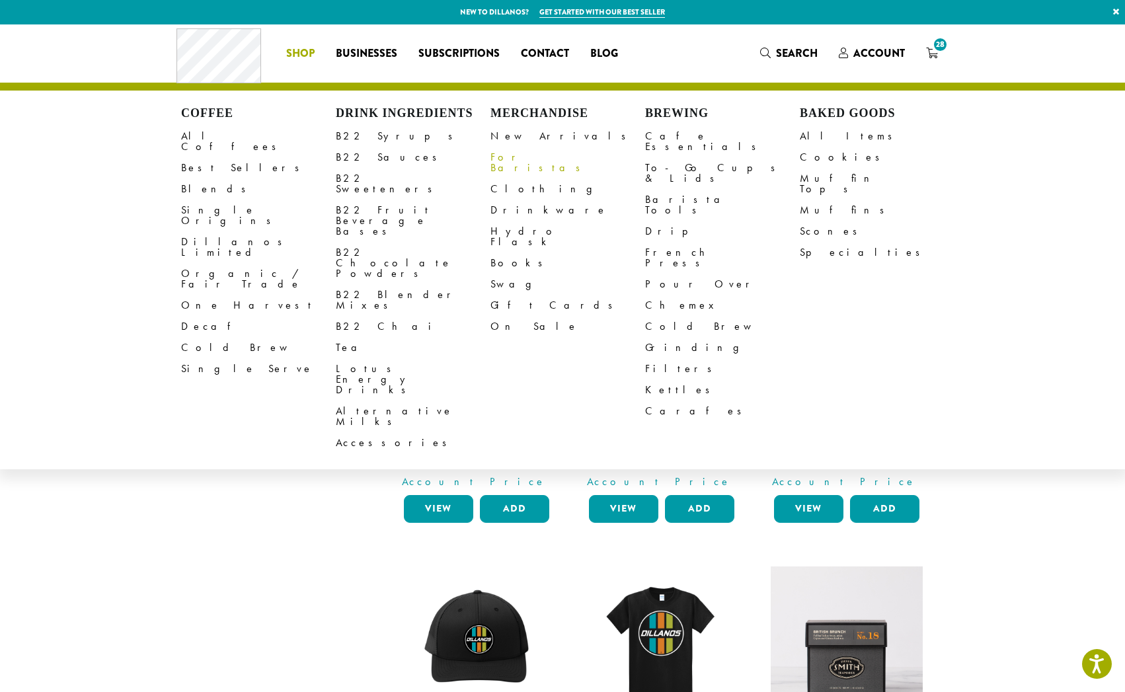
click at [499, 161] on link "For Baristas" at bounding box center [568, 163] width 155 height 32
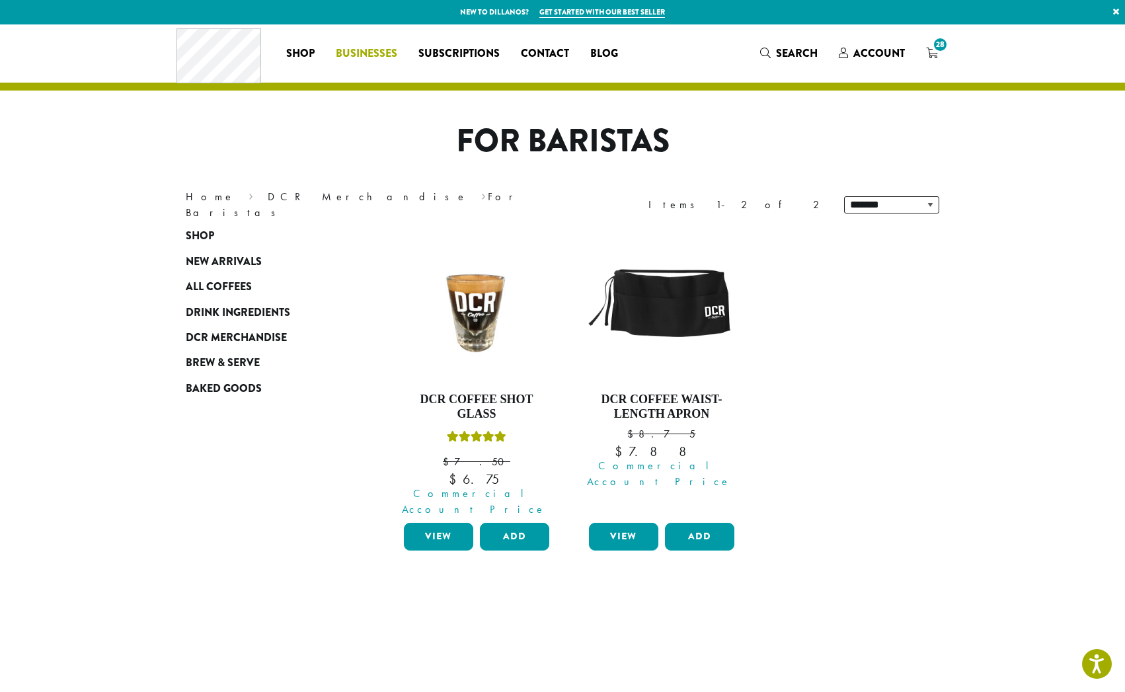
click at [380, 54] on span "Businesses" at bounding box center [366, 54] width 61 height 17
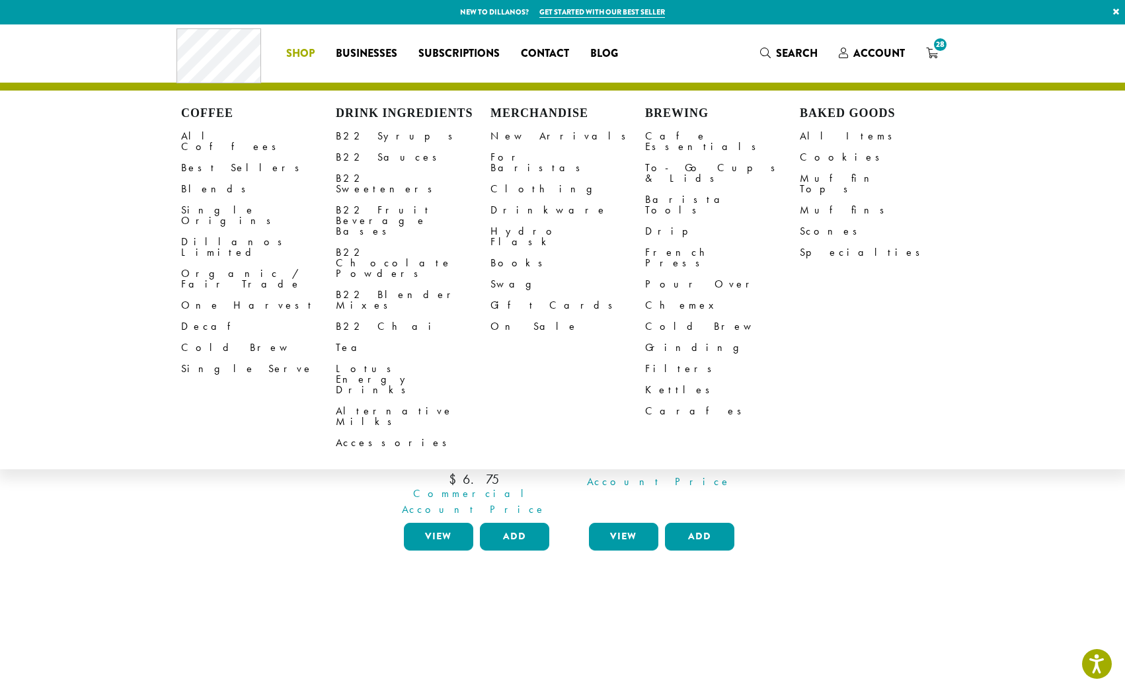
click at [310, 47] on span "Shop" at bounding box center [300, 54] width 28 height 17
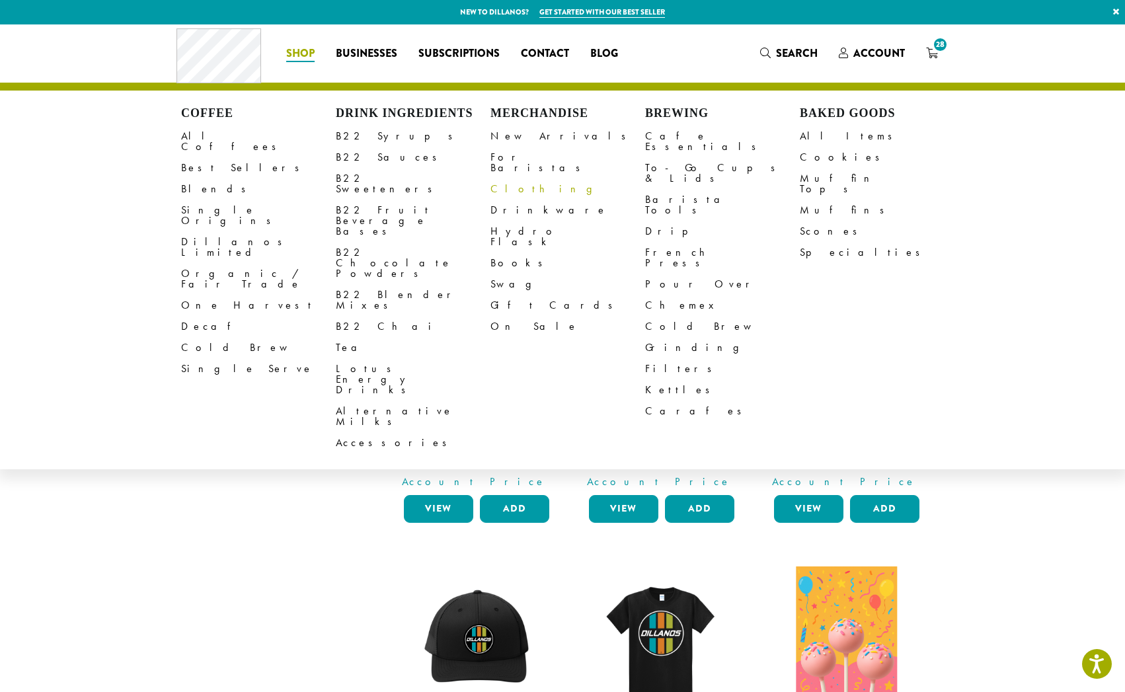
click at [514, 182] on link "Clothing" at bounding box center [568, 189] width 155 height 21
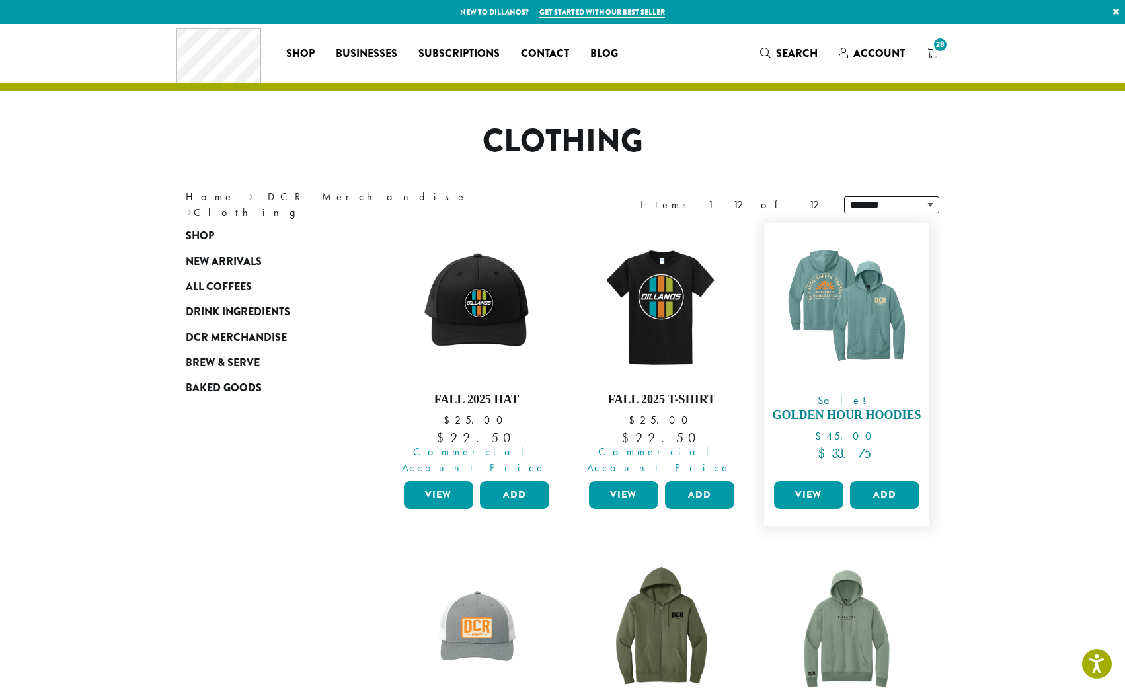
click at [856, 287] on img at bounding box center [847, 306] width 152 height 152
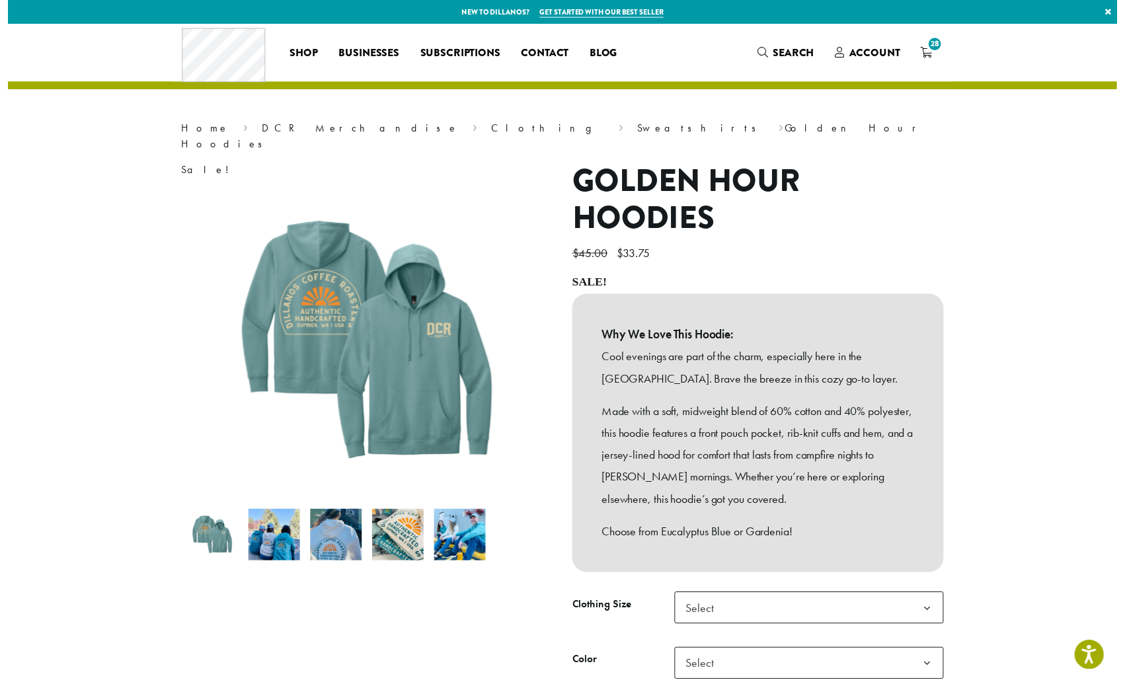
scroll to position [250, 0]
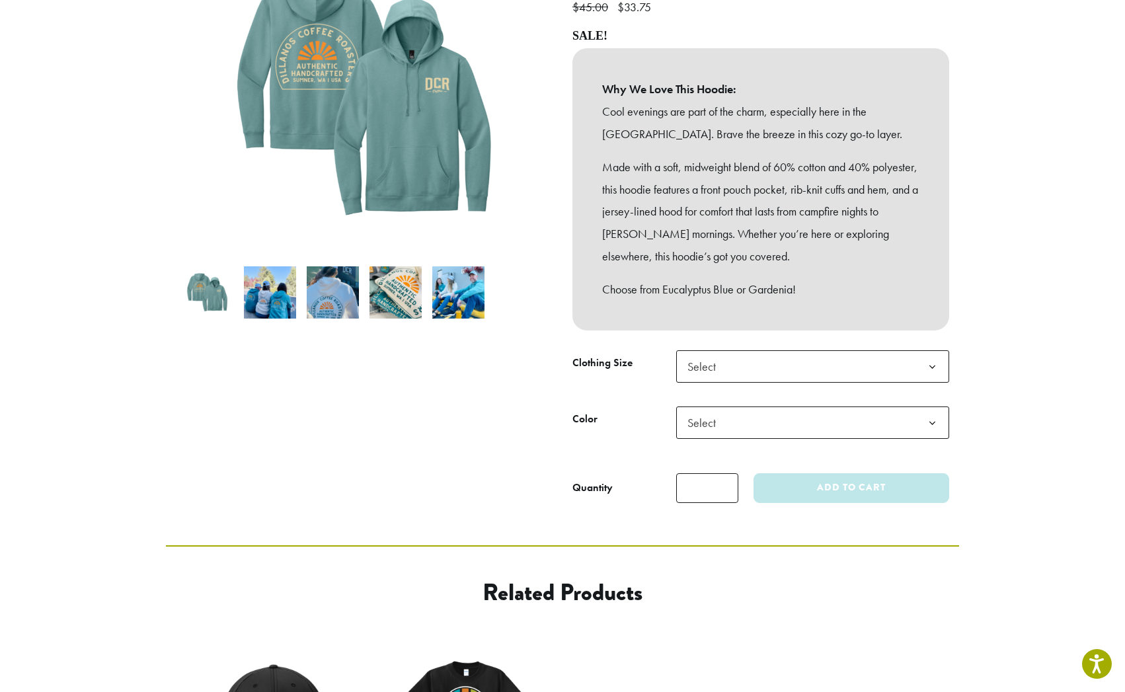
click at [801, 326] on div "**********" at bounding box center [761, 214] width 397 height 599
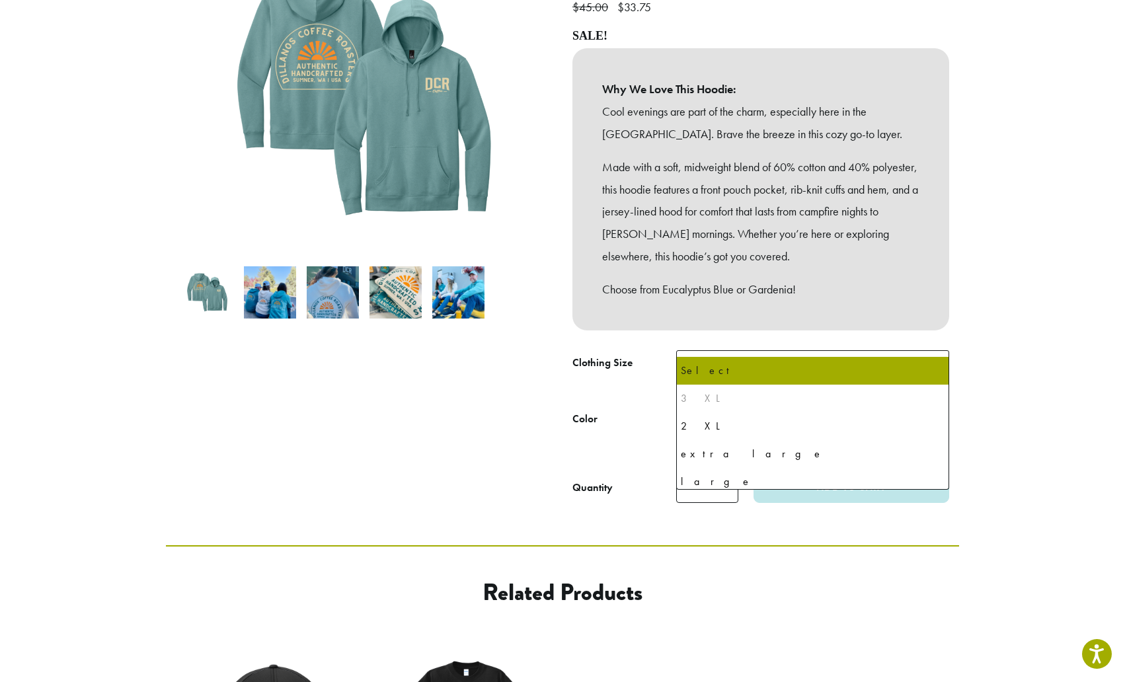
click at [802, 350] on span "Select" at bounding box center [812, 366] width 273 height 32
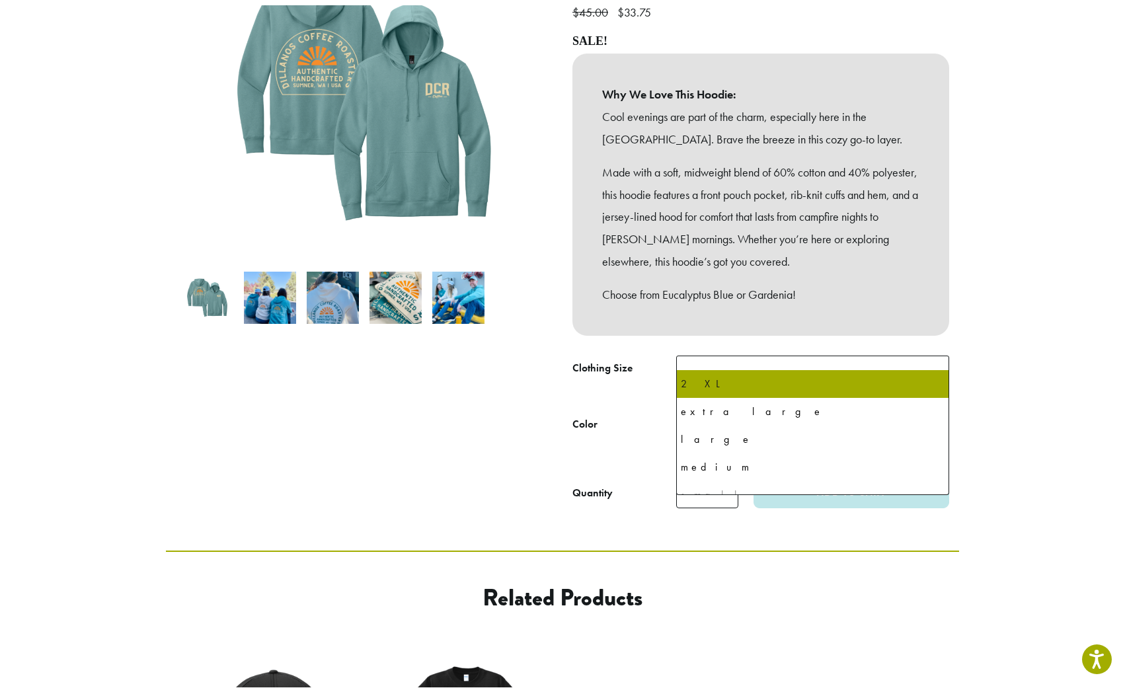
scroll to position [62, 0]
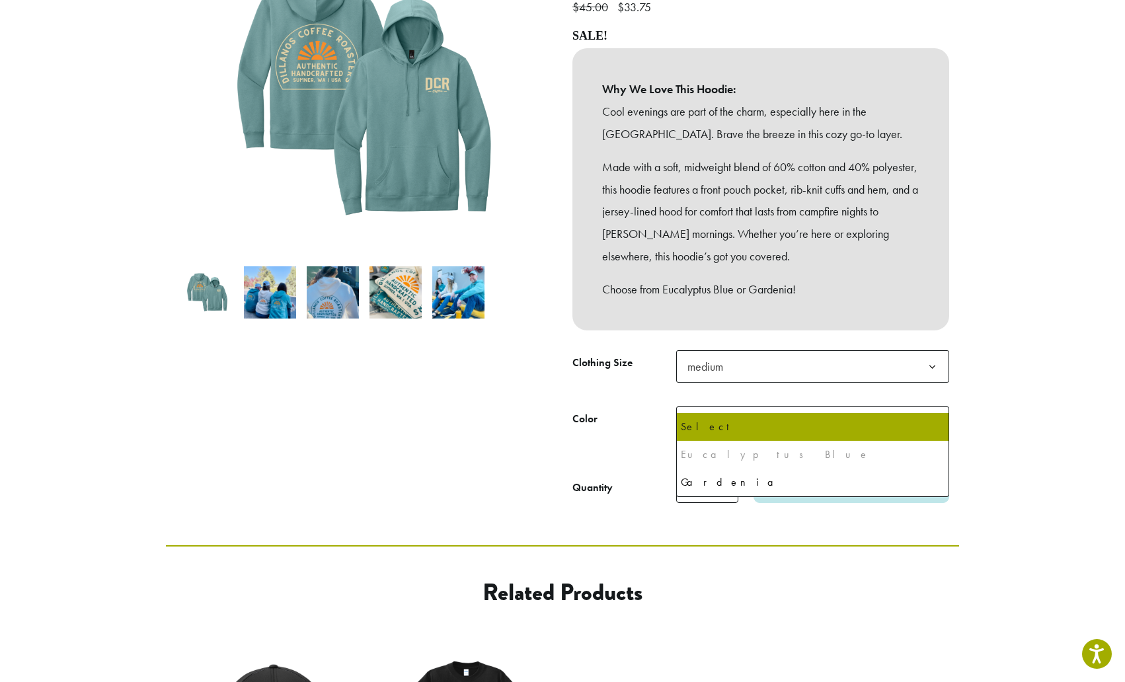
click at [753, 407] on span "Select" at bounding box center [812, 423] width 273 height 32
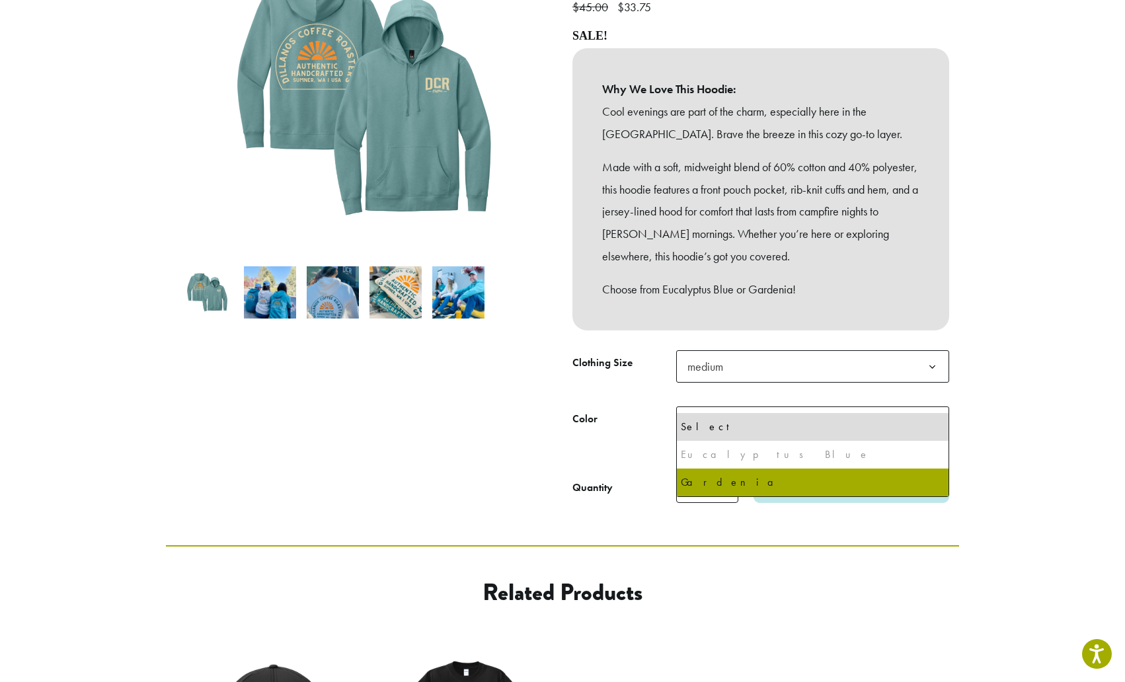
select select "******"
select select "********"
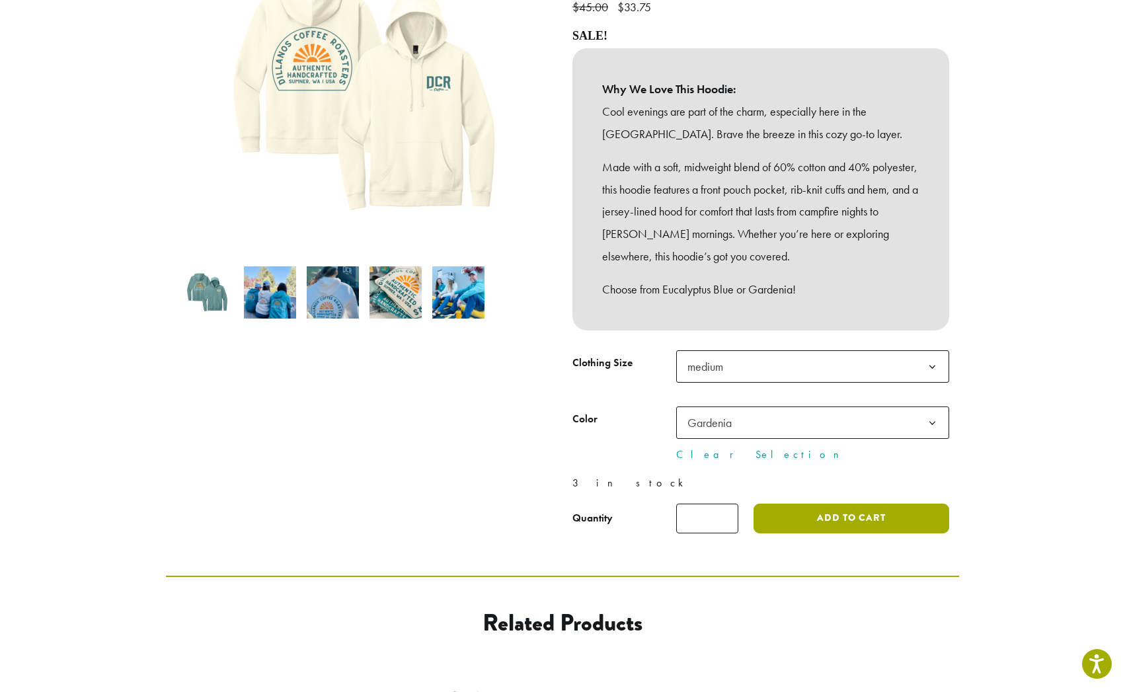
click at [858, 504] on button "Add to cart" at bounding box center [852, 519] width 196 height 30
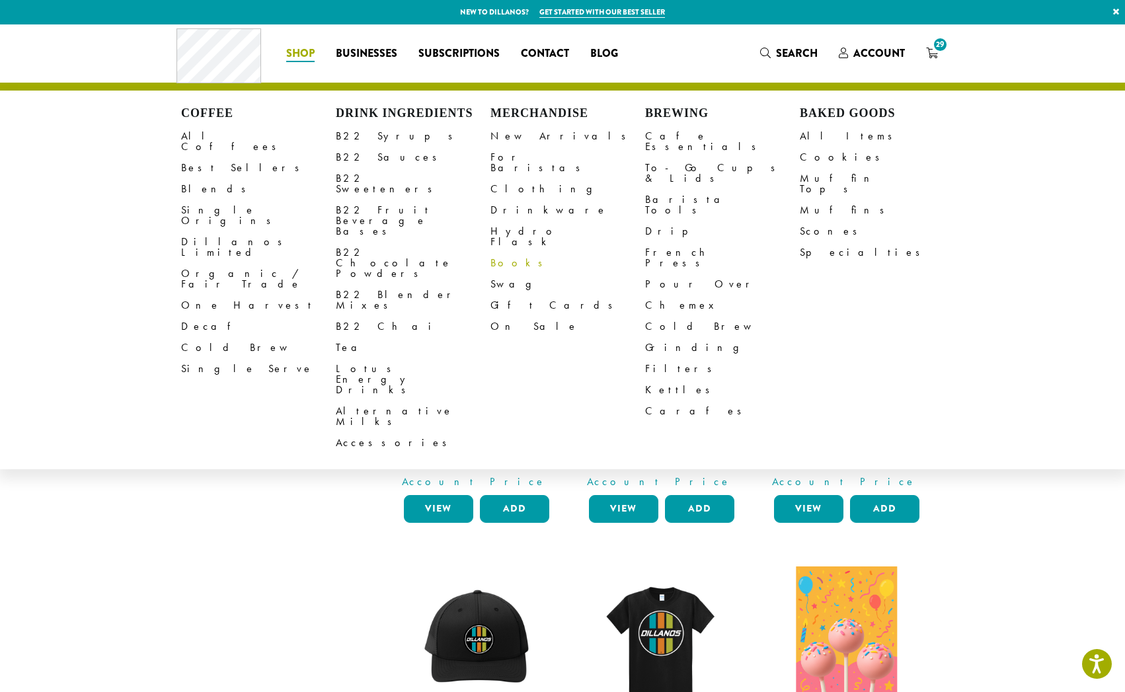
click at [495, 253] on link "Books" at bounding box center [568, 263] width 155 height 21
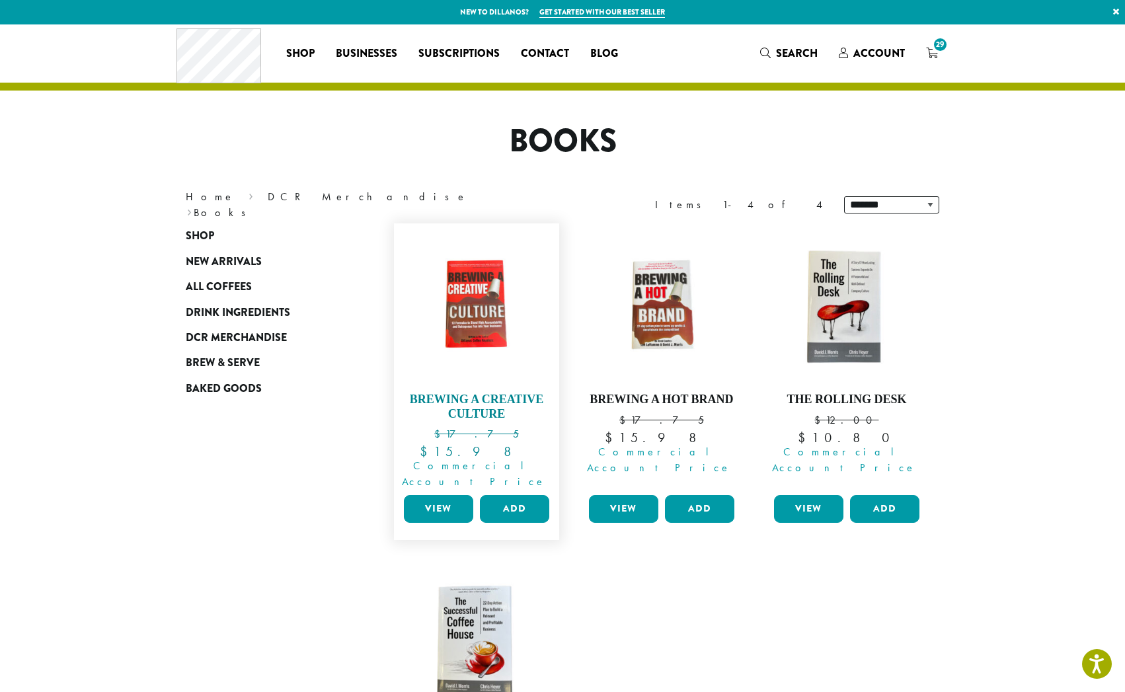
scroll to position [3, 0]
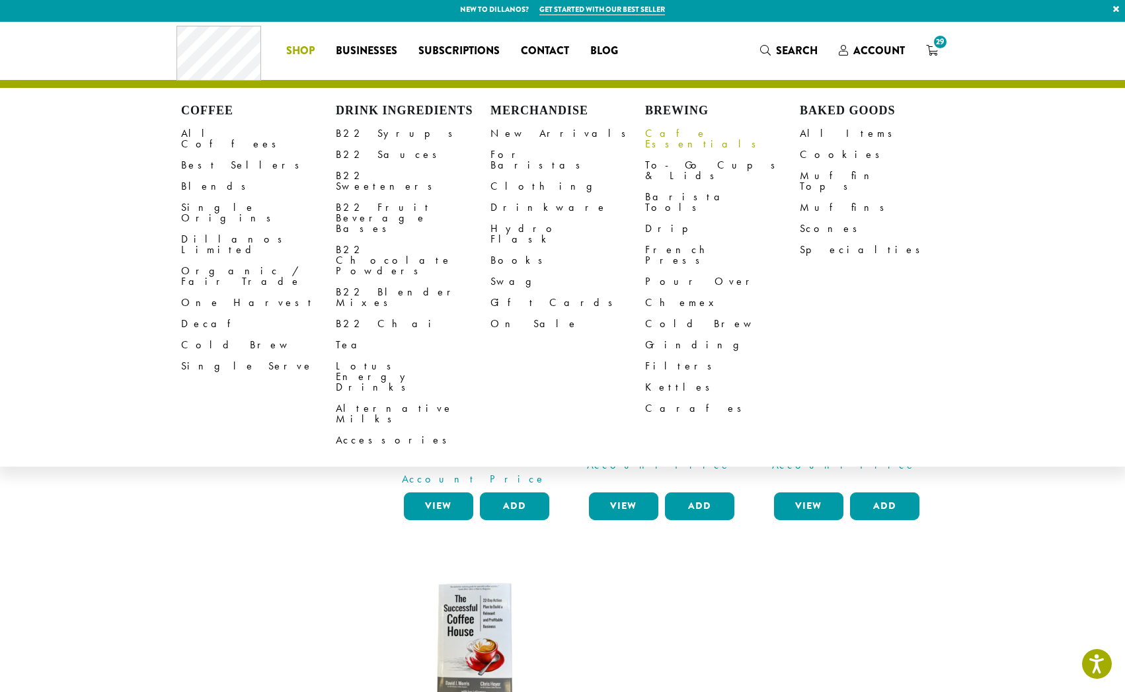
click at [673, 134] on link "Cafe Essentials" at bounding box center [722, 139] width 155 height 32
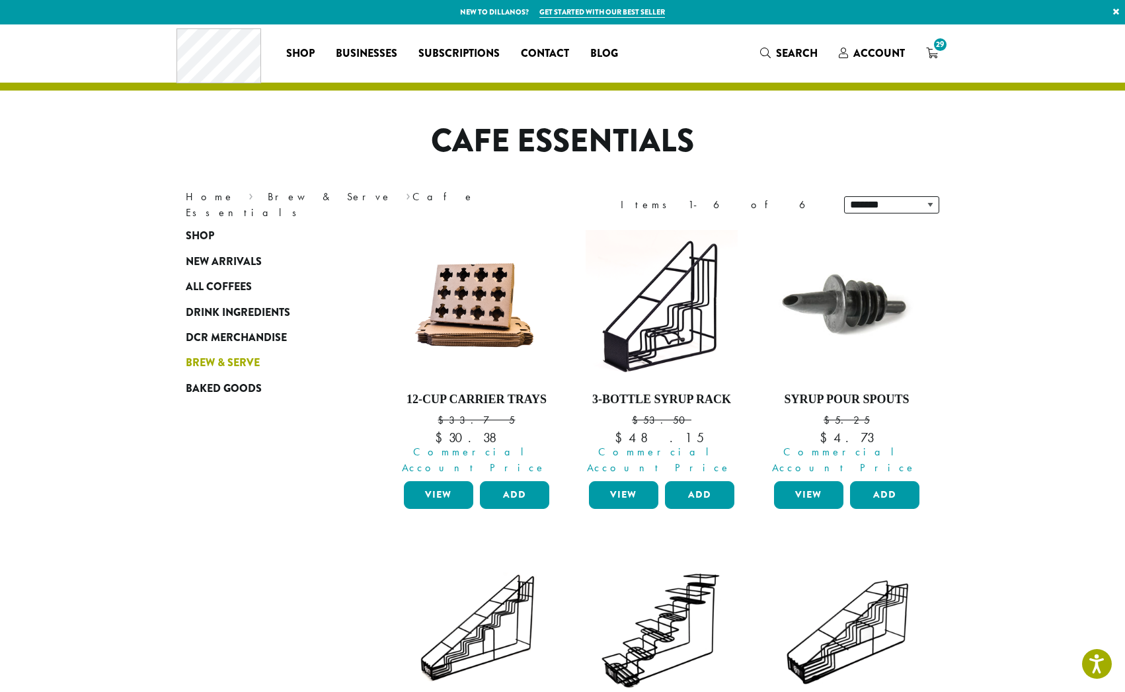
click at [216, 360] on span "Brew & Serve" at bounding box center [223, 363] width 74 height 17
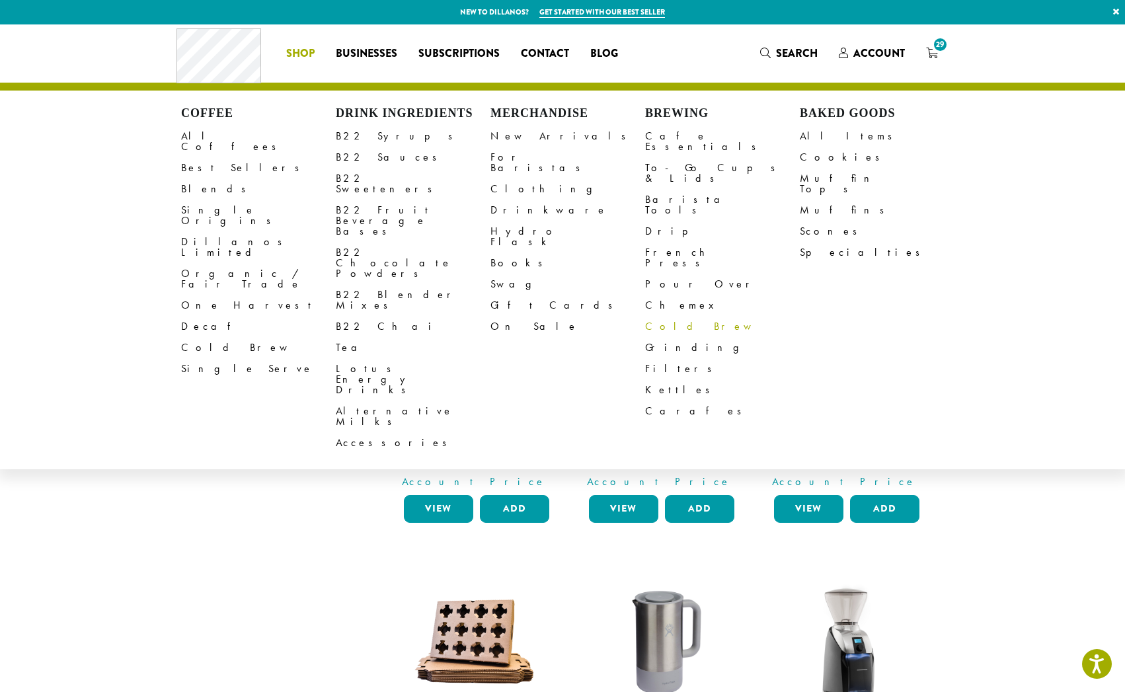
click at [659, 316] on link "Cold Brew" at bounding box center [722, 326] width 155 height 21
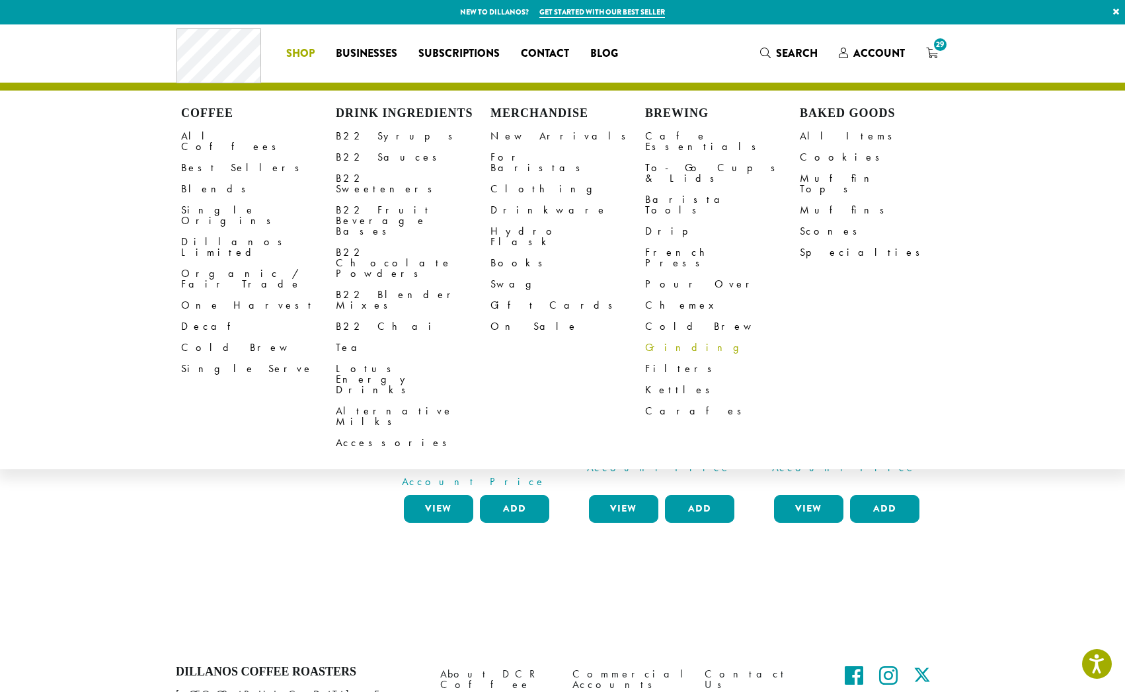
click at [663, 337] on link "Grinding" at bounding box center [722, 347] width 155 height 21
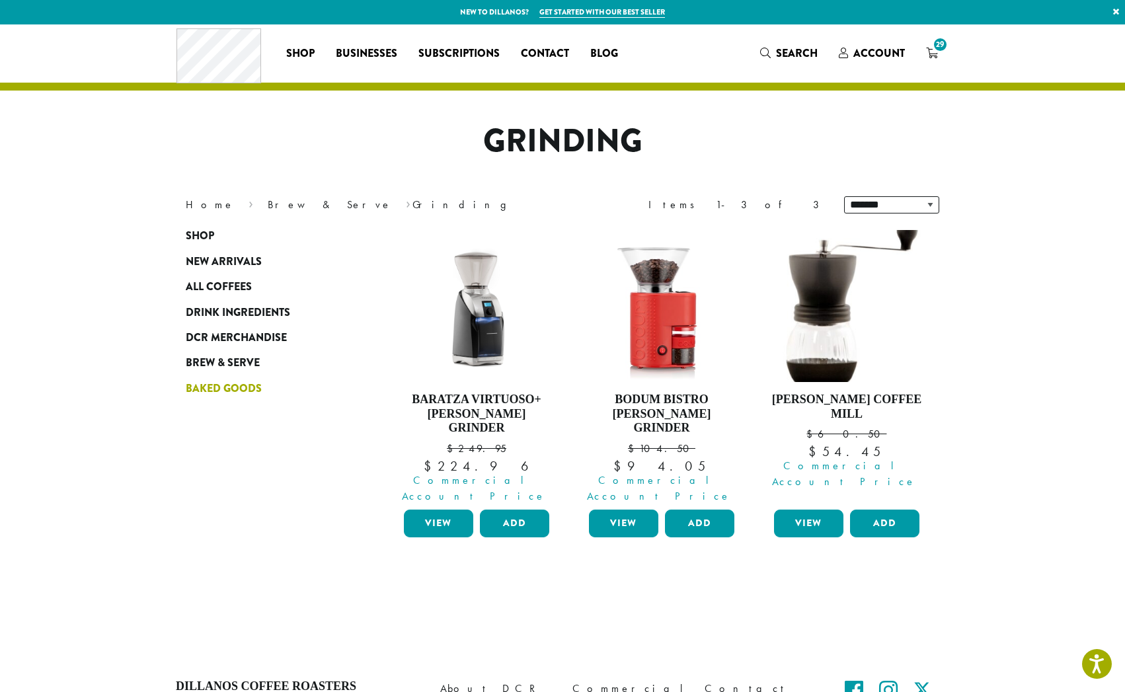
click at [229, 388] on span "Baked Goods" at bounding box center [224, 389] width 76 height 17
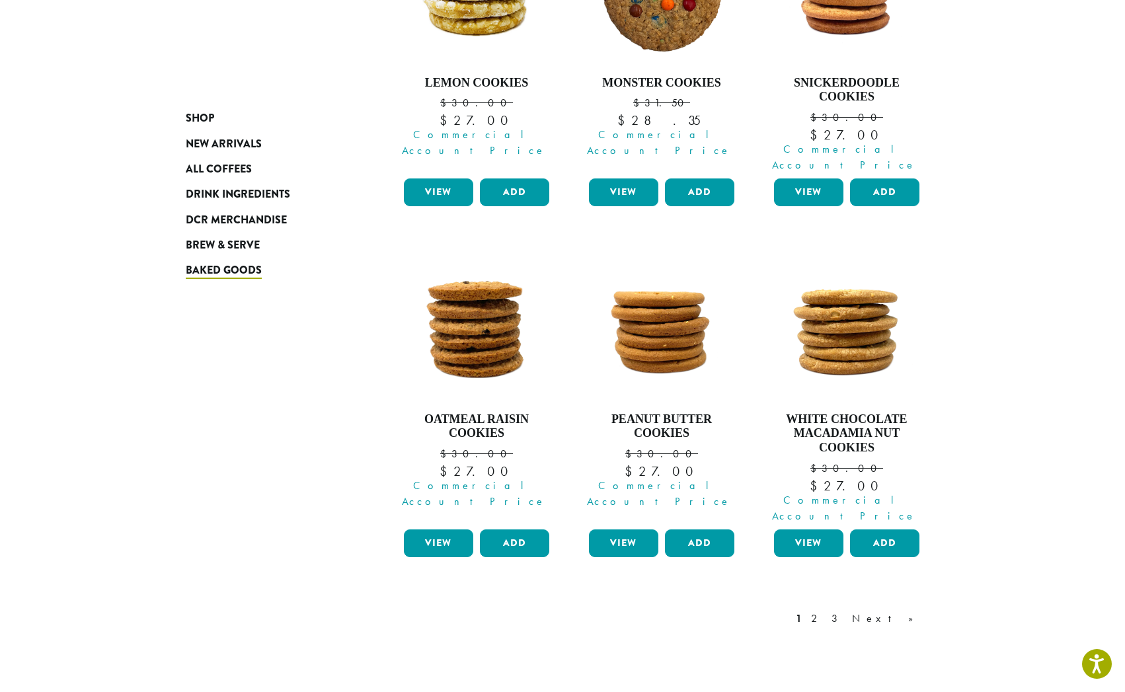
scroll to position [1094, 0]
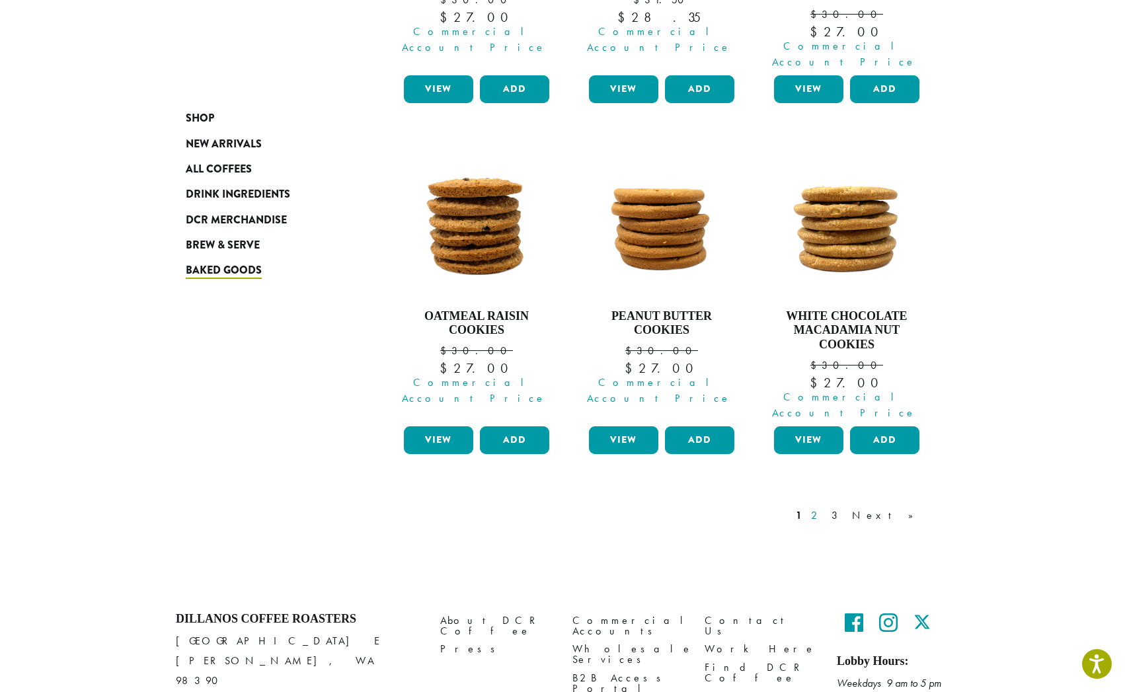
click at [825, 508] on link "2" at bounding box center [817, 516] width 17 height 16
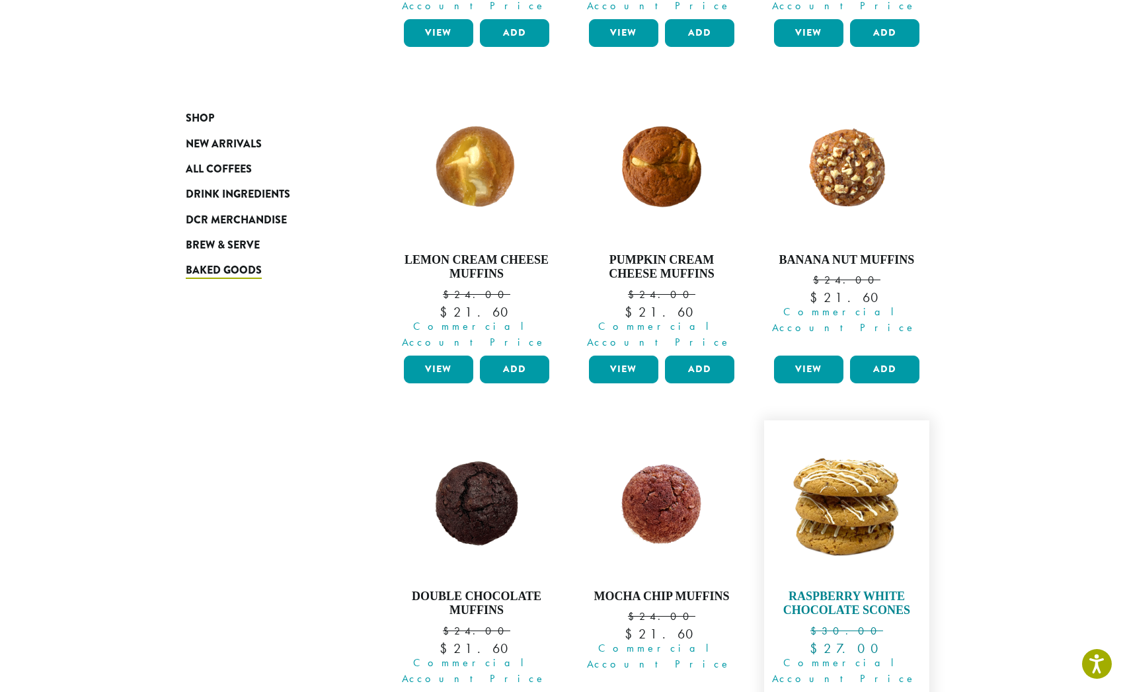
scroll to position [1080, 0]
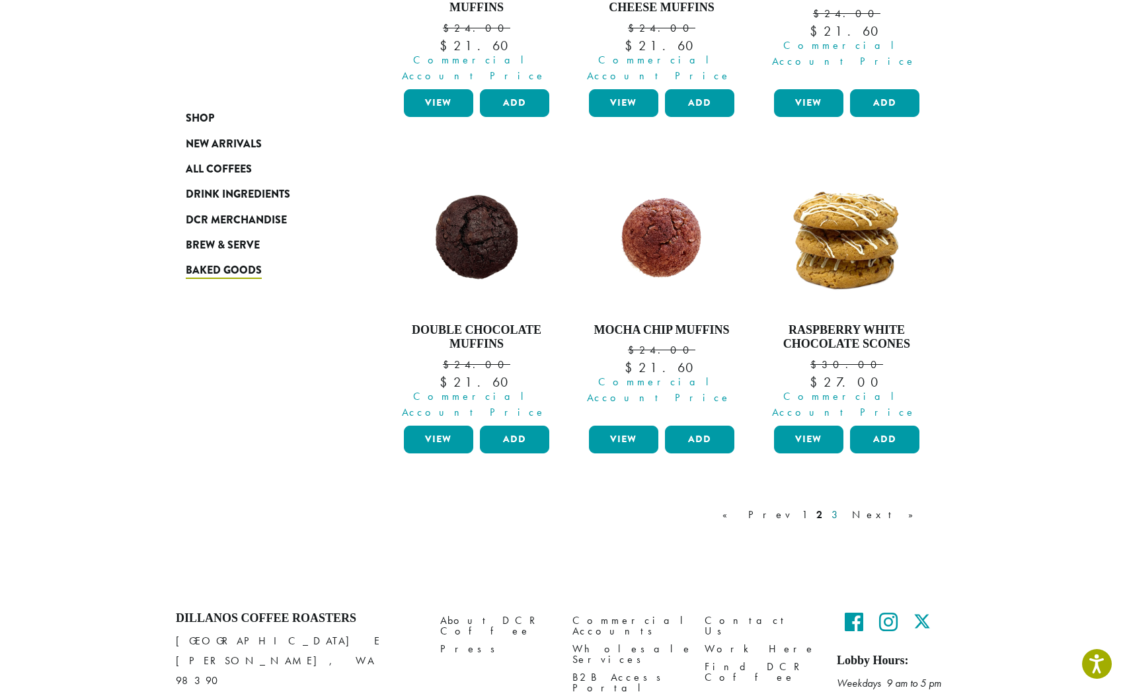
click at [846, 507] on link "3" at bounding box center [837, 515] width 17 height 16
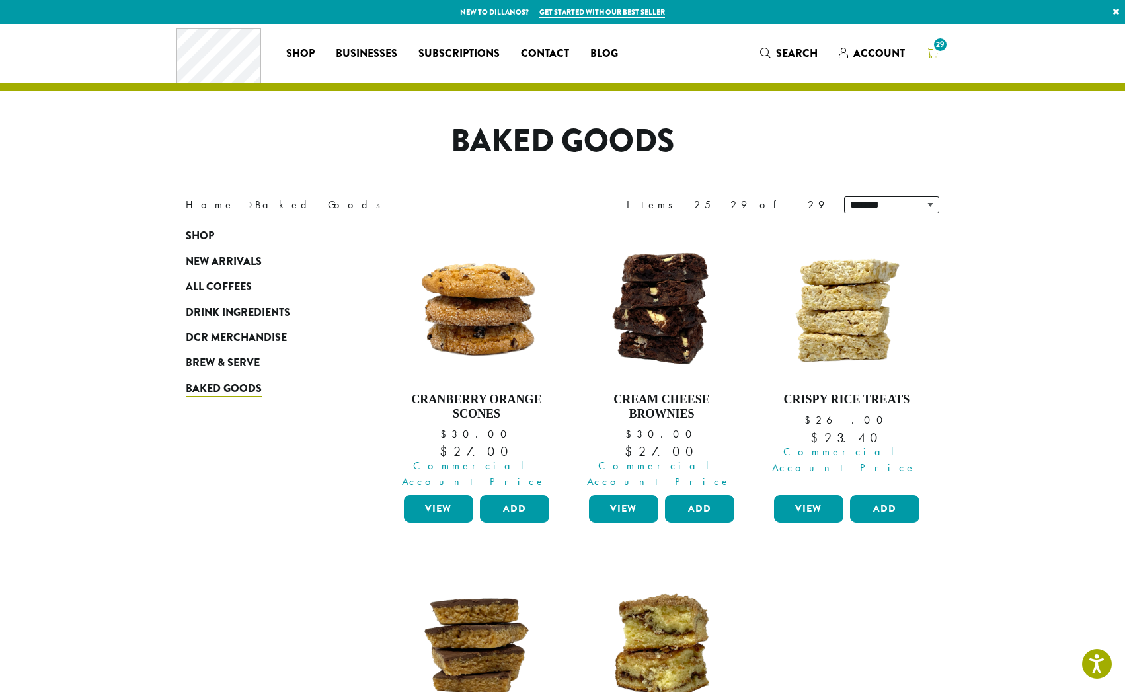
click at [932, 46] on span "29" at bounding box center [941, 45] width 18 height 18
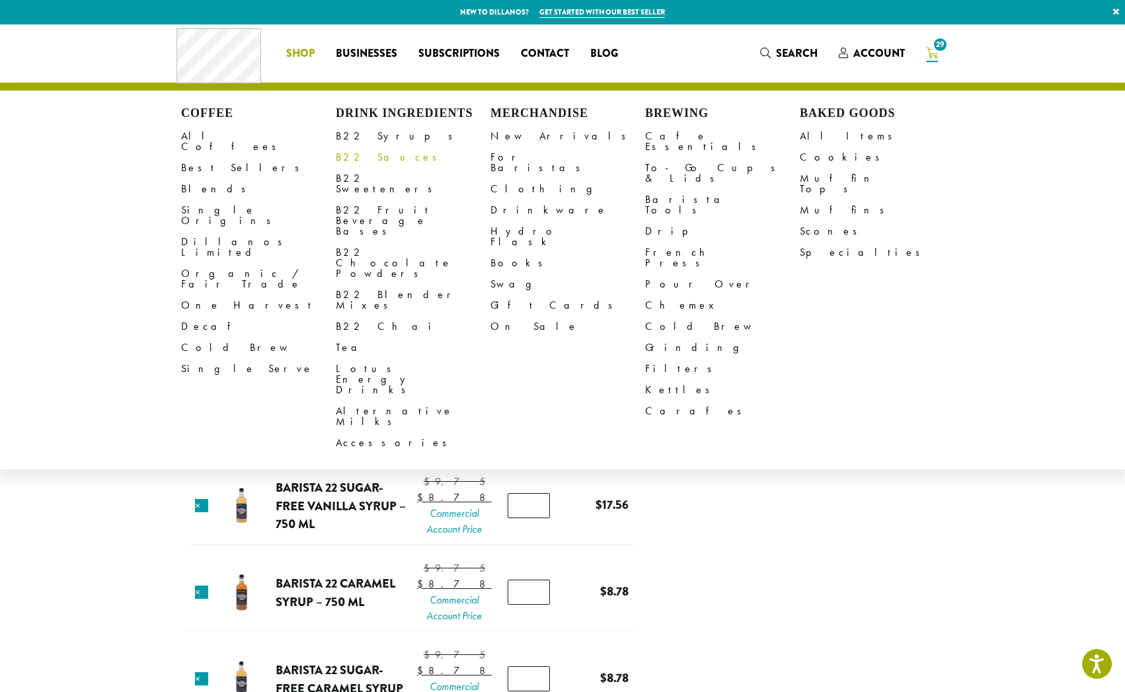
click at [347, 161] on link "B22 Sauces" at bounding box center [413, 157] width 155 height 21
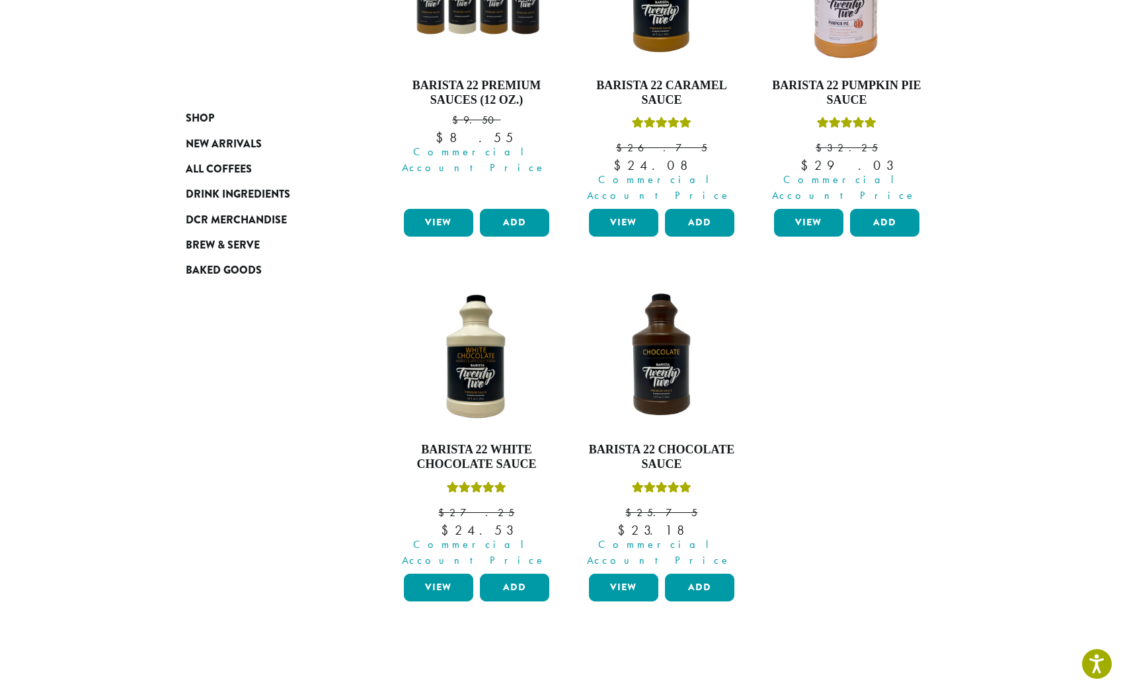
scroll to position [214, 0]
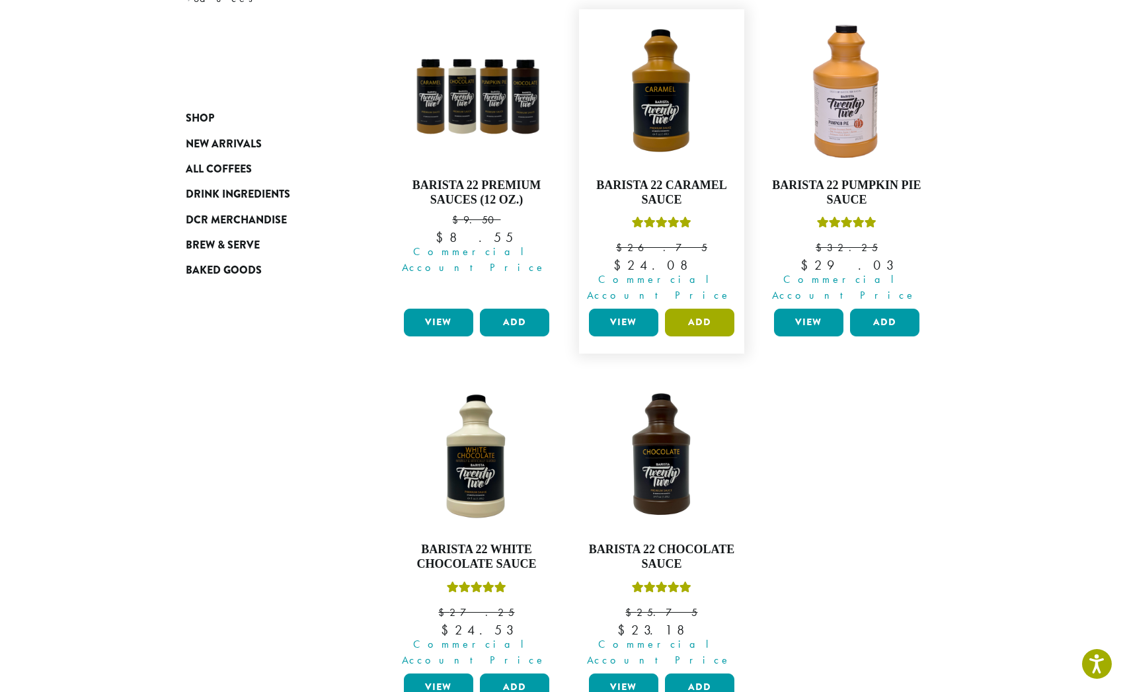
click at [698, 309] on button "Add" at bounding box center [699, 323] width 69 height 28
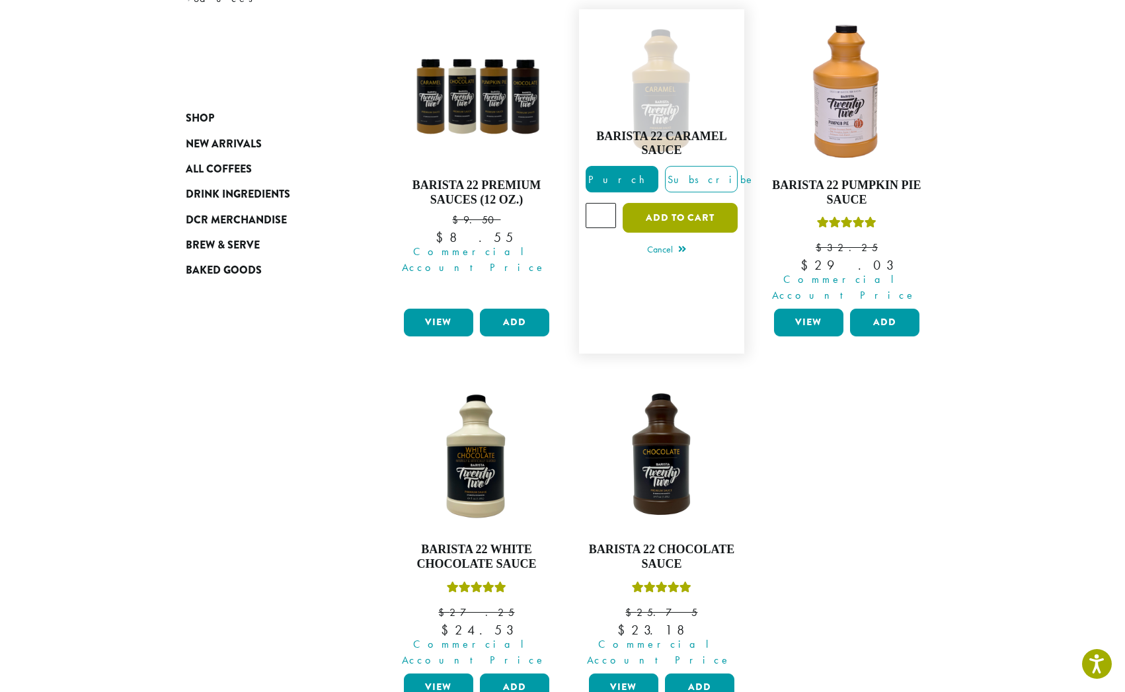
click at [704, 203] on button "Add to cart" at bounding box center [680, 218] width 115 height 30
